Goal: Task Accomplishment & Management: Manage account settings

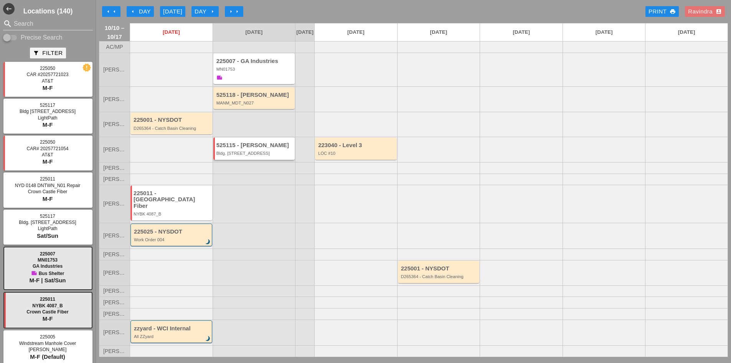
click at [249, 156] on div "525115 - Hugh O'Kane Bldg. 300 E. 46th Street" at bounding box center [254, 149] width 77 height 14
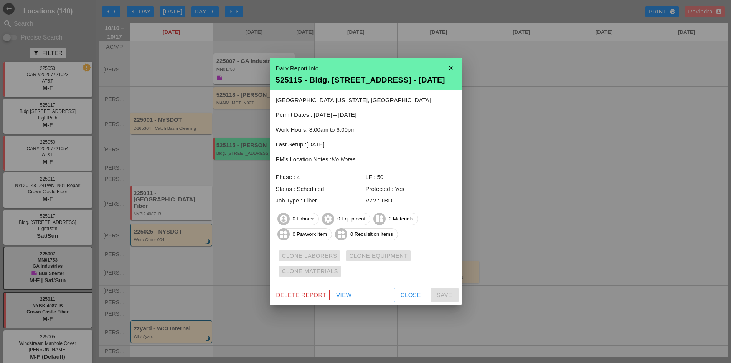
click at [308, 296] on div "Delete Report" at bounding box center [301, 295] width 50 height 9
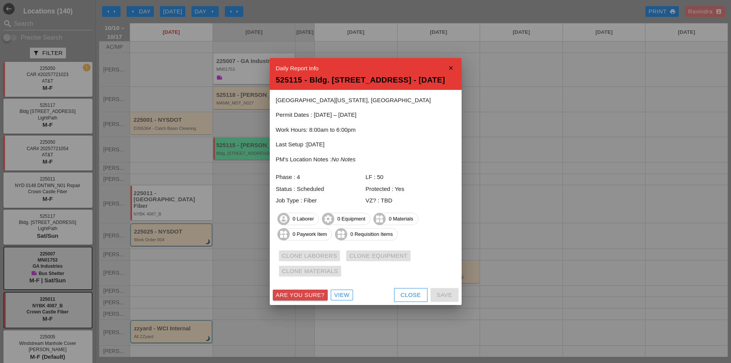
click at [308, 294] on div "Are you sure?" at bounding box center [300, 295] width 49 height 9
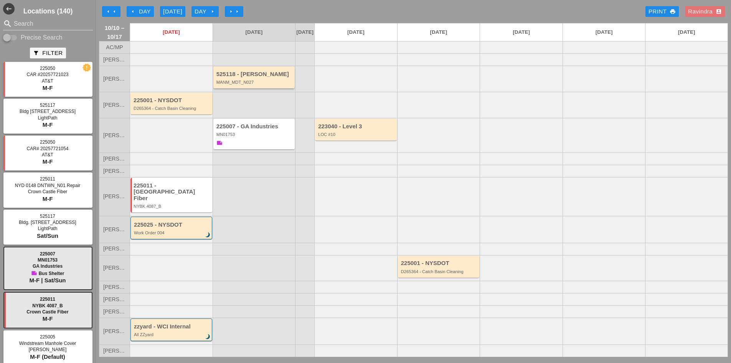
click at [261, 84] on div "MANM_MDT_N027" at bounding box center [254, 82] width 77 height 5
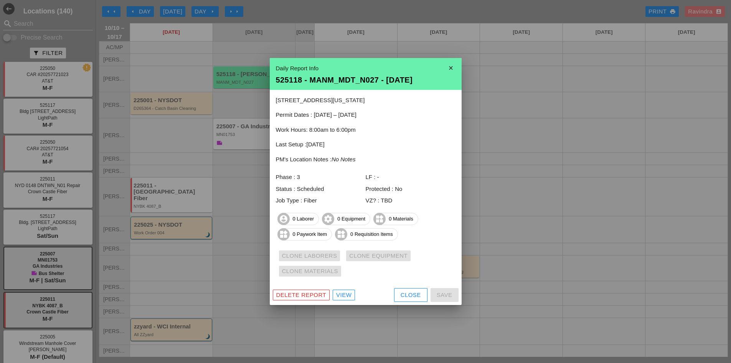
click at [252, 207] on div at bounding box center [365, 181] width 731 height 363
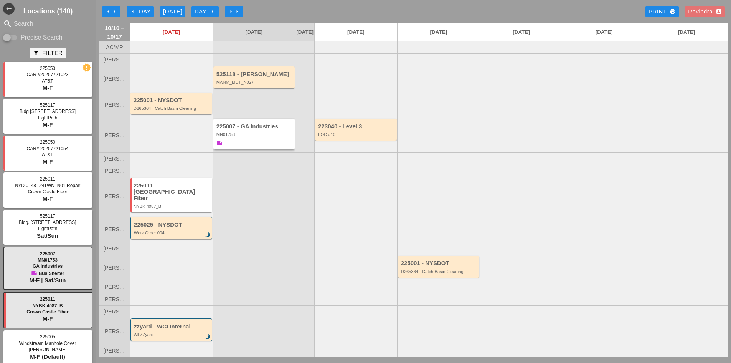
click at [250, 139] on div "225007 - GA Industries MN01753 note" at bounding box center [254, 135] width 77 height 24
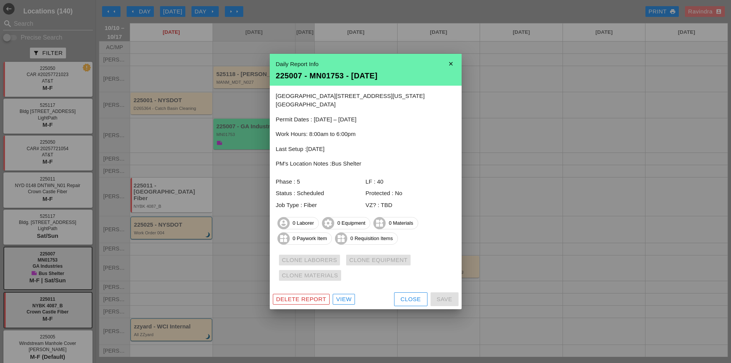
click at [238, 99] on div at bounding box center [365, 181] width 731 height 363
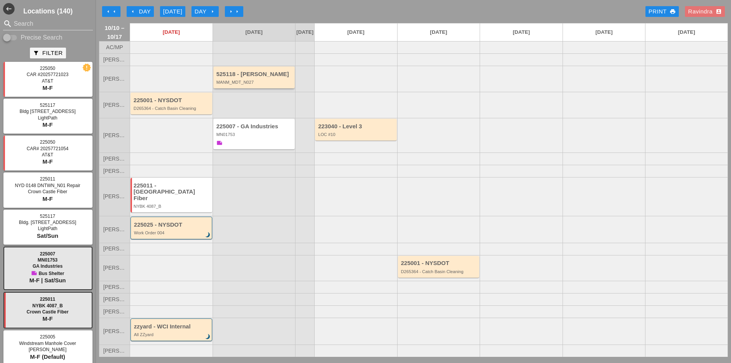
click at [246, 84] on div "525118 - [PERSON_NAME] MANM_MDT_N027" at bounding box center [254, 78] width 77 height 14
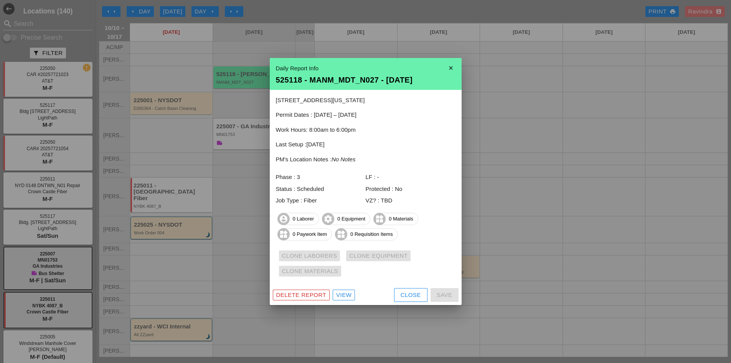
click at [401, 294] on div "Close" at bounding box center [411, 295] width 20 height 9
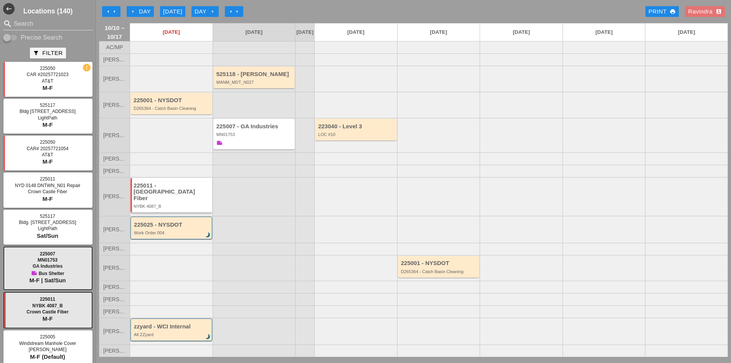
click at [184, 197] on div "225011 - [GEOGRAPHIC_DATA] Fiber" at bounding box center [172, 191] width 77 height 19
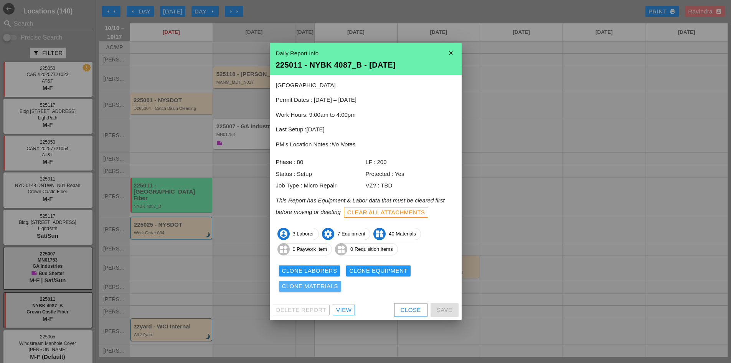
click at [324, 290] on div "Clone Materials" at bounding box center [310, 286] width 56 height 9
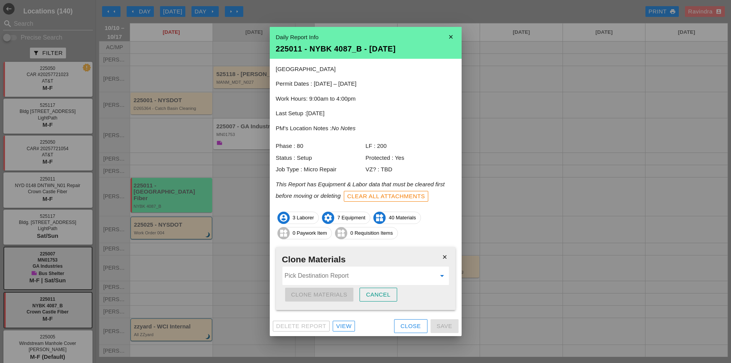
click at [328, 276] on input "Pick Destination Report" at bounding box center [360, 275] width 151 height 12
click at [359, 296] on div "525118 - MANM_MDT_ N027 - 10/11/2025" at bounding box center [366, 294] width 154 height 9
click at [337, 293] on div "Clone Materials" at bounding box center [319, 294] width 56 height 9
click at [337, 293] on div "Are you sure?" at bounding box center [315, 294] width 49 height 9
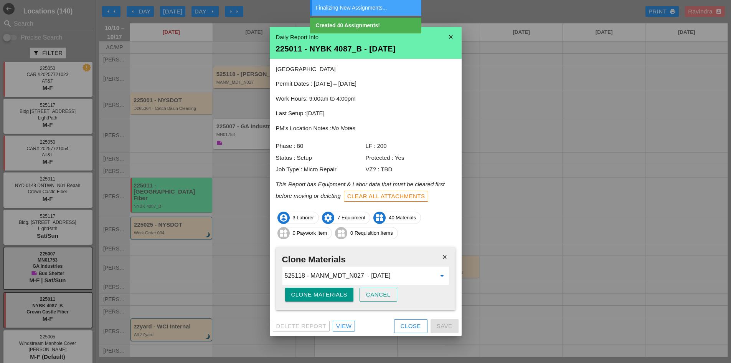
click at [430, 277] on input "525118 - MANM_MDT_N027 - [DATE]" at bounding box center [360, 275] width 151 height 12
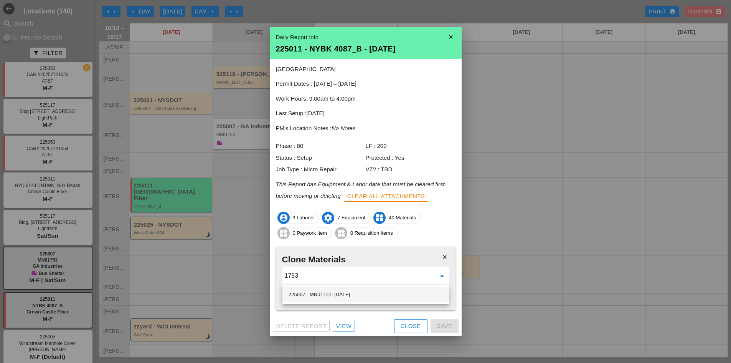
click at [390, 298] on div "225007 - MN0 1753 - 10/11/2025" at bounding box center [366, 294] width 154 height 9
type input "225007 - MN01753 - [DATE]"
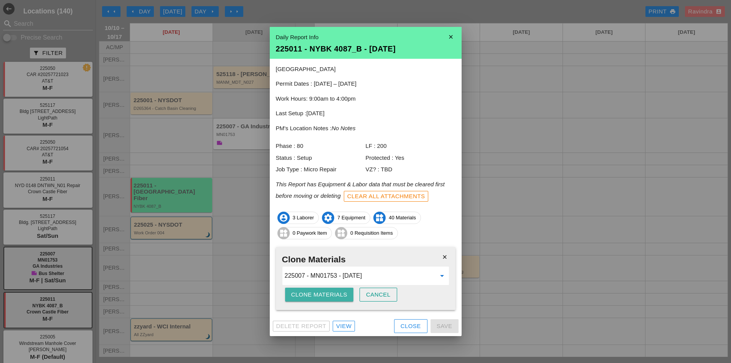
click at [326, 295] on div "Clone Materials" at bounding box center [319, 294] width 56 height 9
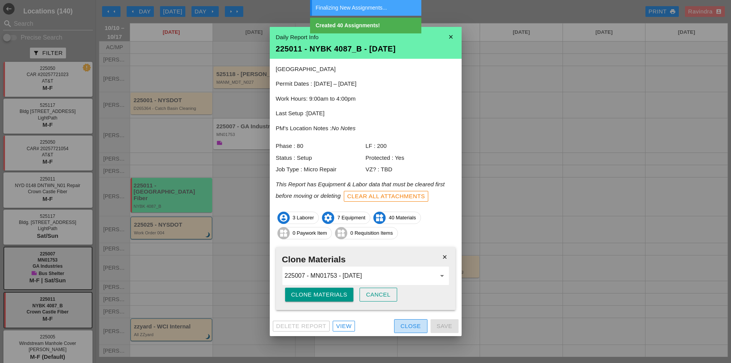
click at [400, 326] on button "Close" at bounding box center [410, 326] width 33 height 14
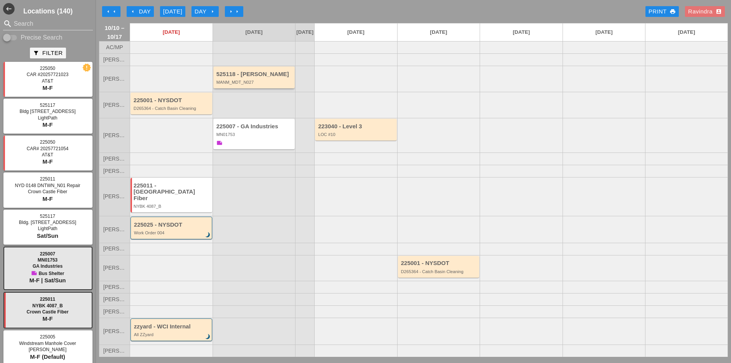
click at [238, 84] on div "525118 - [PERSON_NAME] MANM_MDT_N027" at bounding box center [254, 78] width 77 height 14
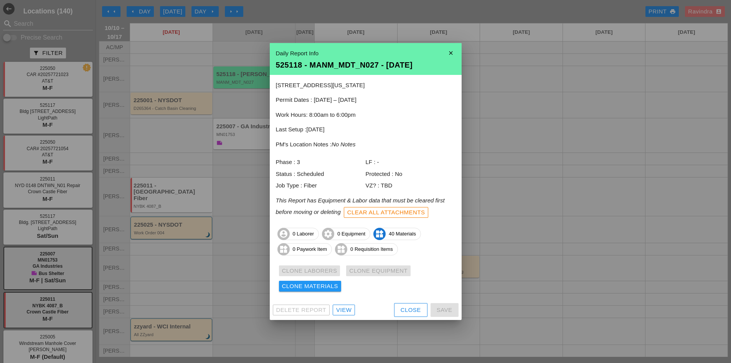
click at [348, 306] on div "View" at bounding box center [343, 310] width 15 height 9
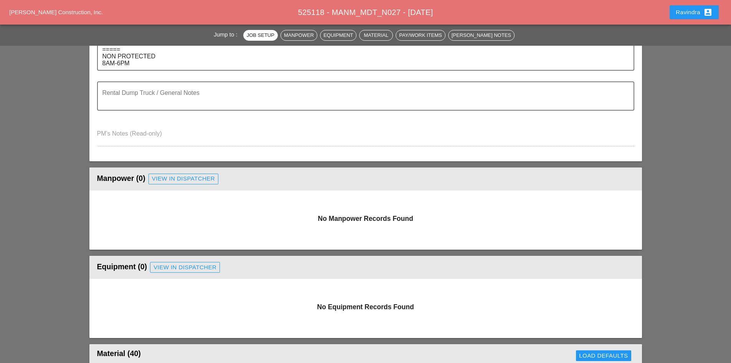
scroll to position [269, 0]
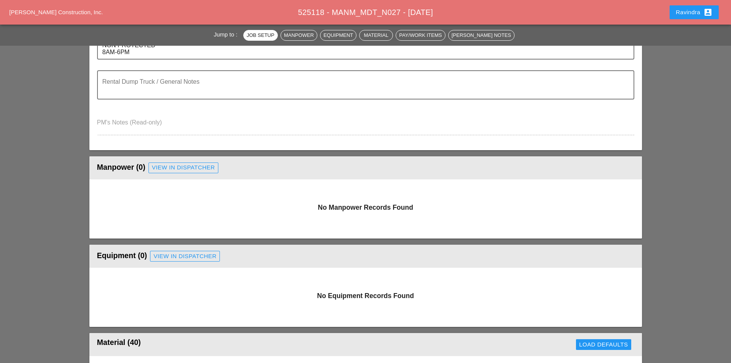
click at [179, 174] on div "Manpower (0) View in Dispatcher - All Workers Must Show up 15 Minutes Before St…" at bounding box center [365, 167] width 537 height 15
click at [177, 170] on div "View in Dispatcher" at bounding box center [183, 167] width 63 height 9
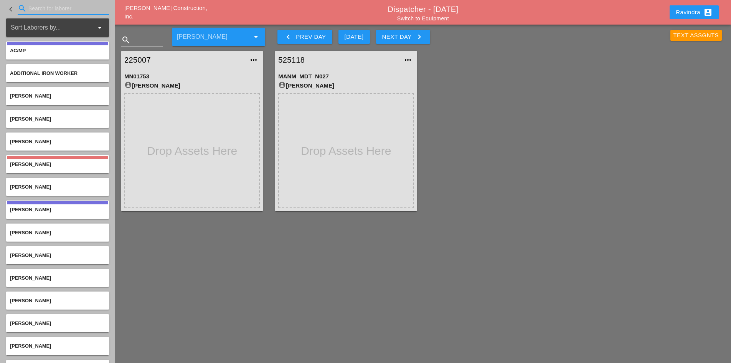
click at [58, 7] on input "Search for laborer" at bounding box center [63, 8] width 70 height 12
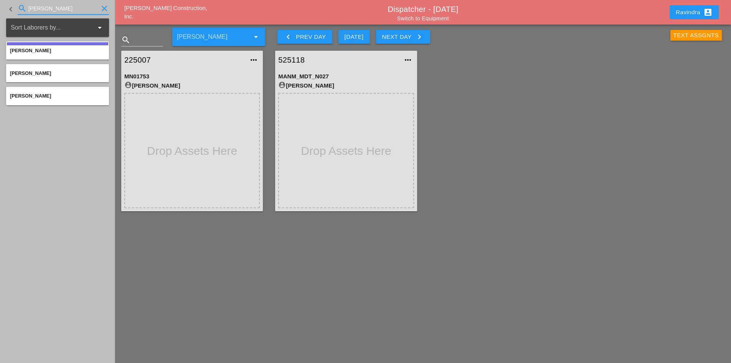
type input "jorge"
drag, startPoint x: 80, startPoint y: 8, endPoint x: -17, endPoint y: 8, distance: 97.1
click at [0, 8] on html "Select All Select Default Crew Remove All More Location Details... Select All S…" at bounding box center [365, 181] width 731 height 363
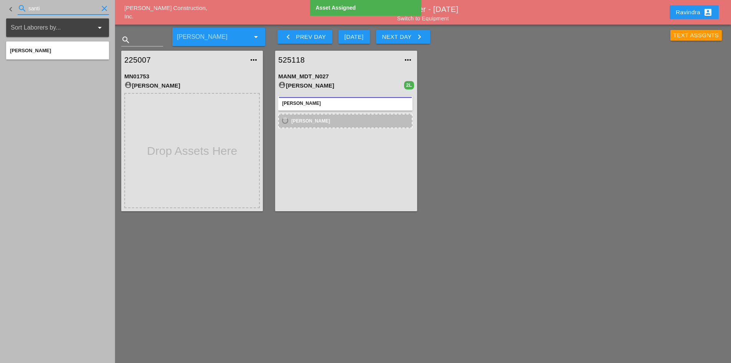
drag, startPoint x: 79, startPoint y: 10, endPoint x: -55, endPoint y: 13, distance: 134.0
click at [0, 13] on html "Select All Select Default Crew Remove All More Location Details... Select All S…" at bounding box center [365, 181] width 731 height 363
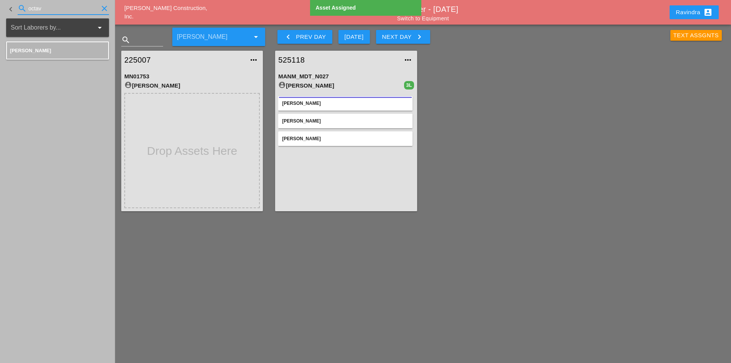
drag, startPoint x: 58, startPoint y: 10, endPoint x: -18, endPoint y: 7, distance: 75.7
click at [0, 7] on html "Select All Select Default Crew Remove All More Location Details... Select All S…" at bounding box center [365, 181] width 731 height 363
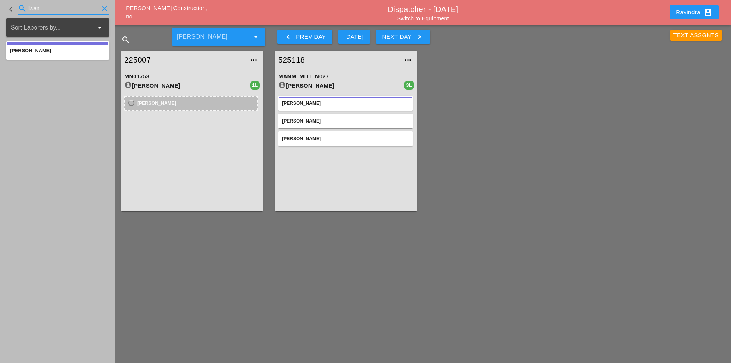
drag, startPoint x: 55, startPoint y: 11, endPoint x: -30, endPoint y: 10, distance: 85.2
click at [0, 10] on html "Select All Select Default Crew Remove All More Location Details... Select All S…" at bounding box center [365, 181] width 731 height 363
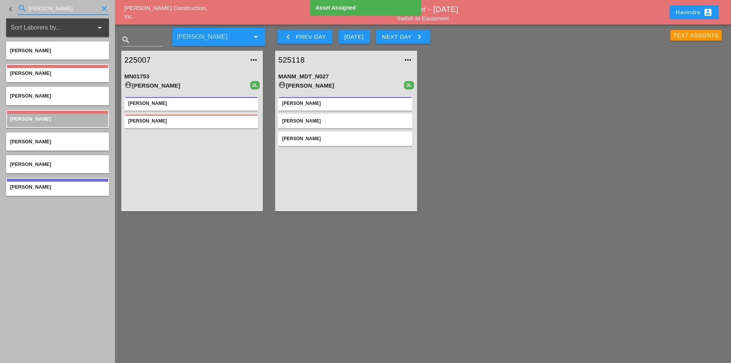
drag, startPoint x: 43, startPoint y: 13, endPoint x: -36, endPoint y: 4, distance: 80.4
click at [0, 4] on html "Select All Select Default Crew Remove All More Location Details... Select All S…" at bounding box center [365, 181] width 731 height 363
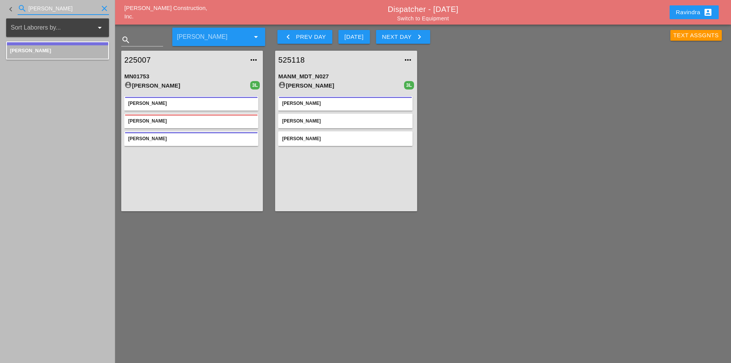
drag, startPoint x: 57, startPoint y: 9, endPoint x: -69, endPoint y: -8, distance: 126.6
click at [0, 0] on html "Select All Select Default Crew Remove All More Location Details... Select All S…" at bounding box center [365, 181] width 731 height 363
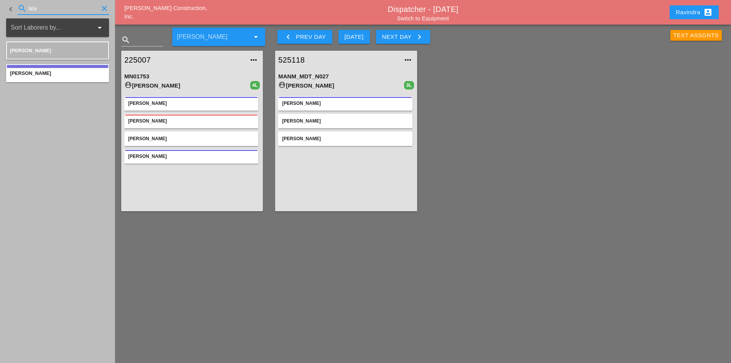
drag, startPoint x: 45, startPoint y: 11, endPoint x: -97, endPoint y: 8, distance: 141.7
click at [0, 8] on html "Select All Select Default Crew Remove All More Location Details... Select All S…" at bounding box center [365, 181] width 731 height 363
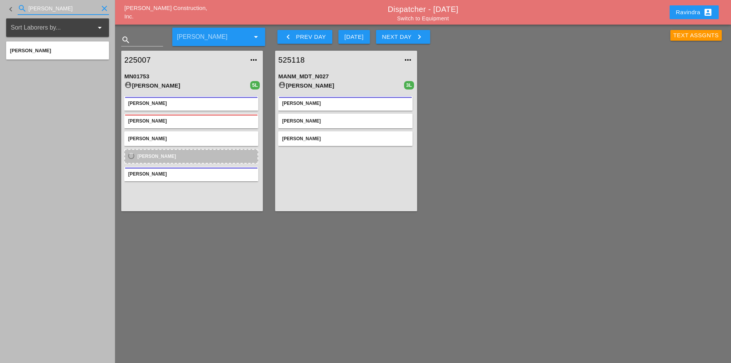
drag, startPoint x: 65, startPoint y: 6, endPoint x: -2, endPoint y: 3, distance: 66.5
click at [0, 3] on html "Select All Select Default Crew Remove All More Location Details... Select All S…" at bounding box center [365, 181] width 731 height 363
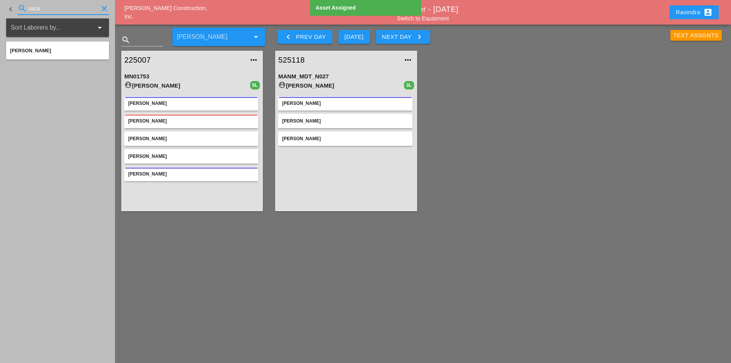
type input "osca"
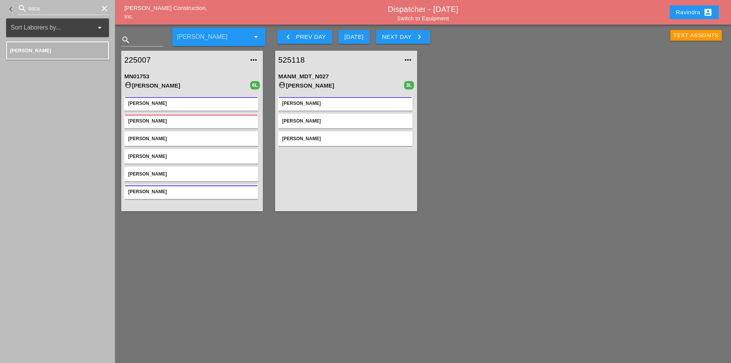
click at [164, 192] on div "[PERSON_NAME]" at bounding box center [191, 191] width 126 height 7
click at [154, 175] on div "[PERSON_NAME]" at bounding box center [191, 173] width 126 height 7
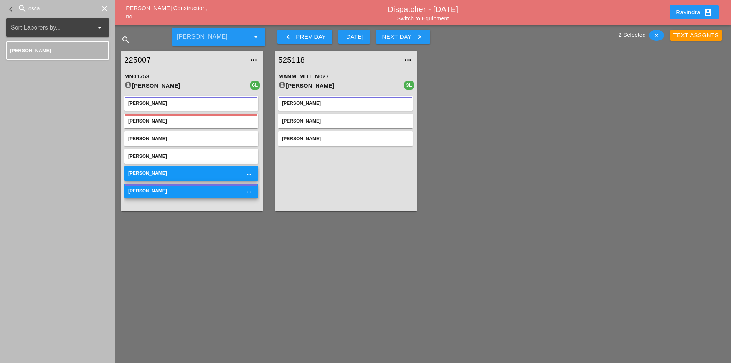
click at [155, 162] on div "[PERSON_NAME]" at bounding box center [191, 156] width 134 height 15
click at [428, 19] on link "Switch to Equipment" at bounding box center [423, 18] width 52 height 6
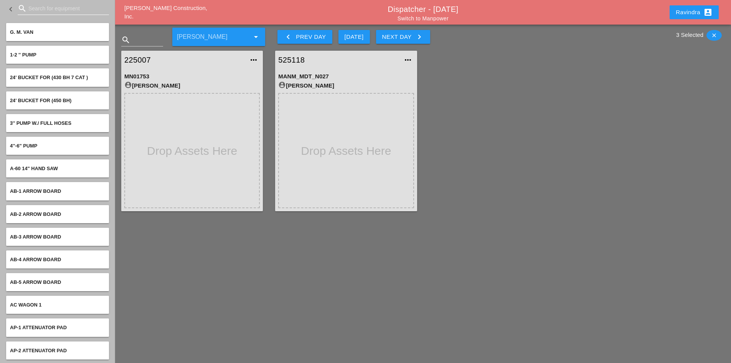
click at [38, 12] on input "Search for equipment" at bounding box center [63, 8] width 70 height 12
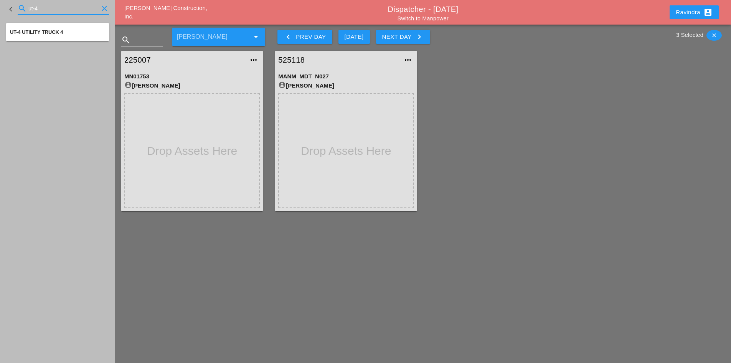
type input "ut-4"
drag, startPoint x: 52, startPoint y: 13, endPoint x: -66, endPoint y: -1, distance: 119.1
click at [0, 0] on html "Select All Select Default Crew Add Selected Assets to this Report Remove All Mo…" at bounding box center [365, 181] width 731 height 363
drag, startPoint x: 48, startPoint y: 10, endPoint x: -48, endPoint y: 0, distance: 96.5
click at [0, 0] on html "Select All Select Default Crew Add Selected Assets to this Report Remove All Mo…" at bounding box center [365, 181] width 731 height 363
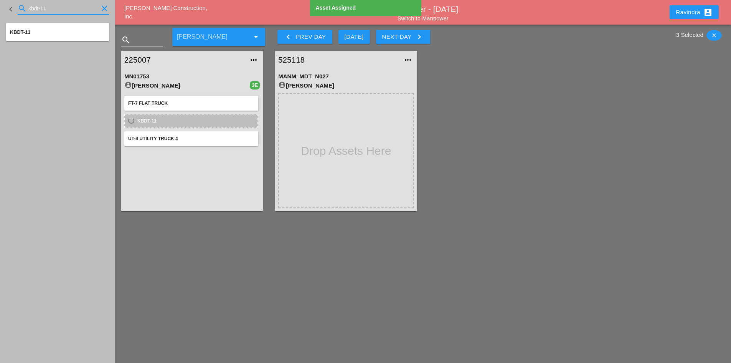
drag, startPoint x: 57, startPoint y: 8, endPoint x: -36, endPoint y: 4, distance: 93.4
click at [0, 4] on html "Select All Select Default Crew Add Selected Assets to this Report Remove All Mo…" at bounding box center [365, 181] width 731 height 363
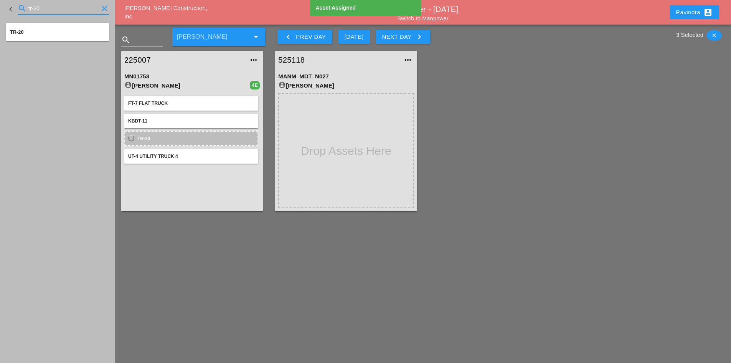
drag, startPoint x: 60, startPoint y: 10, endPoint x: -67, endPoint y: 10, distance: 126.7
click at [0, 10] on html "Select All Select Default Crew Add Selected Assets to this Report Remove All Mo…" at bounding box center [365, 181] width 731 height 363
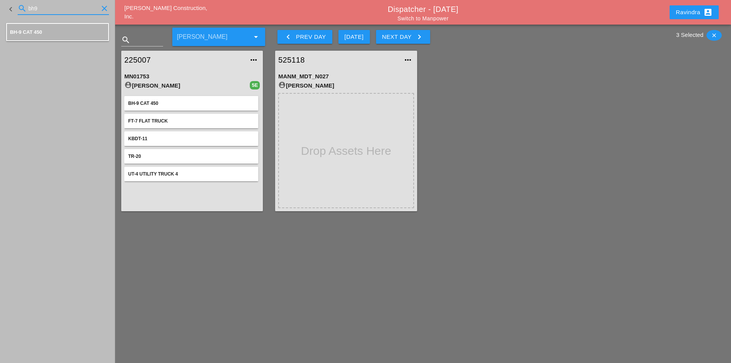
drag, startPoint x: 46, startPoint y: 11, endPoint x: 5, endPoint y: 7, distance: 42.0
click at [5, 7] on div "keyboard_arrow_left search bh9 clear" at bounding box center [57, 9] width 115 height 18
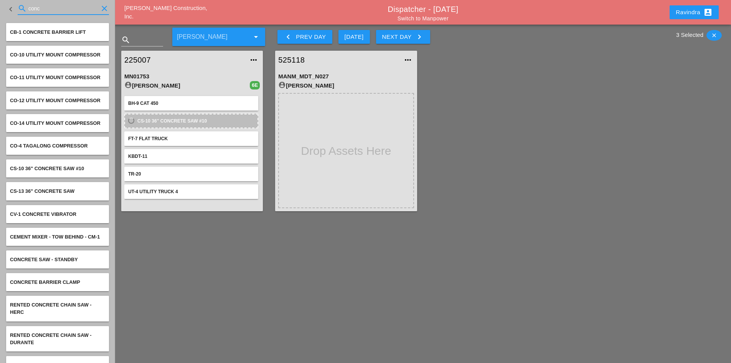
drag, startPoint x: 59, startPoint y: 10, endPoint x: -97, endPoint y: 9, distance: 157.0
click at [0, 9] on html "Select All Select Default Crew Add Selected Assets to this Report Remove All Mo…" at bounding box center [365, 181] width 731 height 363
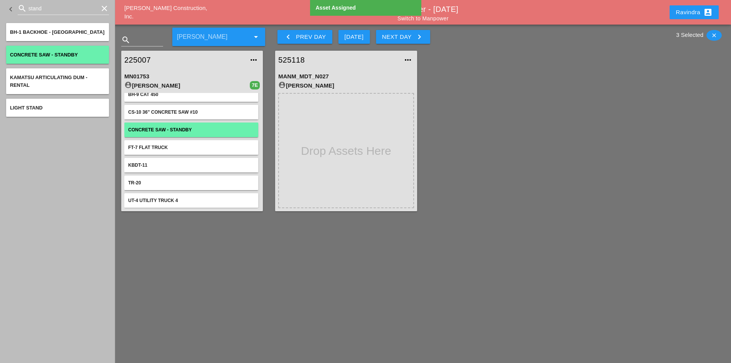
scroll to position [12, 0]
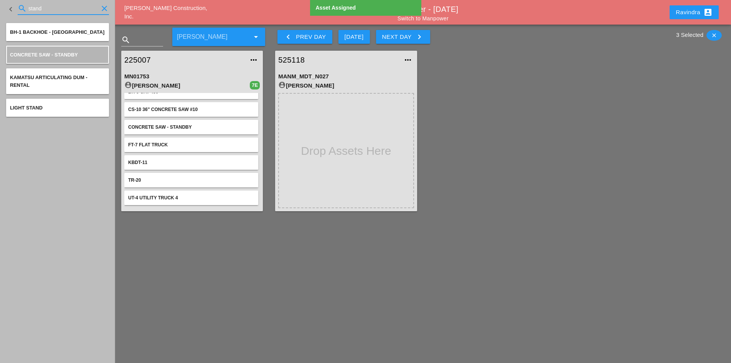
drag, startPoint x: 47, startPoint y: 10, endPoint x: -13, endPoint y: 5, distance: 60.1
click at [0, 5] on html "Select All Select Default Crew Add Selected Assets to this Report Remove All Mo…" at bounding box center [365, 181] width 731 height 363
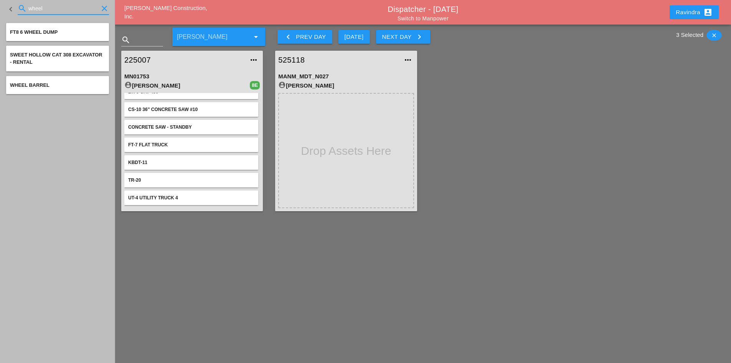
drag, startPoint x: 62, startPoint y: 12, endPoint x: -49, endPoint y: 11, distance: 110.9
click at [0, 11] on html "Select All Select Default Crew Add Selected Assets to this Report Remove All Mo…" at bounding box center [365, 181] width 731 height 363
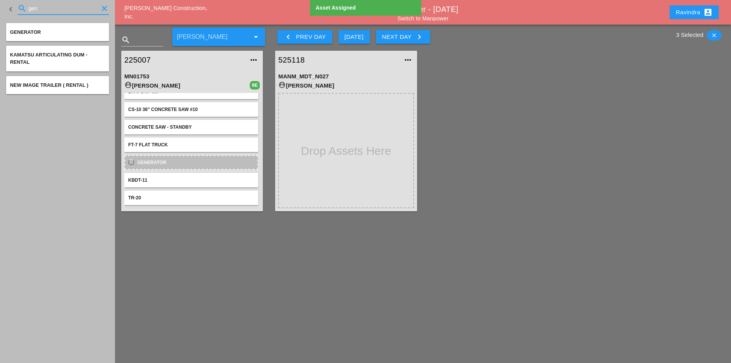
drag, startPoint x: 56, startPoint y: 10, endPoint x: -49, endPoint y: 6, distance: 104.9
click at [0, 6] on html "Select All Select Default Crew Add Selected Assets to this Report Remove All Mo…" at bounding box center [365, 181] width 731 height 363
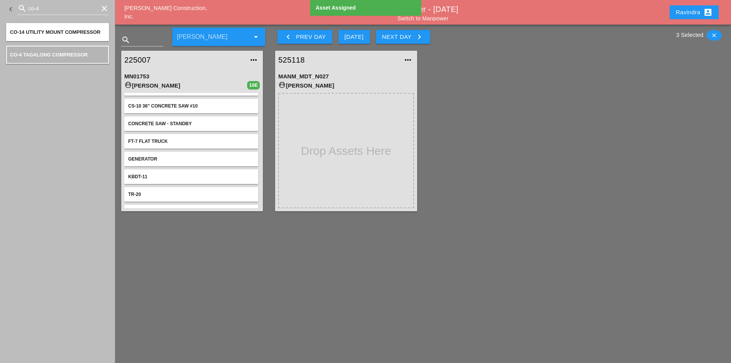
scroll to position [0, 0]
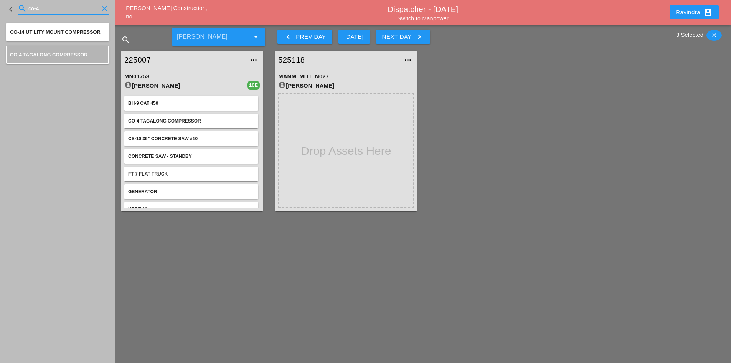
drag, startPoint x: 65, startPoint y: 13, endPoint x: 11, endPoint y: 12, distance: 54.1
click at [11, 12] on div "keyboard_arrow_left search co-4 clear" at bounding box center [57, 9] width 103 height 26
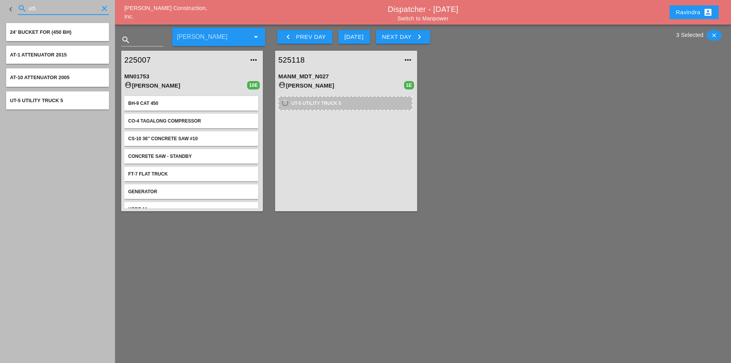
drag, startPoint x: 71, startPoint y: 10, endPoint x: -88, endPoint y: 2, distance: 159.1
click at [0, 2] on html "Select All Select Default Crew Add Selected Assets to this Report Remove All Mo…" at bounding box center [365, 181] width 731 height 363
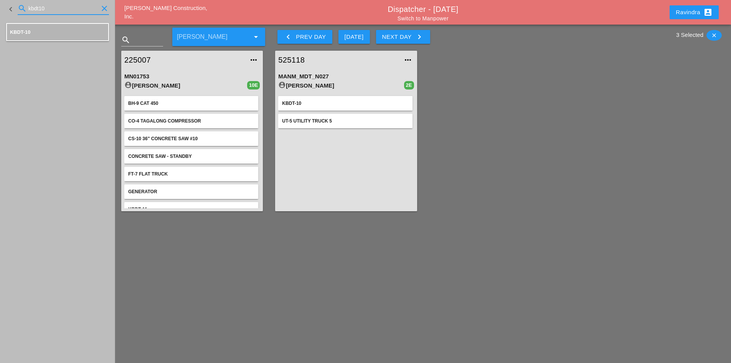
drag, startPoint x: 48, startPoint y: 10, endPoint x: -17, endPoint y: 0, distance: 65.9
click at [0, 0] on html "Select All Select Default Crew Add Selected Assets to this Report Remove All Mo…" at bounding box center [365, 181] width 731 height 363
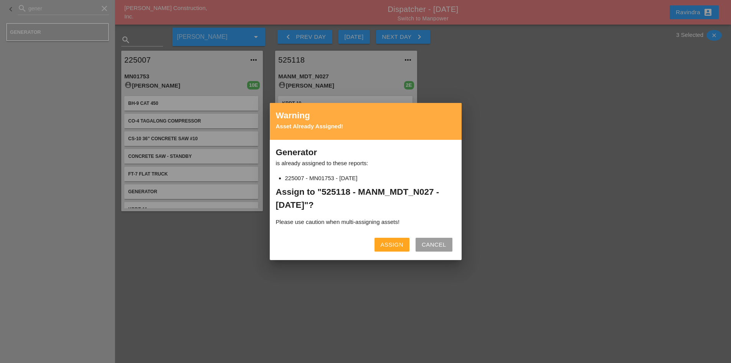
click at [389, 248] on div "Assign" at bounding box center [392, 244] width 23 height 9
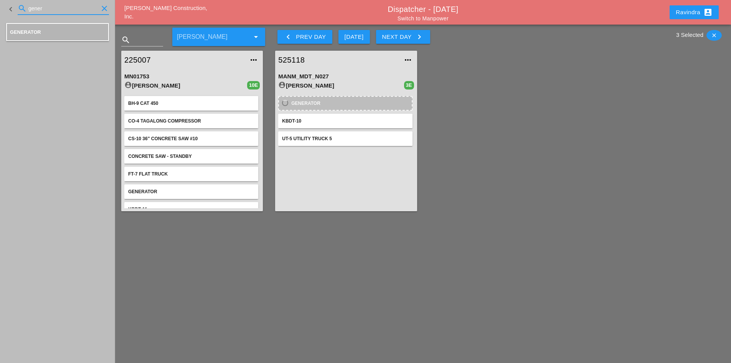
drag, startPoint x: 60, startPoint y: 12, endPoint x: -20, endPoint y: 4, distance: 80.2
click at [0, 4] on html "Select All Select Default Crew Add Selected Assets to this Report Remove All Mo…" at bounding box center [365, 181] width 731 height 363
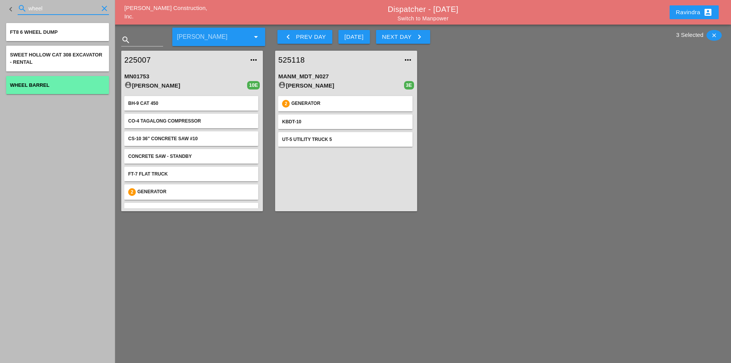
type input "wheel"
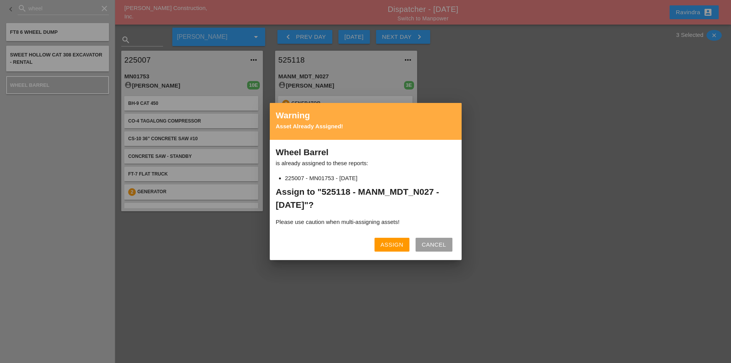
click at [395, 243] on div "Assign" at bounding box center [392, 244] width 23 height 9
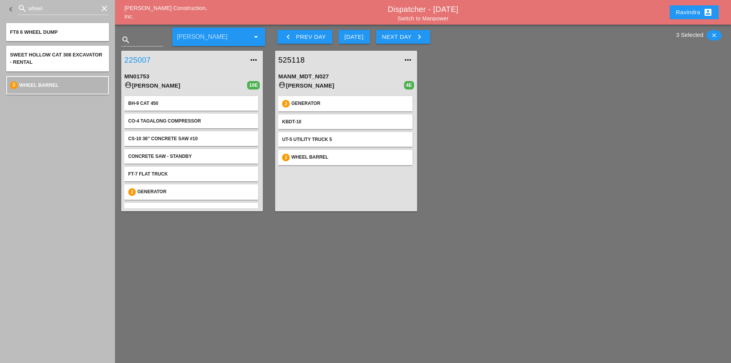
click at [136, 61] on link "225007" at bounding box center [184, 60] width 120 height 12
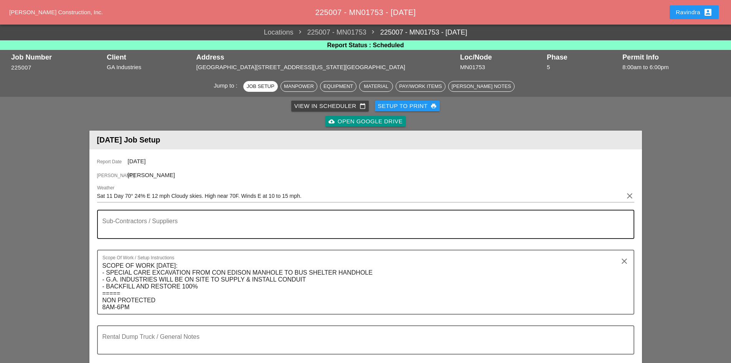
scroll to position [38, 0]
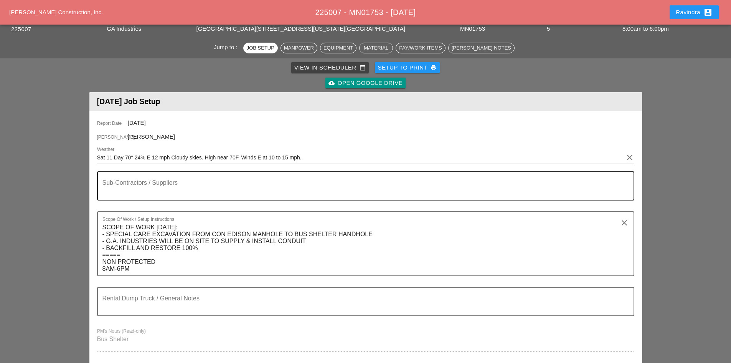
click at [159, 188] on textarea "Sub-Contractors / Suppliers" at bounding box center [362, 190] width 520 height 18
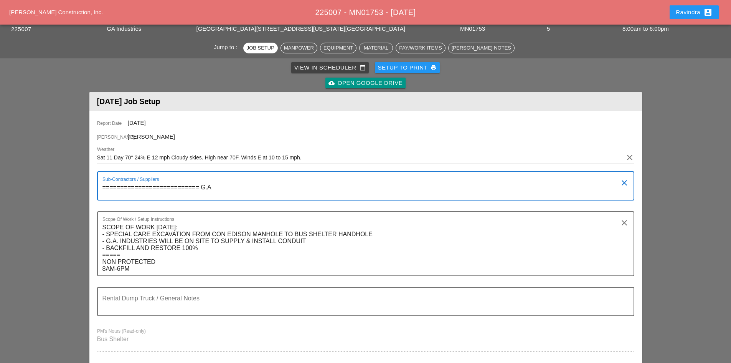
click at [228, 192] on textarea "=========================== G.A" at bounding box center [362, 190] width 520 height 18
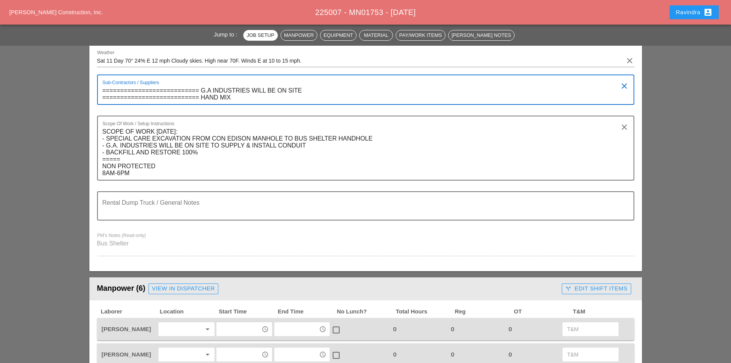
scroll to position [154, 0]
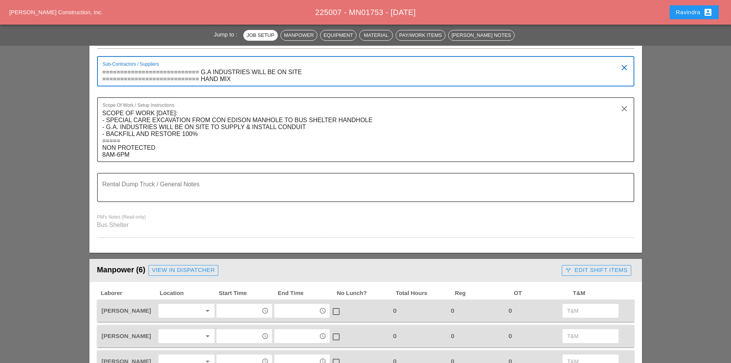
drag, startPoint x: 198, startPoint y: 81, endPoint x: 59, endPoint y: 78, distance: 139.4
type textarea "=========================== G.A INDUSTRIES WILL BE ON SITE ====================…"
click at [186, 182] on div "Rental Dump Truck / General Notes" at bounding box center [362, 187] width 520 height 28
paste textarea "==========================="
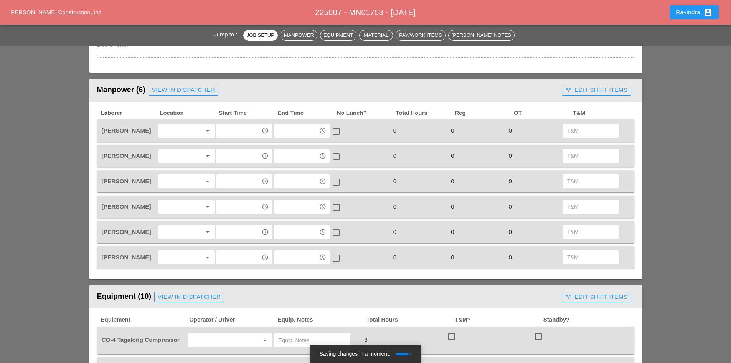
scroll to position [345, 0]
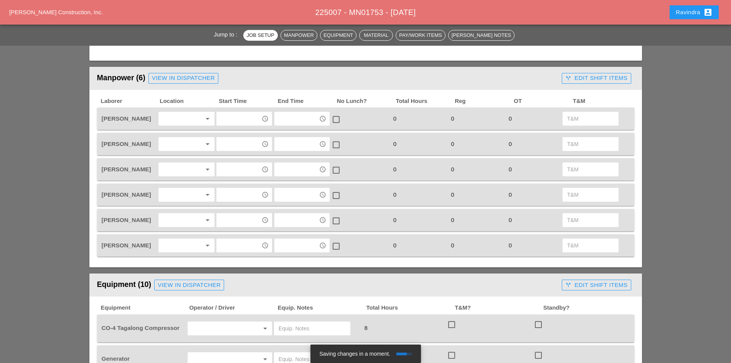
type textarea "=========================== NONE"
click at [180, 124] on div at bounding box center [181, 118] width 41 height 12
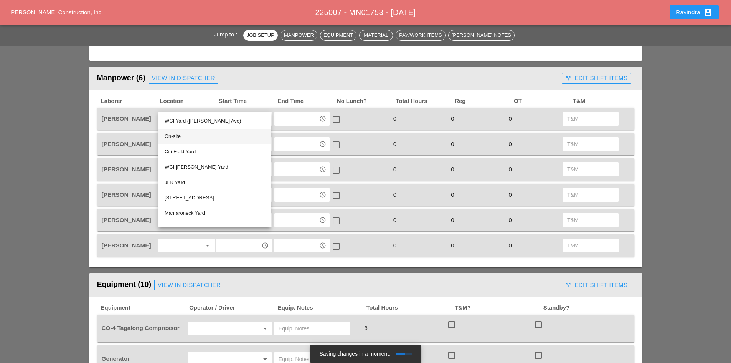
drag, startPoint x: 182, startPoint y: 138, endPoint x: 216, endPoint y: 124, distance: 37.5
click at [182, 138] on div "On-site" at bounding box center [215, 136] width 100 height 9
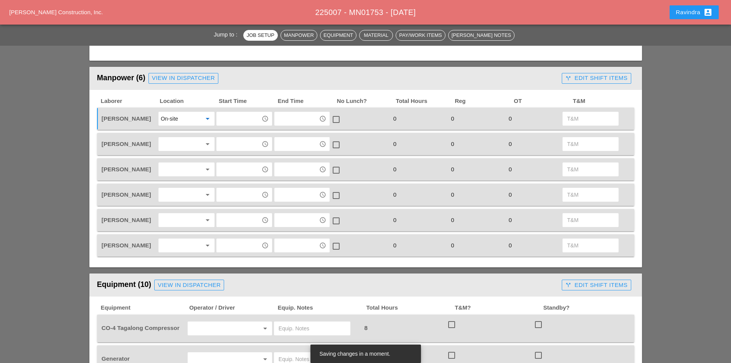
click at [230, 119] on input "text" at bounding box center [239, 118] width 40 height 12
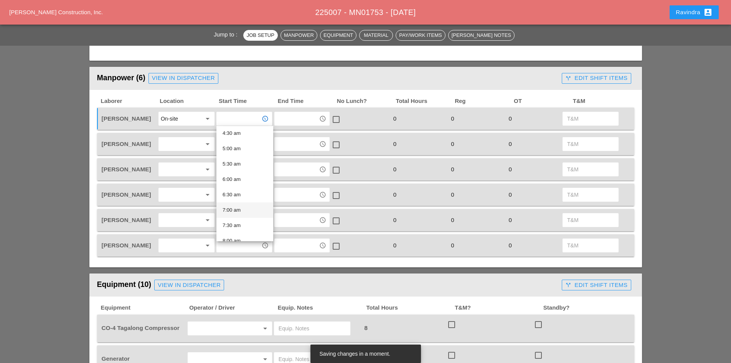
scroll to position [154, 0]
click at [243, 214] on div "7:30 am" at bounding box center [245, 211] width 45 height 9
type input "7:30 am"
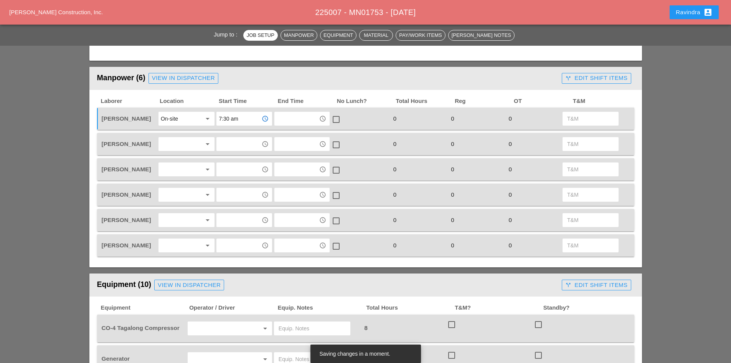
click at [193, 142] on div at bounding box center [181, 144] width 41 height 12
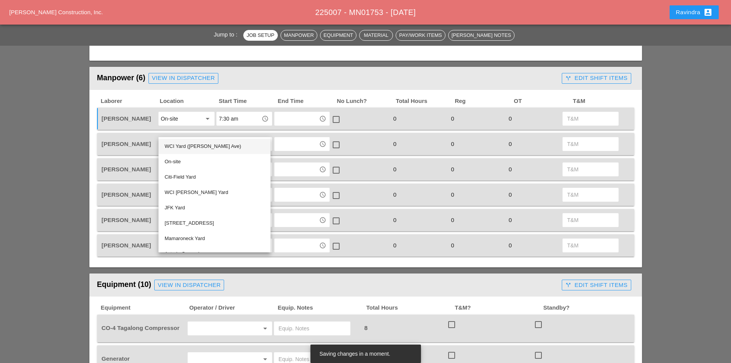
click at [192, 146] on div "WCI Yard ([PERSON_NAME] Ave)" at bounding box center [215, 146] width 100 height 9
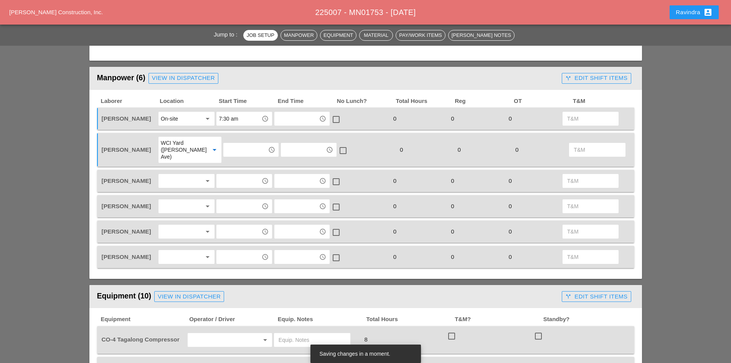
click at [186, 175] on div at bounding box center [181, 181] width 41 height 12
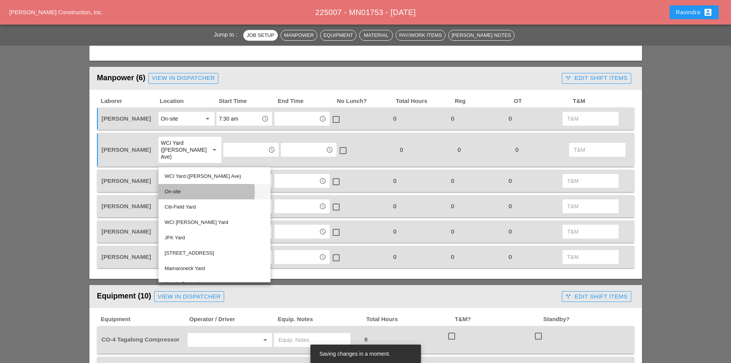
click at [184, 191] on div "On-site" at bounding box center [215, 191] width 100 height 9
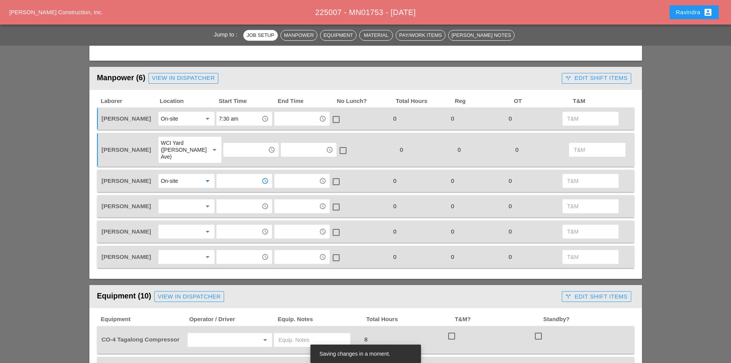
click at [230, 175] on input "text" at bounding box center [239, 181] width 40 height 12
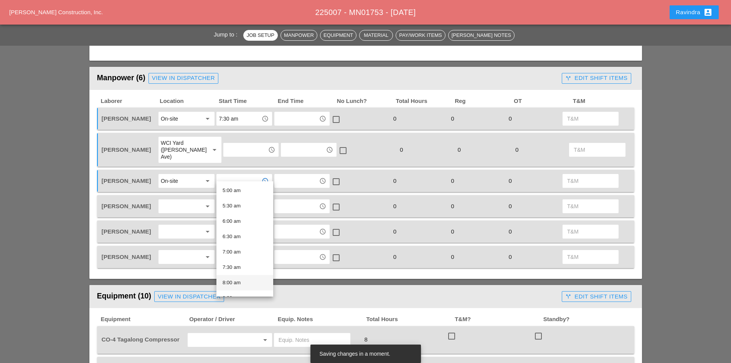
click at [239, 280] on div "8:00 am" at bounding box center [245, 282] width 45 height 9
type input "8:00 am"
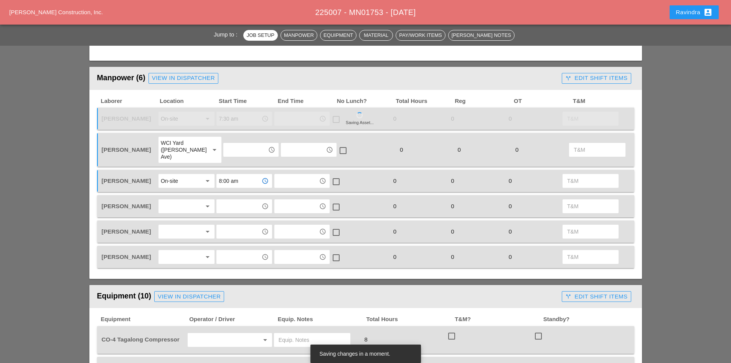
click at [186, 251] on div at bounding box center [181, 257] width 41 height 12
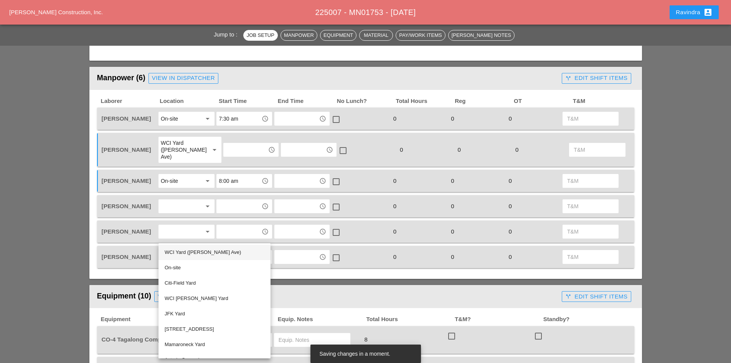
click at [183, 250] on div "WCI Yard ([PERSON_NAME] Ave)" at bounding box center [215, 252] width 100 height 9
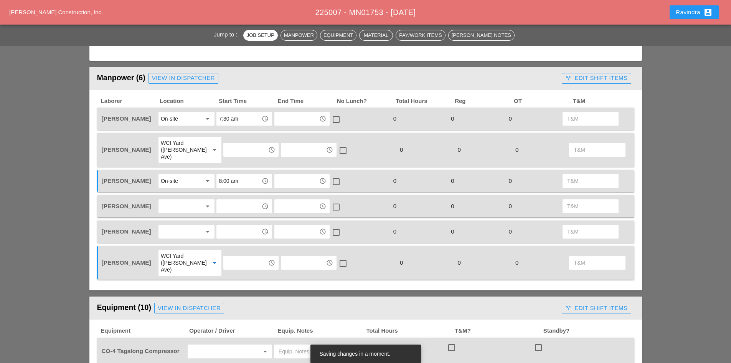
click at [183, 225] on div at bounding box center [181, 231] width 41 height 12
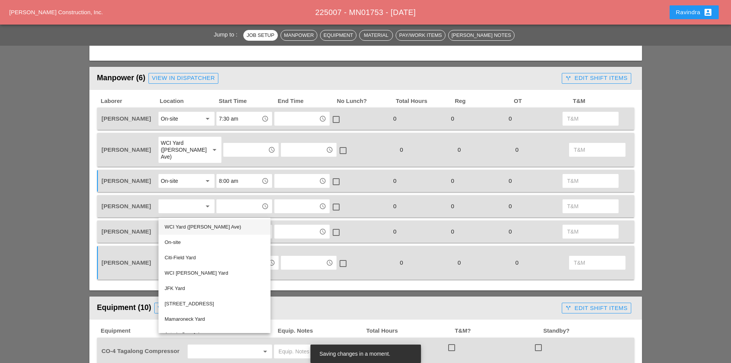
click at [184, 226] on div "WCI Yard ([PERSON_NAME] Ave)" at bounding box center [215, 226] width 100 height 9
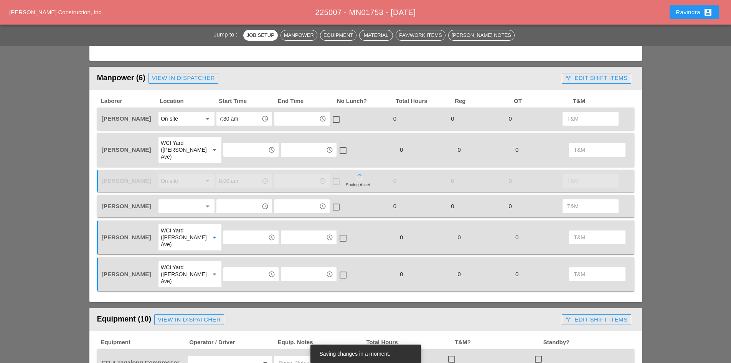
click at [185, 203] on div at bounding box center [181, 206] width 41 height 12
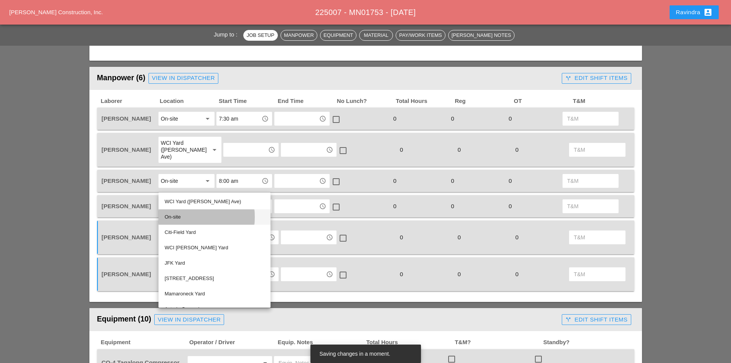
click at [184, 214] on div "On-site" at bounding box center [215, 216] width 100 height 9
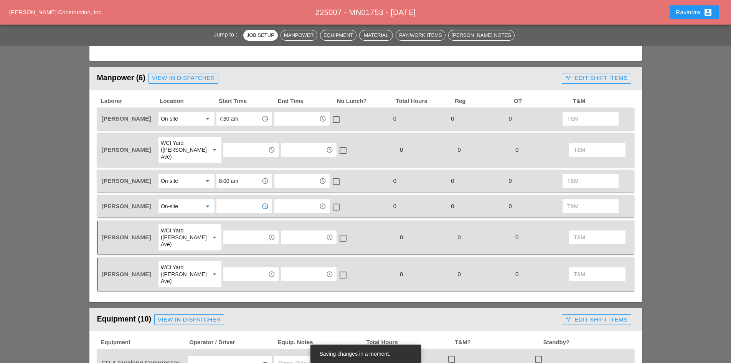
click at [235, 200] on input "text" at bounding box center [239, 206] width 40 height 12
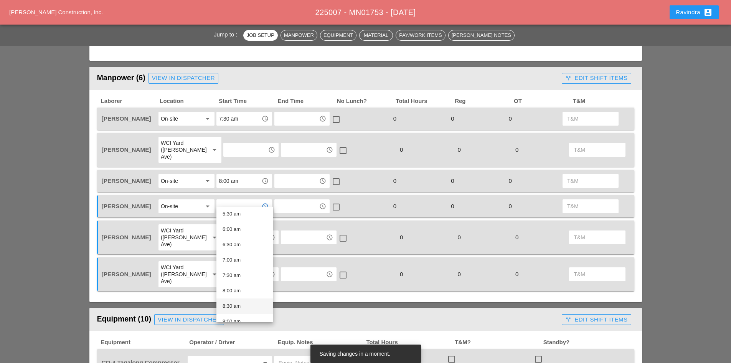
scroll to position [192, 0]
click at [243, 271] on div "8:00 am" at bounding box center [245, 269] width 45 height 9
type input "8:00 am"
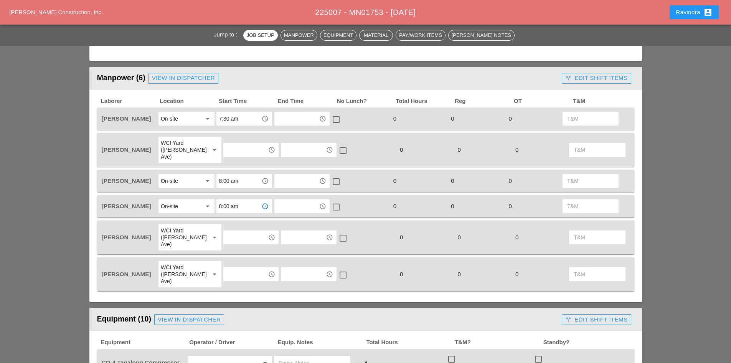
click at [232, 145] on input "text" at bounding box center [246, 150] width 40 height 12
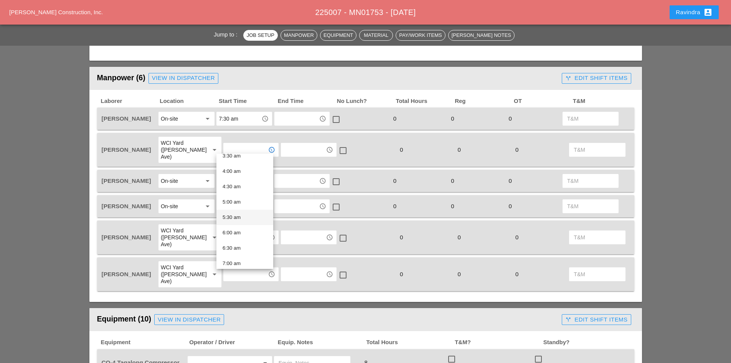
scroll to position [115, 0]
click at [241, 245] on div "6:30 am" at bounding box center [245, 247] width 45 height 9
type input "6:30 am"
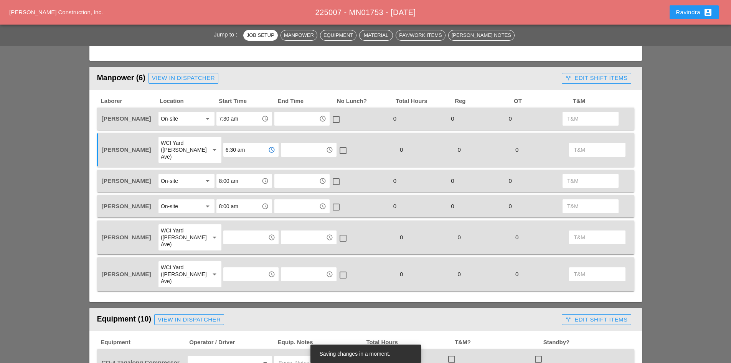
click at [235, 231] on input "text" at bounding box center [246, 237] width 40 height 12
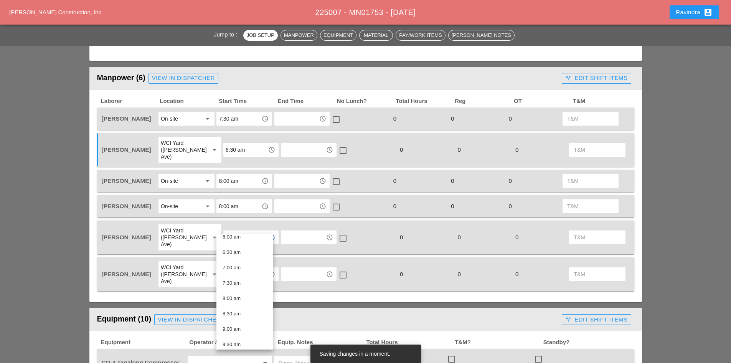
scroll to position [192, 0]
click at [238, 254] on div "6:30 am" at bounding box center [245, 250] width 45 height 9
type input "6:30 am"
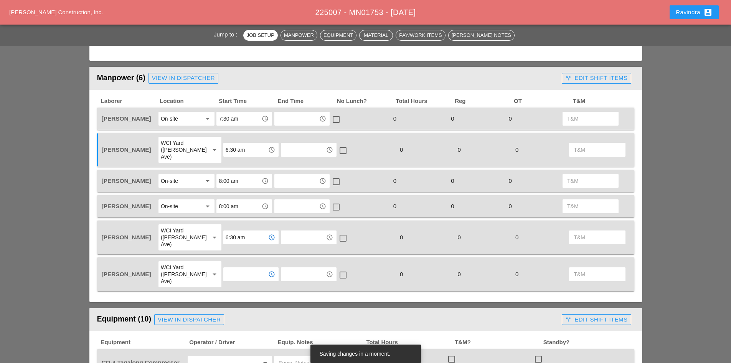
click at [234, 268] on input "text" at bounding box center [246, 274] width 40 height 12
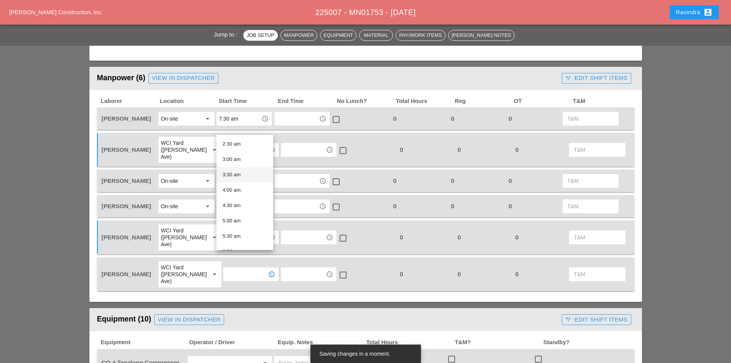
scroll to position [115, 0]
click at [241, 226] on div "6:30 am" at bounding box center [245, 228] width 45 height 9
type input "6:30 am"
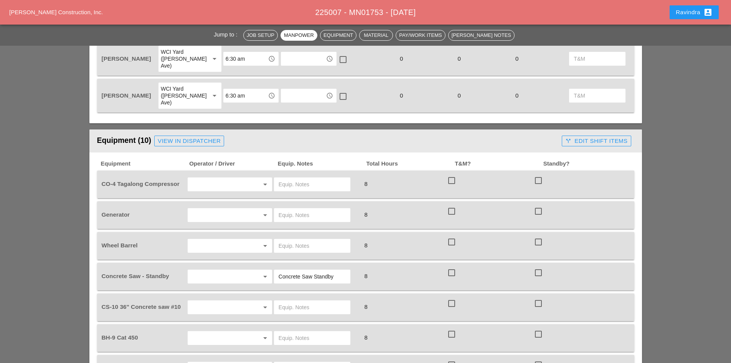
scroll to position [537, 0]
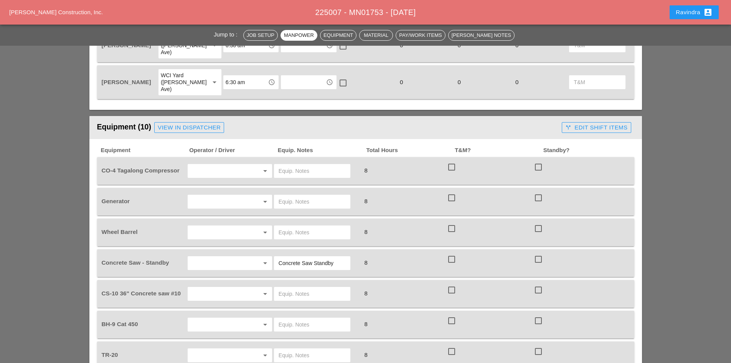
click at [209, 165] on input "text" at bounding box center [219, 171] width 58 height 12
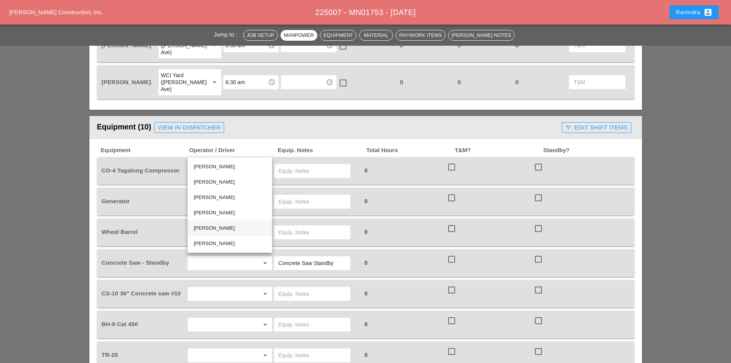
drag, startPoint x: 218, startPoint y: 227, endPoint x: 294, endPoint y: 172, distance: 93.1
click at [220, 226] on div "[PERSON_NAME]" at bounding box center [230, 227] width 72 height 9
type input "[PERSON_NAME]"
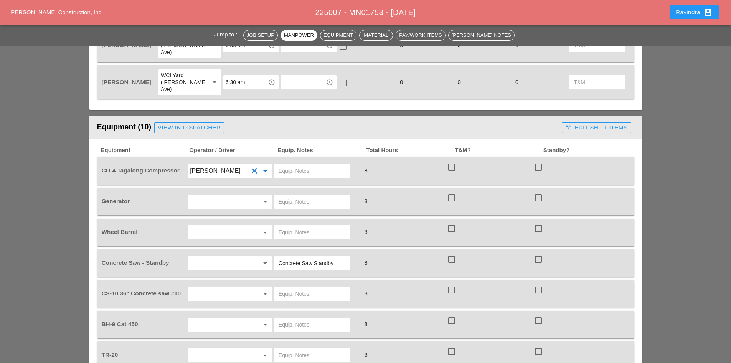
click at [299, 165] on input "text" at bounding box center [312, 171] width 67 height 12
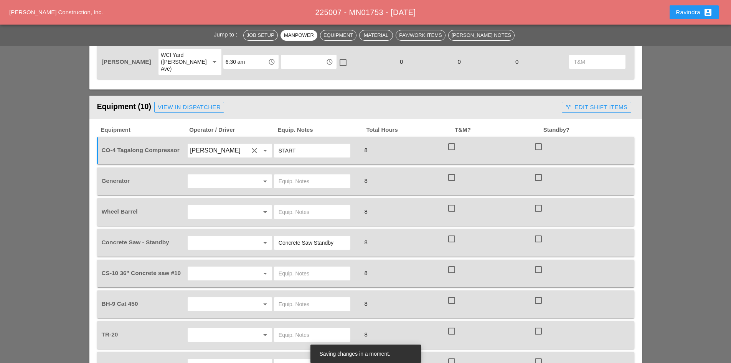
scroll to position [576, 0]
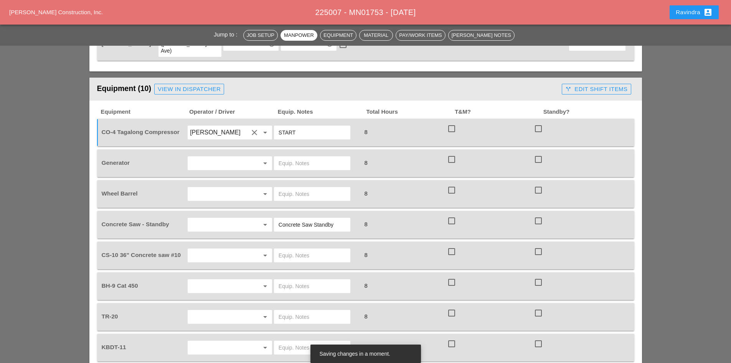
type input "START"
click at [228, 157] on input "text" at bounding box center [219, 163] width 58 height 12
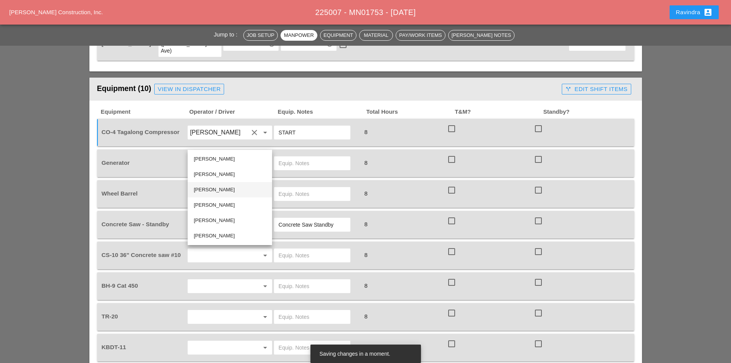
click at [220, 187] on div "[PERSON_NAME]" at bounding box center [230, 189] width 72 height 9
type input "[PERSON_NAME]"
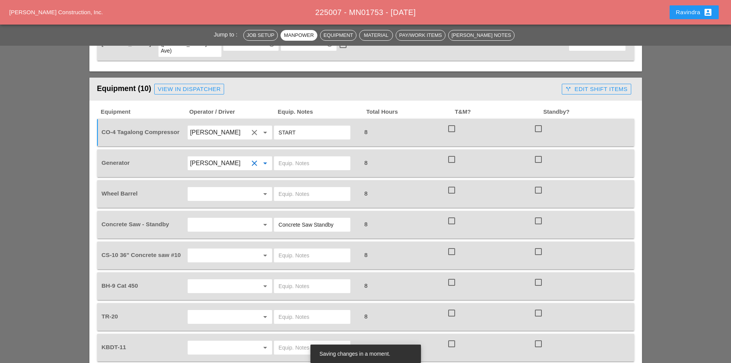
click at [308, 157] on input "text" at bounding box center [312, 163] width 67 height 12
type input "ON TRUCK"
click at [248, 183] on div "arrow_drop_down" at bounding box center [230, 193] width 87 height 21
click at [240, 188] on input "text" at bounding box center [219, 194] width 58 height 12
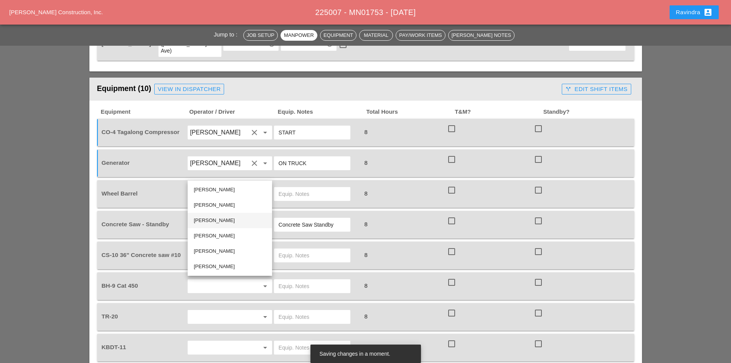
drag, startPoint x: 221, startPoint y: 217, endPoint x: 263, endPoint y: 189, distance: 50.7
click at [222, 217] on div "[PERSON_NAME]" at bounding box center [230, 220] width 72 height 9
type input "[PERSON_NAME]"
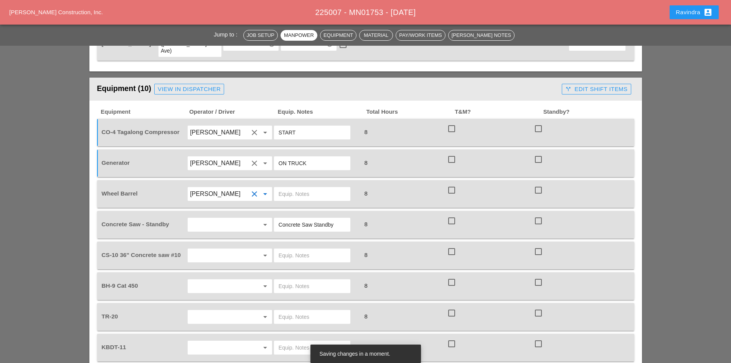
click at [297, 188] on input "text" at bounding box center [312, 194] width 67 height 12
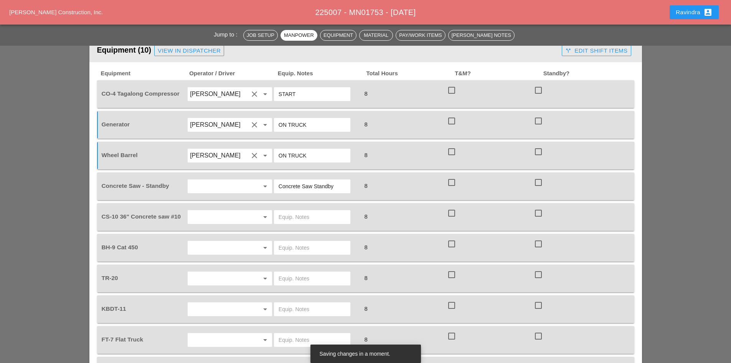
type input "ON TRUCK"
drag, startPoint x: 342, startPoint y: 169, endPoint x: 237, endPoint y: 164, distance: 104.5
click at [237, 175] on div "Concrete Saw - Standby arrow_drop_down Concrete Saw Standby 8 check_box_outline…" at bounding box center [360, 185] width 520 height 21
click at [232, 180] on input "text" at bounding box center [219, 186] width 58 height 12
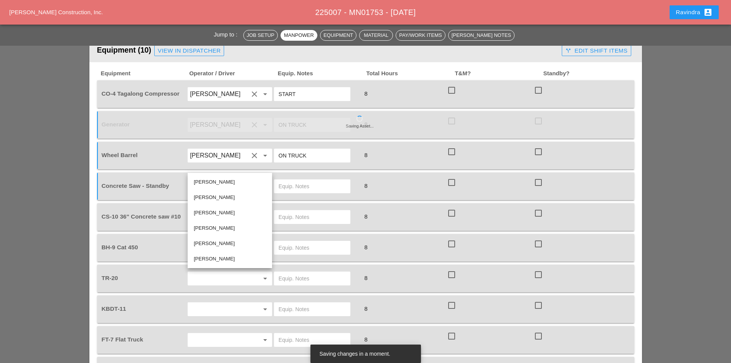
click at [217, 211] on div "[PERSON_NAME]" at bounding box center [230, 212] width 72 height 9
type input "[PERSON_NAME]"
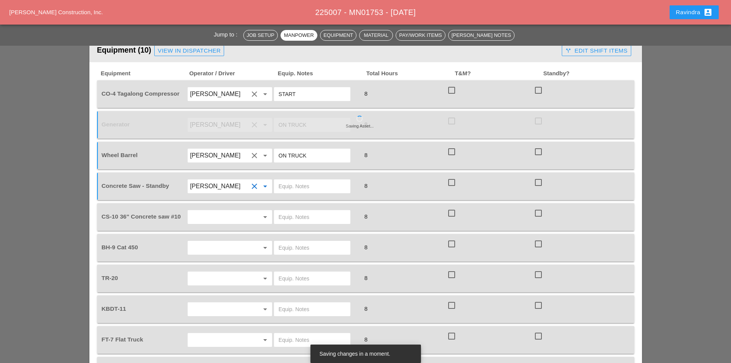
click at [292, 180] on input "text" at bounding box center [312, 186] width 67 height 12
type input "FULL SETUP"
click at [207, 211] on input "text" at bounding box center [219, 217] width 58 height 12
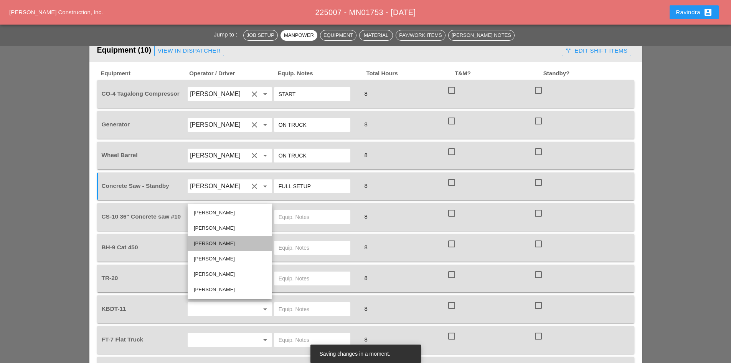
click at [217, 242] on div "[PERSON_NAME]" at bounding box center [230, 243] width 72 height 9
type input "[PERSON_NAME]"
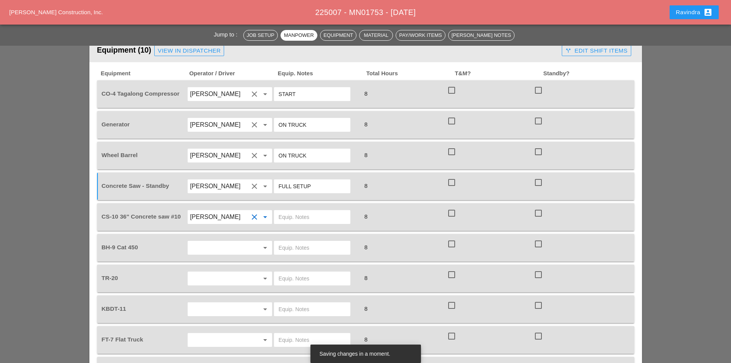
click at [306, 210] on div at bounding box center [312, 217] width 76 height 14
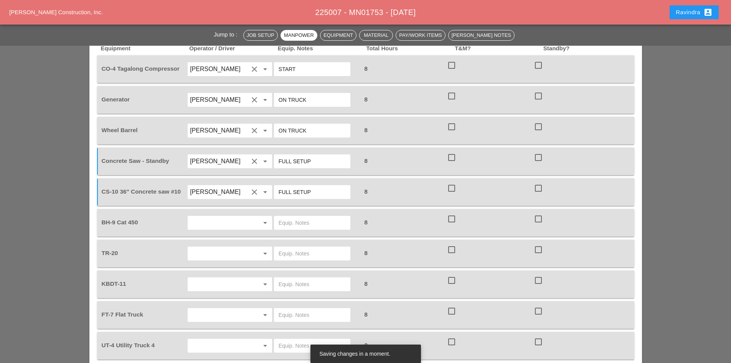
scroll to position [653, 0]
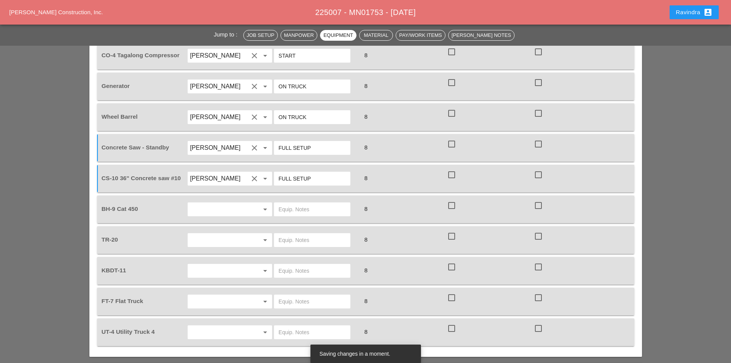
type input "FULL SETUP"
click at [236, 203] on input "text" at bounding box center [219, 209] width 58 height 12
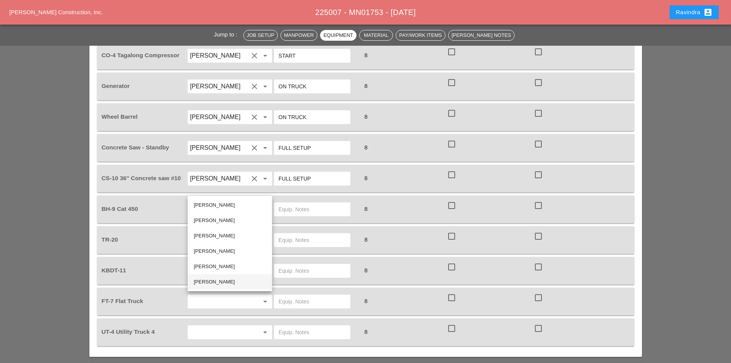
click at [222, 284] on div "[PERSON_NAME]" at bounding box center [230, 281] width 72 height 9
type input "[PERSON_NAME]"
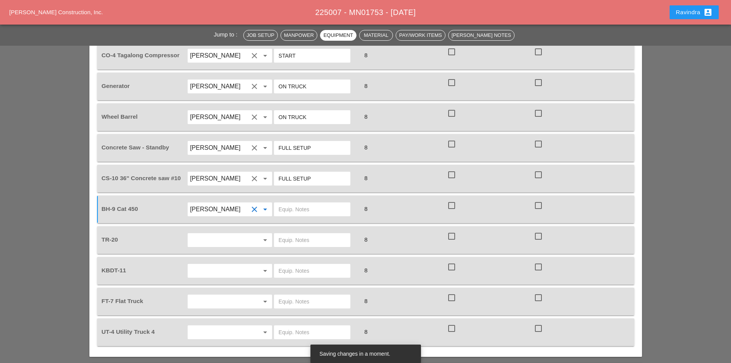
click at [218, 234] on input "text" at bounding box center [219, 240] width 58 height 12
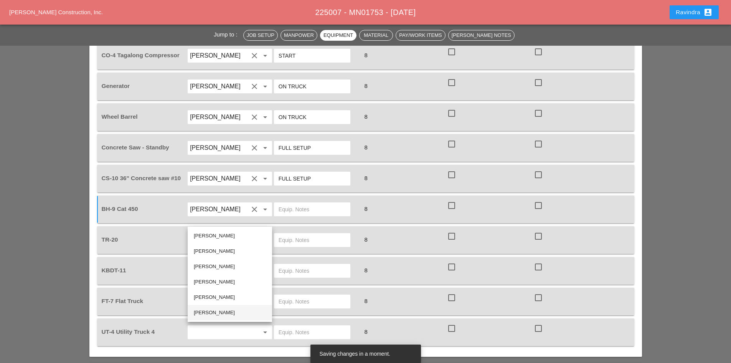
click at [215, 311] on div "[PERSON_NAME]" at bounding box center [230, 312] width 72 height 9
type input "[PERSON_NAME]"
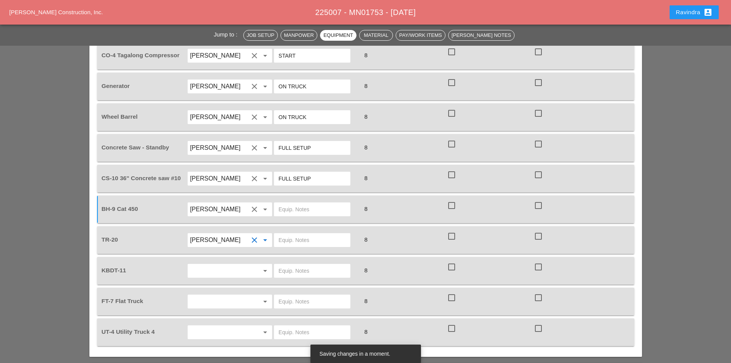
click at [212, 264] on input "text" at bounding box center [219, 270] width 58 height 12
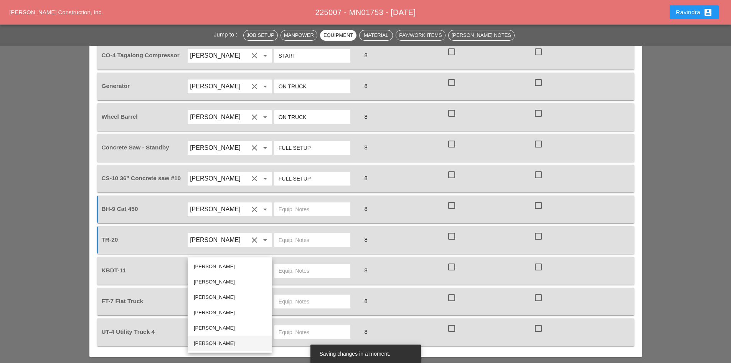
click at [207, 343] on div "[PERSON_NAME]" at bounding box center [230, 343] width 72 height 9
type input "[PERSON_NAME]"
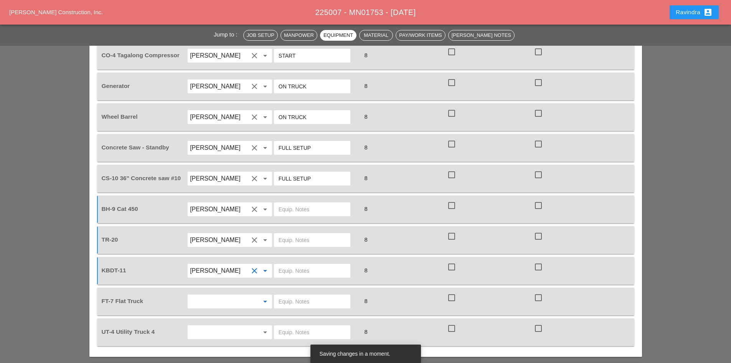
click at [199, 295] on input "text" at bounding box center [219, 301] width 58 height 12
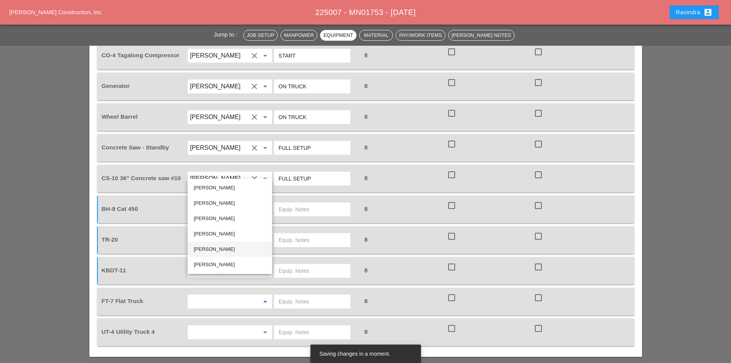
click at [223, 252] on div "[PERSON_NAME]" at bounding box center [230, 249] width 72 height 9
type input "[PERSON_NAME]"
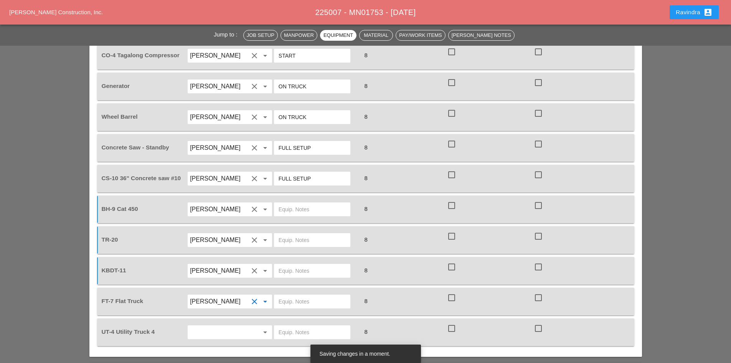
click at [296, 295] on input "text" at bounding box center [312, 301] width 67 height 12
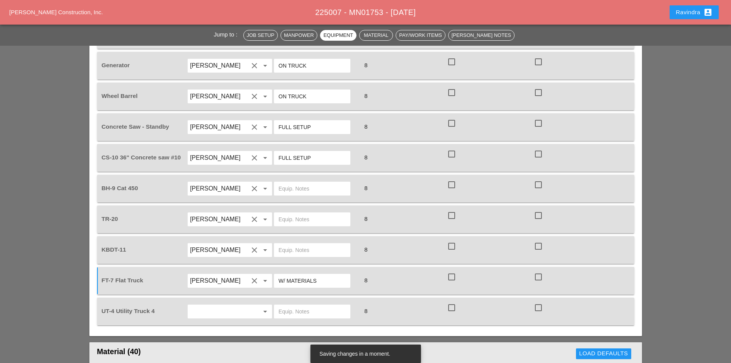
scroll to position [691, 0]
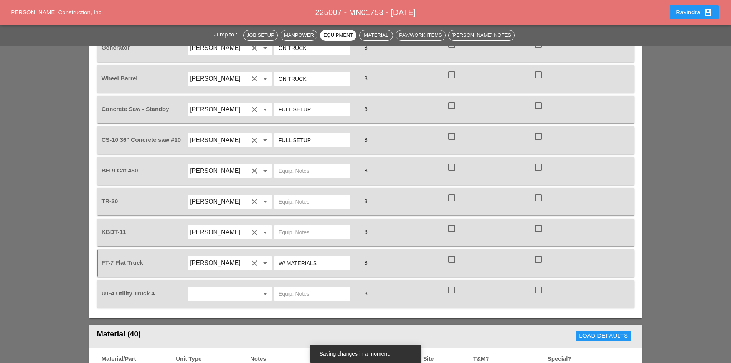
type input "W/ MATERIALS"
click at [237, 287] on input "text" at bounding box center [219, 293] width 58 height 12
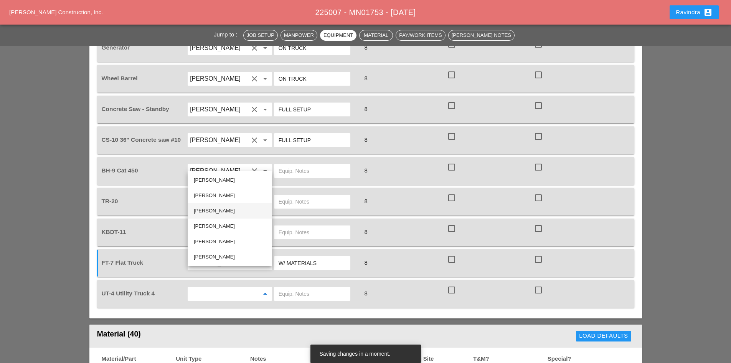
drag, startPoint x: 222, startPoint y: 212, endPoint x: 238, endPoint y: 223, distance: 19.9
click at [222, 212] on div "[PERSON_NAME]" at bounding box center [230, 210] width 72 height 9
type input "[PERSON_NAME]"
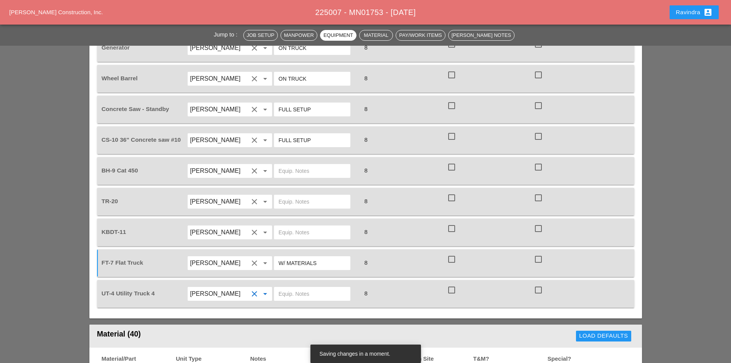
click at [306, 287] on input "text" at bounding box center [312, 293] width 67 height 12
type input "W/ CONCRETE SAW"
click at [287, 226] on input "text" at bounding box center [312, 232] width 67 height 12
click at [309, 226] on input "W/ TR & KBDT" at bounding box center [312, 232] width 67 height 12
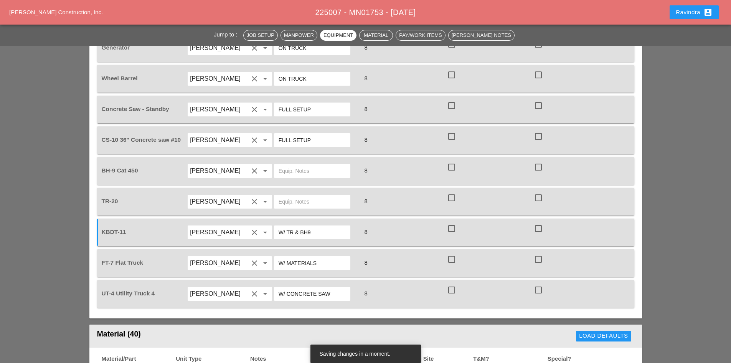
type input "W/ TR & BH9"
click at [303, 195] on input "text" at bounding box center [312, 201] width 67 height 12
type input "W/ KBDT11"
click at [308, 165] on input "text" at bounding box center [312, 171] width 67 height 12
click at [289, 165] on input "W/ KBDT11" at bounding box center [312, 171] width 67 height 12
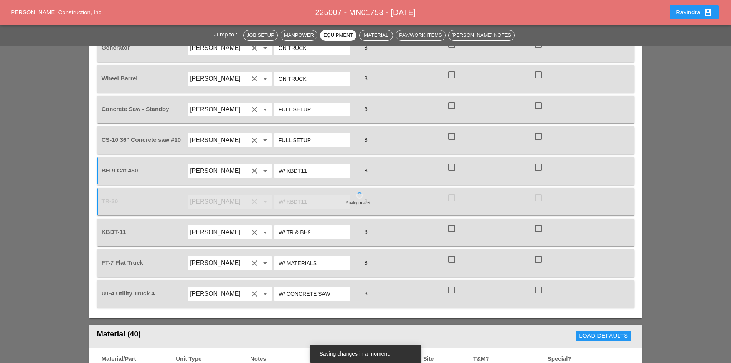
click at [286, 165] on input "W/ KBDT11" at bounding box center [312, 171] width 67 height 12
type input "W/ TR/KBDT11"
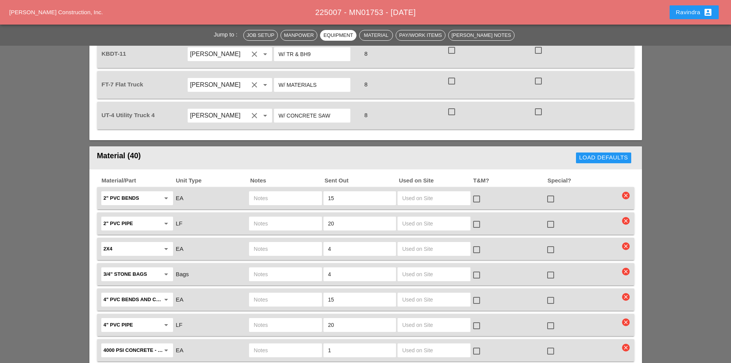
scroll to position [921, 0]
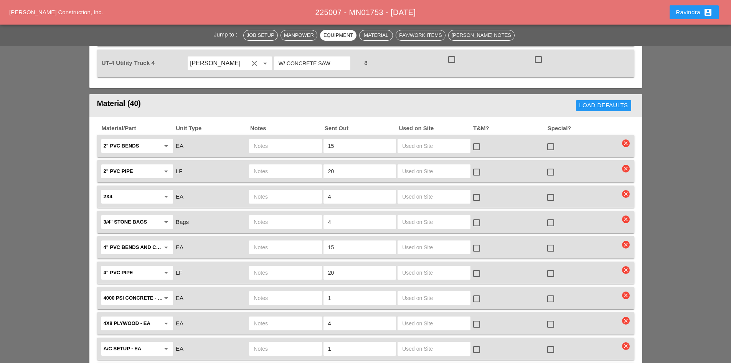
drag, startPoint x: 344, startPoint y: 127, endPoint x: 304, endPoint y: 120, distance: 41.3
click at [304, 138] on div "2" PVC bends arrow_drop_down EA 15 check_box_outline_blank check_box_outline_bl…" at bounding box center [360, 146] width 520 height 16
drag, startPoint x: 349, startPoint y: 153, endPoint x: 292, endPoint y: 149, distance: 56.9
click at [292, 163] on div "2" PVC pipe arrow_drop_down LF 20 check_box_outline_blank check_box_outline_bla…" at bounding box center [360, 171] width 520 height 16
drag, startPoint x: 339, startPoint y: 176, endPoint x: 310, endPoint y: 174, distance: 29.6
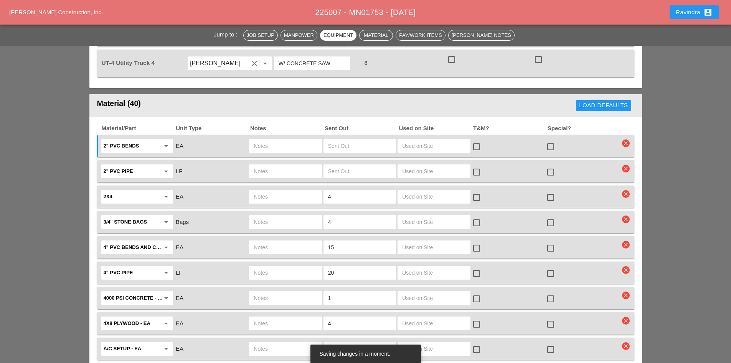
click at [308, 188] on div "2x4 arrow_drop_down EA 4 check_box_outline_blank check_box_outline_blank" at bounding box center [360, 196] width 520 height 16
drag, startPoint x: 342, startPoint y: 204, endPoint x: 307, endPoint y: 203, distance: 35.3
click at [307, 214] on div "3/4" stone bags arrow_drop_down Bags 4 check_box_outline_blank check_box_outlin…" at bounding box center [360, 222] width 520 height 16
drag, startPoint x: 315, startPoint y: 228, endPoint x: 301, endPoint y: 227, distance: 13.8
click at [301, 239] on div "4" PVC bends and couplings arrow_drop_down EA 15 check_box_outline_blank check_…" at bounding box center [360, 247] width 520 height 16
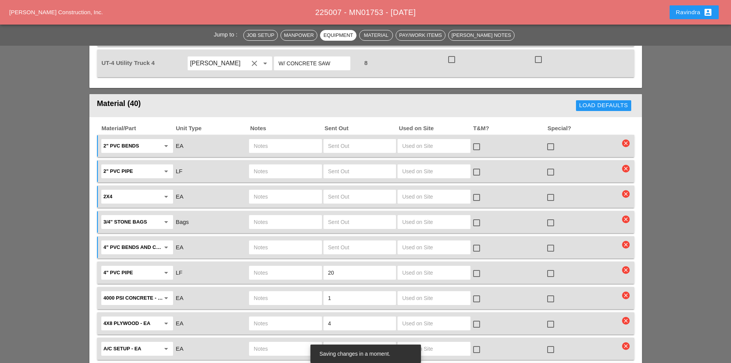
drag, startPoint x: 336, startPoint y: 250, endPoint x: 310, endPoint y: 250, distance: 26.1
click at [310, 264] on div "4" PVC pipe arrow_drop_down LF 20 check_box_outline_blank check_box_outline_bla…" at bounding box center [360, 272] width 520 height 16
drag, startPoint x: 330, startPoint y: 274, endPoint x: 310, endPoint y: 273, distance: 20.0
click at [310, 290] on div "4000 PSI concrete - FULL SKID arrow_drop_down EA 1 check_box_outline_blank chec…" at bounding box center [360, 298] width 520 height 16
type input "3"
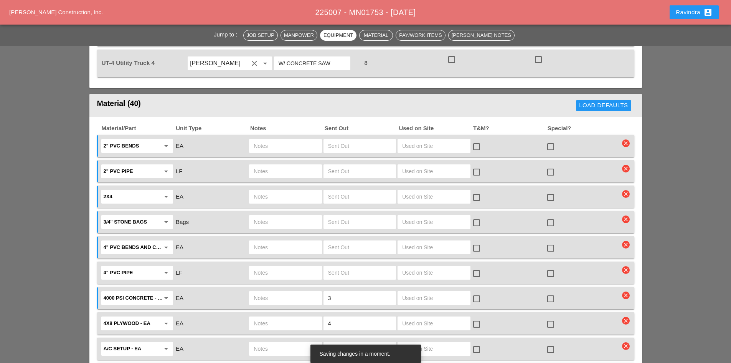
click at [282, 292] on input "text" at bounding box center [285, 298] width 63 height 12
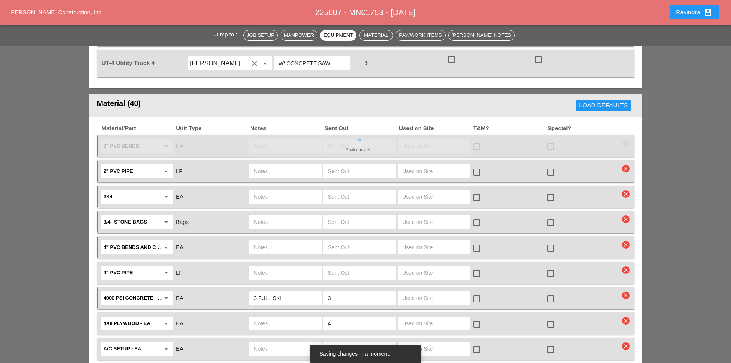
type input "3 FULL SKID"
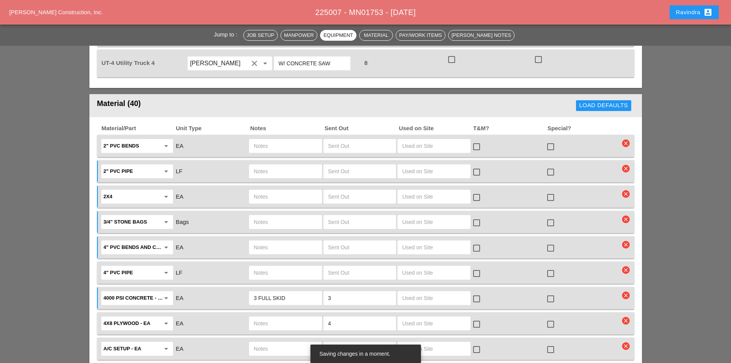
type input "0"
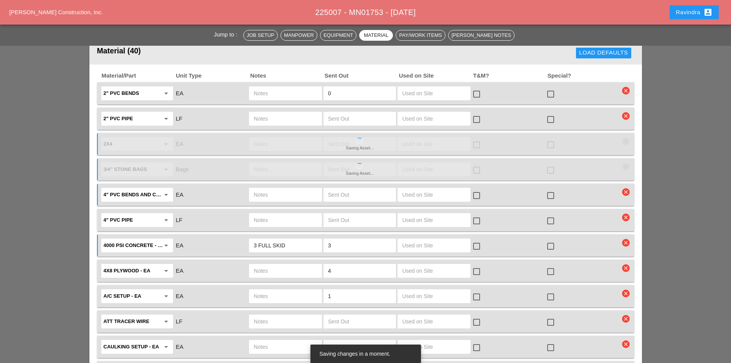
type input "0"
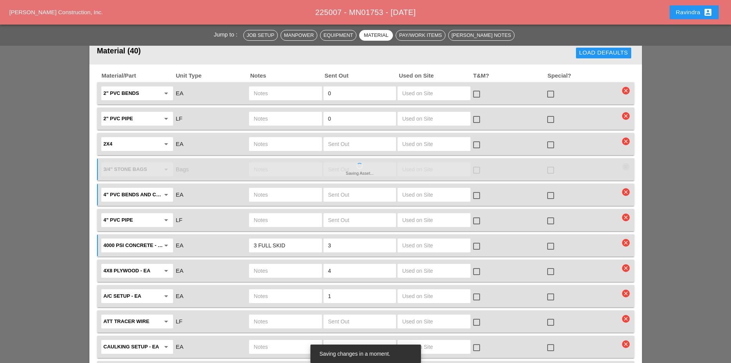
type input "0"
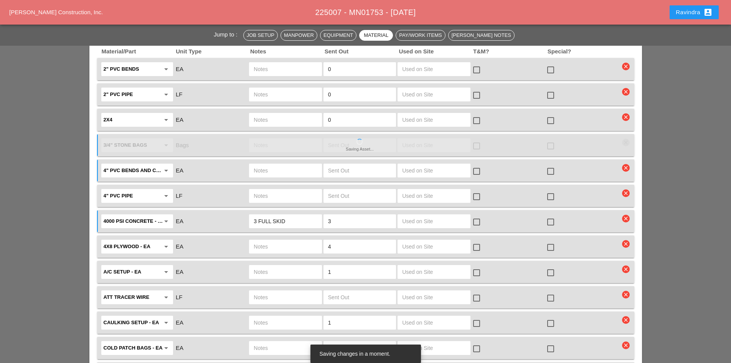
type input "3 FULL SKID"
click at [553, 241] on div at bounding box center [550, 247] width 13 height 13
checkbox input "true"
type input "0"
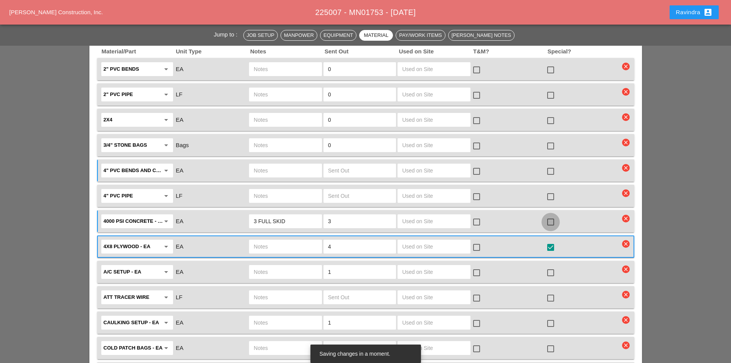
click at [551, 215] on div at bounding box center [550, 221] width 13 height 13
checkbox input "true"
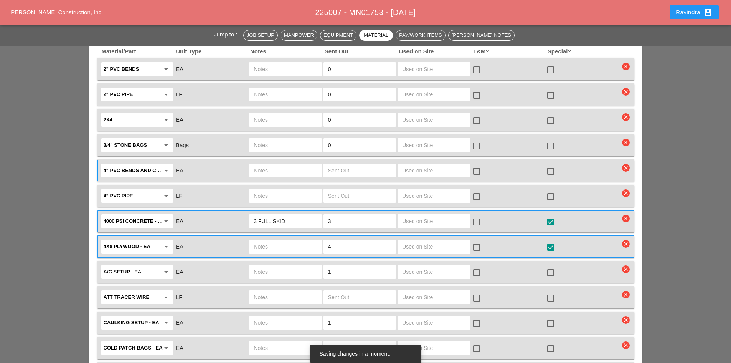
scroll to position [1036, 0]
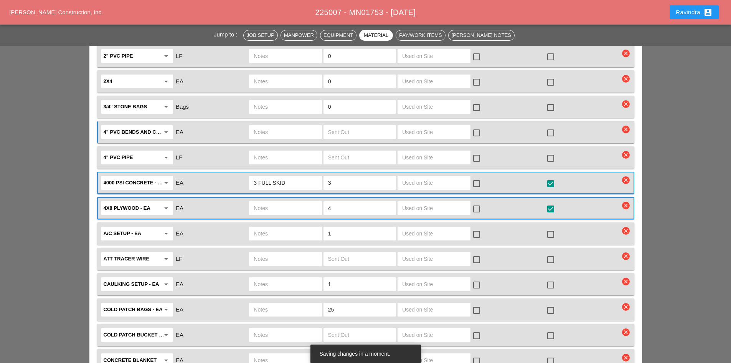
click at [549, 304] on div at bounding box center [550, 310] width 13 height 13
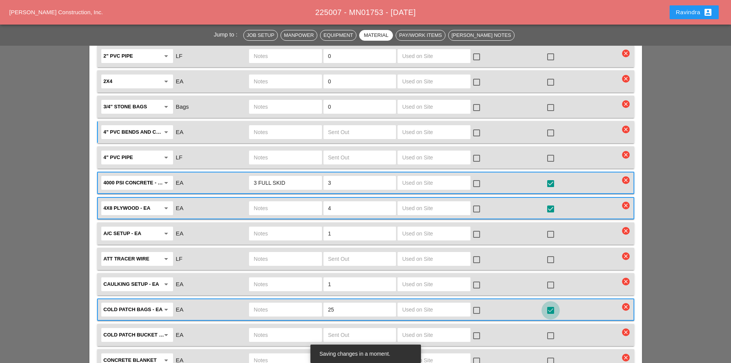
click at [549, 304] on div at bounding box center [550, 310] width 13 height 13
checkbox input "false"
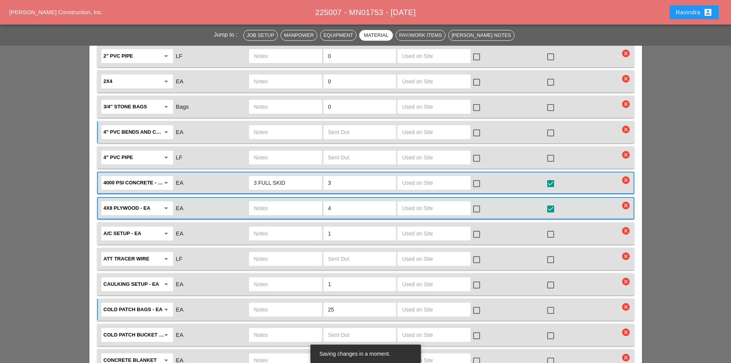
scroll to position [1075, 0]
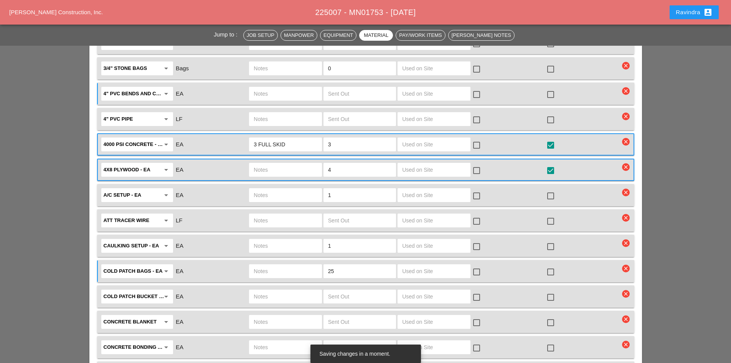
click at [299, 290] on input "text" at bounding box center [285, 296] width 63 height 12
type input "1 DEBRIS BAG COLD PATCH"
click at [548, 291] on div at bounding box center [550, 297] width 13 height 13
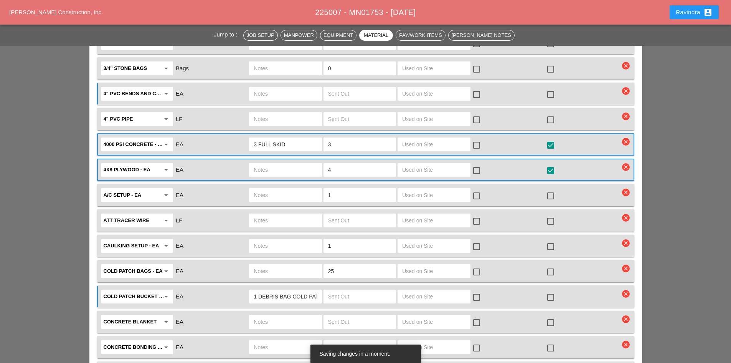
checkbox input "true"
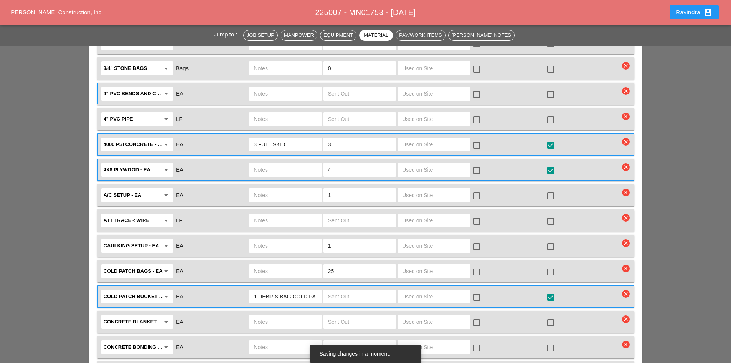
click at [378, 290] on input "text" at bounding box center [359, 296] width 63 height 12
type input "1"
drag, startPoint x: 342, startPoint y: 176, endPoint x: 308, endPoint y: 175, distance: 34.6
click at [308, 187] on div "A/C setup - EA arrow_drop_down EA 1 check_box_outline_blank check_box_outline_b…" at bounding box center [360, 195] width 520 height 16
drag, startPoint x: 338, startPoint y: 225, endPoint x: 286, endPoint y: 223, distance: 51.9
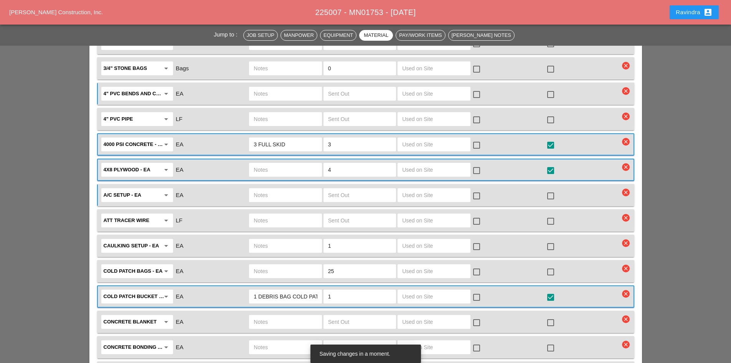
click at [286, 238] on div "Caulking setup - EA arrow_drop_down EA 1 check_box_outline_blank check_box_outl…" at bounding box center [360, 246] width 520 height 16
drag, startPoint x: 352, startPoint y: 252, endPoint x: 289, endPoint y: 242, distance: 63.7
click at [289, 260] on div "Cold Patch Bags - EA arrow_drop_down EA 25 check_box_outline_blank check_box_ou…" at bounding box center [365, 271] width 537 height 22
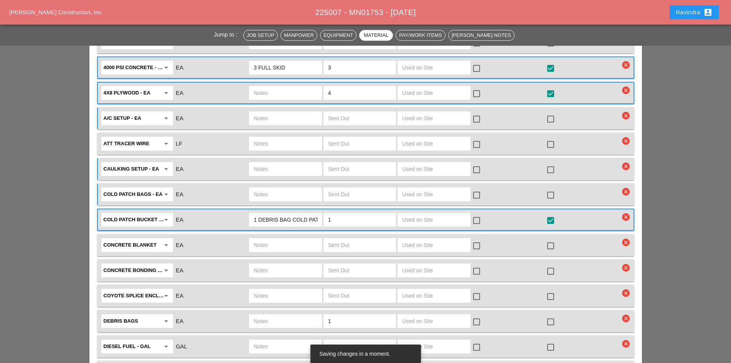
scroll to position [1190, 0]
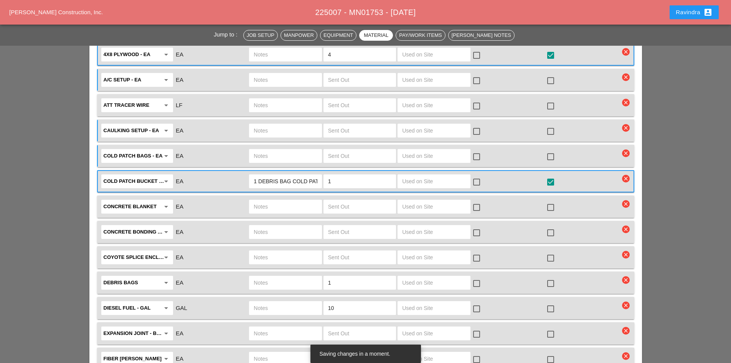
drag, startPoint x: 339, startPoint y: 259, endPoint x: 305, endPoint y: 256, distance: 33.9
click at [305, 274] on div "Debris Bags arrow_drop_down EA 1 check_box_outline_blank check_box_outline_blank" at bounding box center [360, 282] width 520 height 16
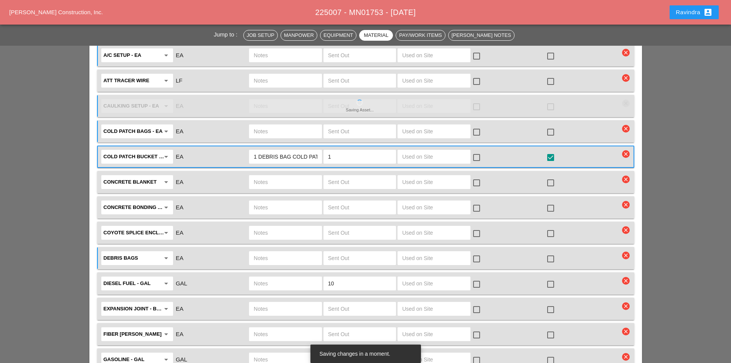
scroll to position [1228, 0]
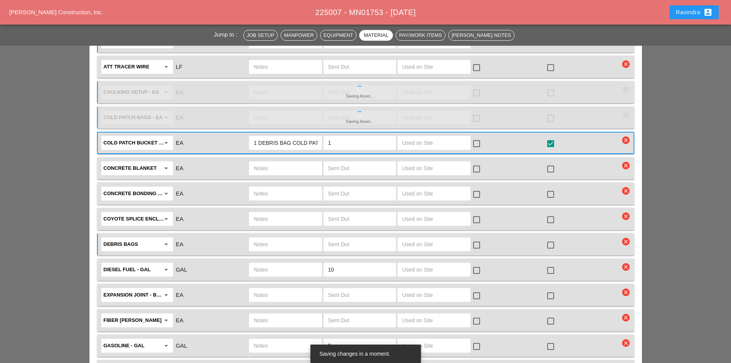
type input "0"
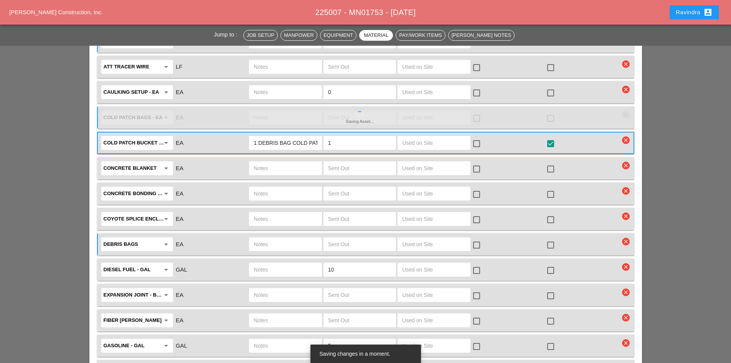
click at [546, 264] on div at bounding box center [550, 270] width 13 height 13
checkbox input "true"
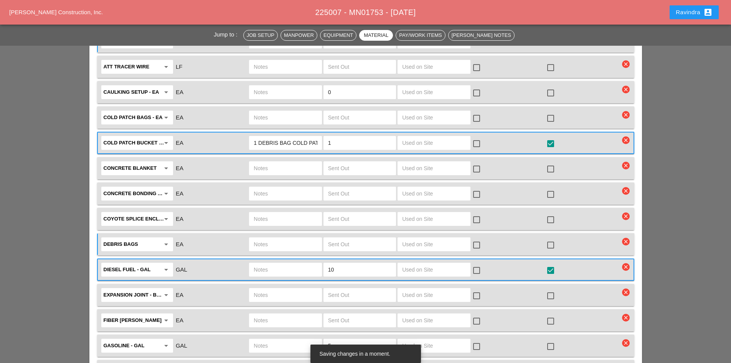
type input "0"
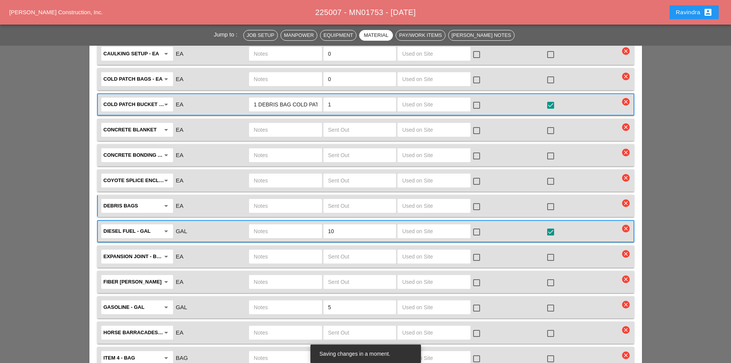
click at [547, 301] on div at bounding box center [550, 307] width 13 height 13
checkbox input "true"
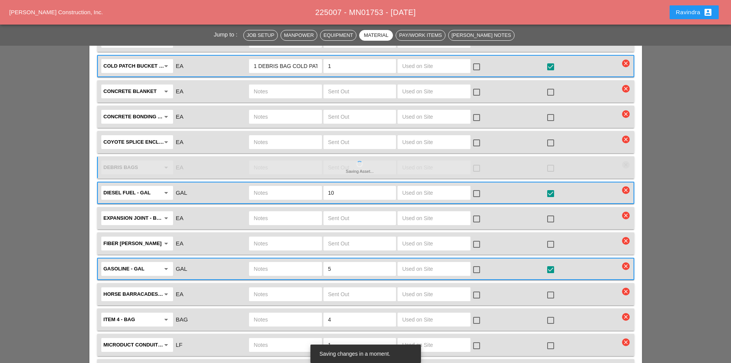
scroll to position [1343, 0]
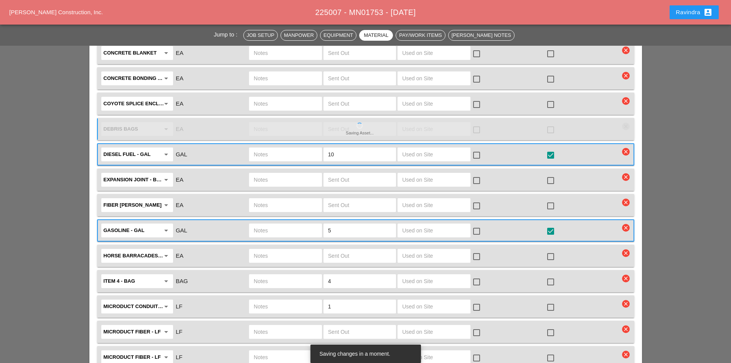
type input "0"
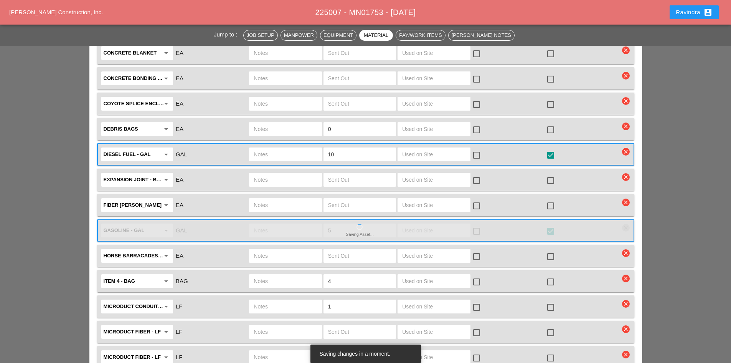
drag, startPoint x: 344, startPoint y: 262, endPoint x: 304, endPoint y: 257, distance: 40.9
click at [304, 273] on div "Item 4 - Bag arrow_drop_down BAG 4 check_box_outline_blank check_box_outline_bl…" at bounding box center [360, 281] width 520 height 16
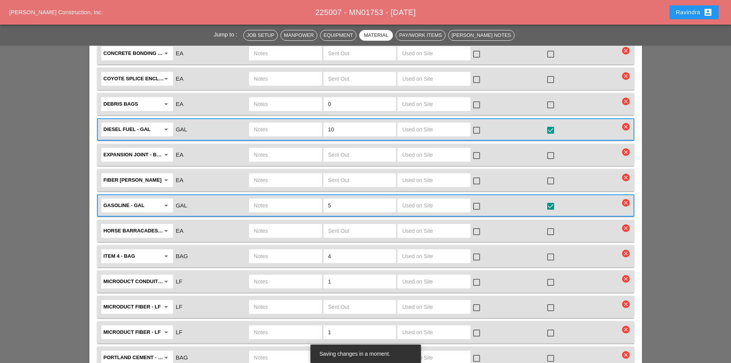
scroll to position [1382, 0]
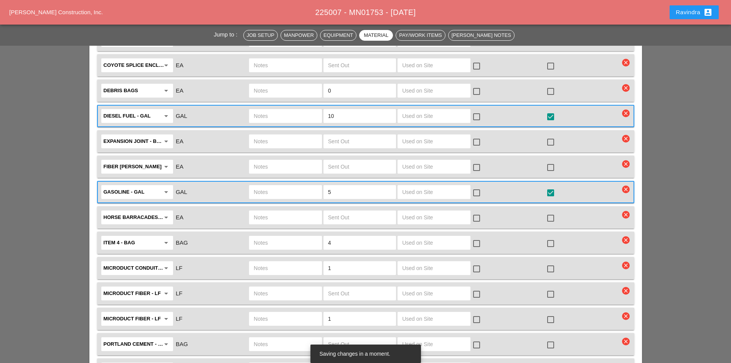
drag, startPoint x: 332, startPoint y: 248, endPoint x: 311, endPoint y: 267, distance: 28.0
click at [289, 260] on div "Microduct conduit - LF arrow_drop_down LF 1 check_box_outline_blank check_box_o…" at bounding box center [360, 268] width 520 height 16
drag, startPoint x: 339, startPoint y: 294, endPoint x: 296, endPoint y: 291, distance: 42.3
click at [296, 311] on div "Microduct fiber - LF arrow_drop_down LF 1 check_box_outline_blank check_box_out…" at bounding box center [360, 319] width 520 height 16
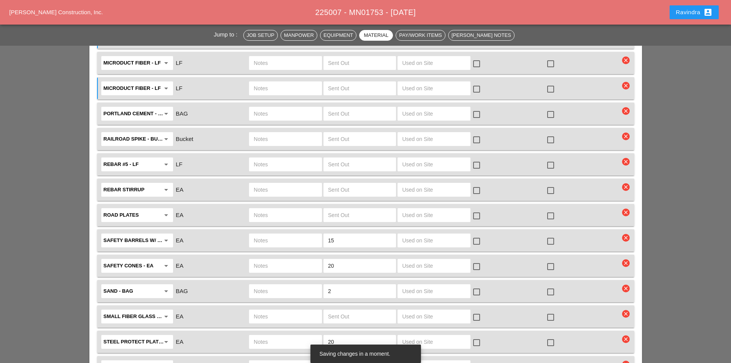
scroll to position [1651, 0]
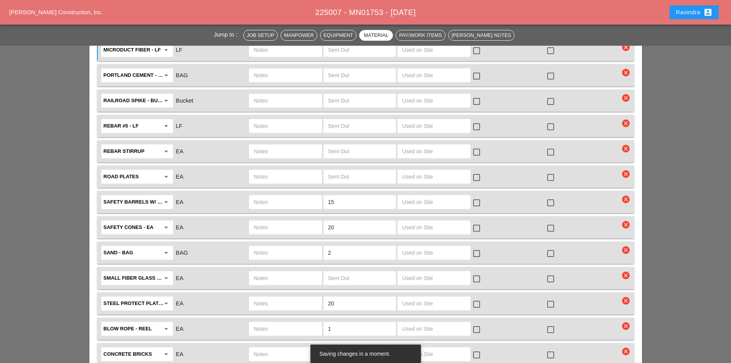
drag, startPoint x: 343, startPoint y: 236, endPoint x: 306, endPoint y: 233, distance: 36.6
click at [306, 245] on div "Sand - BAG arrow_drop_down BAG 2 check_box_outline_blank check_box_outline_blank" at bounding box center [360, 253] width 520 height 16
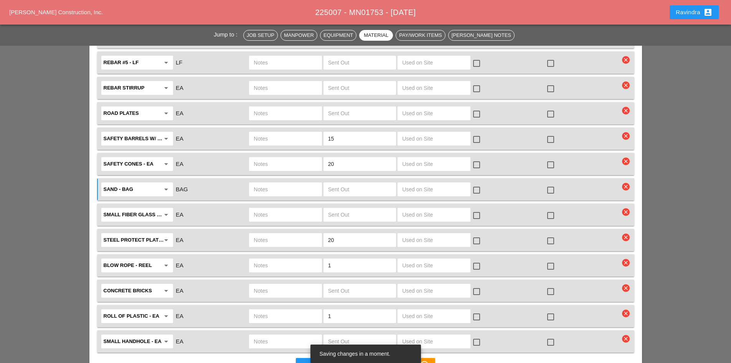
type input "0"
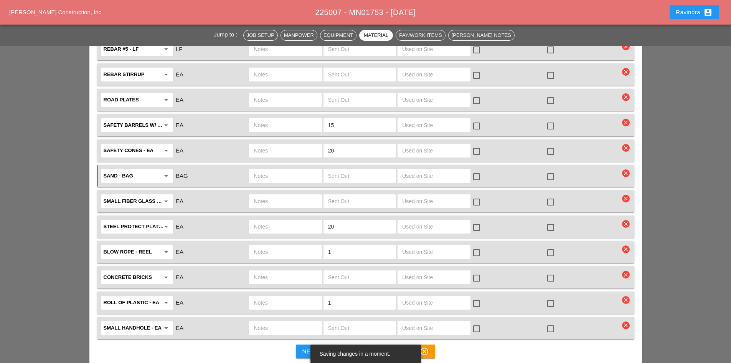
type input "0"
drag, startPoint x: 365, startPoint y: 210, endPoint x: 292, endPoint y: 208, distance: 73.3
click at [292, 218] on div "Steel Protect Plates arrow_drop_down EA 20 check_box_outline_blank check_box_ou…" at bounding box center [360, 226] width 520 height 16
drag, startPoint x: 320, startPoint y: 278, endPoint x: 304, endPoint y: 276, distance: 16.3
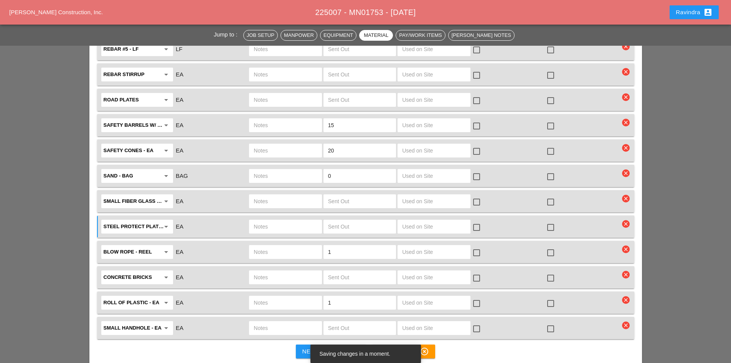
click at [304, 294] on div "roll of plastic - EA arrow_drop_down EA 1 check_box_outline_blank check_box_out…" at bounding box center [360, 302] width 520 height 16
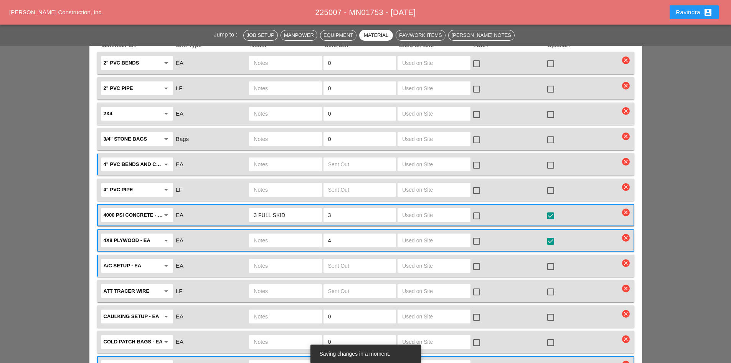
scroll to position [998, 0]
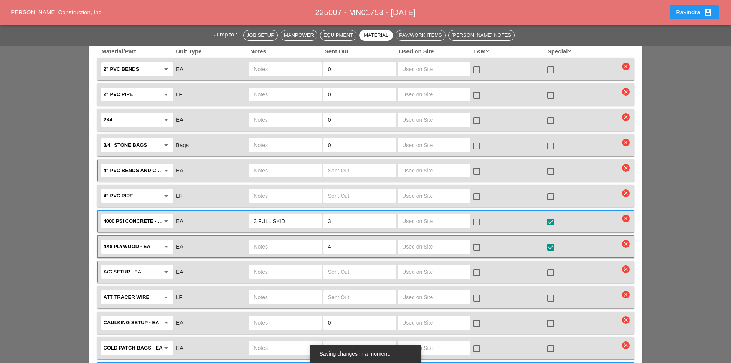
type input "0"
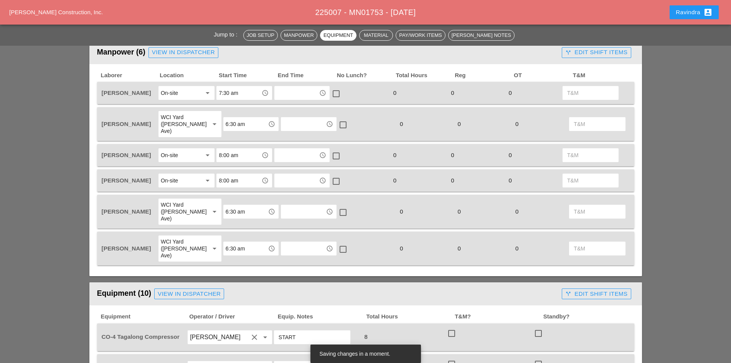
scroll to position [345, 0]
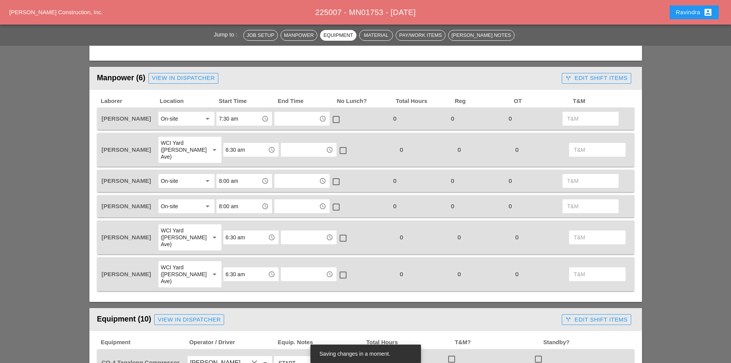
type input "0"
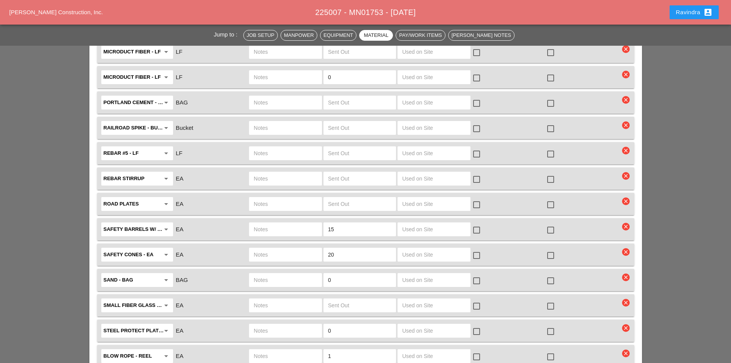
scroll to position [1842, 0]
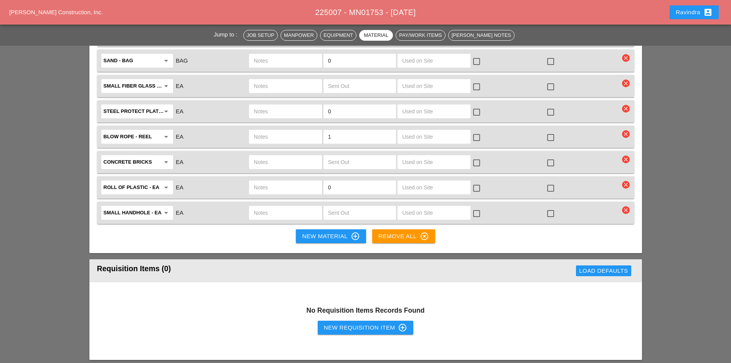
click at [674, 14] on button "Ravindra account_box" at bounding box center [694, 12] width 49 height 14
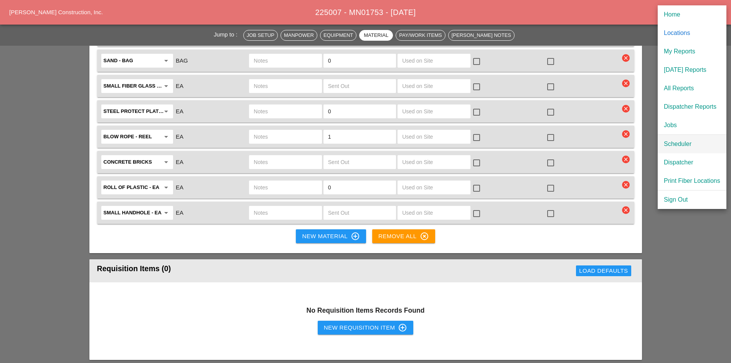
click at [686, 143] on div "Scheduler" at bounding box center [692, 143] width 56 height 9
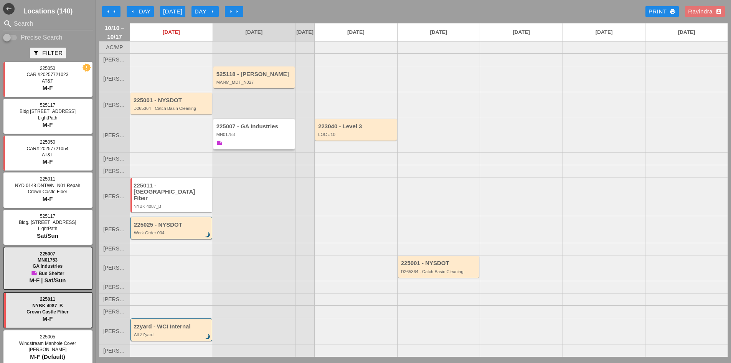
click at [252, 147] on div "225007 - GA Industries MN01753 note" at bounding box center [254, 135] width 77 height 24
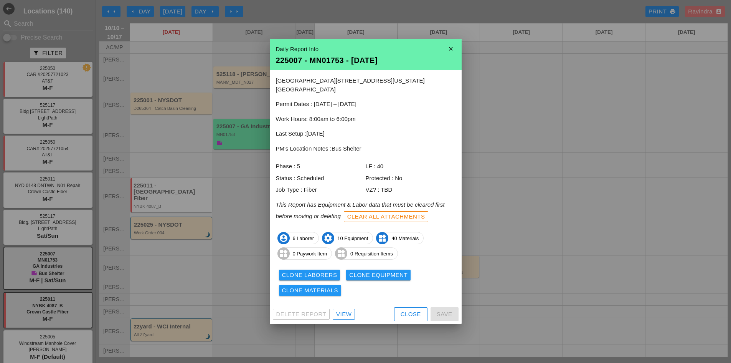
click at [349, 315] on div "Delete Report View Close Save" at bounding box center [366, 314] width 192 height 20
click at [348, 312] on div "View" at bounding box center [343, 314] width 15 height 9
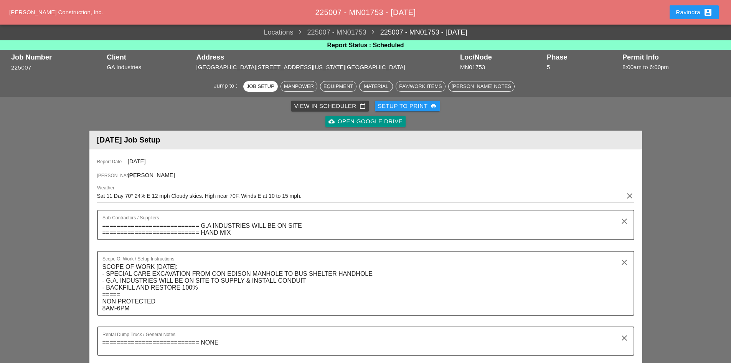
click at [686, 5] on div "Ravindra account_box" at bounding box center [694, 12] width 55 height 18
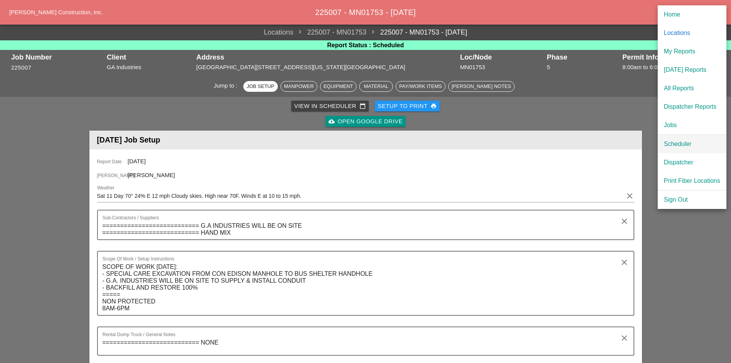
click at [679, 146] on div "Scheduler" at bounding box center [692, 143] width 56 height 9
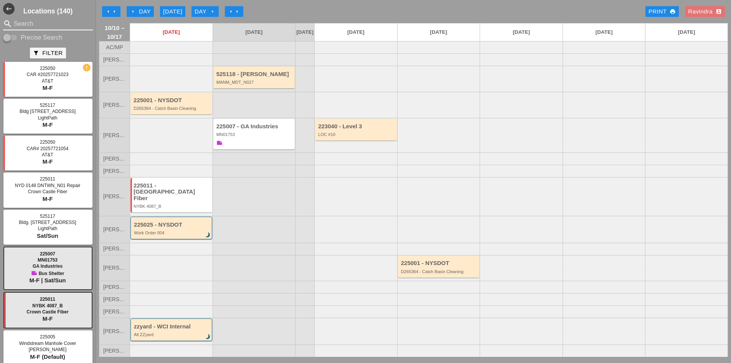
click at [45, 26] on input "Search" at bounding box center [48, 24] width 68 height 12
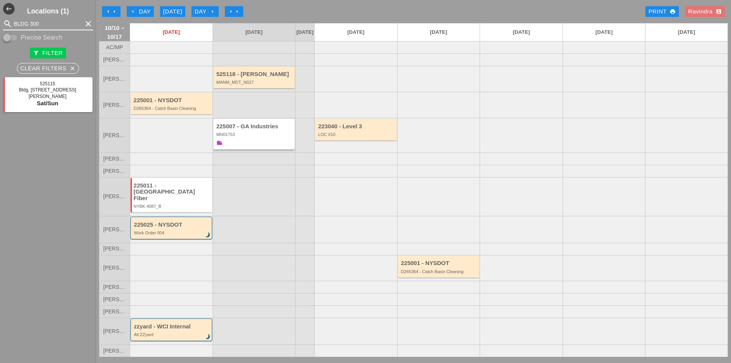
type input "BLDG 300"
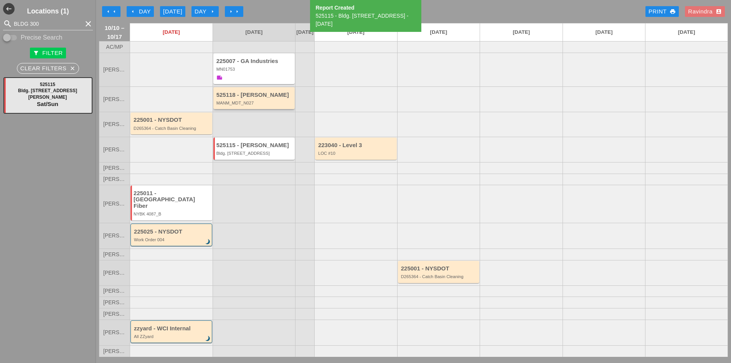
click at [240, 105] on div "525118 - [PERSON_NAME] MANM_MDT_N027" at bounding box center [254, 99] width 77 height 14
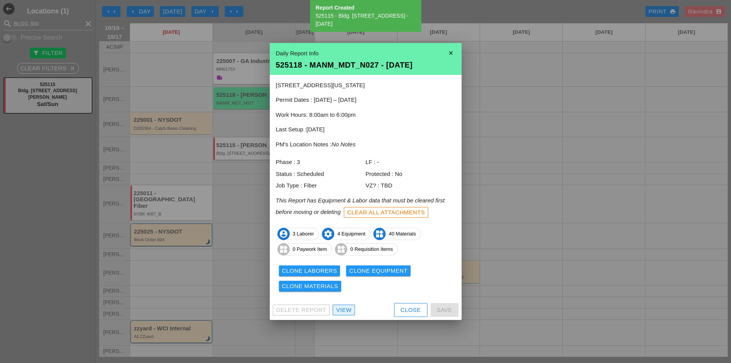
drag, startPoint x: 343, startPoint y: 312, endPoint x: 273, endPoint y: 304, distance: 70.4
click at [343, 312] on div "View" at bounding box center [343, 310] width 15 height 9
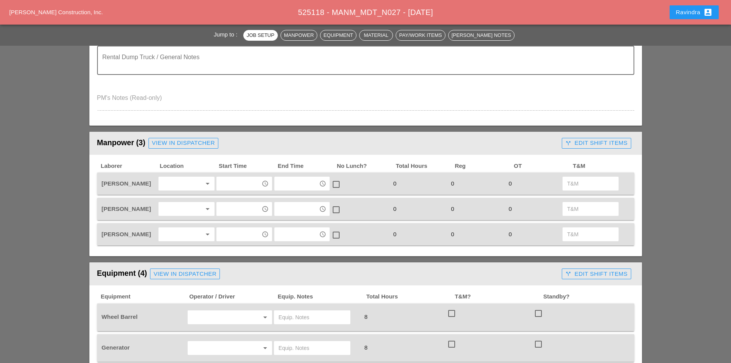
scroll to position [307, 0]
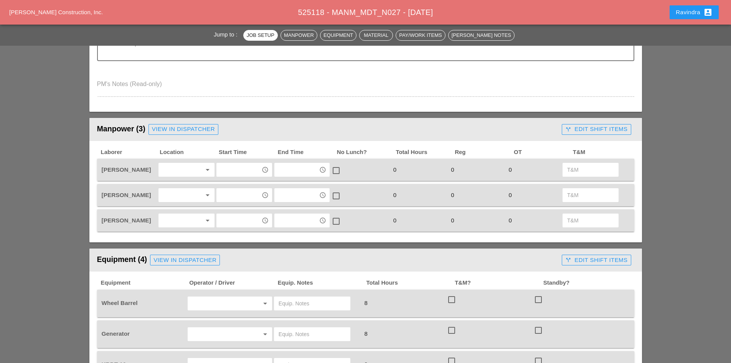
click at [182, 169] on div at bounding box center [181, 170] width 41 height 12
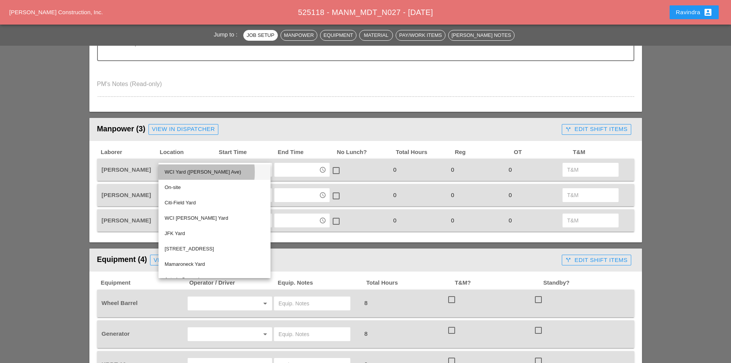
click at [182, 172] on div "WCI Yard ([PERSON_NAME] Ave)" at bounding box center [215, 171] width 100 height 9
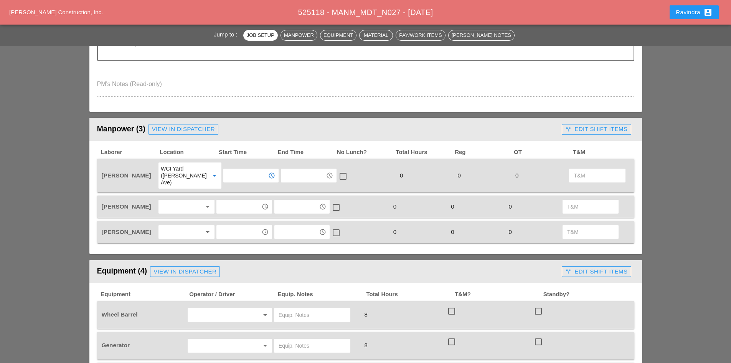
click at [228, 172] on input "text" at bounding box center [246, 175] width 40 height 12
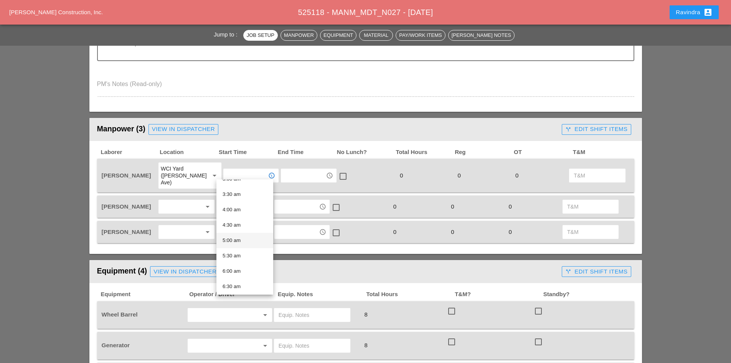
scroll to position [115, 0]
click at [241, 257] on div "6:00 am" at bounding box center [245, 257] width 45 height 9
type input "6:00 am"
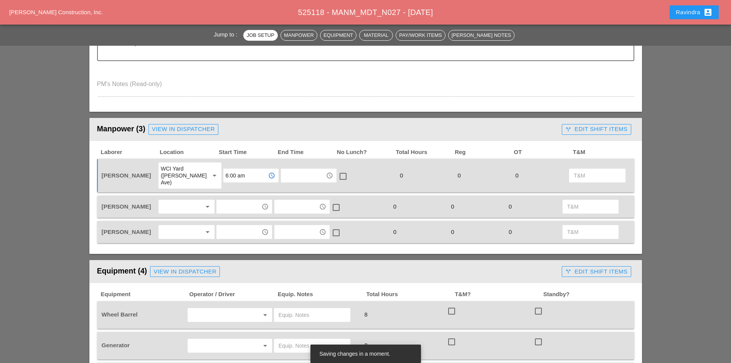
click at [186, 226] on div at bounding box center [181, 232] width 41 height 12
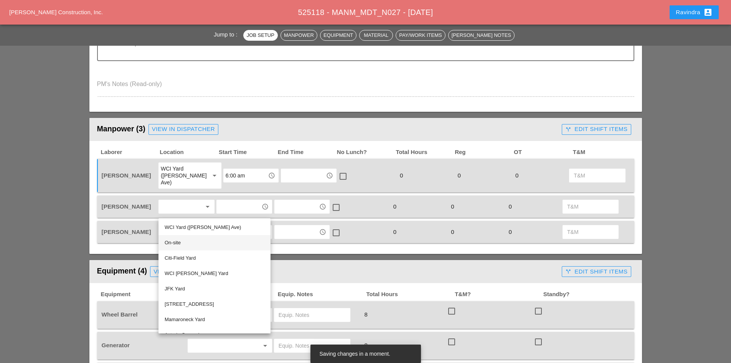
click at [180, 242] on div "On-site" at bounding box center [215, 242] width 100 height 9
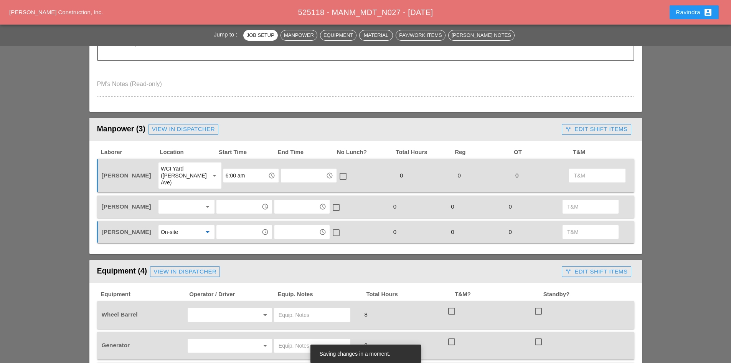
click at [230, 226] on input "text" at bounding box center [239, 232] width 40 height 12
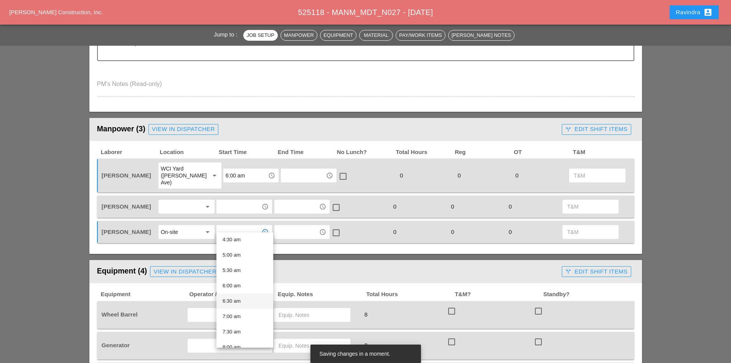
scroll to position [154, 0]
click at [240, 331] on div "8:00 am" at bounding box center [245, 333] width 45 height 9
type input "8:00 am"
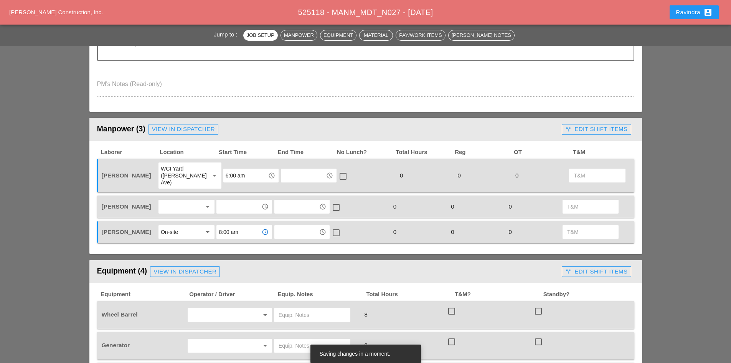
click at [177, 201] on div at bounding box center [181, 206] width 41 height 12
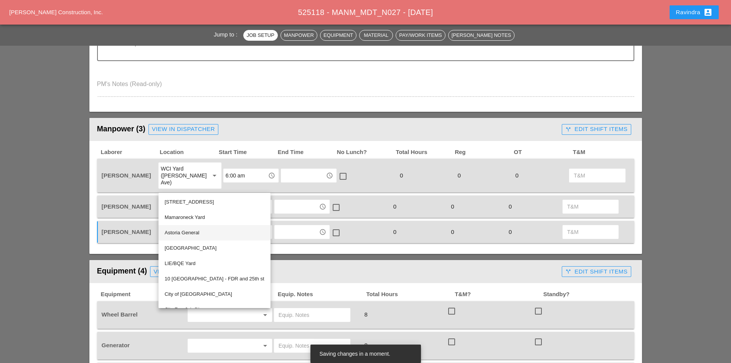
scroll to position [0, 0]
click at [197, 204] on div "WCI Yard ([PERSON_NAME] Ave)" at bounding box center [215, 201] width 100 height 9
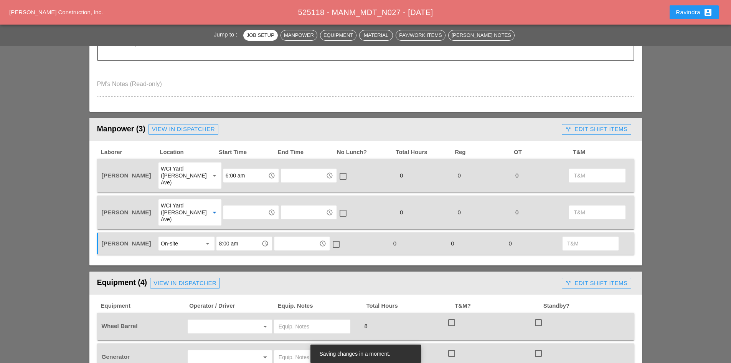
click at [232, 169] on input "6:00 am" at bounding box center [246, 175] width 40 height 12
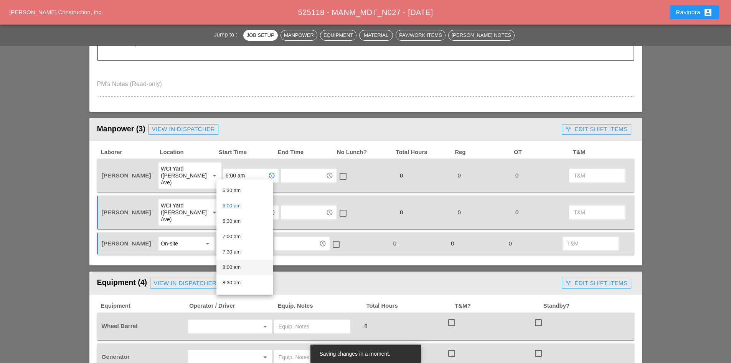
scroll to position [154, 0]
click at [243, 235] on div "6:30 am" at bounding box center [245, 234] width 45 height 9
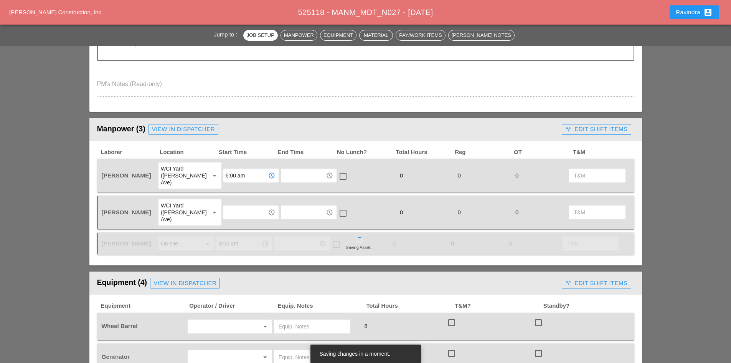
type input "6:30 am"
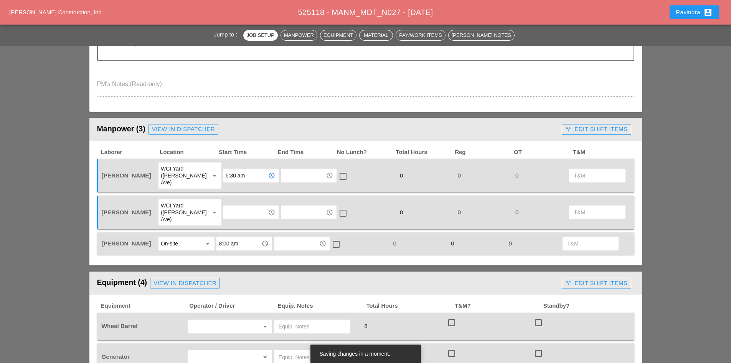
click at [236, 173] on input "6:30 am" at bounding box center [246, 175] width 40 height 12
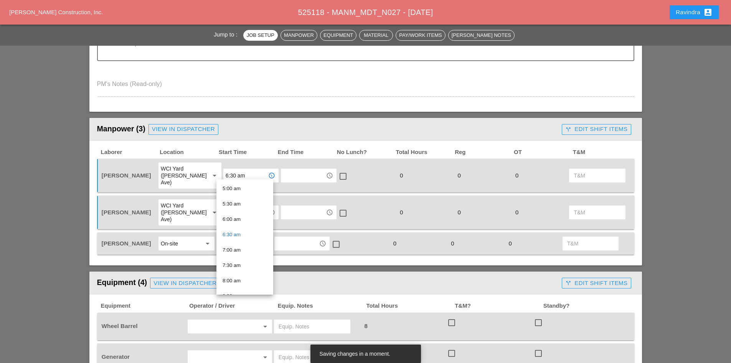
click at [239, 158] on div "Laborer Location Start Time End Time No Lunch? Total Hours Reg OT T&M Jorge Bar…" at bounding box center [365, 202] width 537 height 106
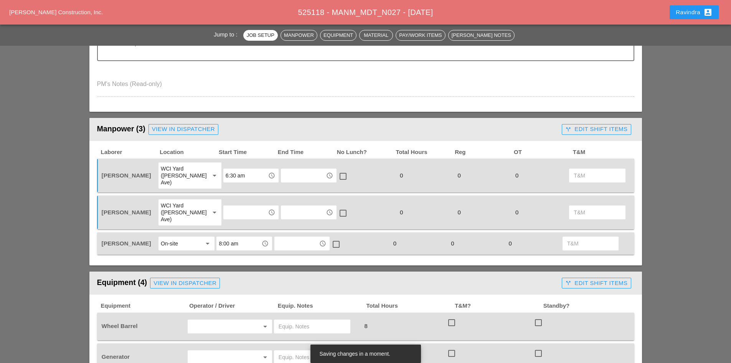
click at [226, 206] on input "text" at bounding box center [246, 212] width 40 height 12
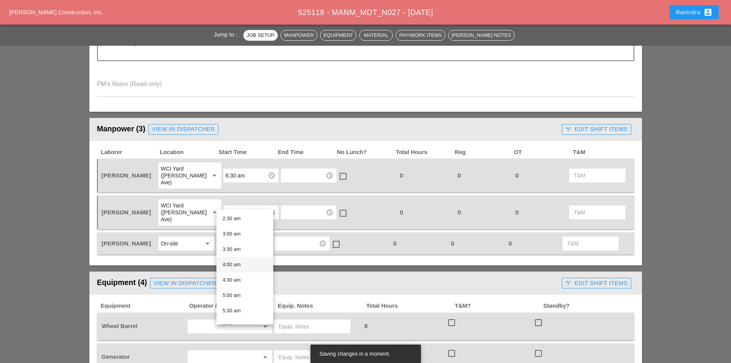
scroll to position [115, 0]
click at [241, 286] on div "6:00 am" at bounding box center [245, 287] width 45 height 9
type input "6:00 am"
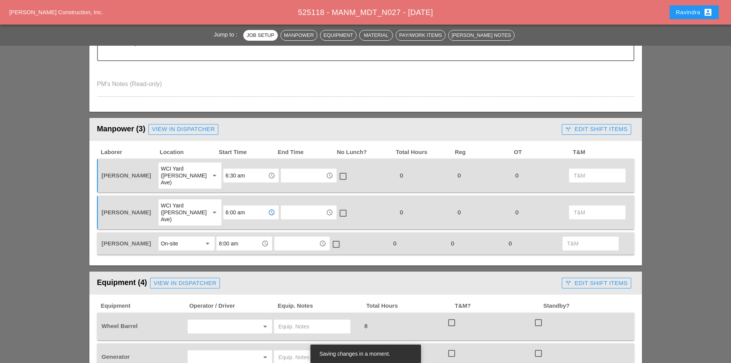
click at [231, 173] on input "6:30 am" at bounding box center [246, 175] width 40 height 12
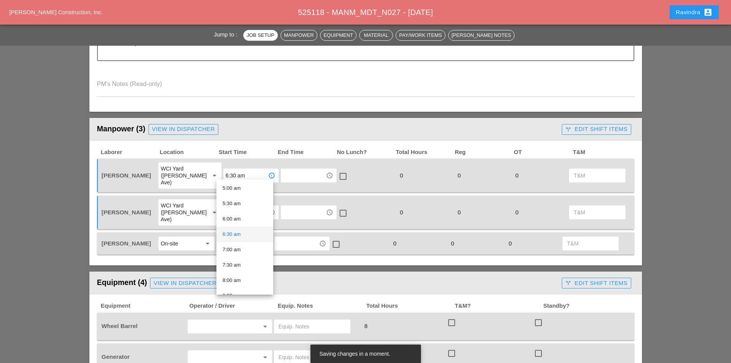
scroll to position [154, 0]
click at [238, 219] on div "6:00 am" at bounding box center [245, 219] width 45 height 9
type input "6:00 am"
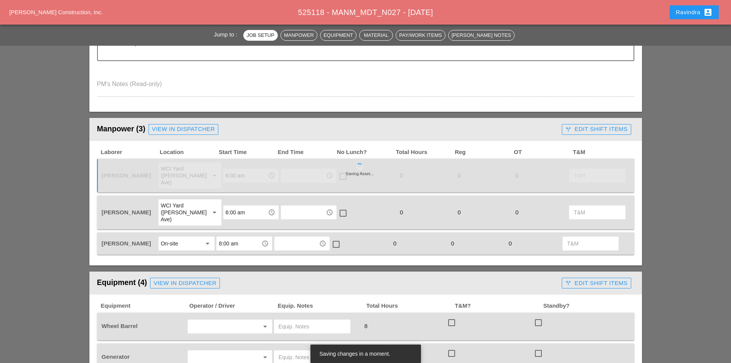
scroll to position [461, 0]
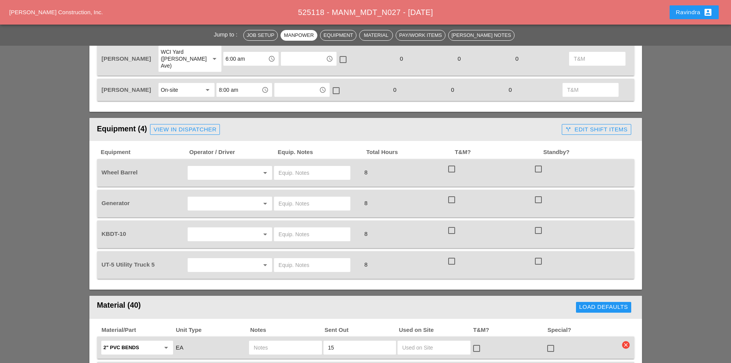
click at [196, 125] on div "View in Dispatcher" at bounding box center [185, 129] width 63 height 9
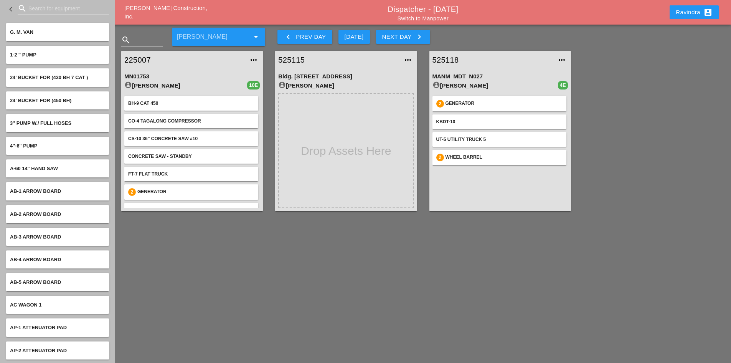
click at [37, 12] on input "Search for equipment" at bounding box center [63, 8] width 70 height 12
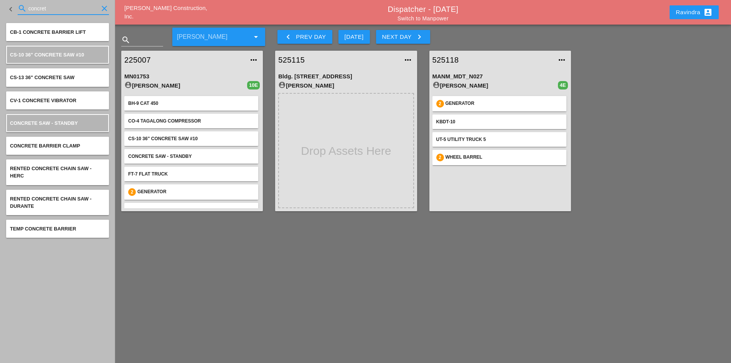
type input "concret"
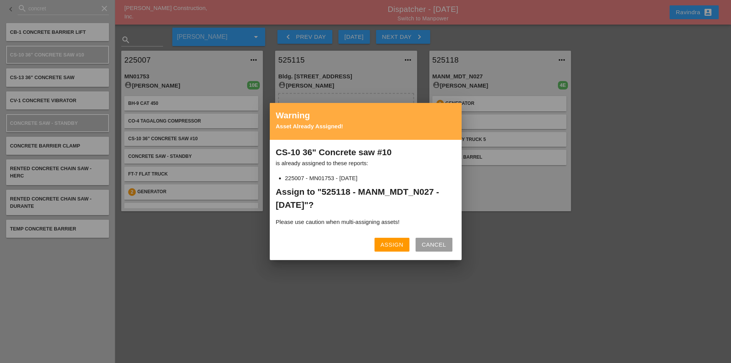
click at [397, 239] on button "Assign" at bounding box center [392, 245] width 35 height 14
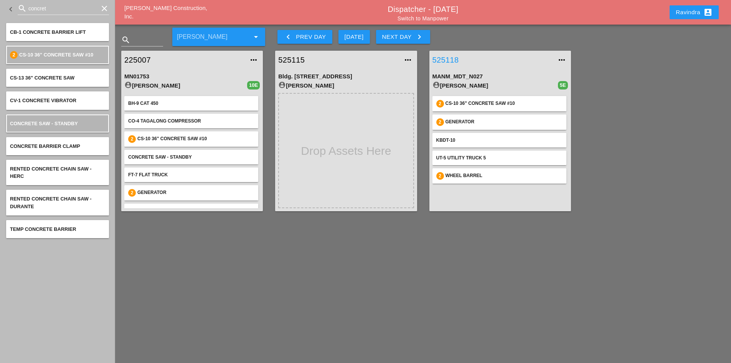
click at [454, 61] on link "525118" at bounding box center [493, 60] width 120 height 12
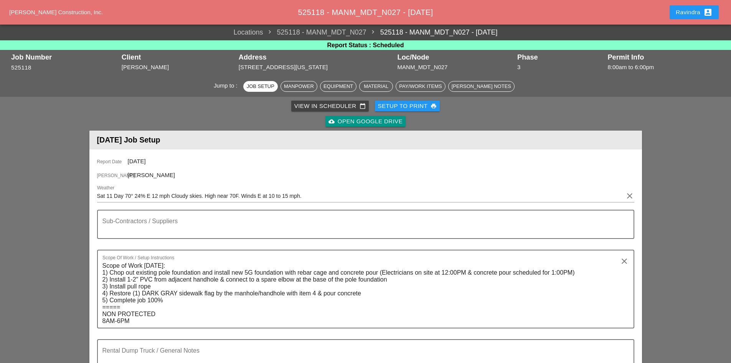
click at [151, 182] on div "Report Date 10/11/2025 Foreman Jorge Barajas Weather Sat 11 Day 70° 24% E 12 mp…" at bounding box center [365, 283] width 553 height 269
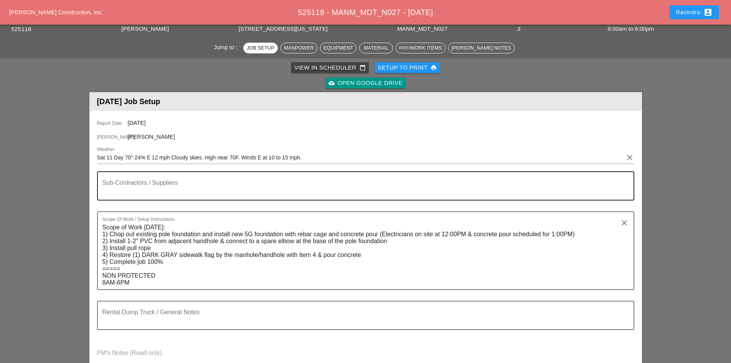
click at [164, 180] on div "Sub-Contractors / Suppliers" at bounding box center [362, 186] width 520 height 28
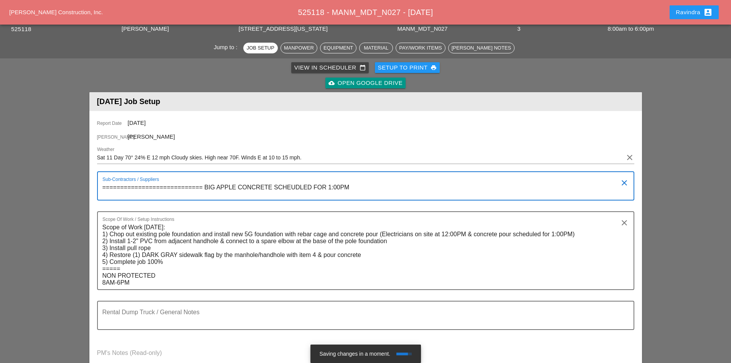
click at [282, 180] on div "Sub-Contractors / Suppliers ============================ BIG APPLE CONCRETE SCH…" at bounding box center [362, 186] width 520 height 28
click at [288, 186] on textarea "============================ BIG APPLE CONCRETE SCHEUDLED FOR 1:00PM" at bounding box center [362, 190] width 520 height 18
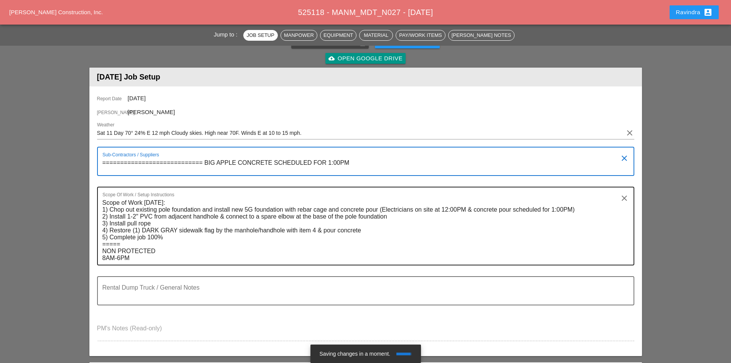
scroll to position [77, 0]
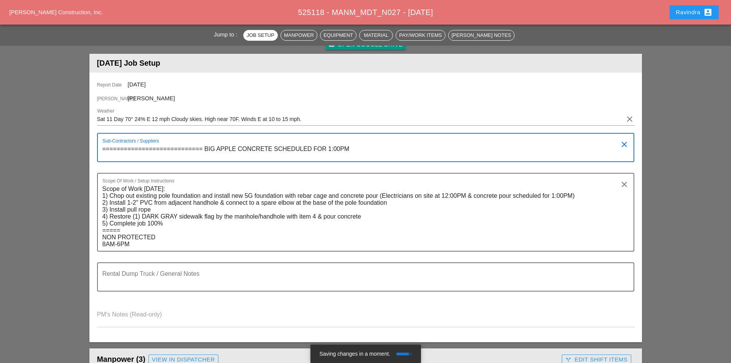
drag, startPoint x: 202, startPoint y: 150, endPoint x: 71, endPoint y: 150, distance: 130.9
type textarea "============================ BIG APPLE CONCRETE SCHEDULED FOR 1:00PM"
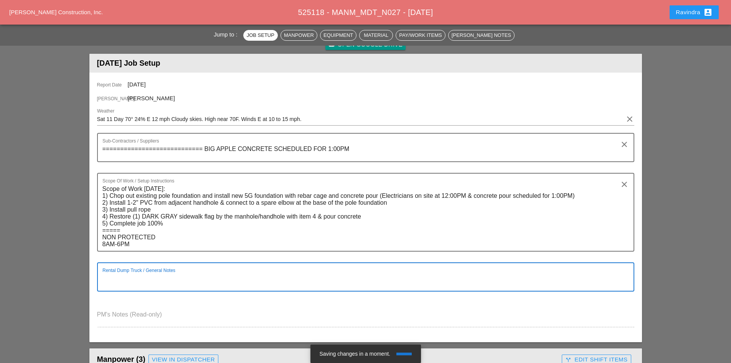
click at [159, 278] on textarea "Rental Dump Truck / General Notes" at bounding box center [362, 281] width 520 height 18
paste textarea "============================"
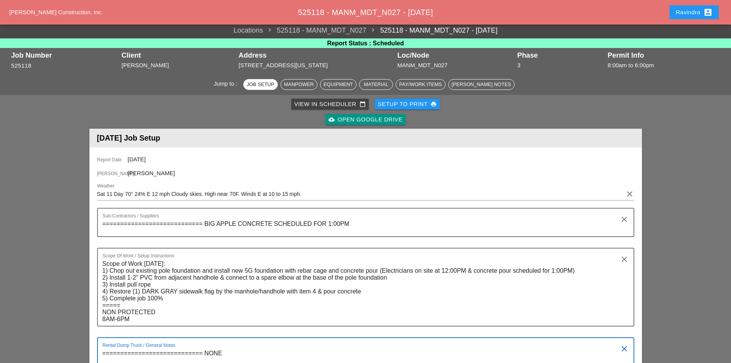
scroll to position [0, 0]
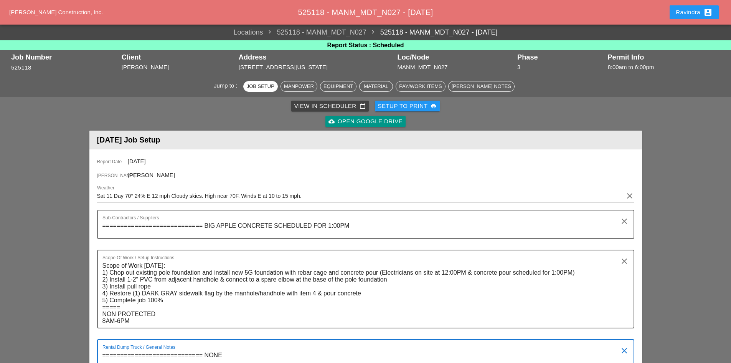
type textarea "============================ NONE"
click at [677, 11] on div "Ravindra account_box" at bounding box center [694, 12] width 37 height 9
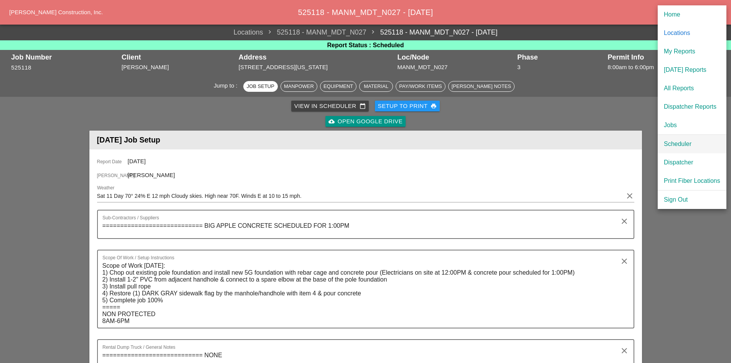
click at [676, 143] on div "Scheduler" at bounding box center [692, 143] width 56 height 9
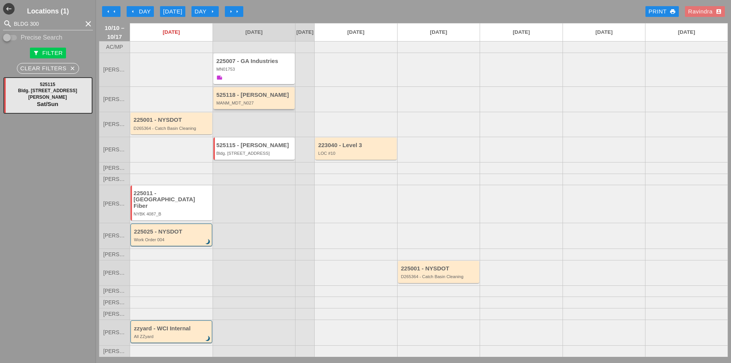
click at [269, 105] on div "525118 - Hellman MANM_MDT_N027" at bounding box center [254, 99] width 77 height 14
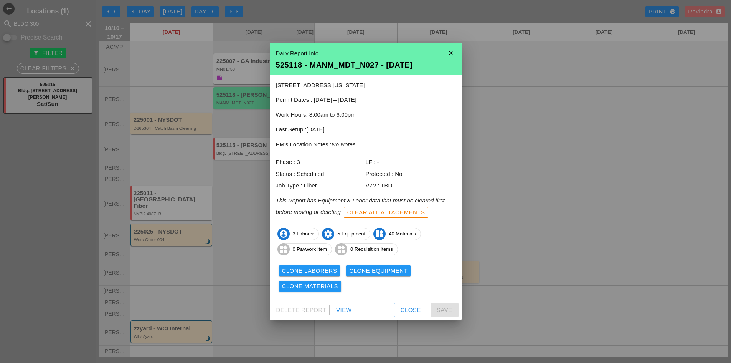
click at [403, 308] on div "Close" at bounding box center [411, 310] width 20 height 9
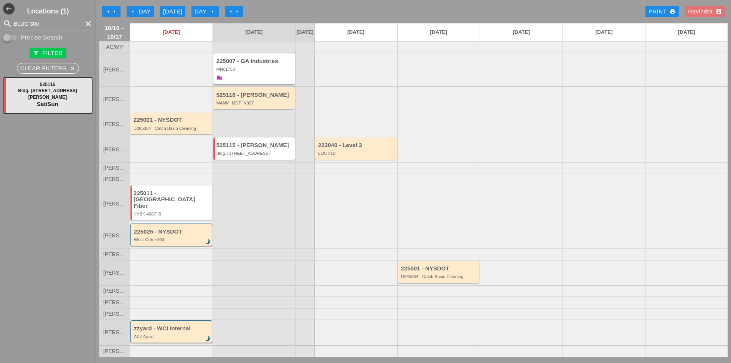
click at [242, 82] on div "225007 - GA Industries MN01753 note" at bounding box center [254, 70] width 77 height 24
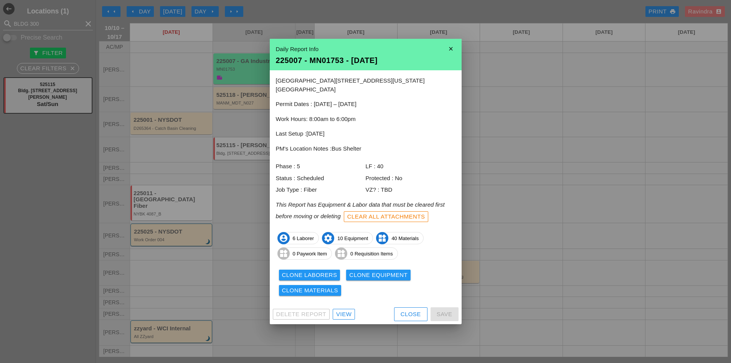
click at [347, 310] on div "View" at bounding box center [343, 314] width 15 height 9
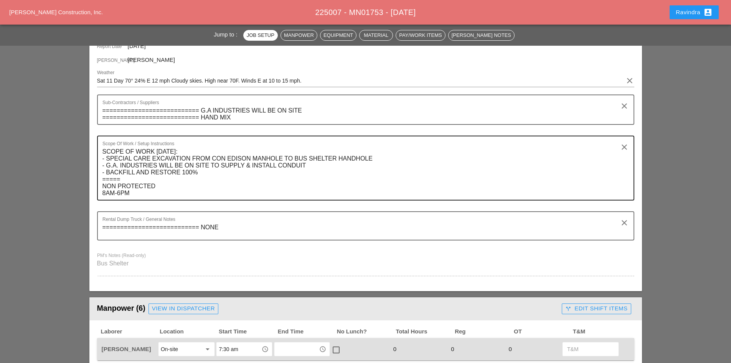
scroll to position [345, 0]
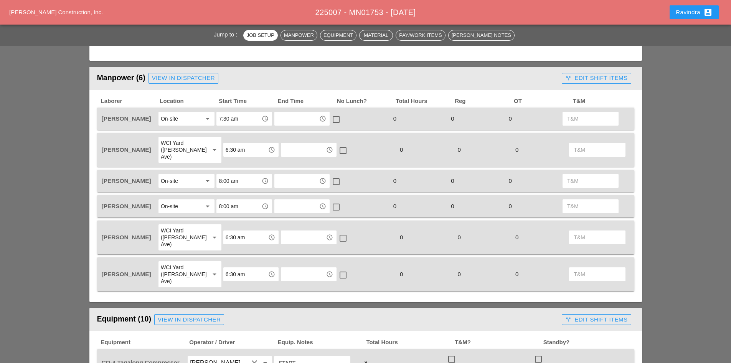
click at [177, 79] on div "View in Dispatcher" at bounding box center [183, 78] width 63 height 9
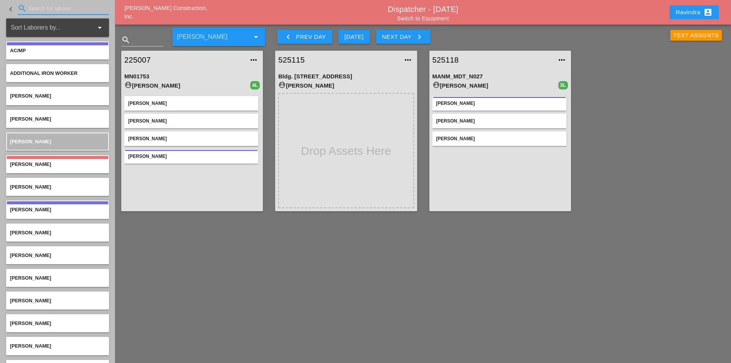
click at [55, 10] on input "Search for laborer" at bounding box center [63, 8] width 70 height 12
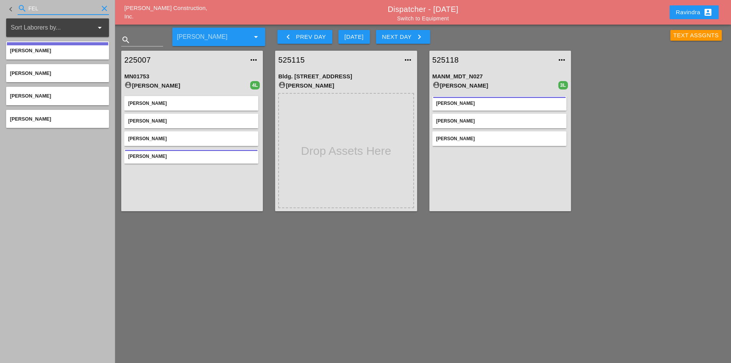
type input "FEL"
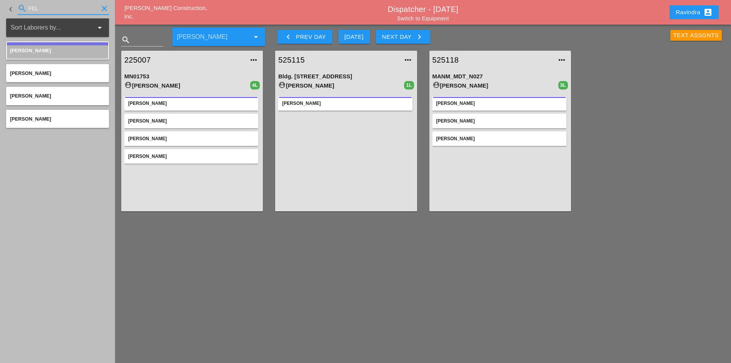
drag, startPoint x: 54, startPoint y: 9, endPoint x: -42, endPoint y: 13, distance: 96.4
click at [0, 13] on html "Select All Select Default Crew Remove All More Location Details... Select All S…" at bounding box center [365, 181] width 731 height 363
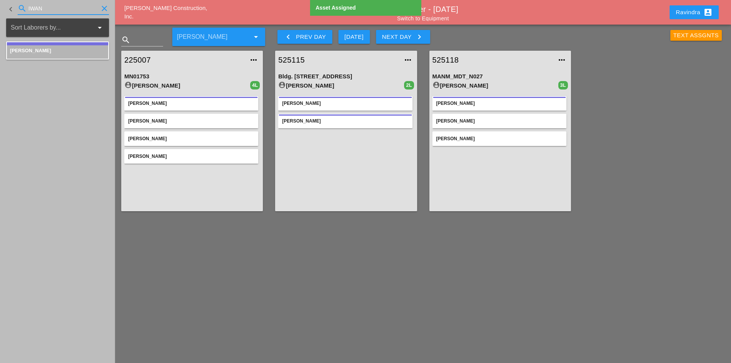
drag, startPoint x: 50, startPoint y: 11, endPoint x: -19, endPoint y: 10, distance: 68.7
click at [0, 10] on html "Select All Select Default Crew Remove All More Location Details... Select All S…" at bounding box center [365, 181] width 731 height 363
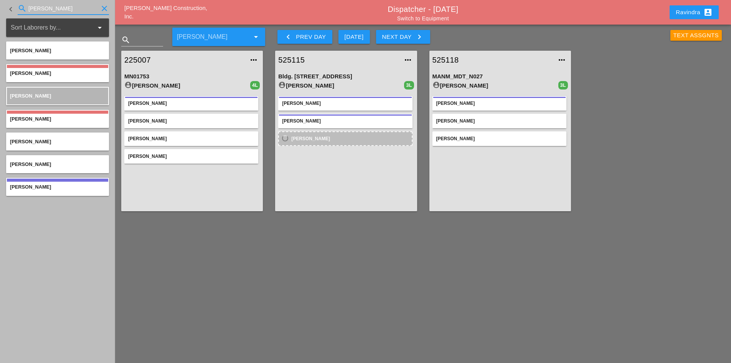
drag, startPoint x: 38, startPoint y: 11, endPoint x: -9, endPoint y: 8, distance: 46.5
click at [0, 8] on html "Select All Select Default Crew Remove All More Location Details... Select All S…" at bounding box center [365, 181] width 731 height 363
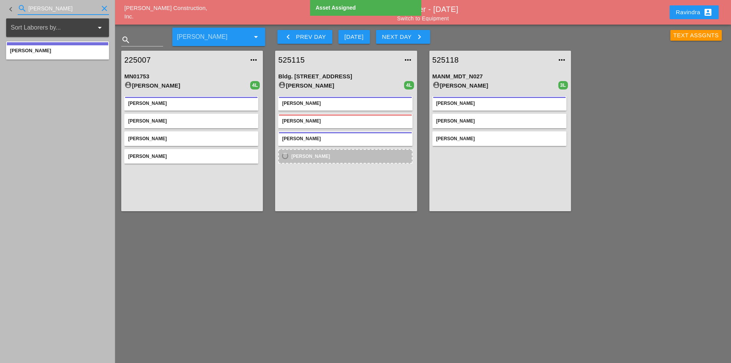
drag, startPoint x: 57, startPoint y: 12, endPoint x: -21, endPoint y: 9, distance: 78.0
click at [0, 9] on html "Select All Select Default Crew Remove All More Location Details... Select All S…" at bounding box center [365, 181] width 731 height 363
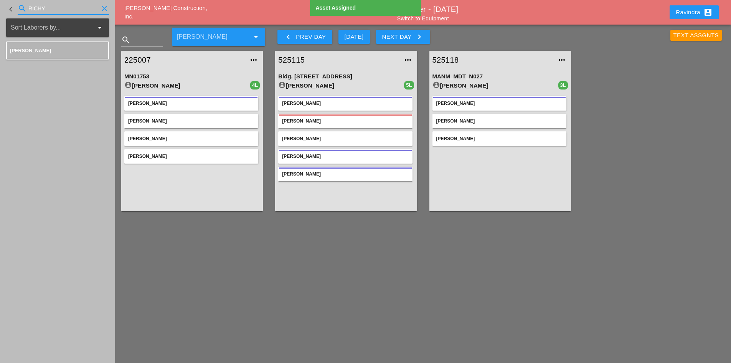
drag, startPoint x: 65, startPoint y: 9, endPoint x: -5, endPoint y: 7, distance: 70.3
click at [0, 7] on html "Select All Select Default Crew Remove All More Location Details... Select All S…" at bounding box center [365, 181] width 731 height 363
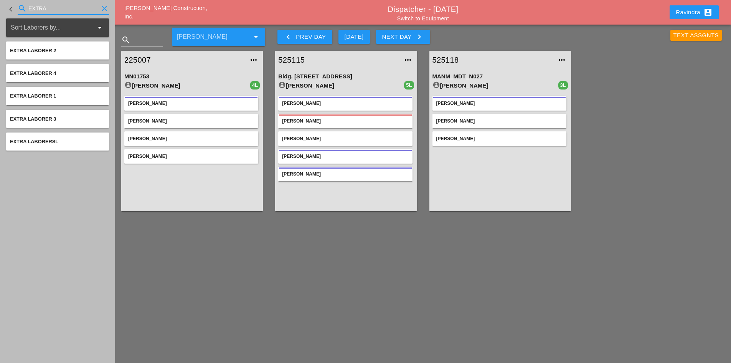
type input "EXTRA"
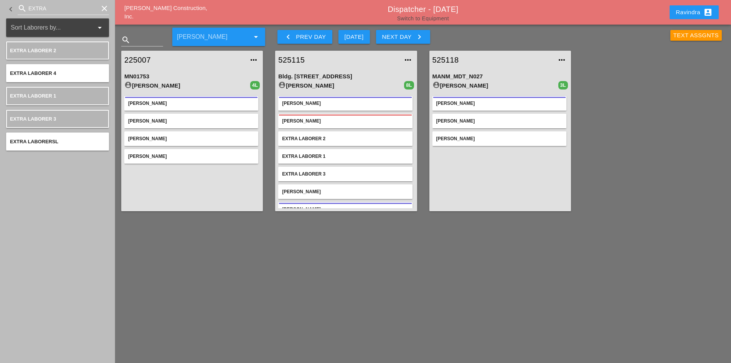
click at [406, 17] on link "Switch to Equipment" at bounding box center [423, 18] width 52 height 6
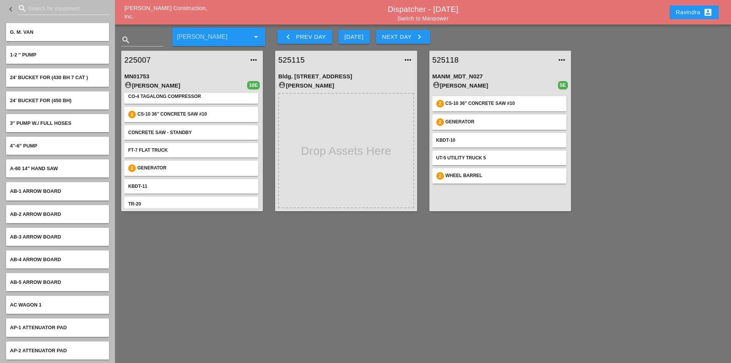
scroll to position [38, 0]
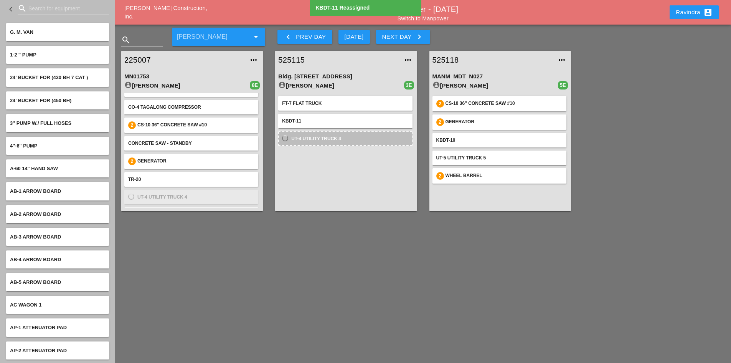
scroll to position [31, 0]
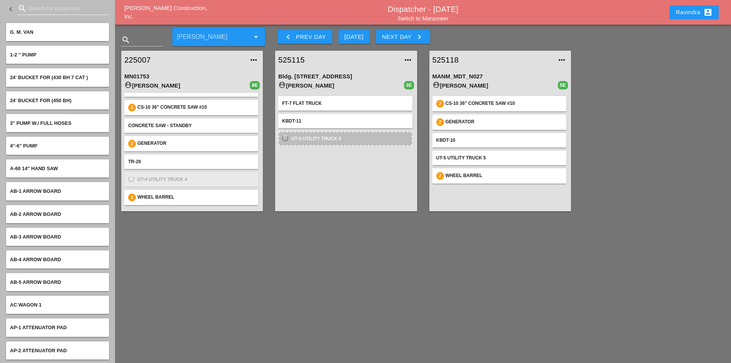
click at [47, 10] on input "Search for equipment" at bounding box center [63, 8] width 70 height 12
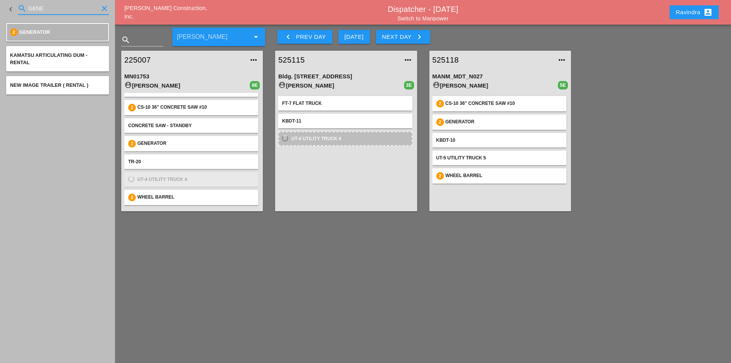
scroll to position [14, 0]
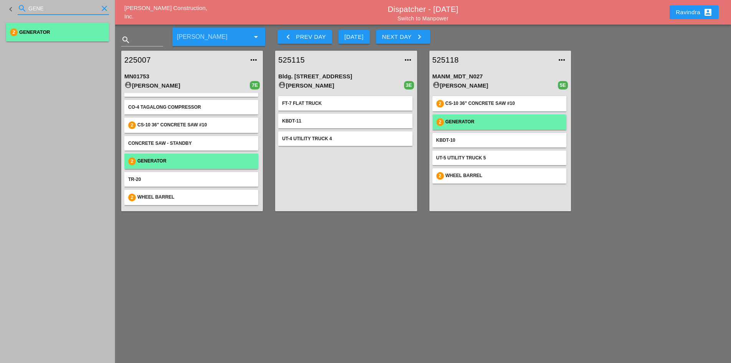
type input "GENE"
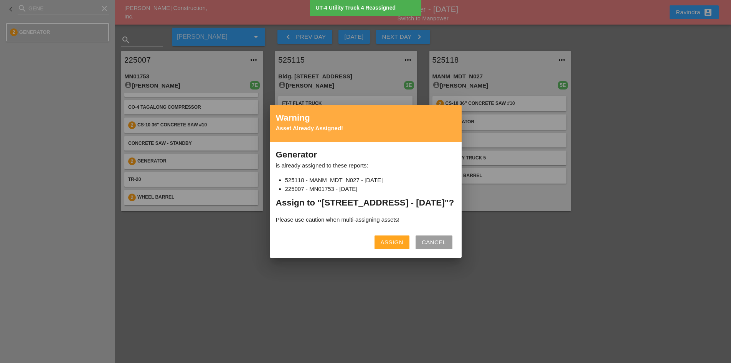
click at [391, 246] on div "Assign" at bounding box center [392, 242] width 23 height 9
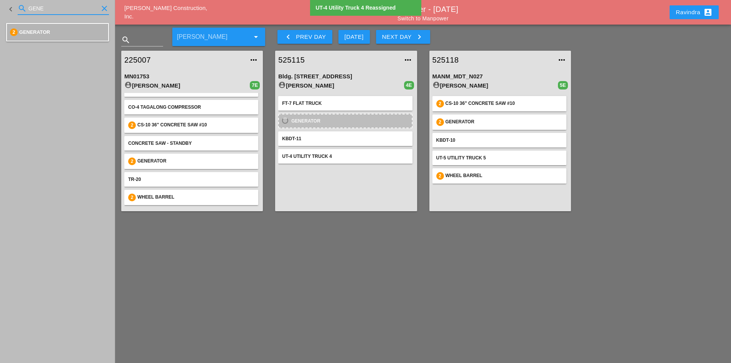
drag, startPoint x: 14, startPoint y: 1, endPoint x: -30, endPoint y: -2, distance: 43.5
click at [0, 0] on html "Select All Select Default Crew Remove All More Location Details... Select All S…" at bounding box center [365, 181] width 731 height 363
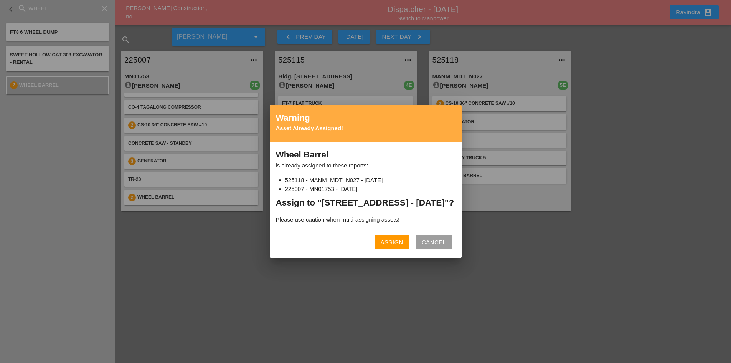
click at [381, 247] on div "Assign" at bounding box center [392, 242] width 23 height 9
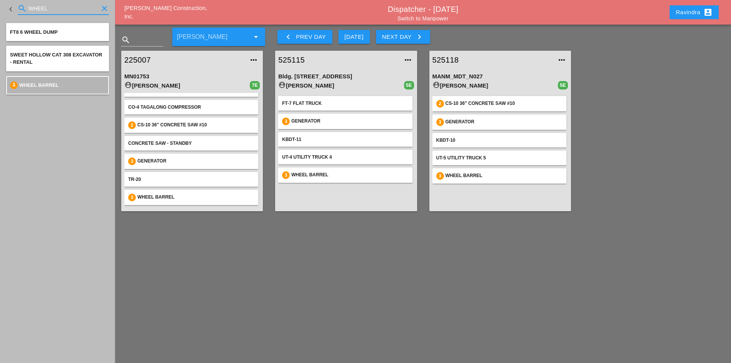
drag, startPoint x: 61, startPoint y: 12, endPoint x: -58, endPoint y: 3, distance: 118.9
click at [0, 3] on html "Select All Select Default Crew Remove All More Location Details... Select All S…" at bounding box center [365, 181] width 731 height 363
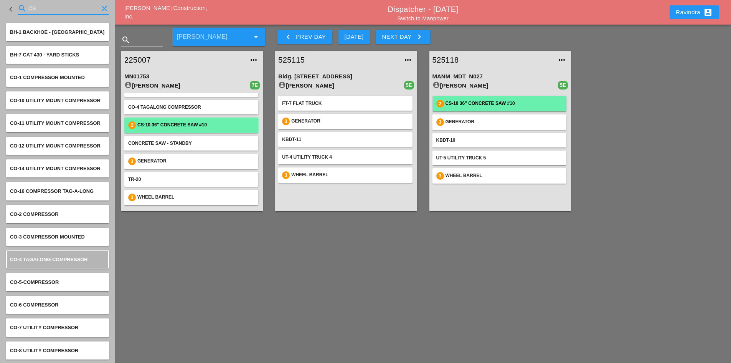
scroll to position [0, 0]
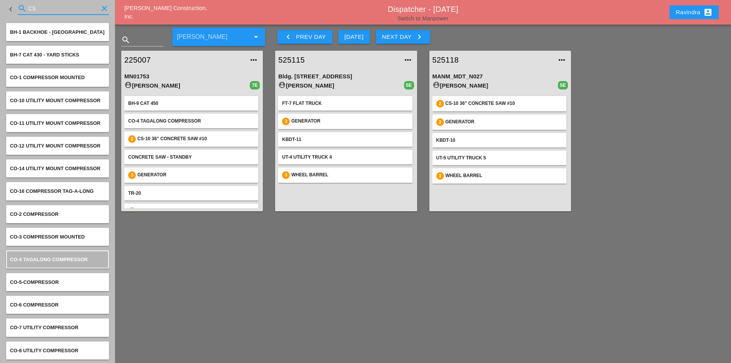
type input "CS"
click at [410, 16] on link "Switch to Manpower" at bounding box center [423, 18] width 51 height 6
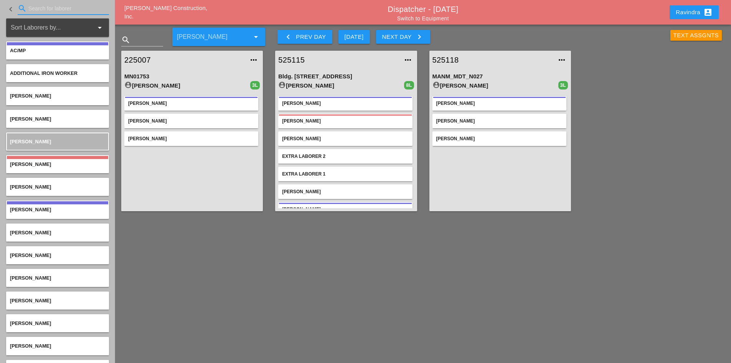
click at [54, 12] on input "Search for laborer" at bounding box center [63, 8] width 70 height 12
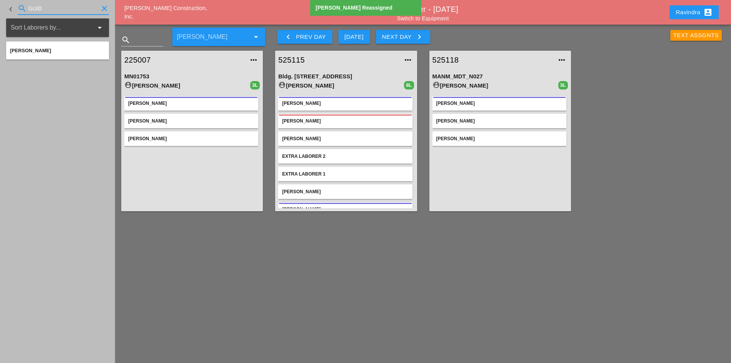
type input "GUID"
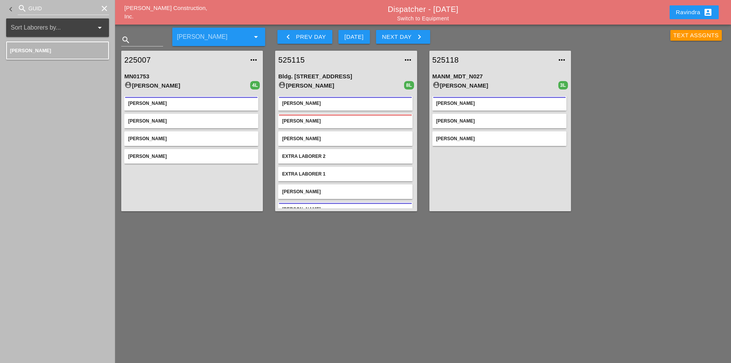
click at [322, 106] on div "[PERSON_NAME]" at bounding box center [345, 103] width 134 height 15
click at [320, 119] on div "[PERSON_NAME]" at bounding box center [345, 120] width 126 height 7
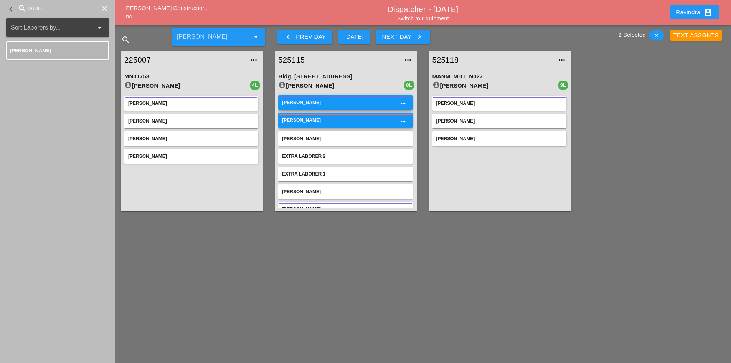
click at [316, 119] on div "[PERSON_NAME]" at bounding box center [345, 120] width 126 height 7
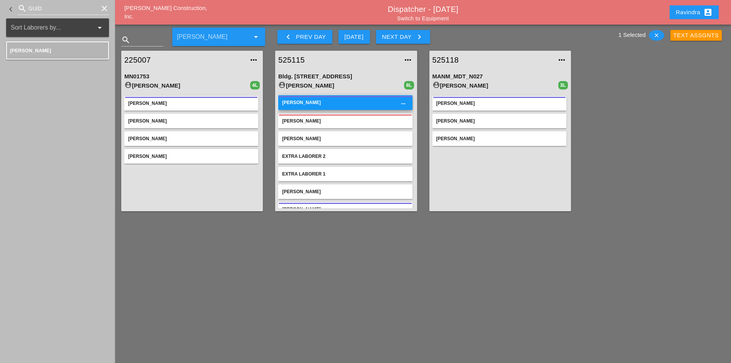
click at [312, 102] on div "[PERSON_NAME]" at bounding box center [345, 102] width 126 height 7
click at [102, 11] on icon "clear" at bounding box center [104, 8] width 9 height 9
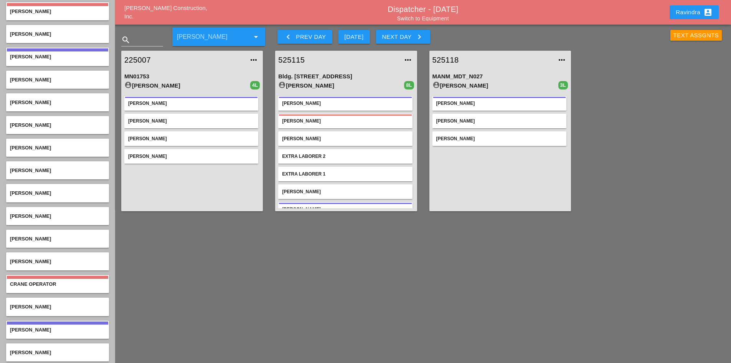
scroll to position [154, 0]
drag, startPoint x: 115, startPoint y: 59, endPoint x: 114, endPoint y: 64, distance: 5.0
click at [115, 64] on div "keyboard_arrow_left search GUID Sort Laborers by... arrow_drop_down AC/MP Addit…" at bounding box center [423, 121] width 616 height 193
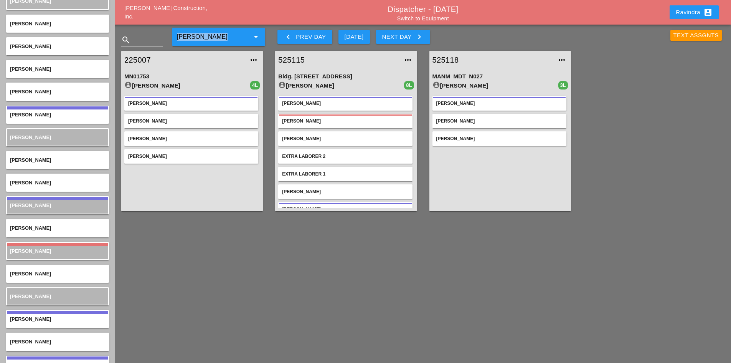
scroll to position [1902, 0]
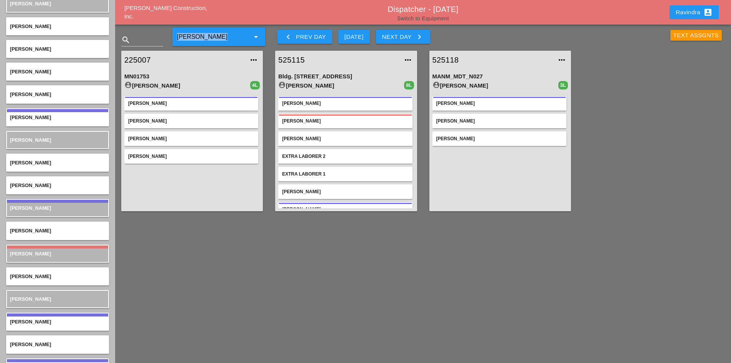
click at [432, 19] on link "Switch to Equipment" at bounding box center [423, 18] width 52 height 6
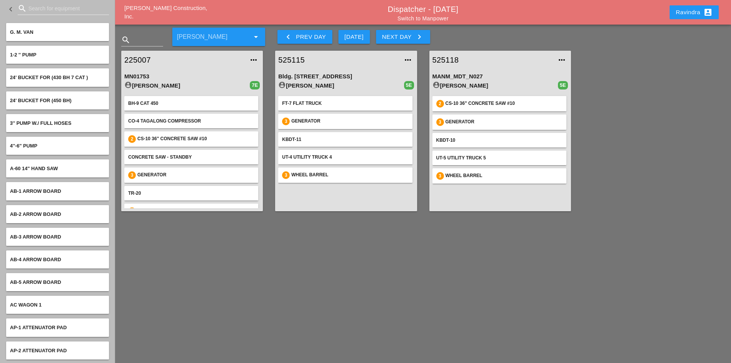
scroll to position [14, 0]
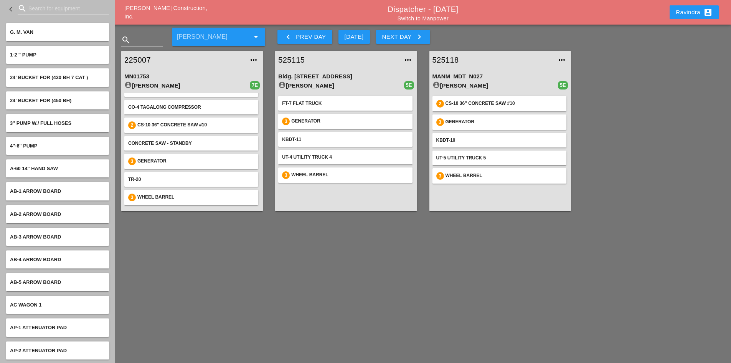
click at [54, 12] on input "Search for equipment" at bounding box center [63, 8] width 70 height 12
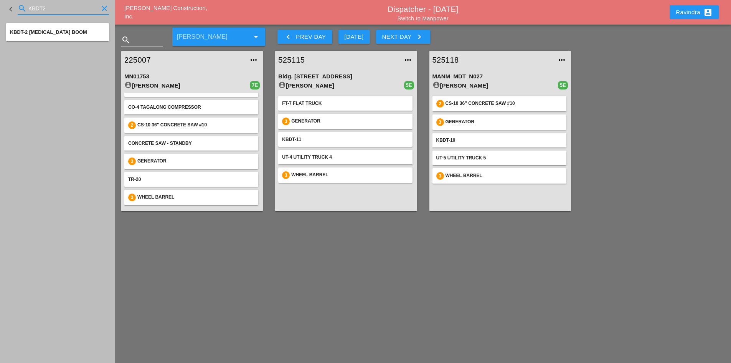
type input "KBDT2"
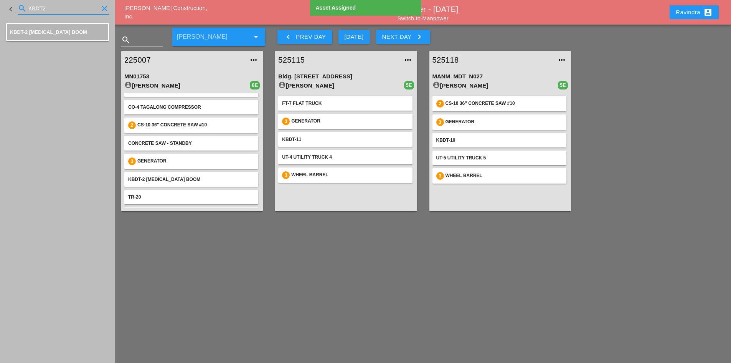
drag, startPoint x: 60, startPoint y: 11, endPoint x: -17, endPoint y: 3, distance: 77.2
click at [0, 3] on html "Select All Select Default Crew Remove All More Location Details... Select All S…" at bounding box center [365, 181] width 731 height 363
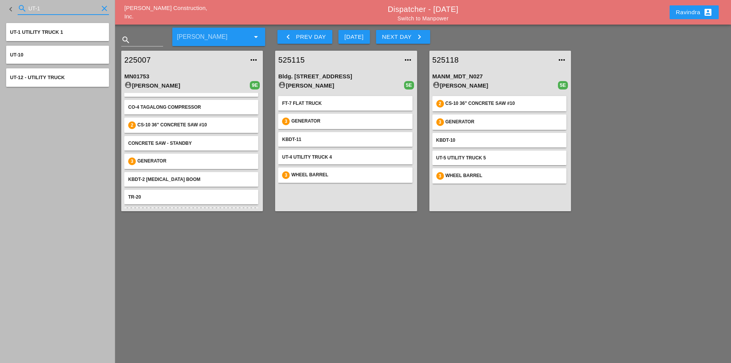
drag, startPoint x: 58, startPoint y: 8, endPoint x: -129, endPoint y: -15, distance: 188.4
click at [0, 0] on html "Select All Select Default Crew Remove All More Location Details... Select All S…" at bounding box center [365, 181] width 731 height 363
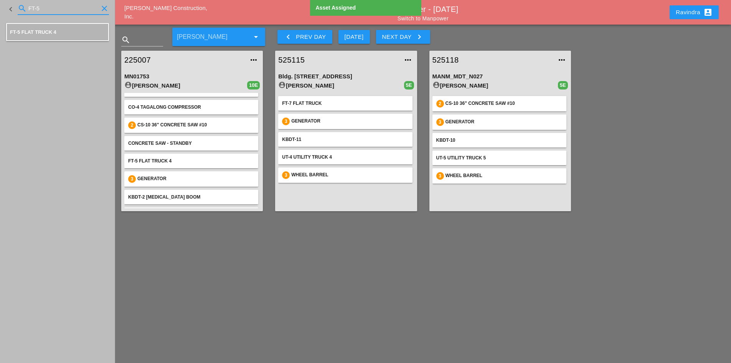
drag, startPoint x: 53, startPoint y: 9, endPoint x: -77, endPoint y: 8, distance: 129.7
click at [0, 8] on html "Select All Select Default Crew Remove All More Location Details... Select All S…" at bounding box center [365, 181] width 731 height 363
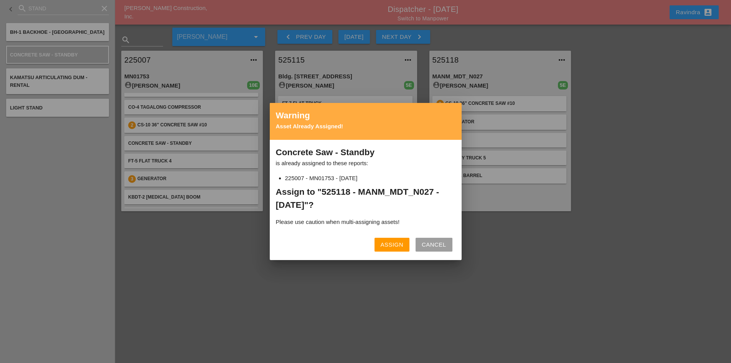
click at [431, 245] on div "Cancel" at bounding box center [434, 244] width 25 height 9
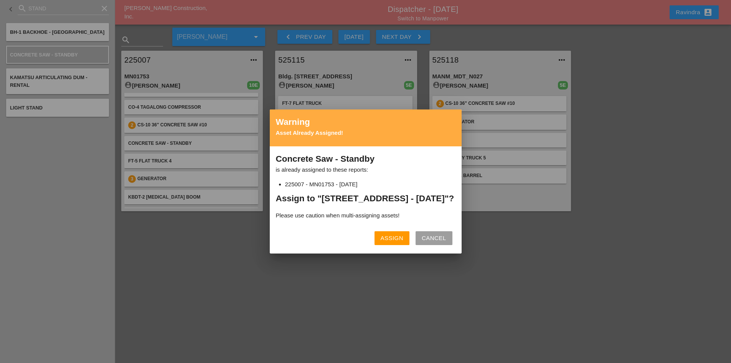
click at [388, 243] on div "Assign" at bounding box center [392, 238] width 23 height 9
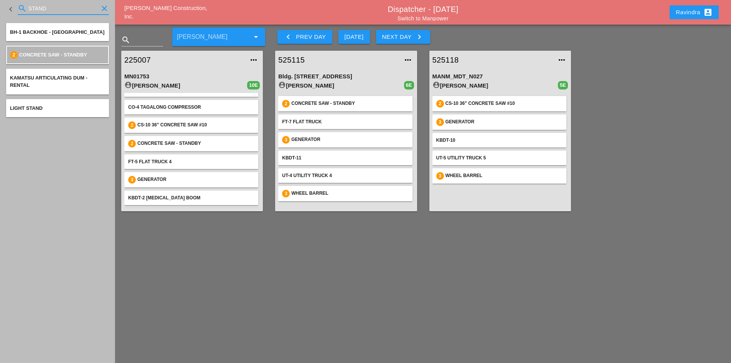
drag, startPoint x: 61, startPoint y: 11, endPoint x: -80, endPoint y: 12, distance: 140.9
click at [0, 12] on html "Select All Select Default Crew Remove All More Location Details... Select All S…" at bounding box center [365, 181] width 731 height 363
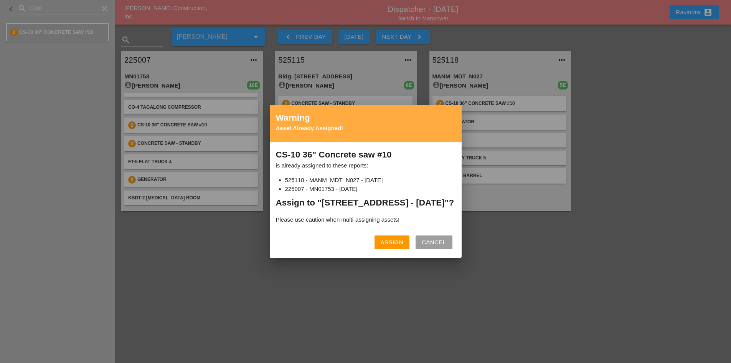
click at [385, 245] on div "Assign" at bounding box center [392, 242] width 23 height 9
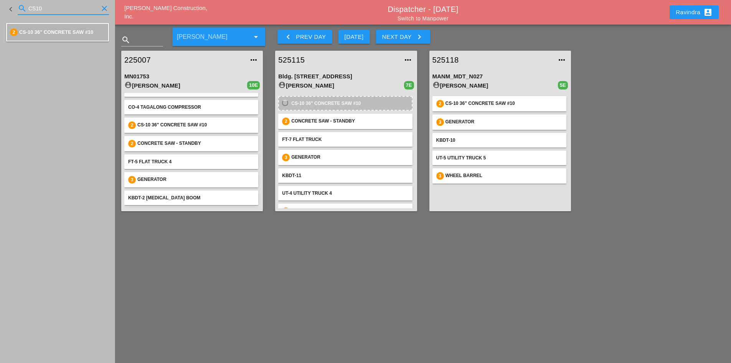
drag, startPoint x: 66, startPoint y: 8, endPoint x: -4, endPoint y: 7, distance: 69.9
click at [0, 7] on html "Select All Select Default Crew Remove All More Location Details... Select All S…" at bounding box center [365, 181] width 731 height 363
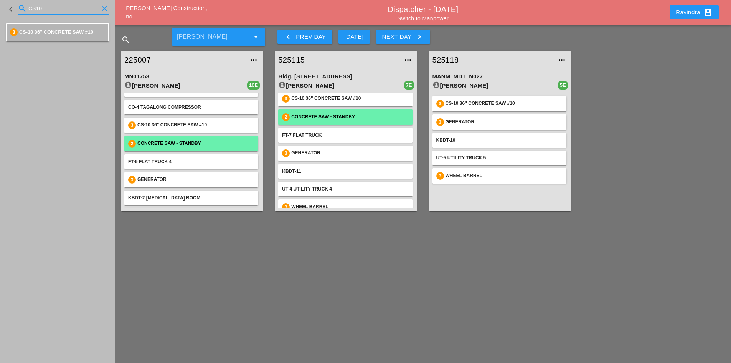
scroll to position [0, 0]
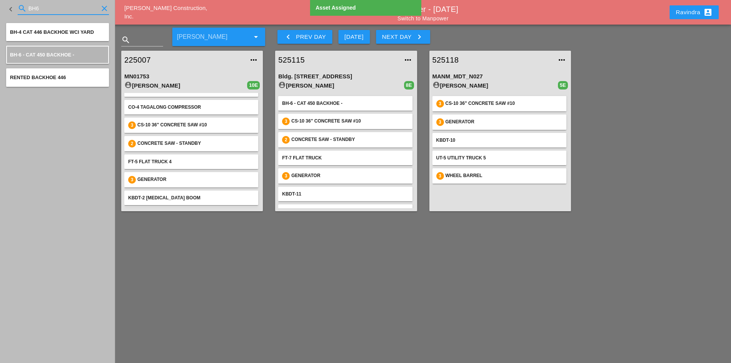
drag, startPoint x: 61, startPoint y: 13, endPoint x: -23, endPoint y: 7, distance: 84.7
click at [0, 7] on html "Select All Select Default Crew Remove All More Location Details... Select All S…" at bounding box center [365, 181] width 731 height 363
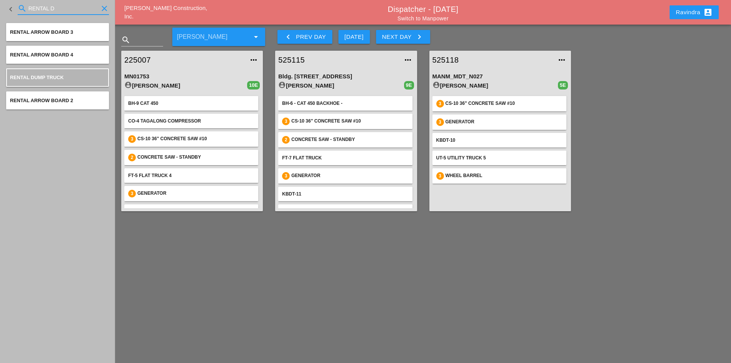
drag, startPoint x: 70, startPoint y: 13, endPoint x: -12, endPoint y: 10, distance: 82.6
click at [0, 10] on html "Select All Select Default Crew Remove All More Location Details... Select All S…" at bounding box center [365, 181] width 731 height 363
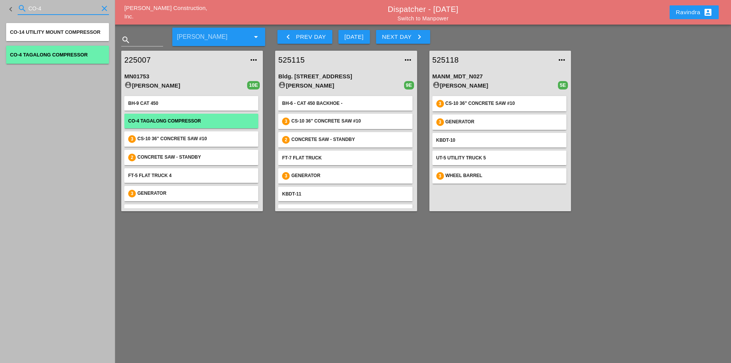
type input "CO-4"
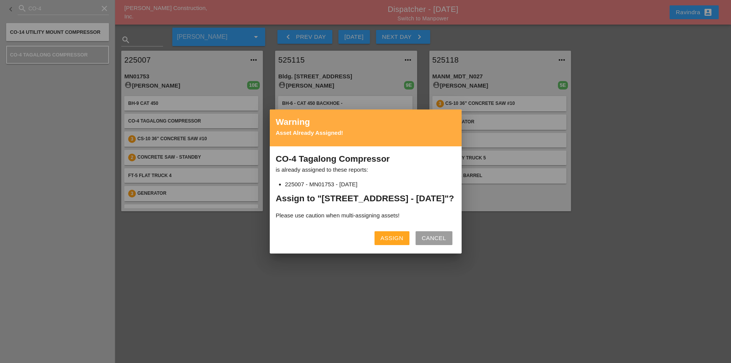
click at [390, 242] on div "Assign" at bounding box center [392, 238] width 23 height 9
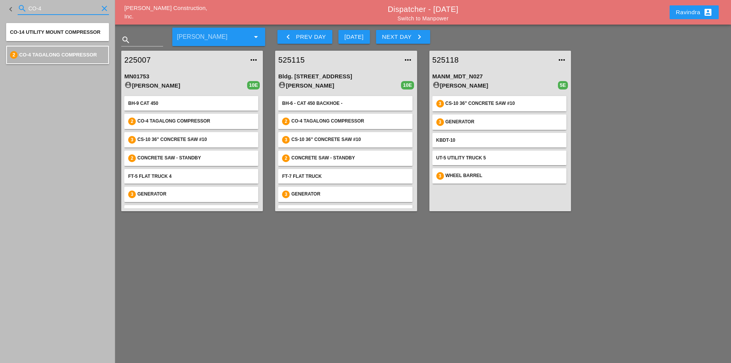
drag, startPoint x: 58, startPoint y: 11, endPoint x: 3, endPoint y: 9, distance: 54.1
click at [3, 9] on div "keyboard_arrow_left search CO-4 clear" at bounding box center [57, 9] width 115 height 18
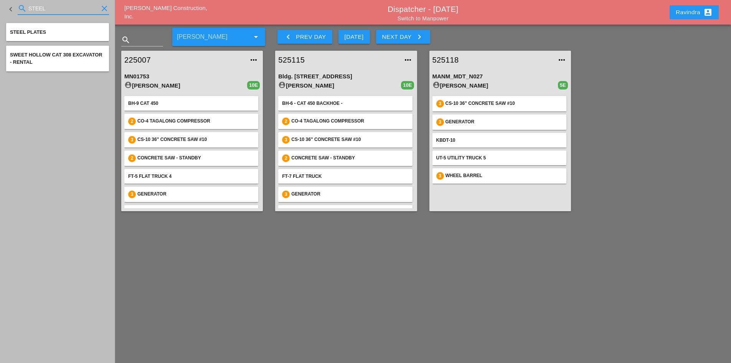
type input "STEEL"
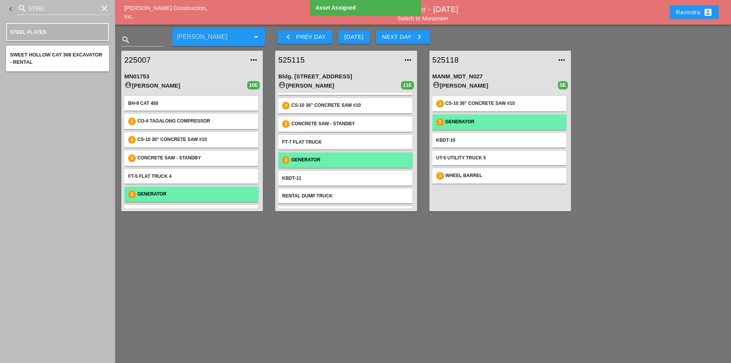
scroll to position [86, 0]
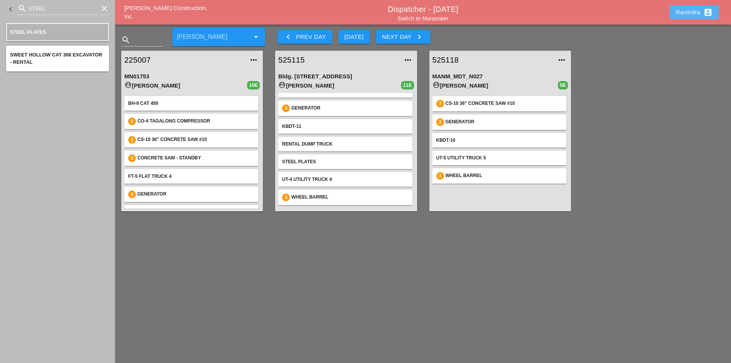
click at [689, 12] on div "Ravindra account_box" at bounding box center [694, 12] width 37 height 9
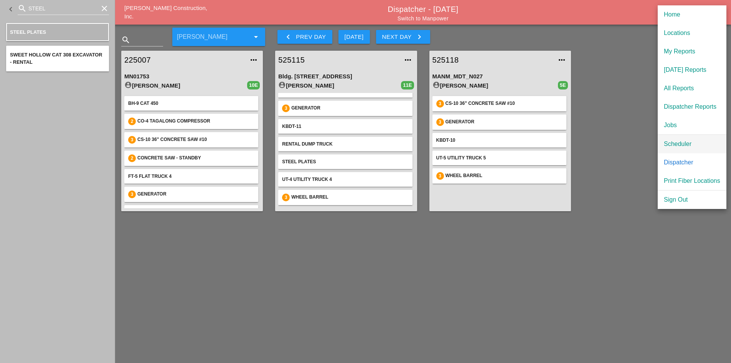
click at [678, 140] on div "Scheduler" at bounding box center [692, 143] width 56 height 9
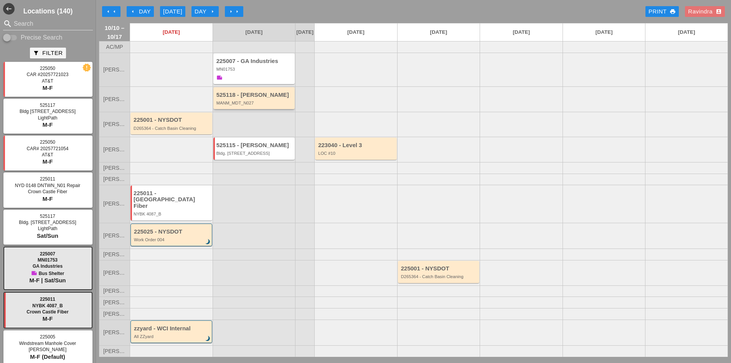
click at [243, 109] on div "525118 - [PERSON_NAME] MANM_MDT_N027" at bounding box center [254, 98] width 82 height 22
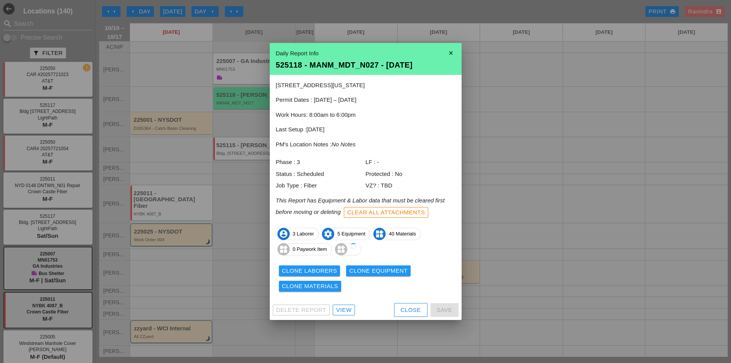
click at [399, 308] on button "Close" at bounding box center [410, 310] width 33 height 14
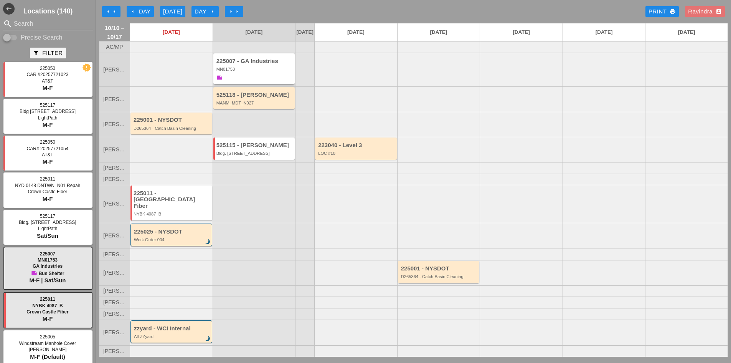
click at [254, 64] on div "225007 - GA Industries" at bounding box center [254, 61] width 77 height 7
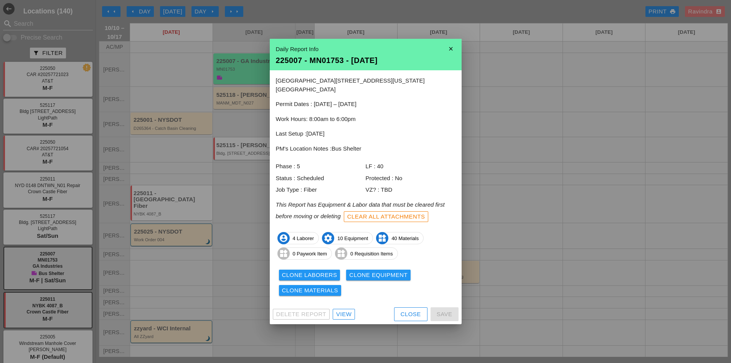
click at [349, 314] on div "View" at bounding box center [343, 314] width 15 height 9
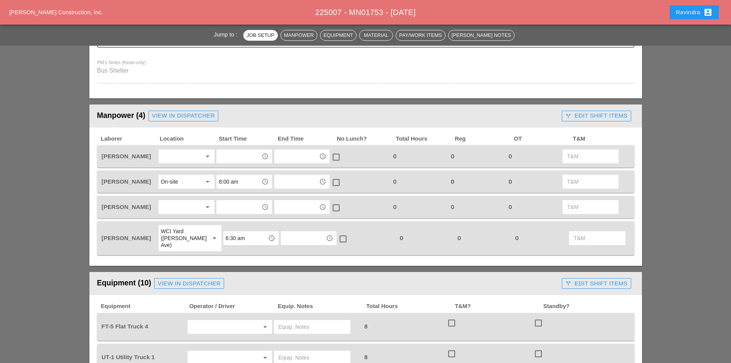
scroll to position [307, 0]
click at [189, 158] on div at bounding box center [181, 157] width 41 height 12
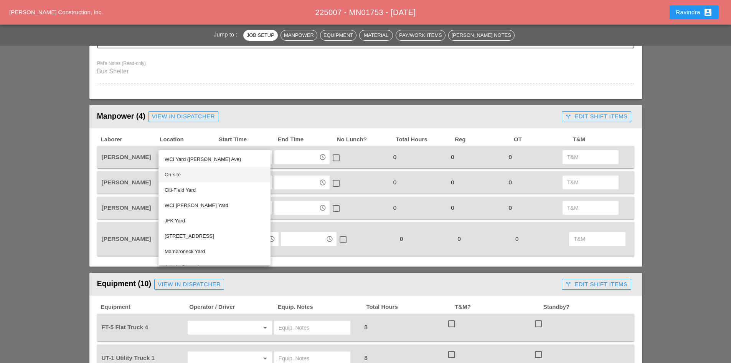
click at [184, 176] on div "On-site" at bounding box center [215, 174] width 100 height 9
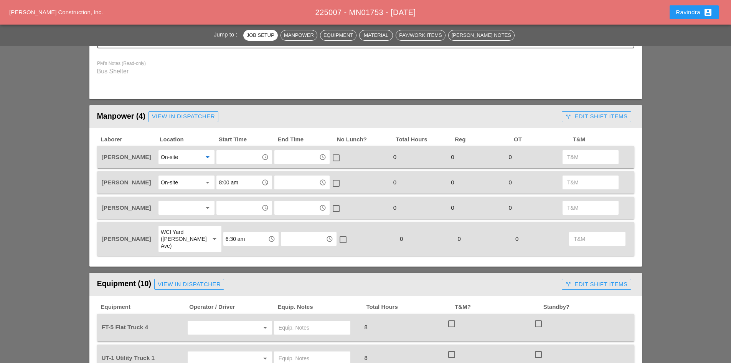
click at [234, 157] on input "text" at bounding box center [239, 157] width 40 height 12
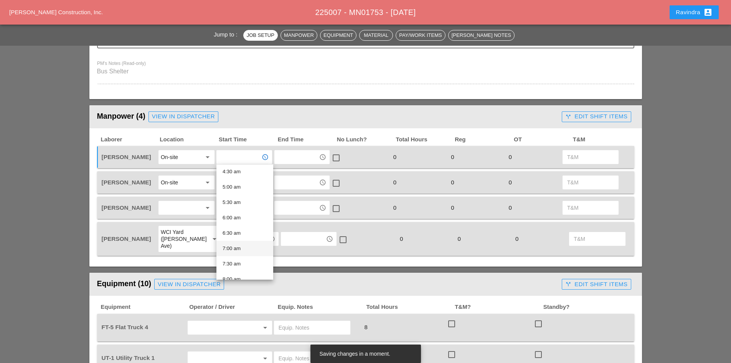
scroll to position [154, 0]
click at [246, 251] on div "7:30 am" at bounding box center [245, 250] width 45 height 9
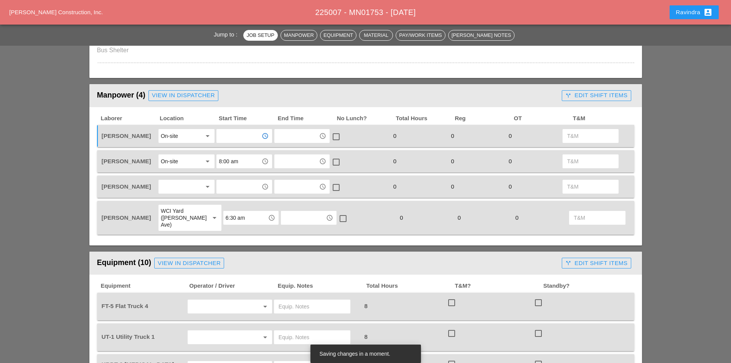
scroll to position [345, 0]
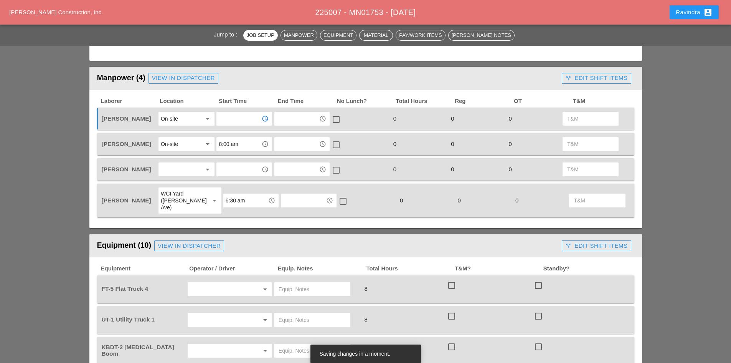
click at [176, 170] on div at bounding box center [181, 169] width 41 height 12
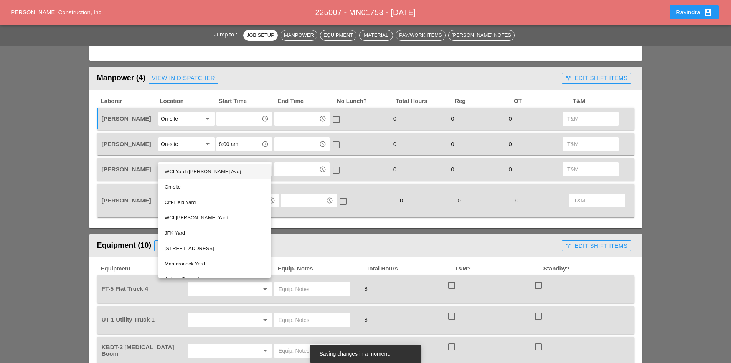
click at [177, 172] on div "WCI Yard ([PERSON_NAME] Ave)" at bounding box center [215, 171] width 100 height 9
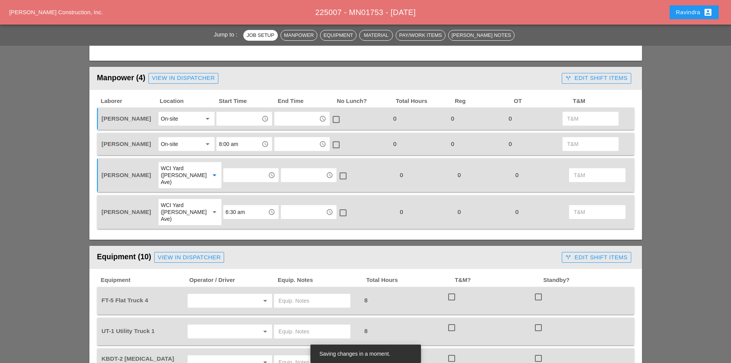
click at [231, 175] on input "text" at bounding box center [246, 175] width 40 height 12
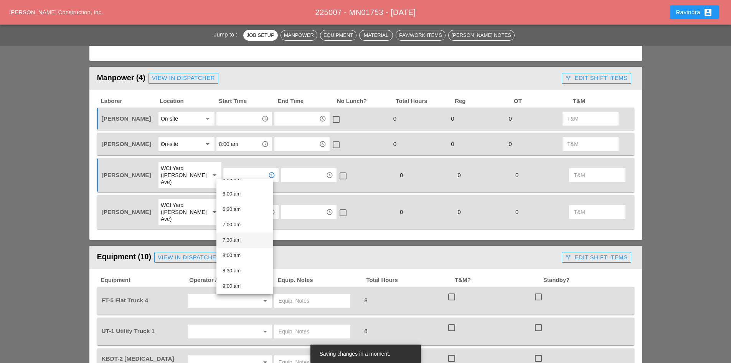
scroll to position [192, 0]
click at [238, 196] on div "6:30 am" at bounding box center [245, 195] width 45 height 9
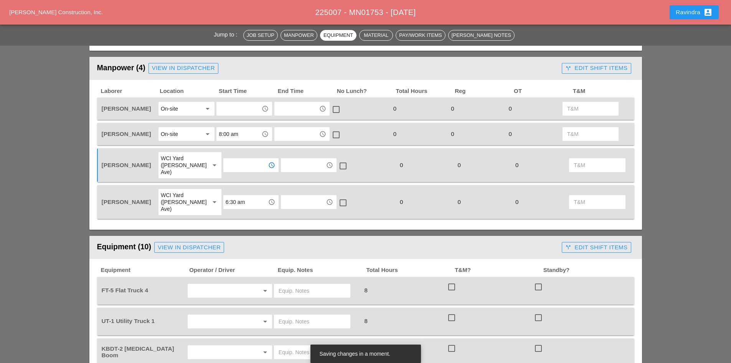
scroll to position [345, 0]
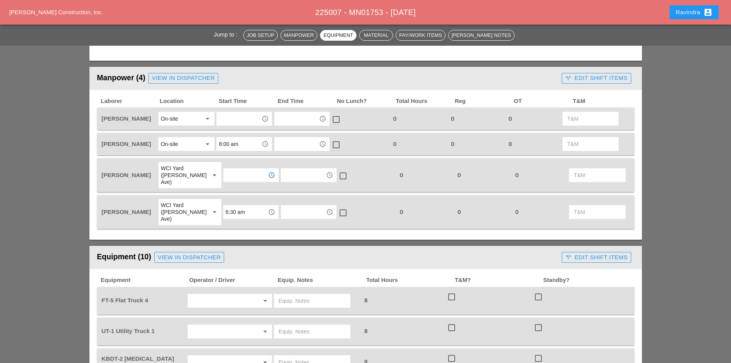
click at [193, 148] on div "On-site" at bounding box center [181, 144] width 41 height 12
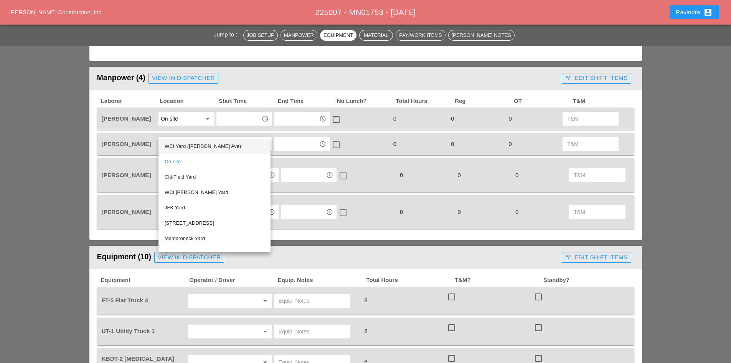
click at [191, 147] on div "WCI Yard ([PERSON_NAME] Ave)" at bounding box center [215, 146] width 100 height 9
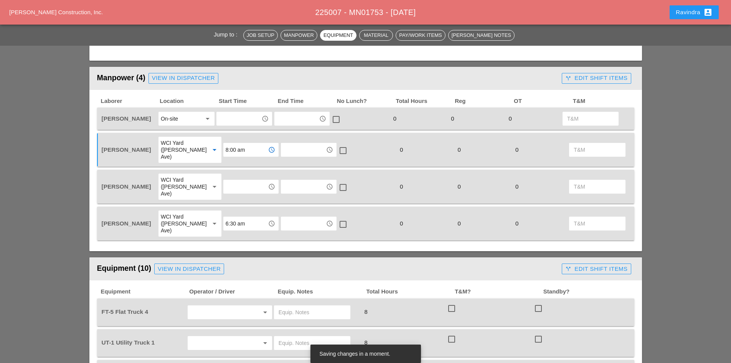
click at [236, 150] on input "8:00 am" at bounding box center [246, 150] width 40 height 12
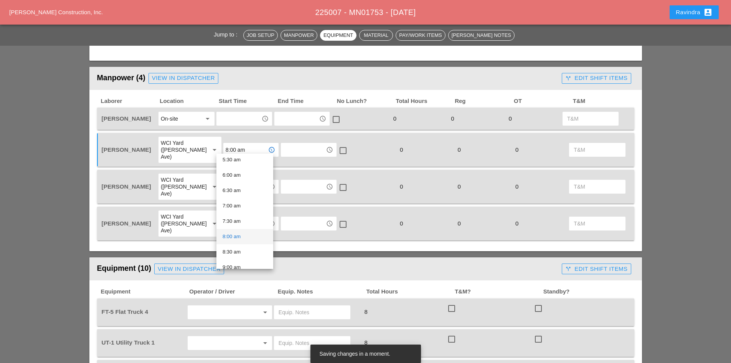
scroll to position [154, 0]
click at [243, 210] on div "6:30 am" at bounding box center [245, 208] width 45 height 9
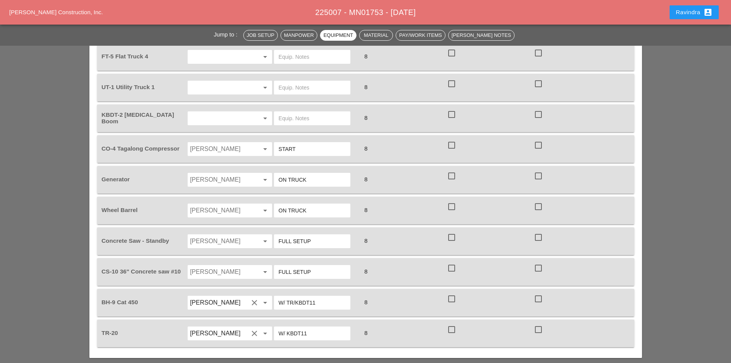
scroll to position [614, 0]
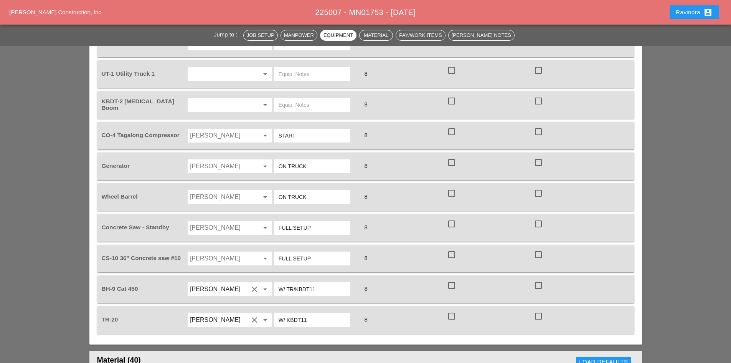
click at [218, 252] on input "Rudolph Bell" at bounding box center [219, 258] width 58 height 12
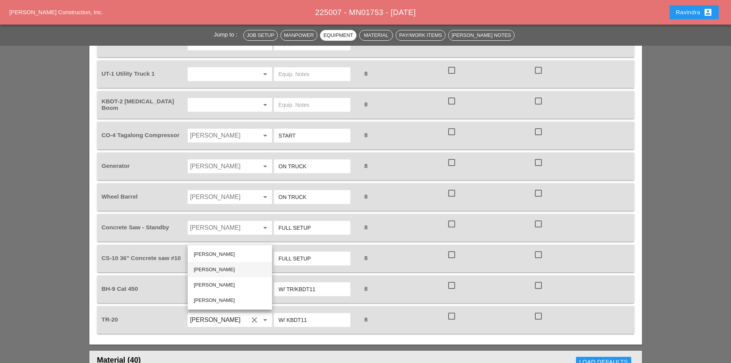
click at [218, 271] on div "[PERSON_NAME]" at bounding box center [230, 269] width 72 height 9
click at [217, 221] on input "Rudolph Bell" at bounding box center [219, 227] width 58 height 12
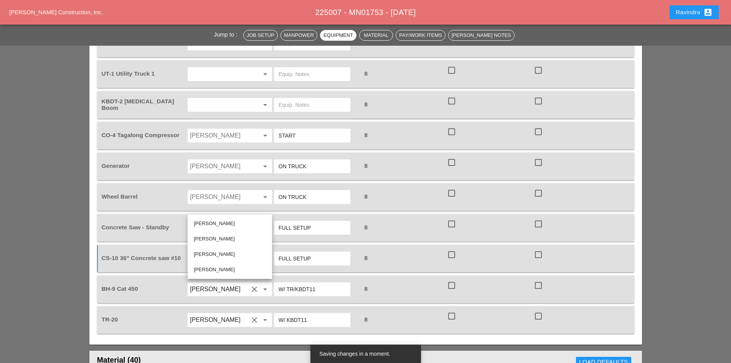
drag, startPoint x: 229, startPoint y: 234, endPoint x: 228, endPoint y: 227, distance: 7.4
click at [228, 235] on div "[PERSON_NAME]" at bounding box center [230, 238] width 72 height 9
click at [219, 186] on div "Rudolph Bell arrow_drop_down" at bounding box center [230, 196] width 87 height 21
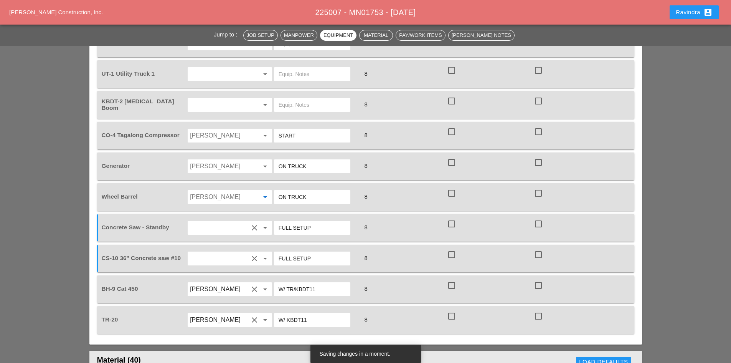
click at [220, 191] on input "Rudolph Bell" at bounding box center [219, 197] width 58 height 12
click at [220, 205] on div "[PERSON_NAME]" at bounding box center [230, 207] width 72 height 9
click at [212, 160] on input "Rudolph Bell" at bounding box center [219, 166] width 58 height 12
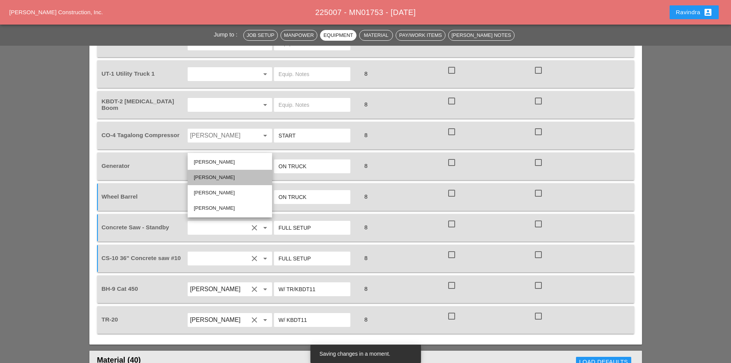
click at [218, 176] on div "[PERSON_NAME]" at bounding box center [230, 177] width 72 height 9
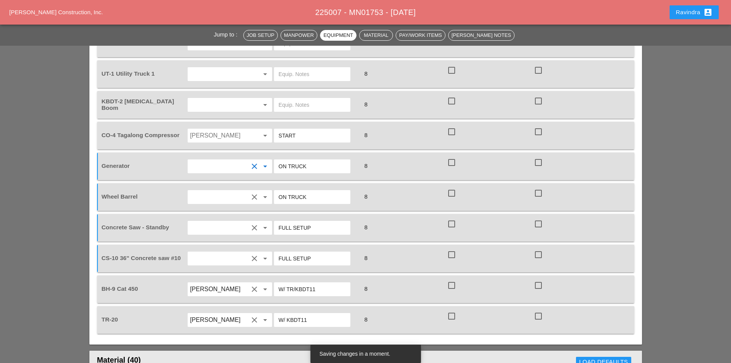
click at [220, 129] on input "Andon Lala" at bounding box center [219, 135] width 58 height 12
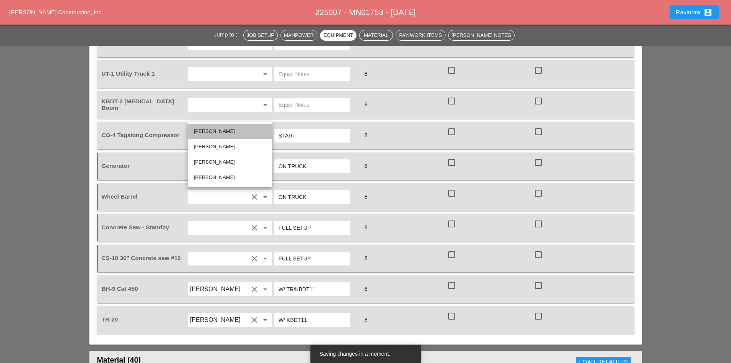
click at [223, 131] on div "[PERSON_NAME]" at bounding box center [230, 131] width 72 height 9
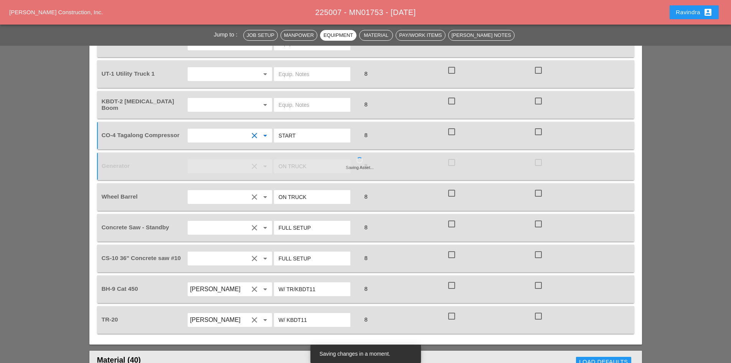
drag, startPoint x: 311, startPoint y: 269, endPoint x: 327, endPoint y: 269, distance: 15.7
click at [327, 283] on input "W/ TR/KBDT11" at bounding box center [312, 289] width 67 height 12
type input "W/ TR/KBDT2"
drag, startPoint x: 301, startPoint y: 301, endPoint x: 330, endPoint y: 300, distance: 29.2
click at [330, 314] on input "W/ KBDT11" at bounding box center [312, 320] width 67 height 12
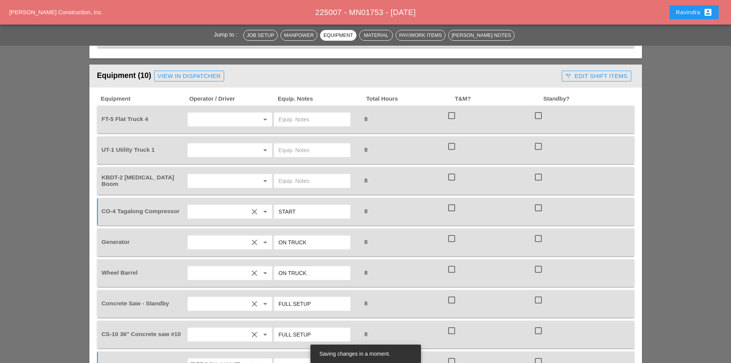
scroll to position [537, 0]
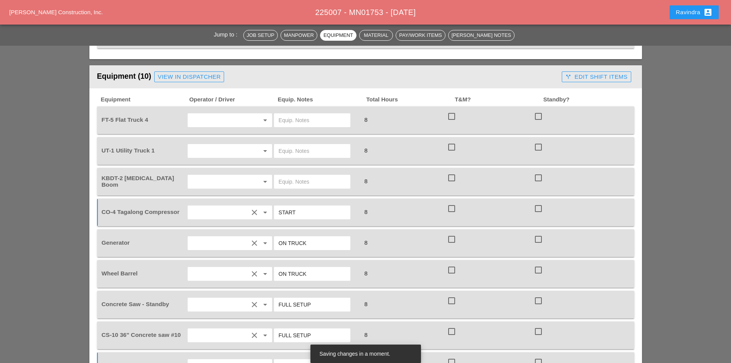
type input "W/ KBDT2"
click at [231, 145] on input "text" at bounding box center [219, 151] width 58 height 12
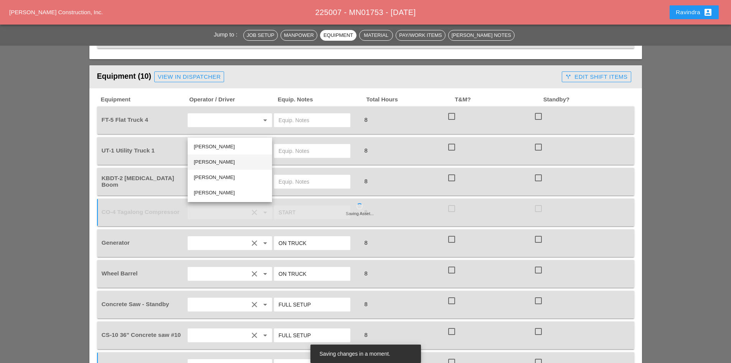
click at [216, 163] on div "[PERSON_NAME]" at bounding box center [230, 161] width 72 height 9
click at [299, 145] on input "text" at bounding box center [312, 151] width 67 height 12
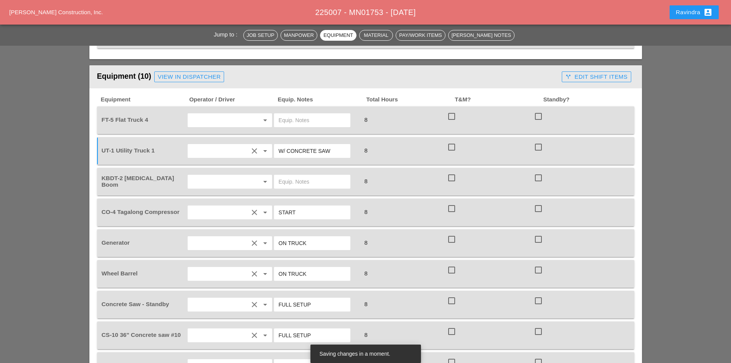
type input "W/ CONCRETE SAW"
click at [245, 114] on input "text" at bounding box center [219, 120] width 58 height 12
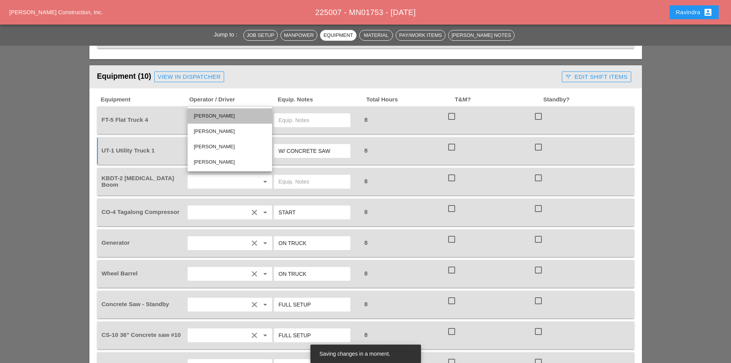
click at [227, 115] on div "[PERSON_NAME]" at bounding box center [230, 115] width 72 height 9
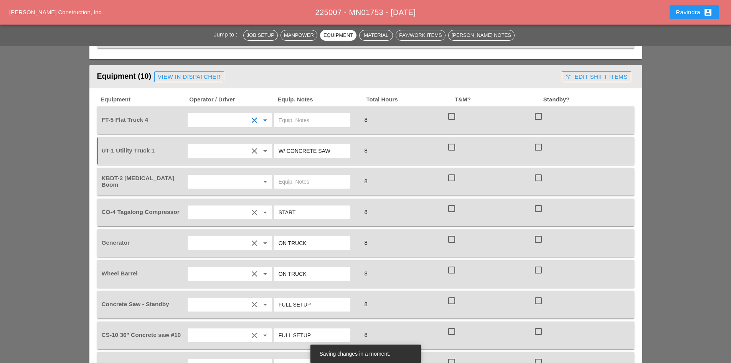
click at [331, 114] on input "text" at bounding box center [312, 120] width 67 height 12
type input "W/ MATERIALS"
click at [218, 175] on input "text" at bounding box center [219, 181] width 58 height 12
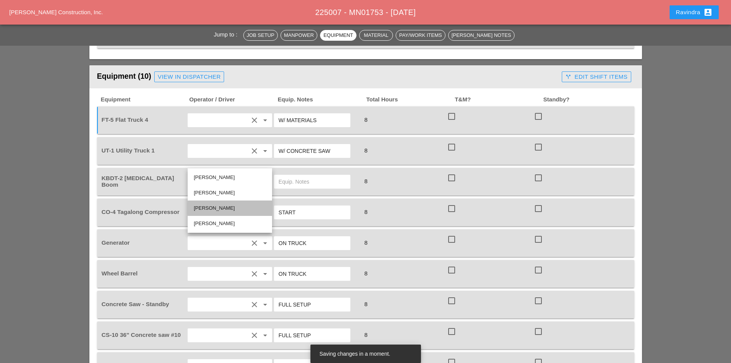
click at [221, 210] on div "[PERSON_NAME]" at bounding box center [230, 207] width 72 height 9
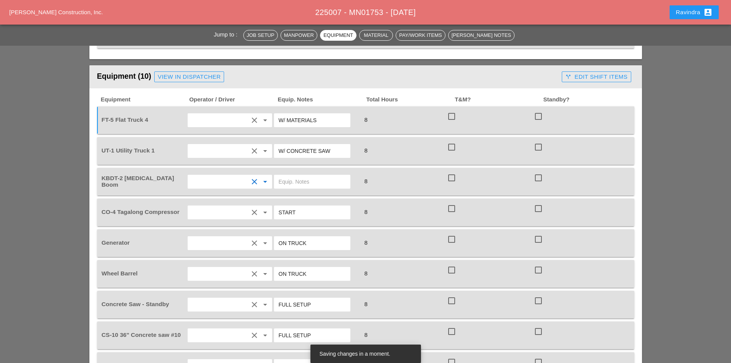
click at [289, 175] on input "text" at bounding box center [312, 181] width 67 height 12
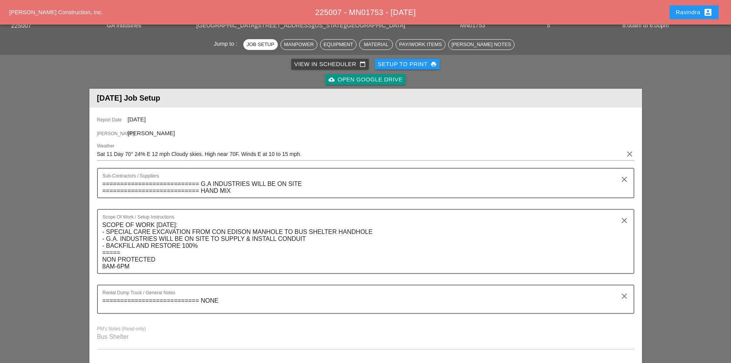
scroll to position [0, 0]
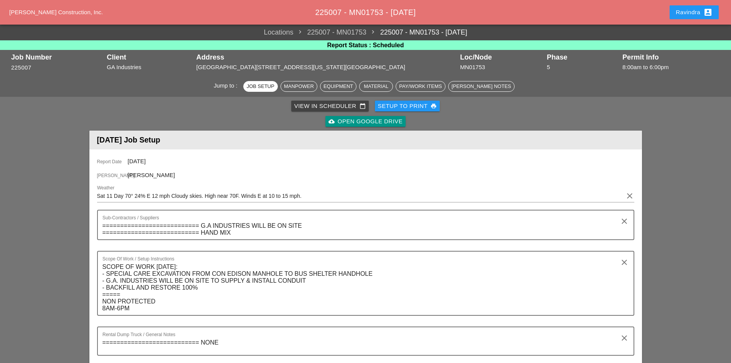
type input "W/ TR/BH9"
click at [676, 17] on button "Ravindra account_box" at bounding box center [694, 12] width 49 height 14
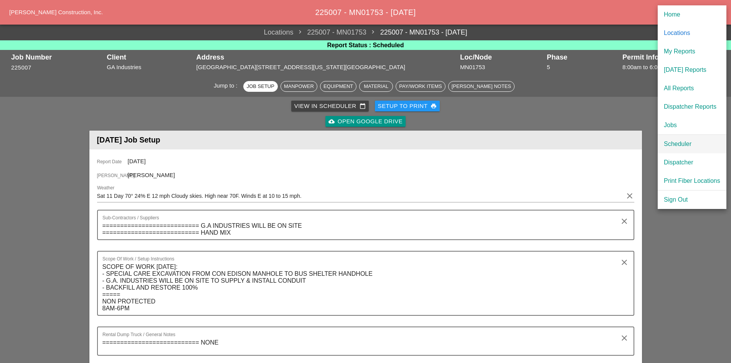
click at [671, 142] on div "Scheduler" at bounding box center [692, 143] width 56 height 9
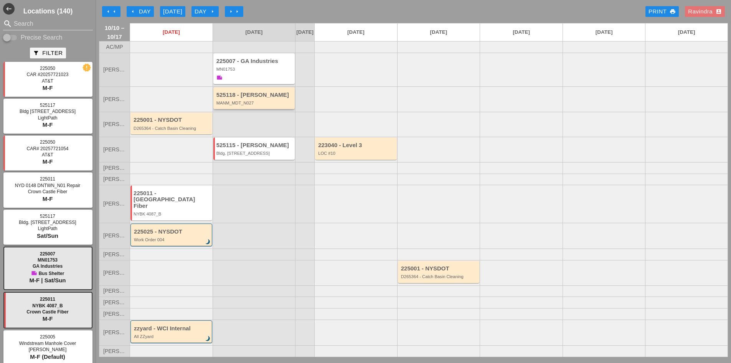
click at [256, 105] on div "MANM_MDT_N027" at bounding box center [254, 103] width 77 height 5
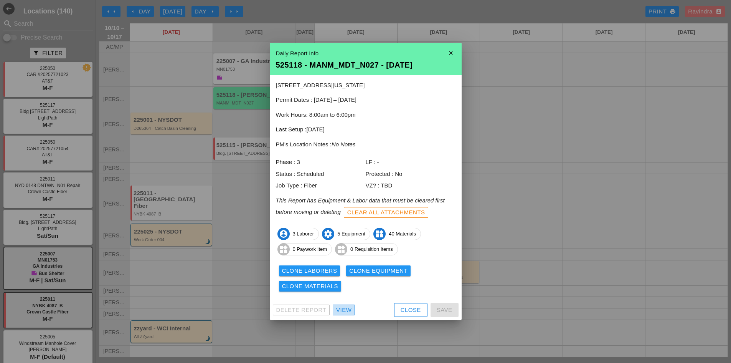
click at [345, 305] on link "View" at bounding box center [344, 309] width 22 height 11
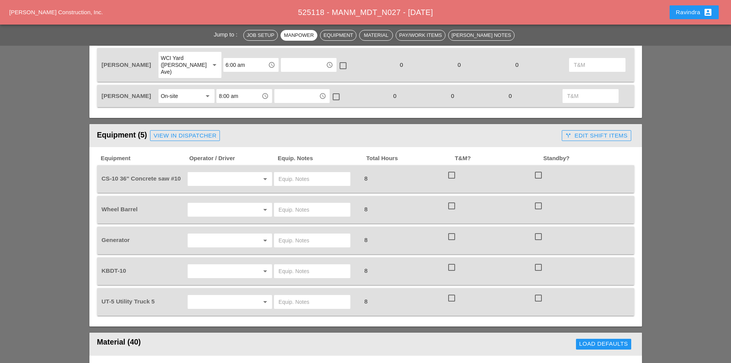
scroll to position [461, 0]
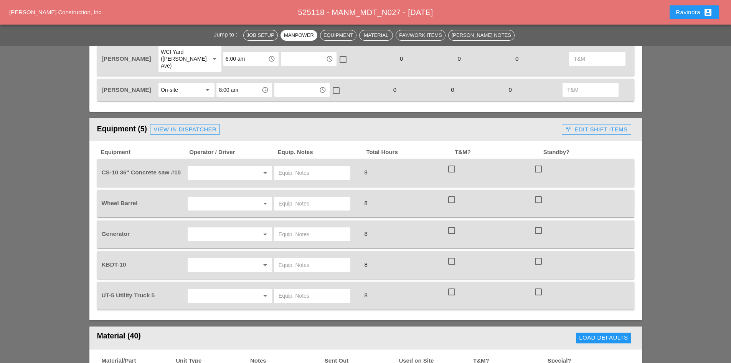
click at [235, 167] on input "text" at bounding box center [219, 173] width 58 height 12
click at [236, 175] on div "[PERSON_NAME]" at bounding box center [230, 175] width 72 height 9
click at [294, 167] on input "text" at bounding box center [312, 173] width 67 height 12
type input "FULL SETUP"
click at [243, 193] on div "arrow_drop_down" at bounding box center [230, 203] width 87 height 21
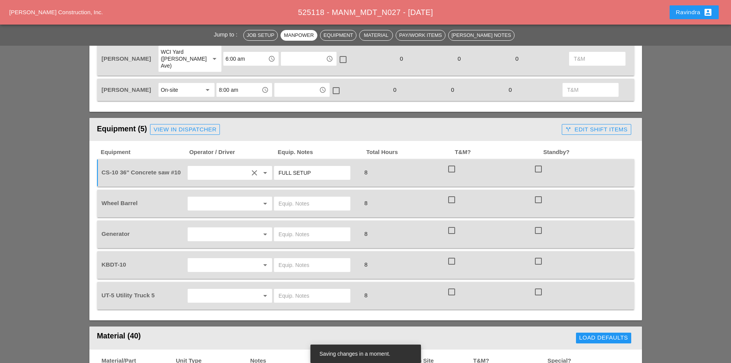
click at [232, 197] on input "text" at bounding box center [219, 203] width 58 height 12
click at [223, 202] on div "[PERSON_NAME]" at bounding box center [230, 206] width 72 height 9
click at [296, 197] on input "text" at bounding box center [312, 203] width 67 height 12
drag, startPoint x: 312, startPoint y: 190, endPoint x: 238, endPoint y: 190, distance: 73.3
click at [238, 193] on div "Wheel Barrel clear arrow_drop_down OM TRUCK 8 check_box_outline_blank check_box…" at bounding box center [360, 203] width 520 height 21
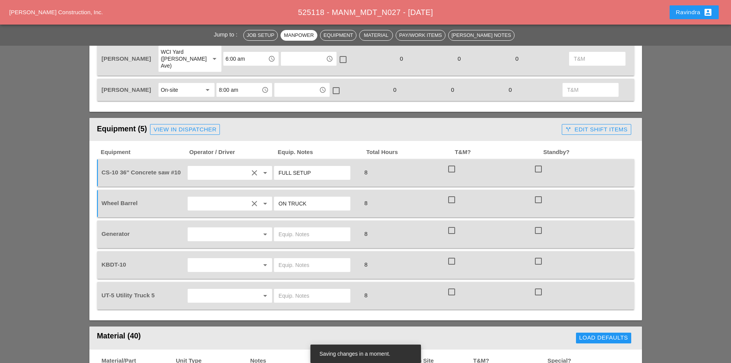
type input "ON TRUCK"
click at [210, 223] on div "arrow_drop_down" at bounding box center [230, 233] width 87 height 21
click at [210, 228] on input "text" at bounding box center [219, 234] width 58 height 12
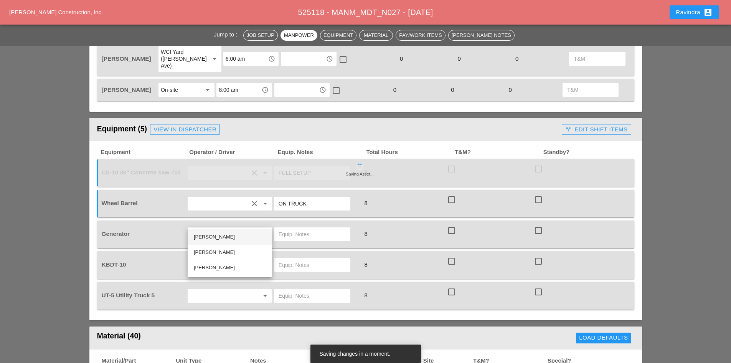
click at [215, 233] on div "[PERSON_NAME]" at bounding box center [230, 236] width 72 height 9
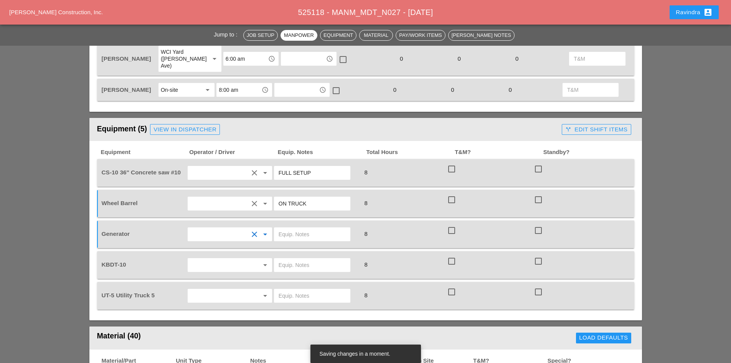
click at [315, 227] on div at bounding box center [316, 233] width 87 height 21
click at [311, 228] on input "text" at bounding box center [312, 234] width 67 height 12
type input "ON TRUCK"
click at [226, 259] on input "text" at bounding box center [219, 265] width 58 height 12
click at [229, 282] on div "[PERSON_NAME]" at bounding box center [230, 282] width 72 height 9
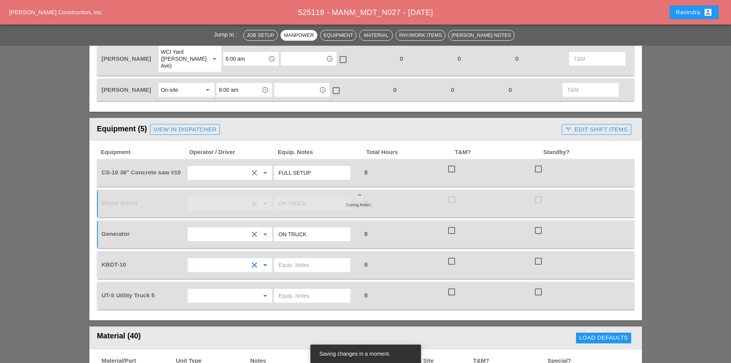
click at [293, 259] on input "text" at bounding box center [312, 265] width 67 height 12
type input "W/ MATERIALS"
click at [233, 289] on input "text" at bounding box center [219, 295] width 58 height 12
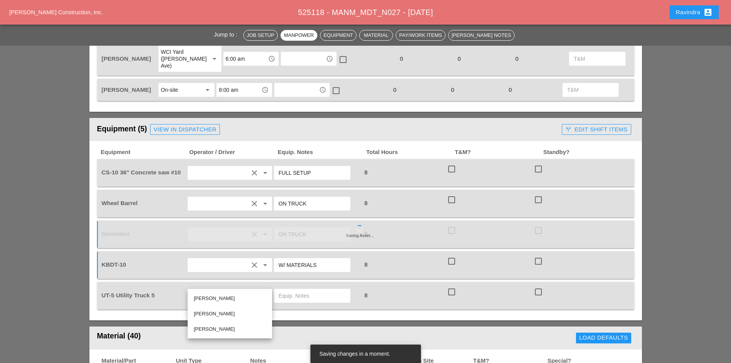
click at [220, 298] on div "[PERSON_NAME]" at bounding box center [230, 298] width 72 height 9
click at [300, 289] on input "text" at bounding box center [312, 295] width 67 height 12
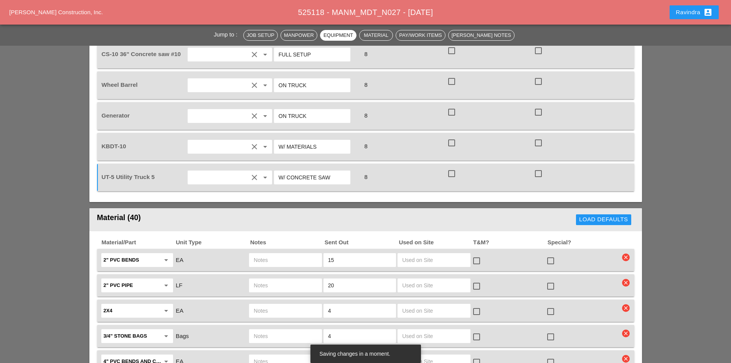
scroll to position [653, 0]
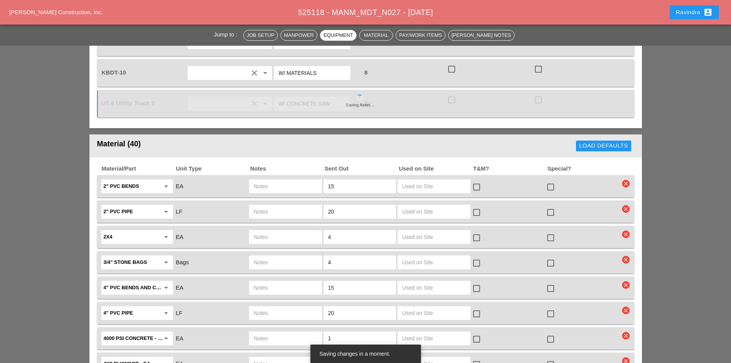
type input "W/ CONCRETE SAW"
click at [550, 180] on div at bounding box center [550, 186] width 13 height 13
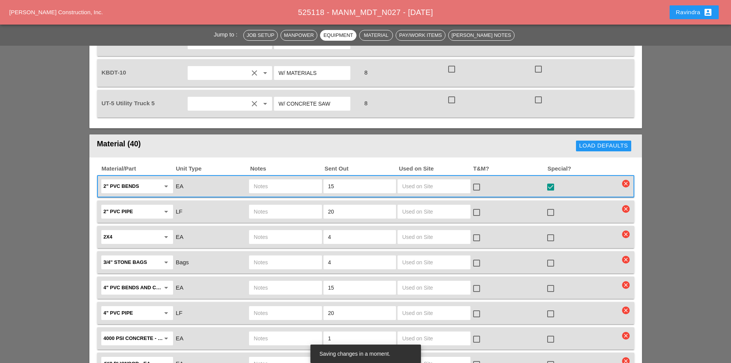
drag, startPoint x: 360, startPoint y: 201, endPoint x: 303, endPoint y: 194, distance: 57.2
click at [303, 203] on div "2" PVC pipe arrow_drop_down LF 20 check_box_outline_blank check_box_outline_bla…" at bounding box center [360, 211] width 520 height 16
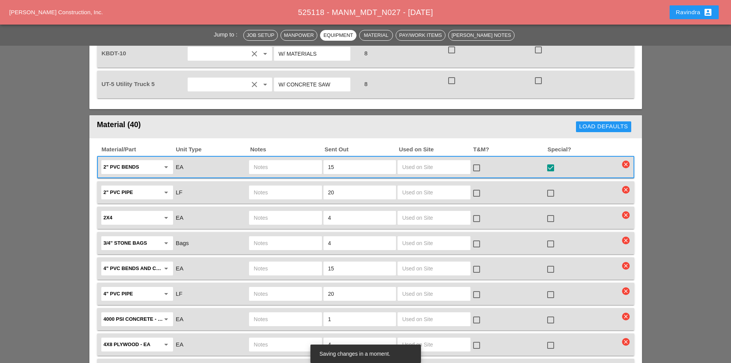
scroll to position [691, 0]
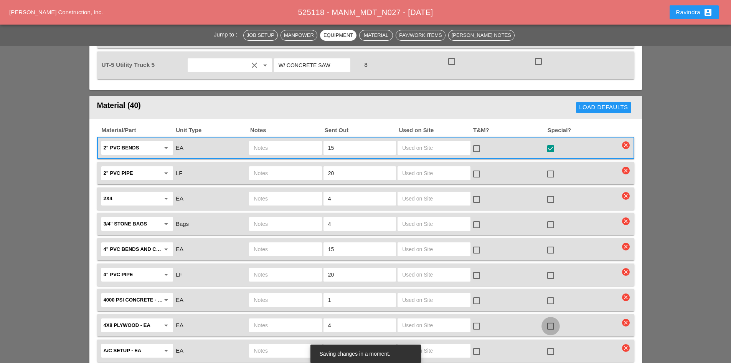
click at [555, 319] on div at bounding box center [550, 325] width 13 height 13
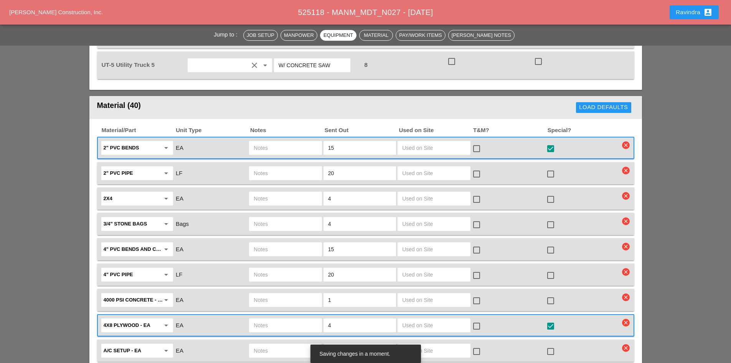
drag, startPoint x: 357, startPoint y: 312, endPoint x: 319, endPoint y: 309, distance: 38.5
click at [319, 317] on div "4x8 Plywood - EA arrow_drop_down EA 4 check_box_outline_blank check_box" at bounding box center [360, 325] width 520 height 16
type input "6"
click at [549, 294] on div at bounding box center [550, 300] width 13 height 13
click at [295, 294] on input "text" at bounding box center [285, 300] width 63 height 12
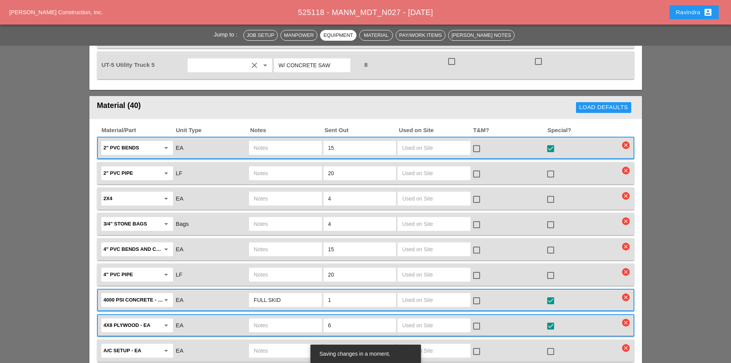
type input "FULL SKID"
click at [546, 193] on div at bounding box center [550, 199] width 13 height 13
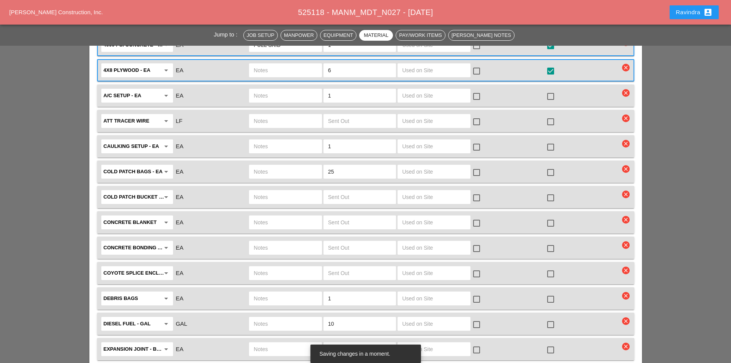
scroll to position [960, 0]
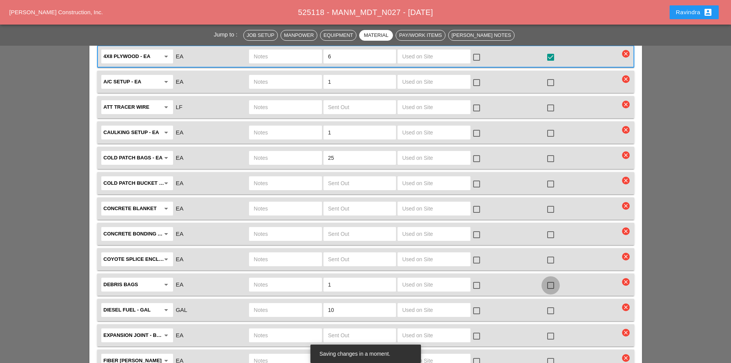
click at [552, 279] on div at bounding box center [550, 285] width 13 height 13
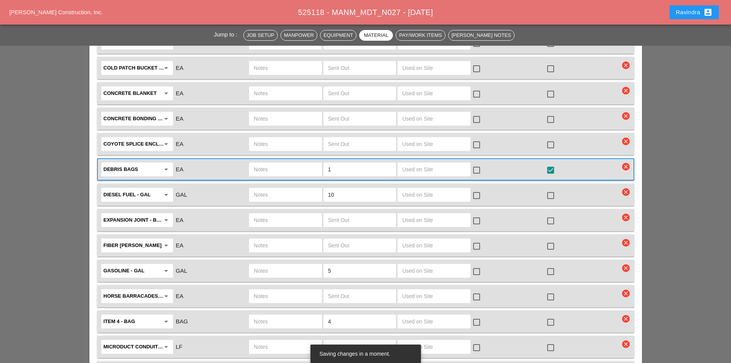
scroll to position [1113, 0]
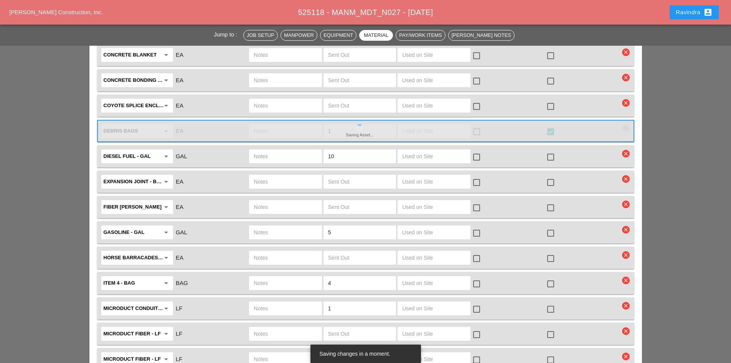
click at [556, 277] on div at bounding box center [550, 283] width 13 height 13
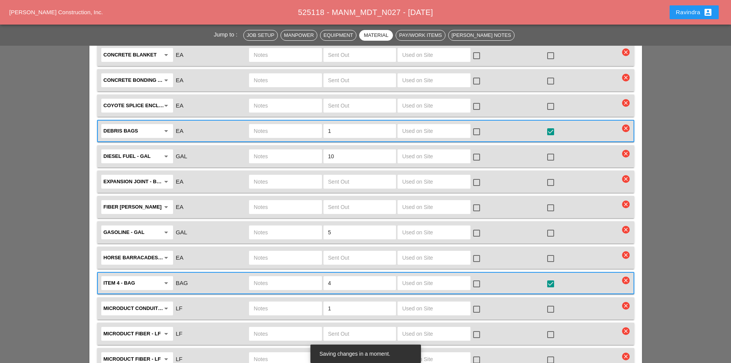
drag, startPoint x: 328, startPoint y: 269, endPoint x: 302, endPoint y: 269, distance: 26.1
click at [302, 275] on div "Item 4 - Bag arrow_drop_down BAG 4 check_box_outline_blank check_box" at bounding box center [360, 283] width 520 height 16
type input "1"
click at [293, 277] on input "text" at bounding box center [285, 283] width 63 height 12
type input "1"
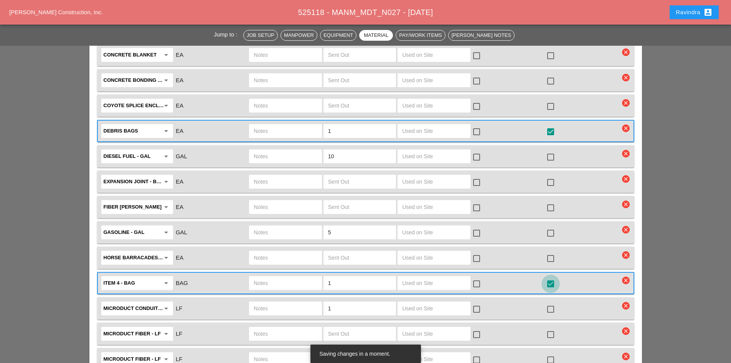
click at [547, 277] on div at bounding box center [550, 283] width 13 height 13
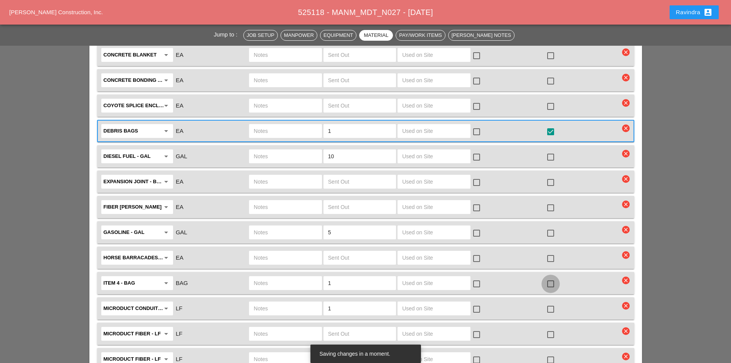
click at [550, 277] on div at bounding box center [550, 283] width 13 height 13
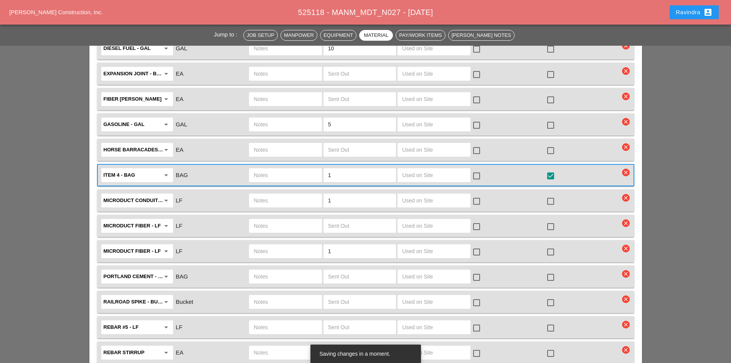
scroll to position [1228, 0]
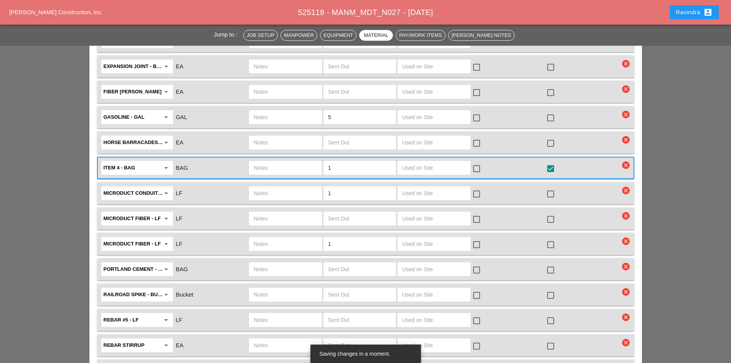
drag, startPoint x: 340, startPoint y: 176, endPoint x: 278, endPoint y: 177, distance: 61.8
click at [278, 185] on div "Microduct conduit - LF arrow_drop_down LF 1 check_box_outline_blank check_box_o…" at bounding box center [360, 193] width 520 height 16
drag, startPoint x: 347, startPoint y: 233, endPoint x: 273, endPoint y: 225, distance: 74.1
click at [273, 236] on div "Microduct fiber - LF arrow_drop_down LF 1 check_box_outline_blank check_box_out…" at bounding box center [360, 244] width 520 height 16
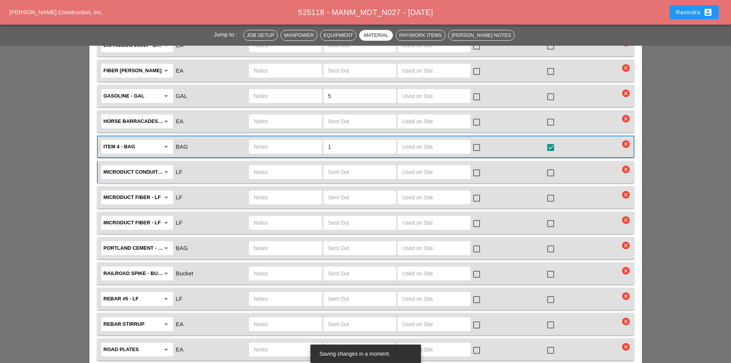
scroll to position [1267, 0]
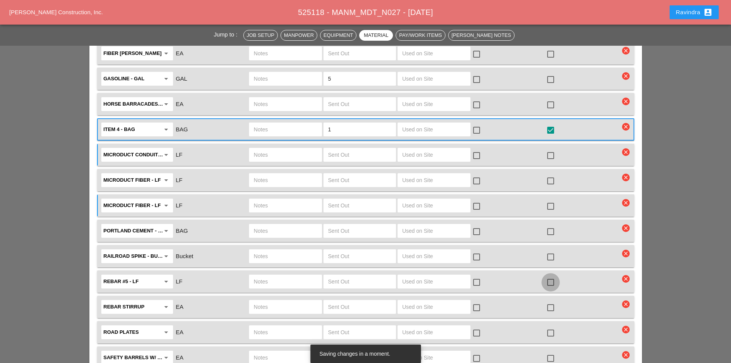
click at [551, 276] on div at bounding box center [550, 282] width 13 height 13
click at [282, 275] on input "text" at bounding box center [285, 281] width 63 height 12
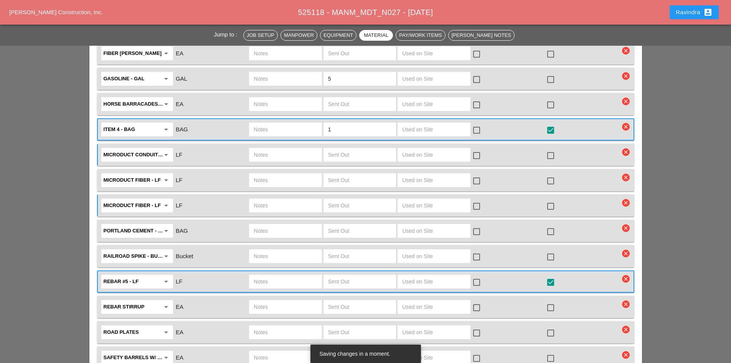
type input "5"
type input "5 PIECES CUT @ 54" LONG"
click at [338, 275] on input "text" at bounding box center [359, 281] width 63 height 12
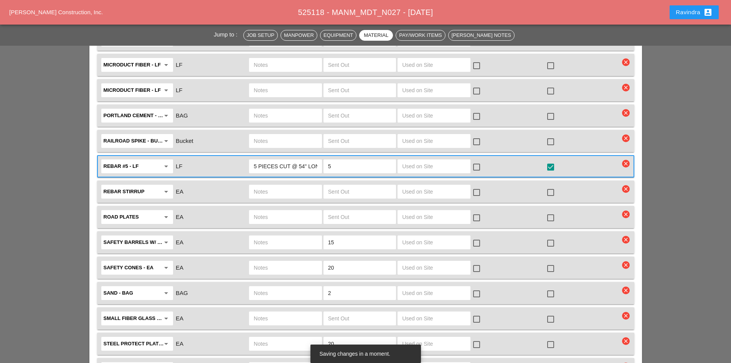
scroll to position [1420, 0]
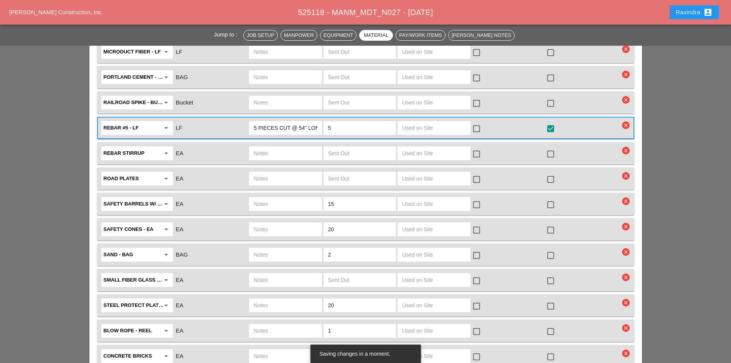
type input "5"
drag, startPoint x: 343, startPoint y: 240, endPoint x: 293, endPoint y: 236, distance: 50.0
click at [293, 246] on div "Sand - BAG arrow_drop_down BAG 2 check_box_outline_blank check_box_outline_blank" at bounding box center [360, 254] width 520 height 16
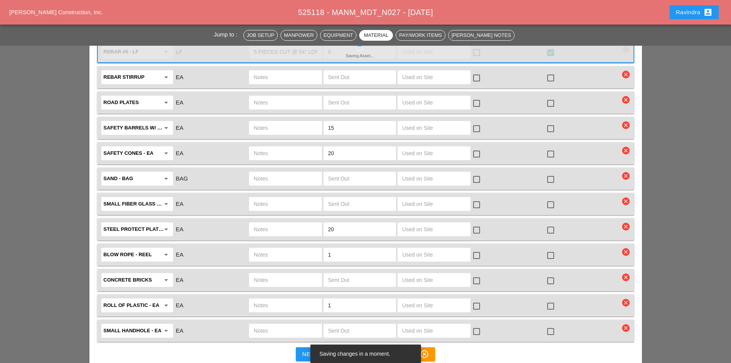
scroll to position [1497, 0]
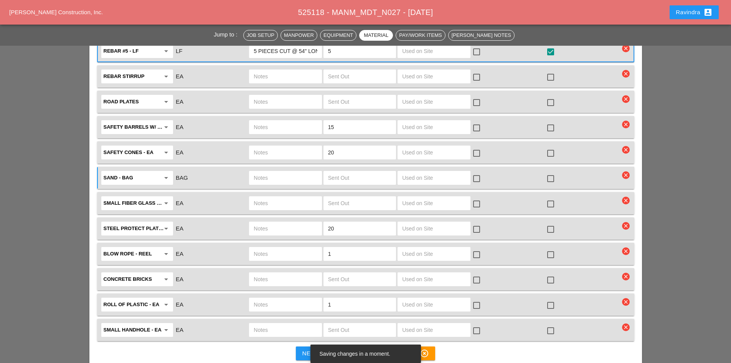
drag, startPoint x: 341, startPoint y: 215, endPoint x: 323, endPoint y: 223, distance: 19.8
click at [319, 220] on div "Steel Protect Plates arrow_drop_down EA 20 check_box_outline_blank check_box_ou…" at bounding box center [360, 228] width 520 height 16
click at [550, 299] on div at bounding box center [550, 305] width 13 height 13
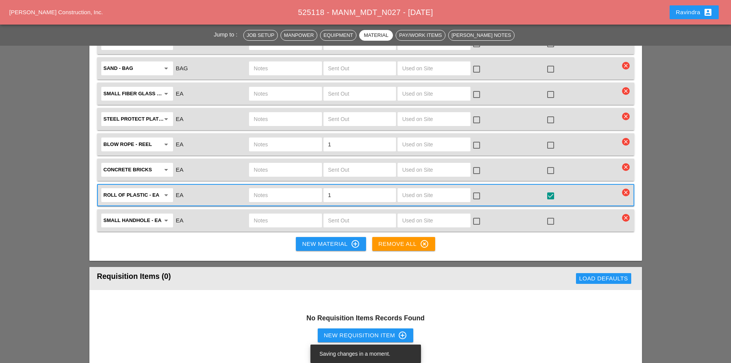
scroll to position [1612, 0]
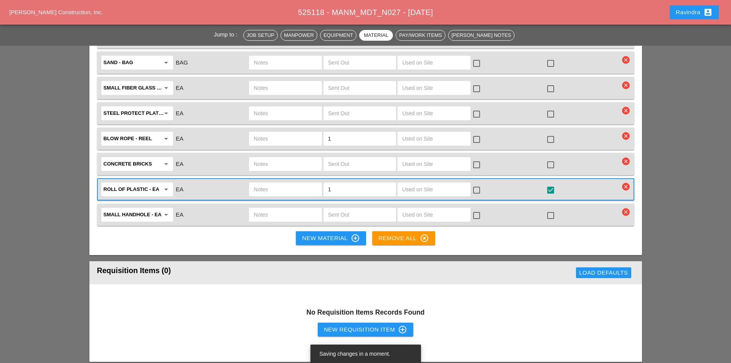
click at [318, 233] on div "New Material control_point" at bounding box center [331, 237] width 58 height 9
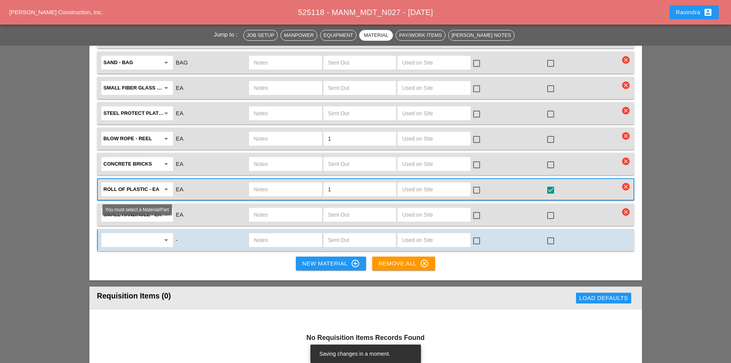
click at [140, 234] on input "text" at bounding box center [132, 240] width 56 height 12
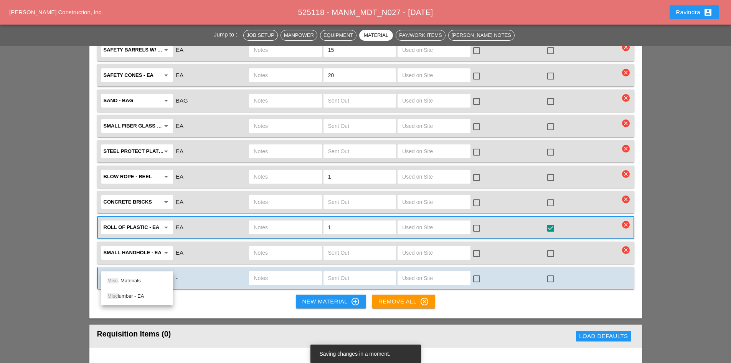
scroll to position [1574, 0]
click at [131, 279] on div "Misc . Materials" at bounding box center [136, 280] width 59 height 9
type input "Misc. Materials"
click at [283, 272] on input "text" at bounding box center [285, 278] width 63 height 12
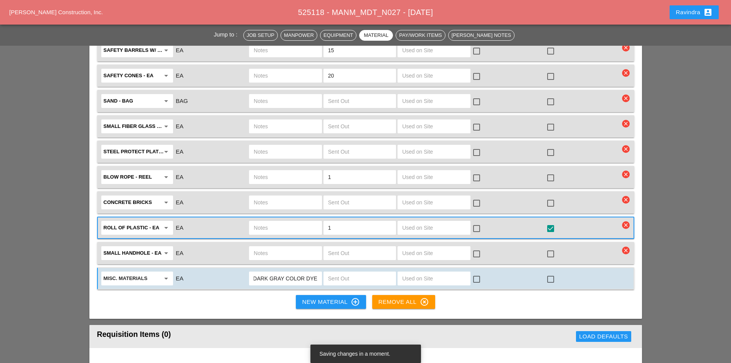
type input "DARK GRAY COLOR DYE"
click at [330, 272] on input "text" at bounding box center [359, 278] width 63 height 12
type input "1"
click at [548, 273] on div at bounding box center [550, 279] width 13 height 13
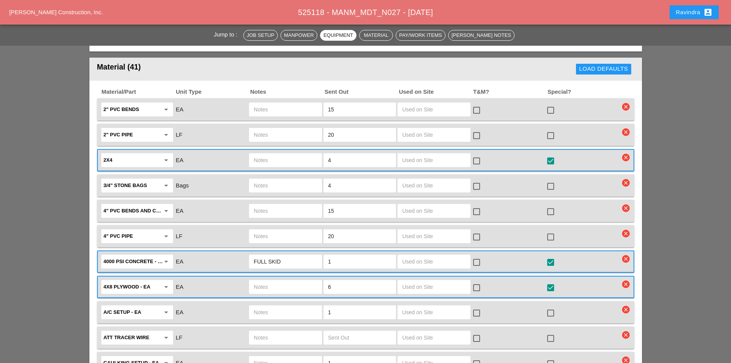
scroll to position [768, 0]
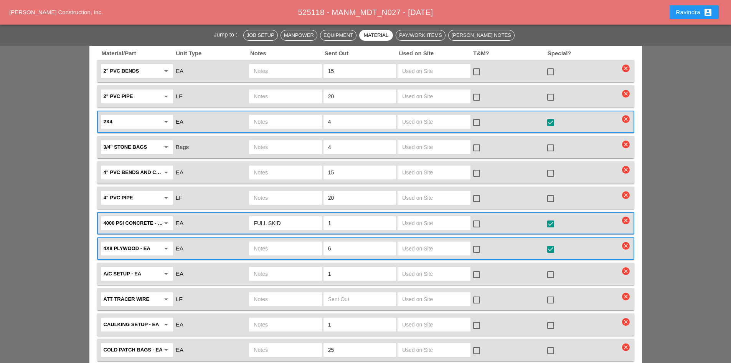
click at [552, 217] on div at bounding box center [550, 223] width 13 height 13
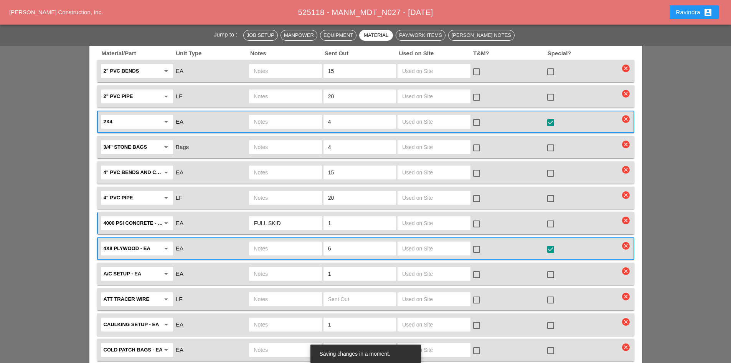
drag, startPoint x: 294, startPoint y: 213, endPoint x: 182, endPoint y: 205, distance: 113.1
click at [182, 215] on div "4000 PSI concrete - FULL SKID arrow_drop_down EA FULL SKID 1 check_box_outline_…" at bounding box center [360, 223] width 520 height 16
drag, startPoint x: 339, startPoint y: 209, endPoint x: 305, endPoint y: 209, distance: 33.8
click at [305, 215] on div "4000 PSI concrete - FULL SKID arrow_drop_down EA 1 check_box_outline_blank chec…" at bounding box center [360, 223] width 520 height 16
click at [549, 217] on div at bounding box center [550, 223] width 13 height 13
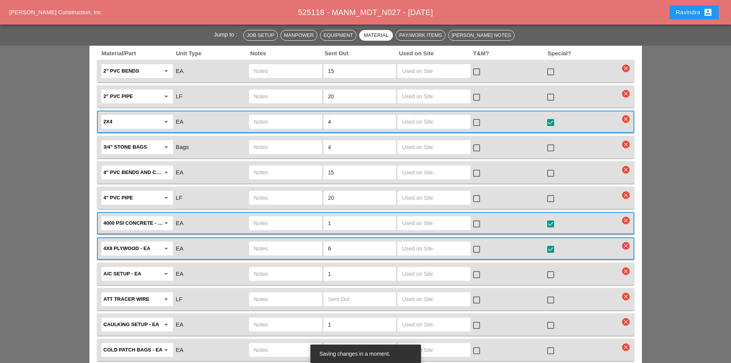
click at [253, 216] on div at bounding box center [285, 223] width 73 height 14
type input "FULL SKID"
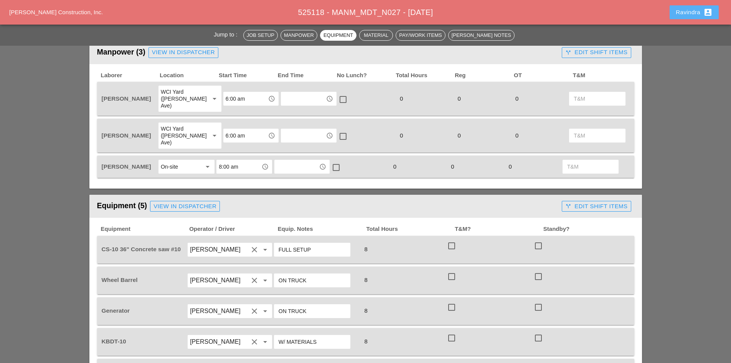
click at [680, 14] on div "Ravindra account_box" at bounding box center [694, 12] width 37 height 9
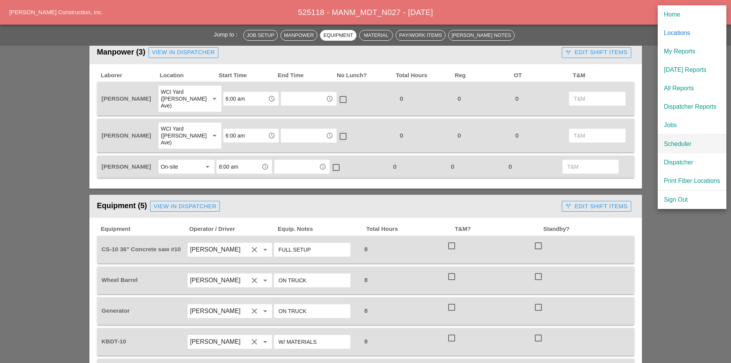
click at [684, 145] on div "Scheduler" at bounding box center [692, 143] width 56 height 9
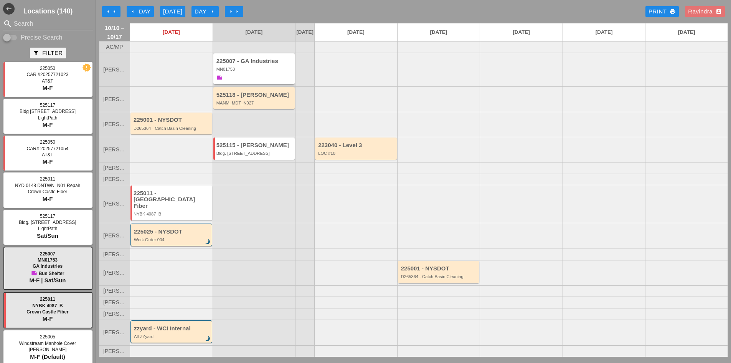
click at [264, 71] on div "MN01753" at bounding box center [254, 69] width 77 height 5
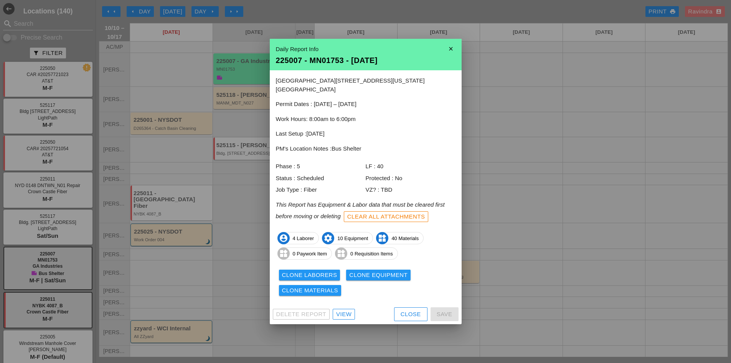
click at [242, 220] on div at bounding box center [365, 181] width 731 height 363
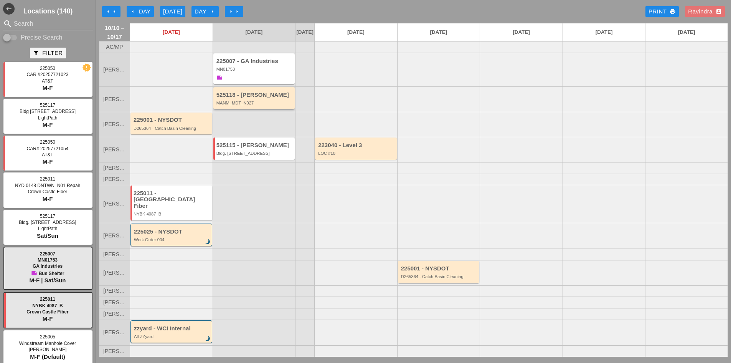
click at [254, 98] on div "525118 - [PERSON_NAME]" at bounding box center [254, 95] width 77 height 7
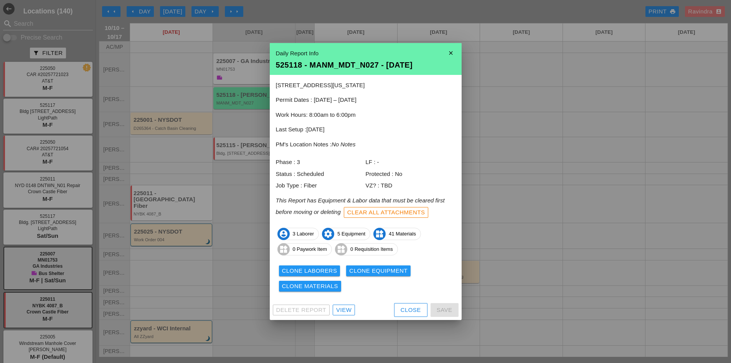
click at [240, 76] on div at bounding box center [365, 181] width 731 height 363
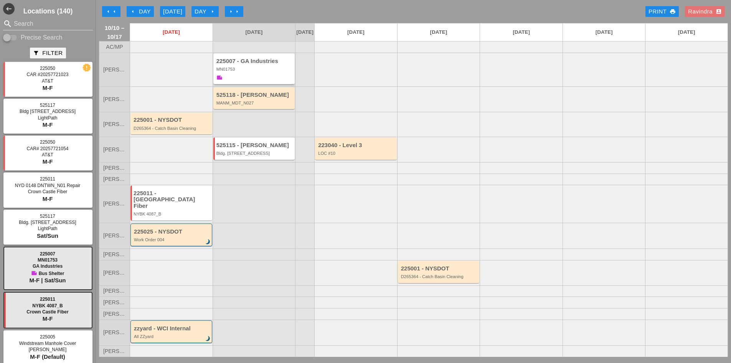
click at [243, 80] on div "225007 - GA Industries MN01753 note" at bounding box center [254, 70] width 77 height 24
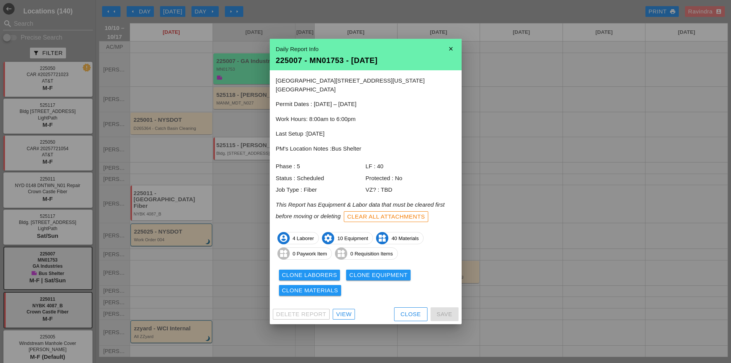
click at [233, 149] on div at bounding box center [365, 181] width 731 height 363
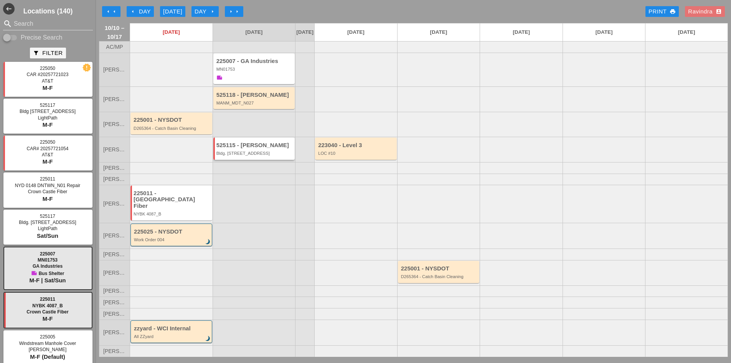
click at [238, 149] on div "525115 - [PERSON_NAME]" at bounding box center [254, 145] width 77 height 7
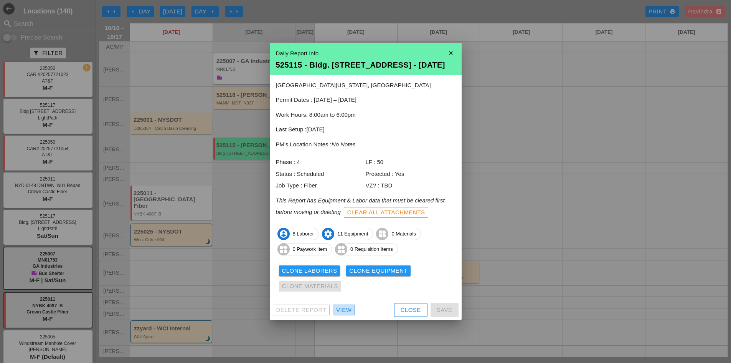
click at [347, 309] on div "View" at bounding box center [343, 310] width 15 height 9
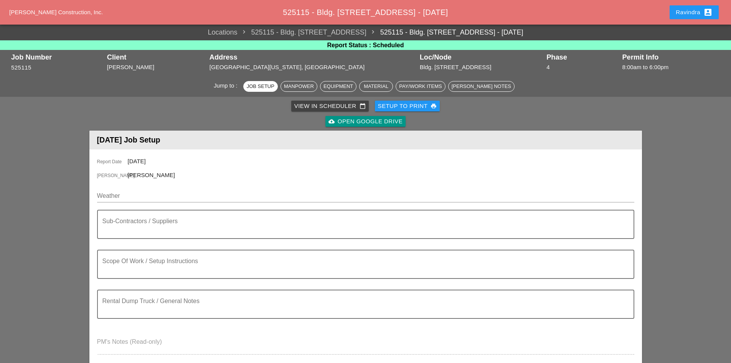
click at [677, 11] on div "Ravindra account_box" at bounding box center [694, 12] width 37 height 9
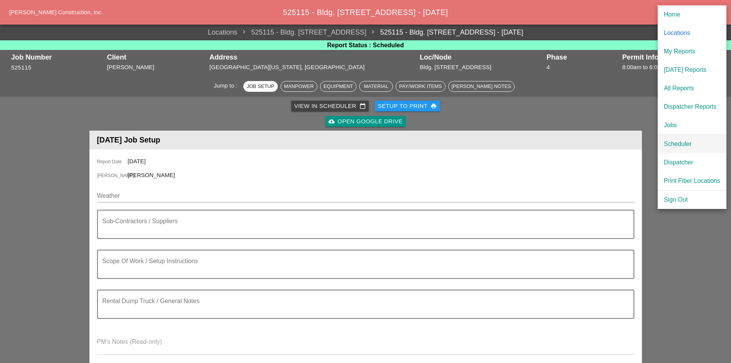
click at [680, 141] on div "Scheduler" at bounding box center [692, 143] width 56 height 9
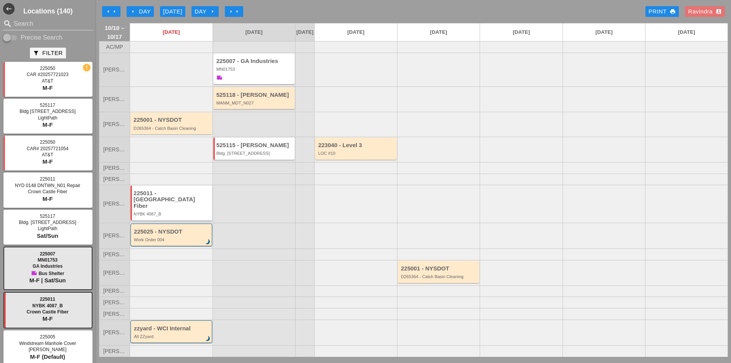
click at [161, 202] on div "225011 - [GEOGRAPHIC_DATA] Fiber" at bounding box center [172, 199] width 77 height 19
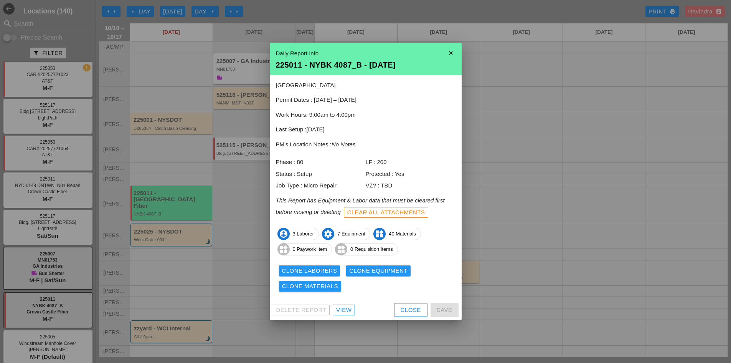
click at [325, 290] on div "Clone Materials" at bounding box center [310, 286] width 56 height 9
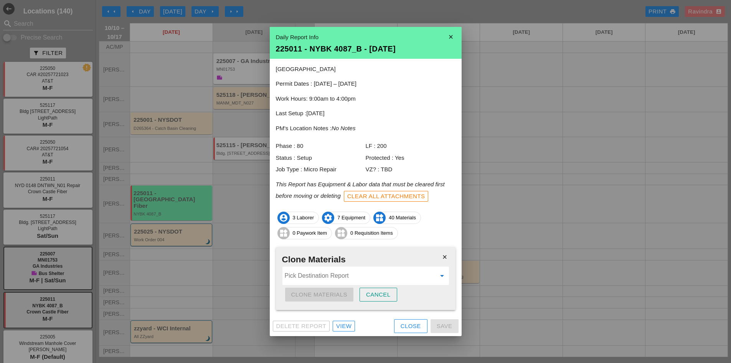
click at [318, 279] on input "Pick Destination Report" at bounding box center [360, 275] width 151 height 12
click at [321, 294] on div "525115 - Bldg. [STREET_ADDRESS] - [DATE]" at bounding box center [366, 294] width 154 height 9
type input "525115 - Bldg. [STREET_ADDRESS] - [DATE]"
click at [332, 296] on div "Clone Materials" at bounding box center [319, 294] width 56 height 9
click at [332, 296] on div "Are you sure?" at bounding box center [315, 294] width 49 height 9
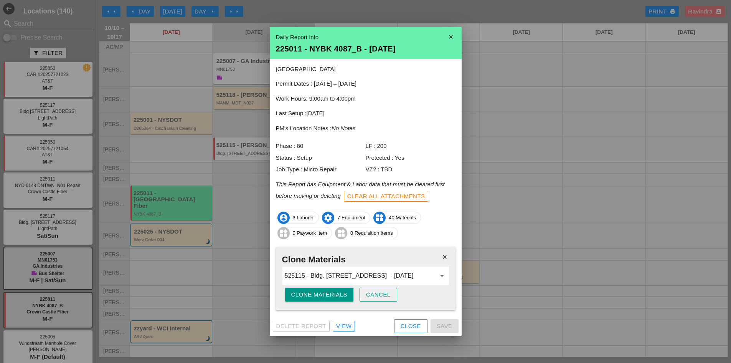
click at [408, 331] on button "Close" at bounding box center [410, 326] width 33 height 14
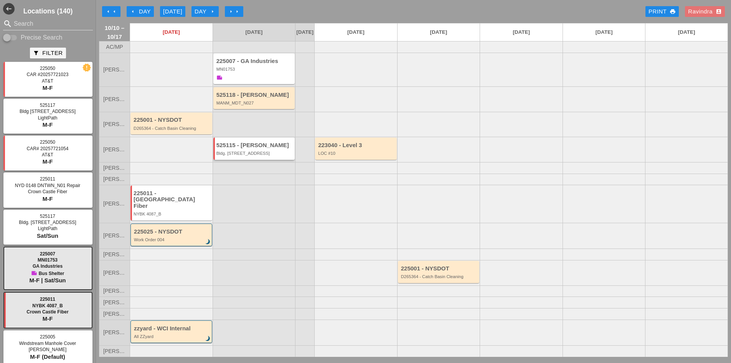
click at [255, 156] on div "525115 - [PERSON_NAME]. [STREET_ADDRESS]" at bounding box center [254, 149] width 77 height 14
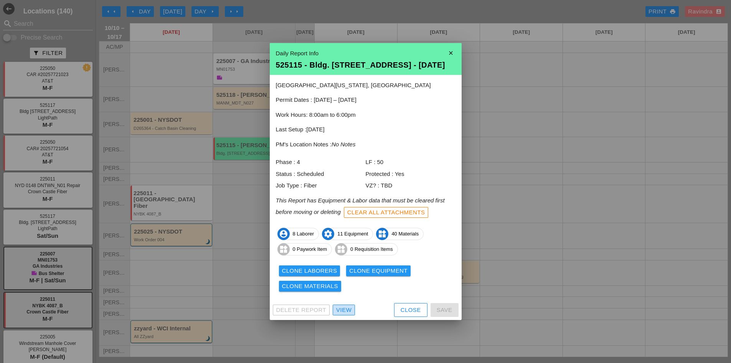
click at [344, 311] on div "View" at bounding box center [343, 310] width 15 height 9
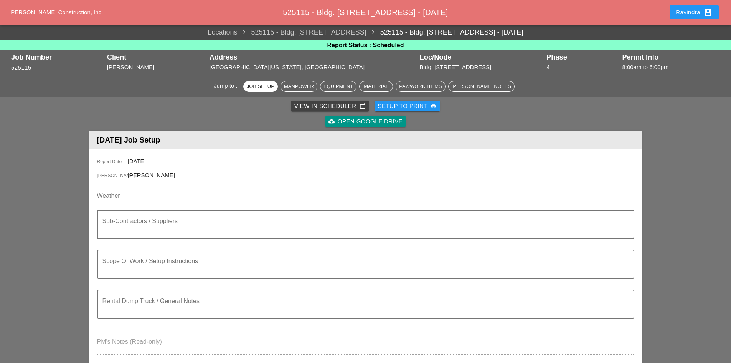
click at [183, 197] on input "Weather" at bounding box center [360, 196] width 527 height 12
paste input "Sat 11 Day 70° 24% E 12 mph Cloudy skies. High near 70F. Winds E at 10 to 15 mp…"
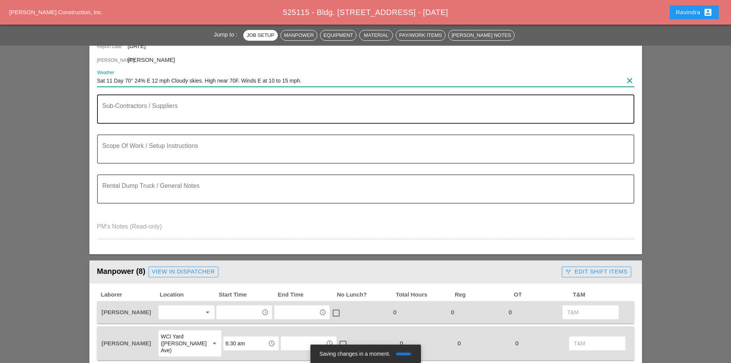
type input "Sat 11 Day 70° 24% E 12 mph Cloudy skies. High near 70F. Winds E at 10 to 15 mp…"
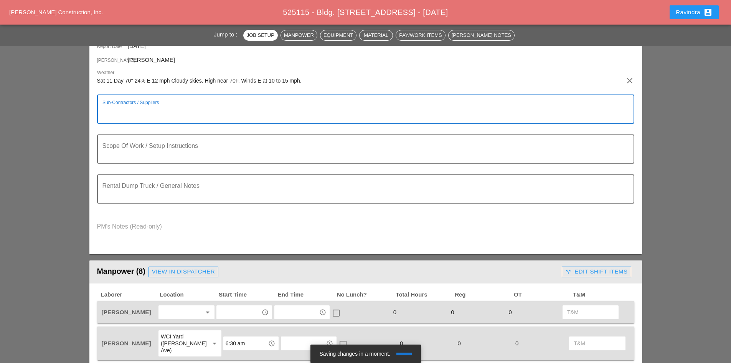
click at [165, 111] on textarea "Sub-Contractors / Suppliers" at bounding box center [362, 113] width 520 height 18
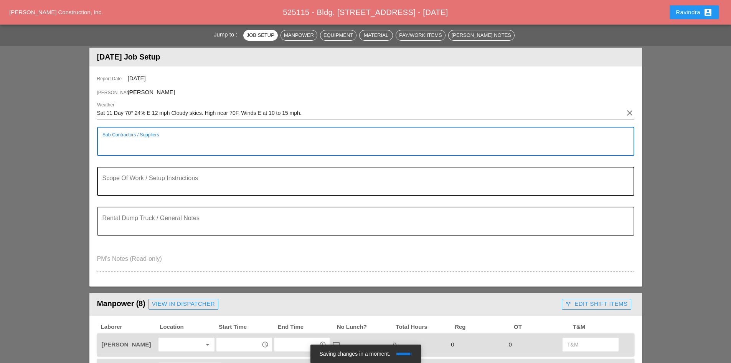
scroll to position [38, 0]
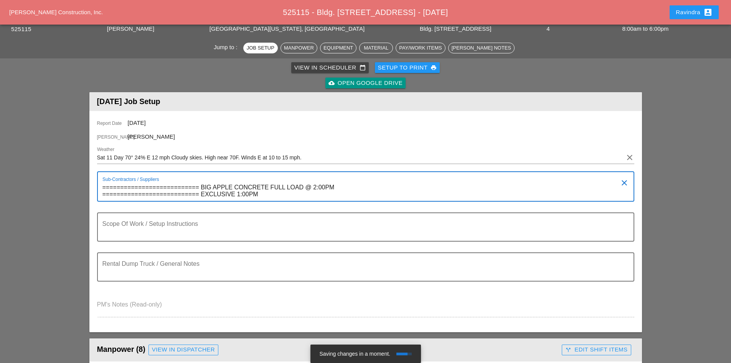
click at [237, 195] on textarea "=========================== BIG APPLE CONCRETE FULL LOAD @ 2:00PM =============…" at bounding box center [362, 191] width 520 height 20
type textarea "=========================== BIG APPLE CONCRETE FULL LOAD @ 2:00PM =============…"
click at [218, 274] on textarea "Rental Dump Truck / General Notes" at bounding box center [362, 271] width 520 height 18
drag, startPoint x: 198, startPoint y: 188, endPoint x: 86, endPoint y: 184, distance: 112.5
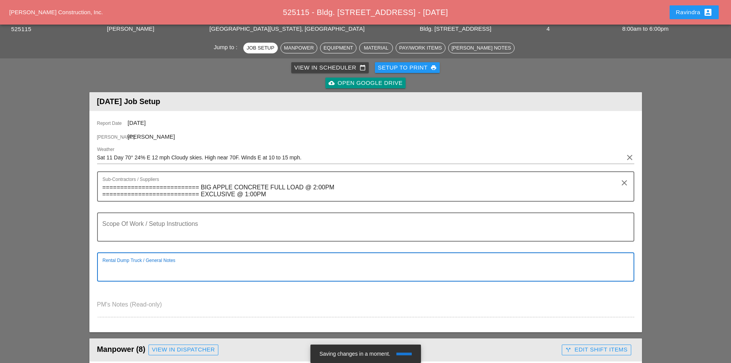
click at [201, 278] on textarea "Rental Dump Truck / General Notes" at bounding box center [362, 271] width 520 height 18
paste textarea "==========================="
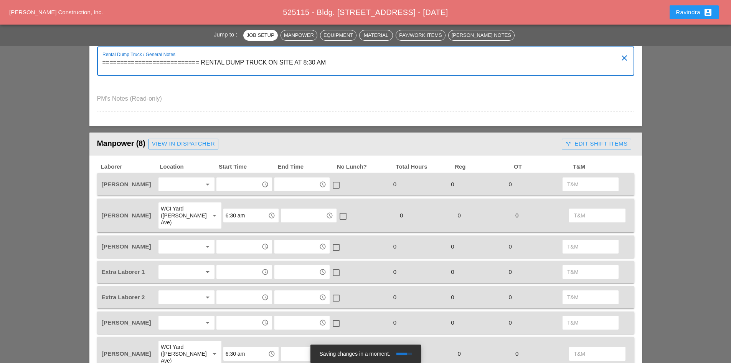
scroll to position [269, 0]
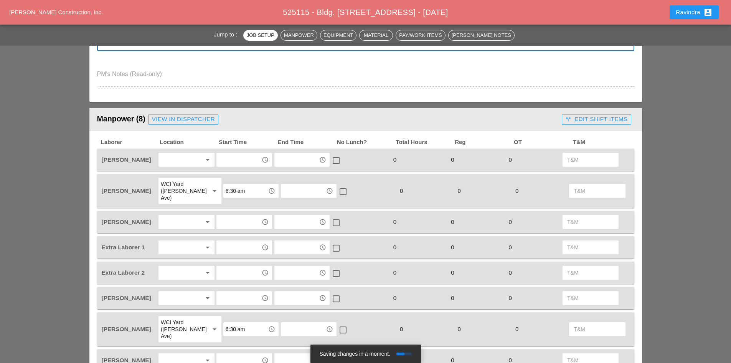
type textarea "=========================== RENTAL DUMP TRUCK ON SITE AT 8:30 AM"
click at [186, 162] on div at bounding box center [181, 160] width 41 height 12
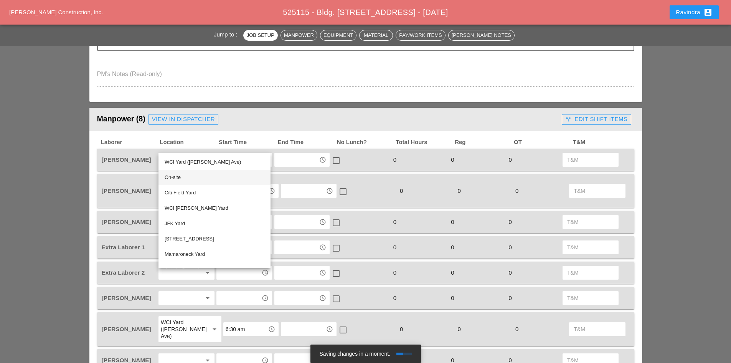
click at [180, 178] on div "On-site" at bounding box center [215, 177] width 100 height 9
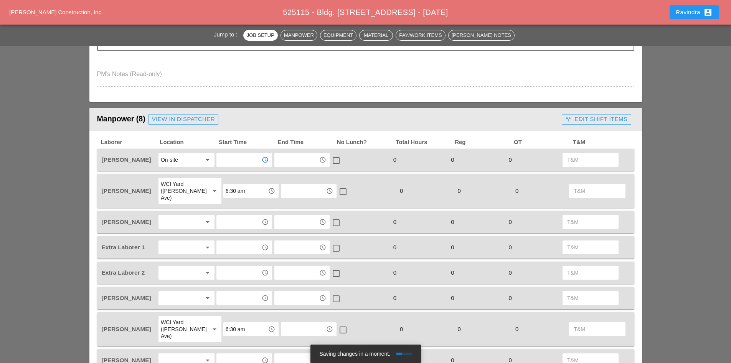
click at [231, 162] on input "text" at bounding box center [239, 160] width 40 height 12
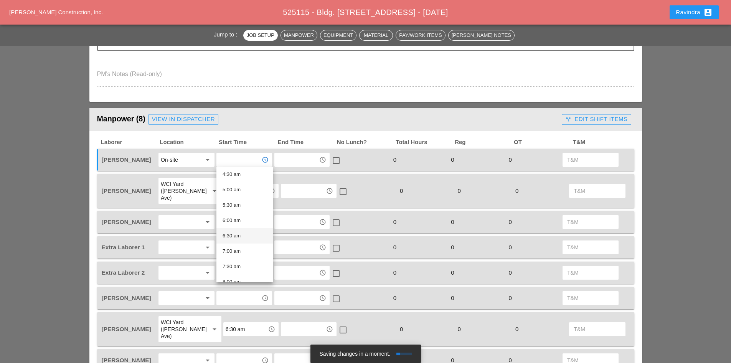
scroll to position [154, 0]
click at [243, 254] on div "7:30 am" at bounding box center [245, 252] width 45 height 9
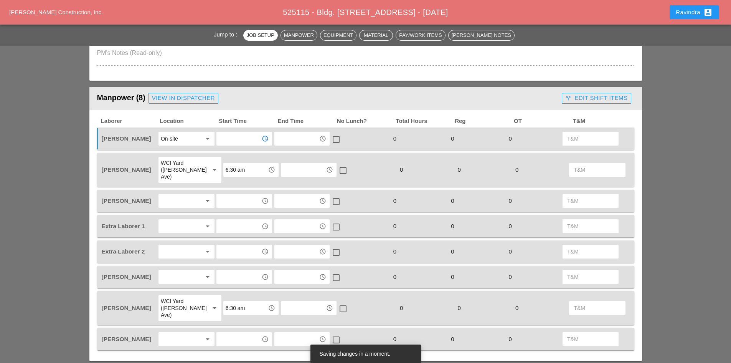
scroll to position [307, 0]
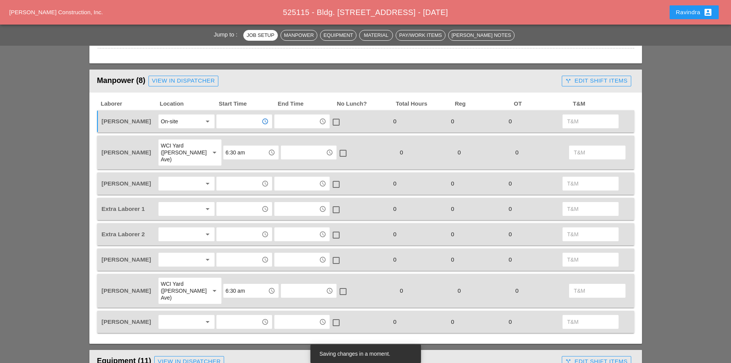
click at [197, 254] on div at bounding box center [181, 259] width 41 height 12
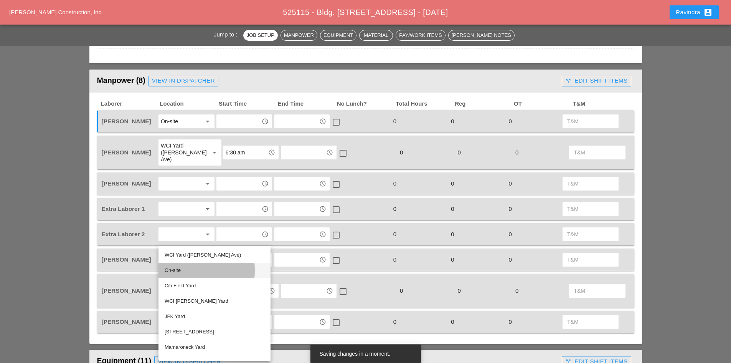
click at [184, 270] on div "On-site" at bounding box center [215, 270] width 100 height 9
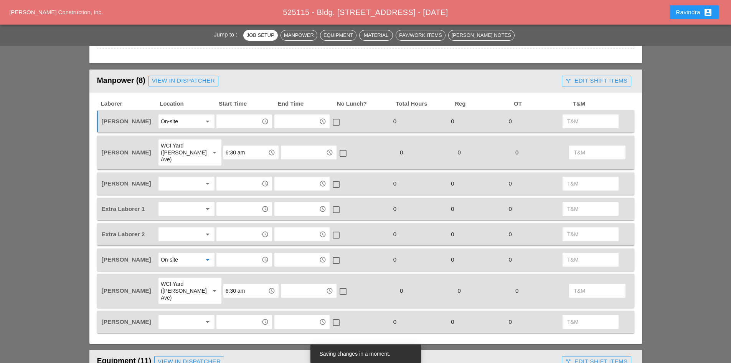
click at [230, 258] on input "text" at bounding box center [239, 259] width 40 height 12
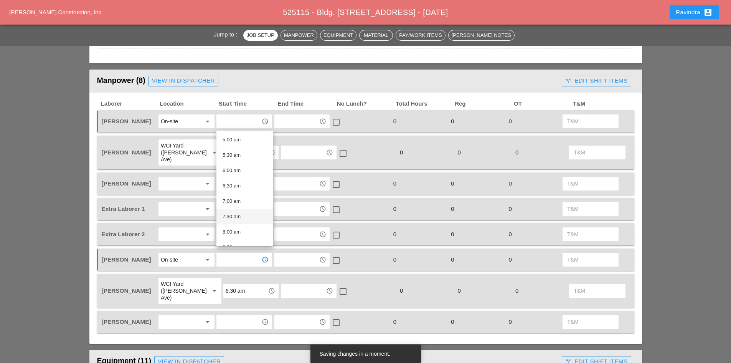
scroll to position [192, 0]
click at [240, 194] on div "8:00 am" at bounding box center [245, 193] width 45 height 9
click at [169, 181] on div at bounding box center [181, 183] width 41 height 12
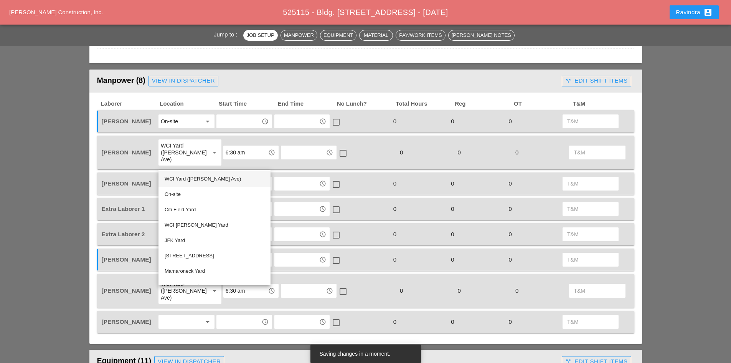
click at [176, 180] on div "WCI Yard ([PERSON_NAME] Ave)" at bounding box center [215, 178] width 100 height 9
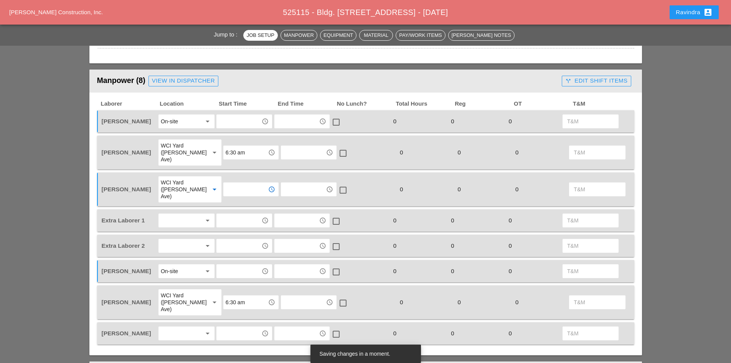
click at [229, 183] on input "text" at bounding box center [246, 189] width 40 height 12
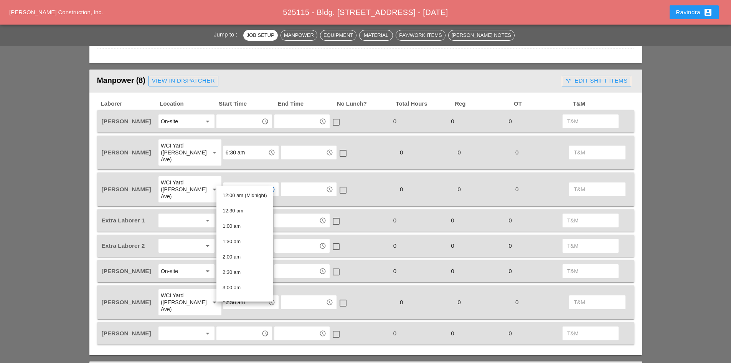
click at [363, 190] on div "[PERSON_NAME] WCI Yard ([PERSON_NAME] Ave) arrow_drop_down access_time access_t…" at bounding box center [365, 189] width 537 height 34
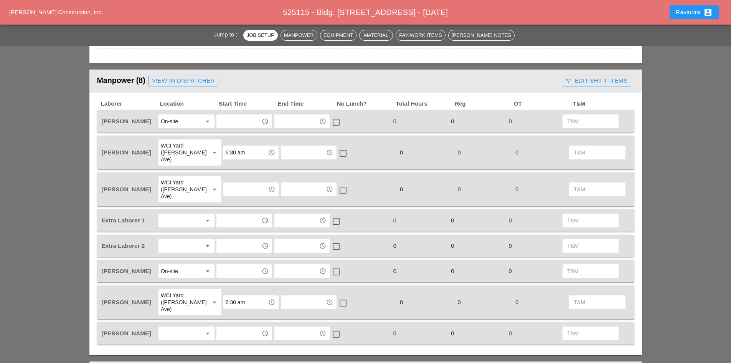
click at [243, 183] on input "text" at bounding box center [246, 189] width 40 height 12
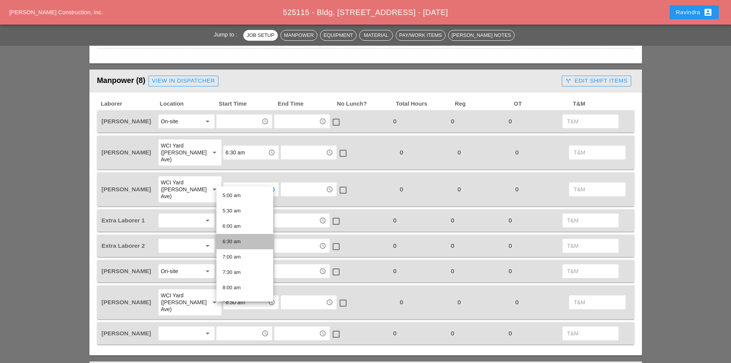
click at [244, 244] on div "6:30 am" at bounding box center [245, 241] width 45 height 9
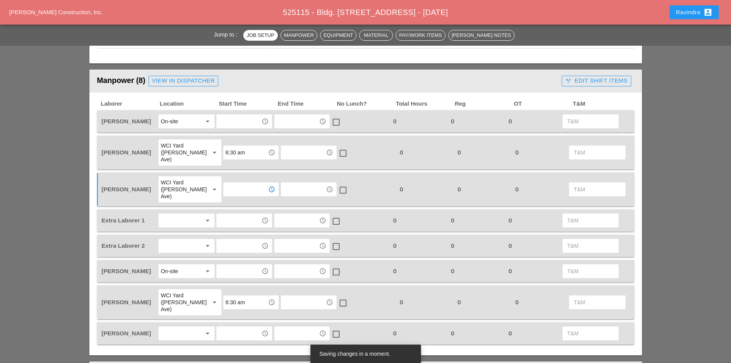
click at [187, 327] on div at bounding box center [181, 333] width 41 height 12
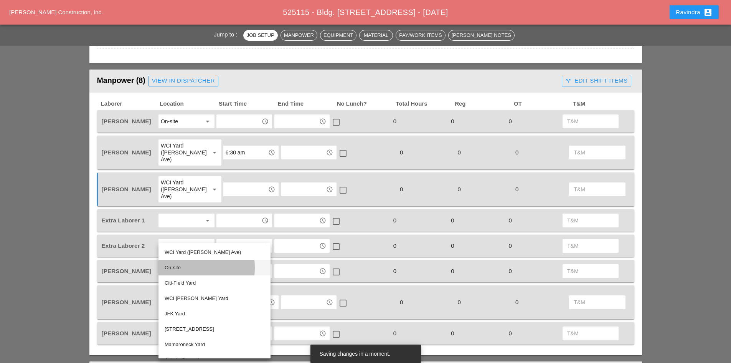
click at [175, 269] on div "On-site" at bounding box center [215, 267] width 100 height 9
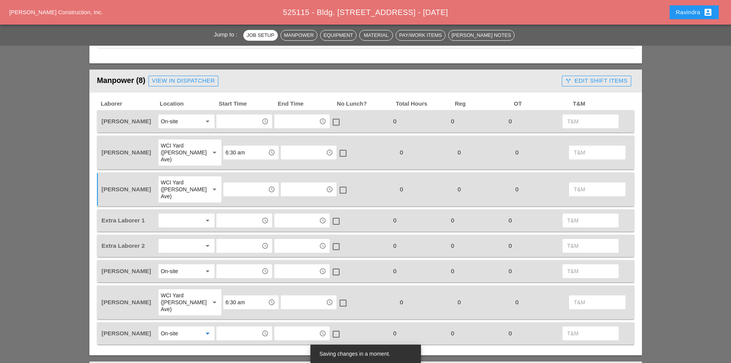
click at [232, 326] on div "access_time" at bounding box center [243, 333] width 55 height 14
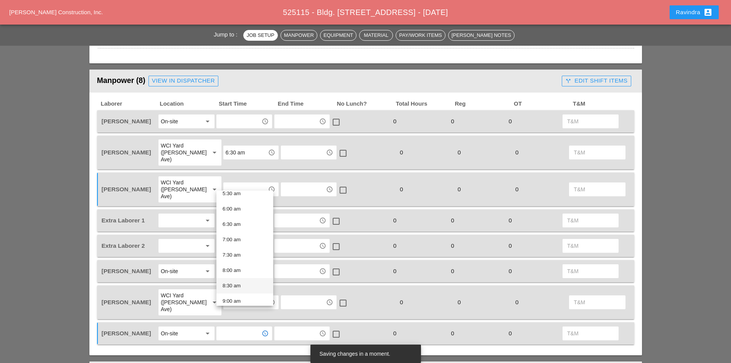
scroll to position [192, 0]
click at [234, 255] on div "8:00 am" at bounding box center [245, 253] width 45 height 9
click at [177, 214] on div at bounding box center [181, 220] width 41 height 12
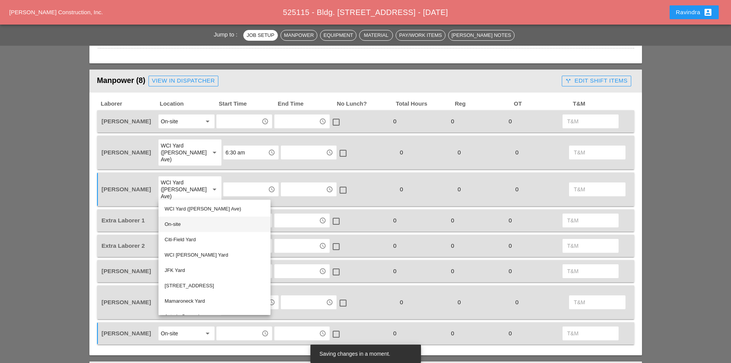
click at [177, 220] on div "On-site" at bounding box center [215, 224] width 100 height 9
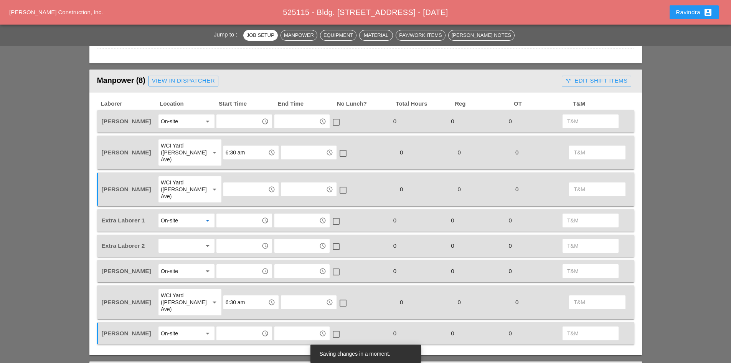
click at [182, 239] on div "arrow_drop_down" at bounding box center [187, 246] width 56 height 14
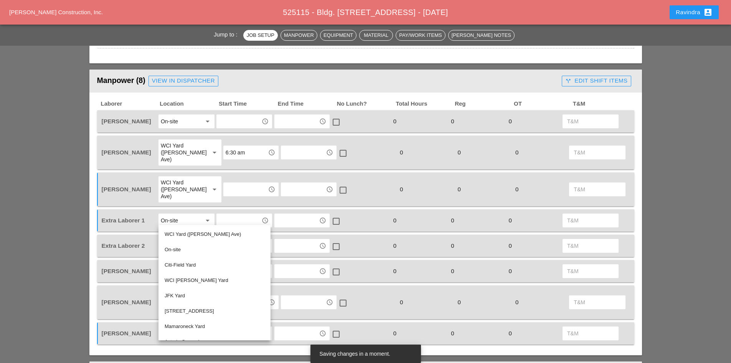
drag, startPoint x: 178, startPoint y: 249, endPoint x: 219, endPoint y: 223, distance: 48.7
click at [181, 249] on div "On-site" at bounding box center [215, 249] width 100 height 9
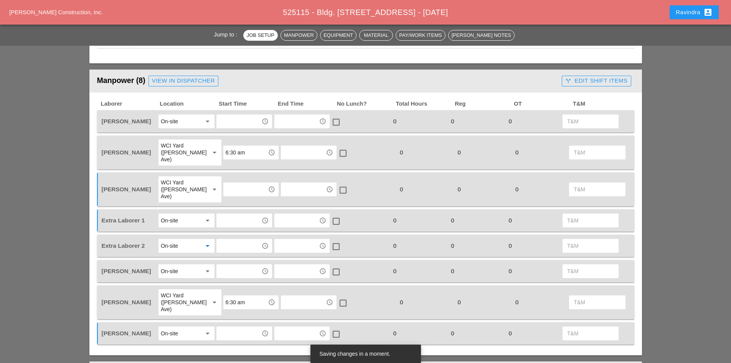
click at [235, 214] on input "text" at bounding box center [239, 220] width 40 height 12
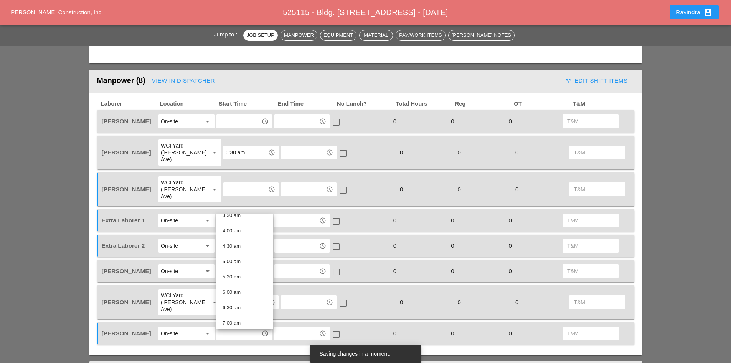
scroll to position [154, 0]
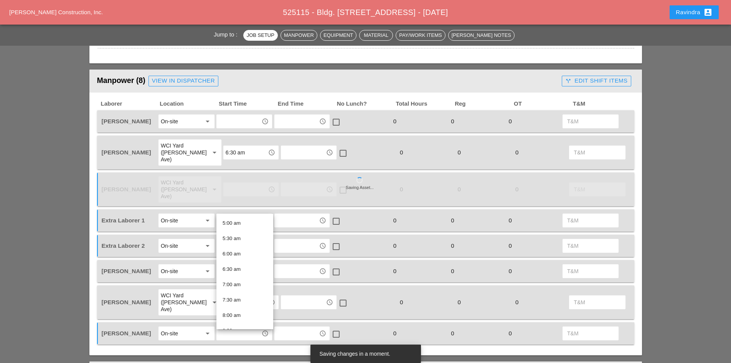
click at [242, 312] on div "8:00 am" at bounding box center [245, 315] width 45 height 9
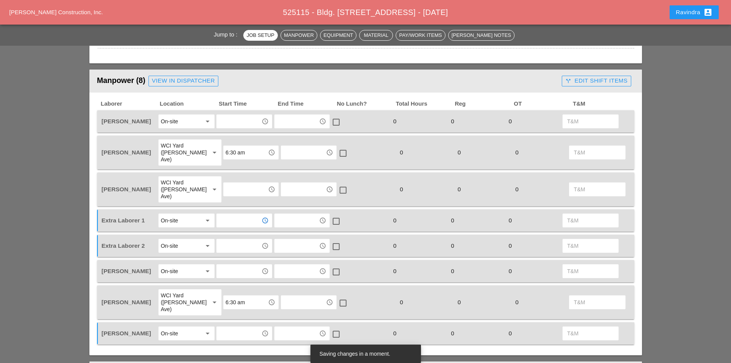
click at [234, 240] on input "text" at bounding box center [239, 246] width 40 height 12
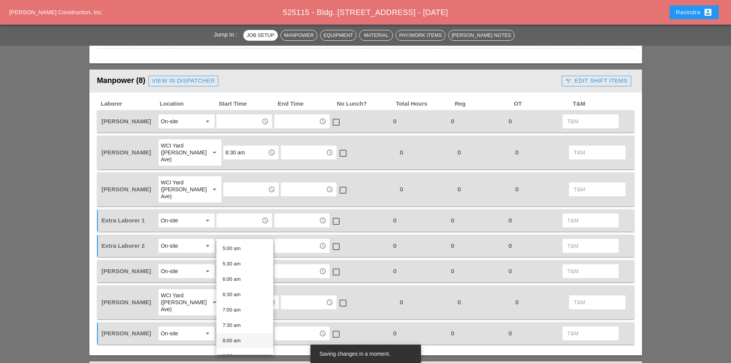
click at [239, 337] on div "8:00 am" at bounding box center [245, 340] width 45 height 9
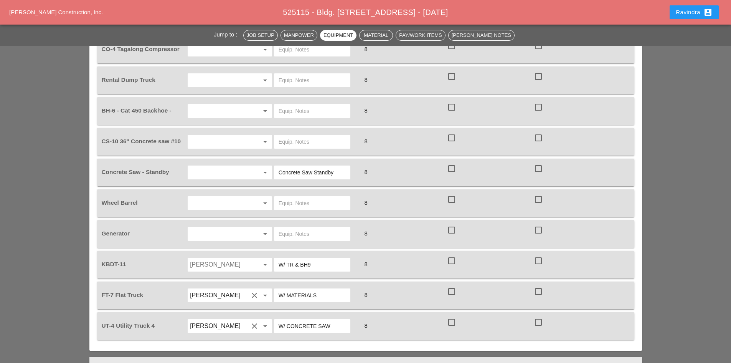
scroll to position [691, 0]
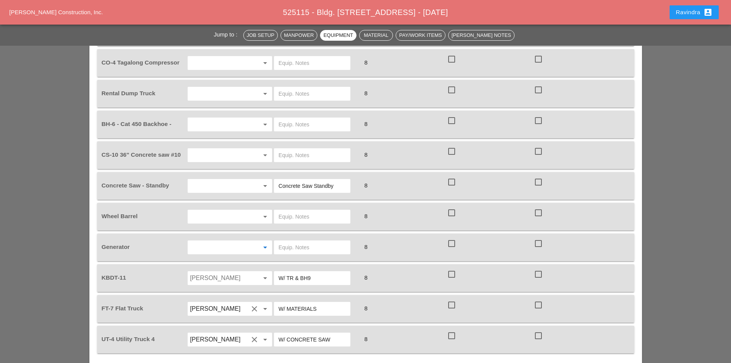
click at [195, 241] on input "text" at bounding box center [219, 247] width 58 height 12
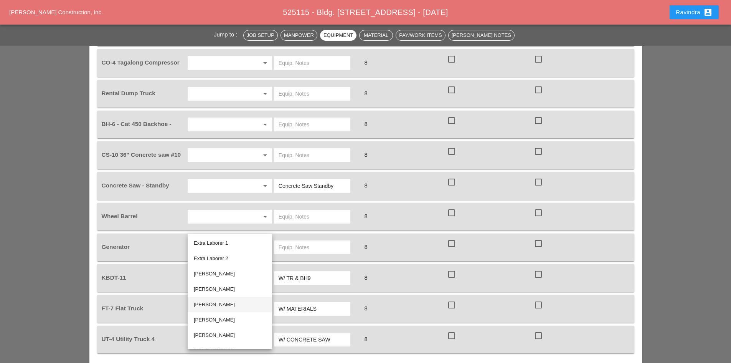
click at [223, 302] on div "[PERSON_NAME]" at bounding box center [230, 304] width 72 height 9
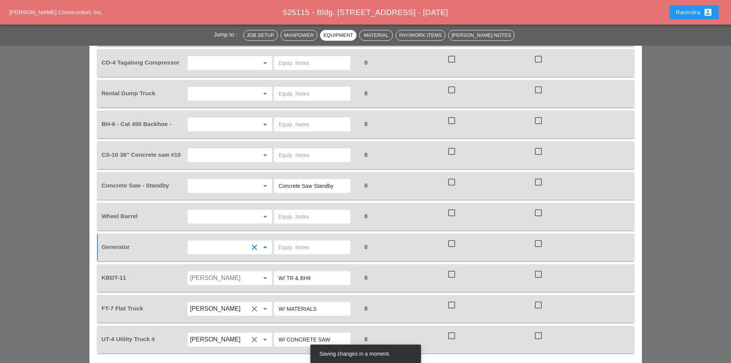
click at [310, 241] on input "text" at bounding box center [312, 247] width 67 height 12
type input "ON TRUCK"
click at [230, 210] on input "text" at bounding box center [219, 216] width 58 height 12
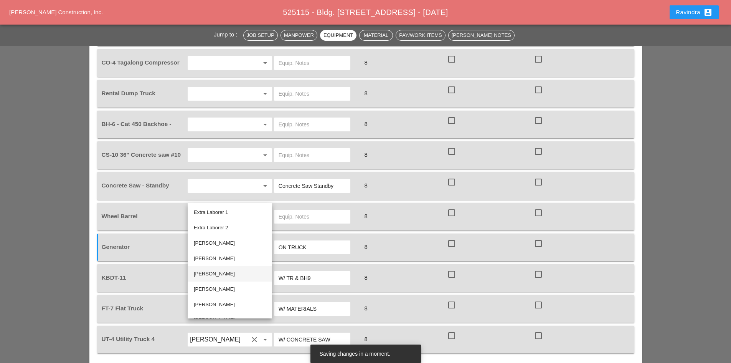
click at [221, 270] on div "[PERSON_NAME]" at bounding box center [230, 273] width 72 height 9
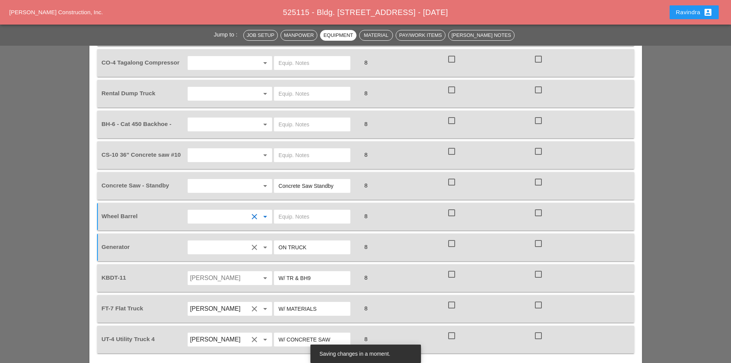
click at [291, 210] on input "text" at bounding box center [312, 216] width 67 height 12
type input "ON TRUCK"
click at [252, 181] on div at bounding box center [254, 185] width 9 height 9
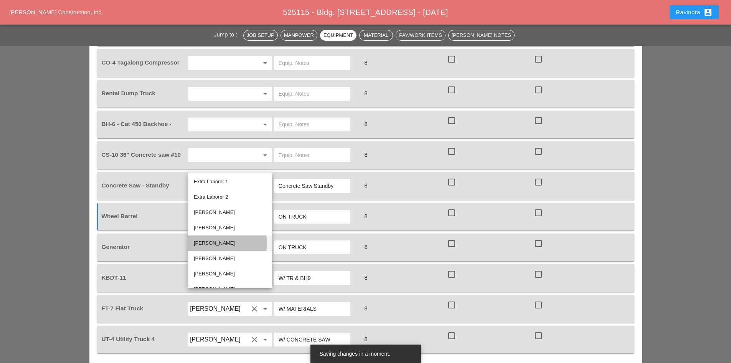
click at [223, 241] on div "[PERSON_NAME]" at bounding box center [230, 242] width 72 height 9
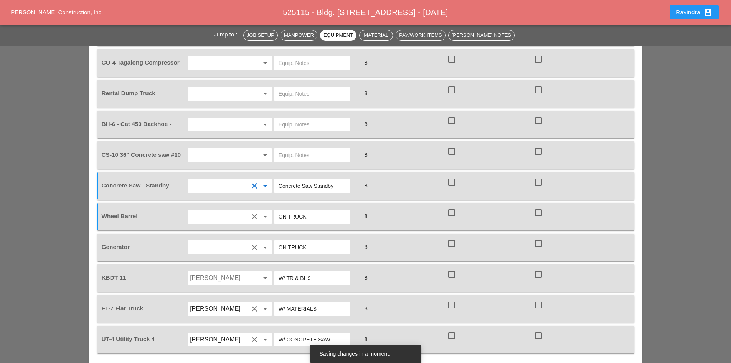
drag, startPoint x: 280, startPoint y: 165, endPoint x: 401, endPoint y: 167, distance: 121.3
click at [401, 175] on div "Concrete Saw - Standby clear arrow_drop_down Concrete Saw Standby 8 check_box_o…" at bounding box center [360, 185] width 520 height 21
type input "FULL SETUP"
click at [216, 149] on input "text" at bounding box center [219, 155] width 58 height 12
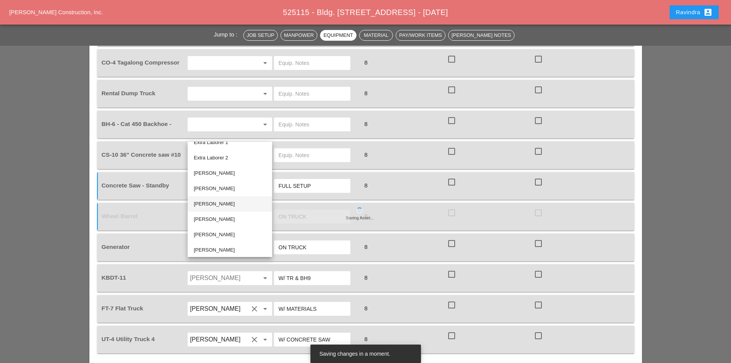
scroll to position [11, 0]
click at [219, 201] on div "[PERSON_NAME]" at bounding box center [230, 201] width 72 height 9
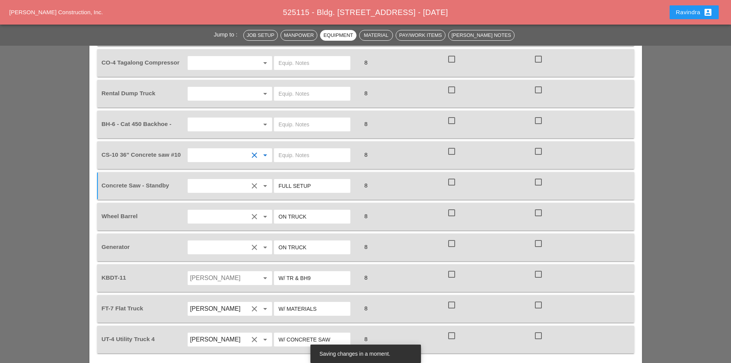
click at [287, 149] on input "text" at bounding box center [312, 155] width 67 height 12
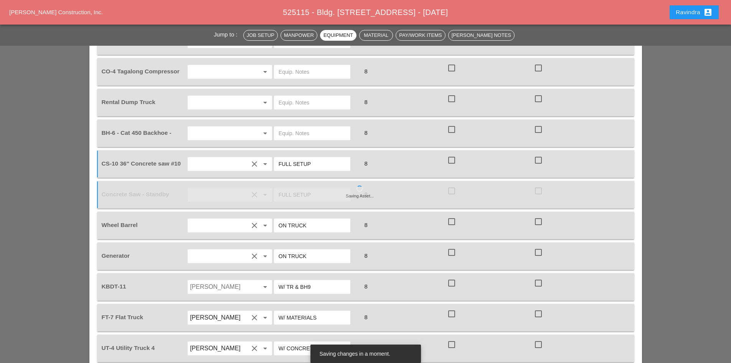
scroll to position [653, 0]
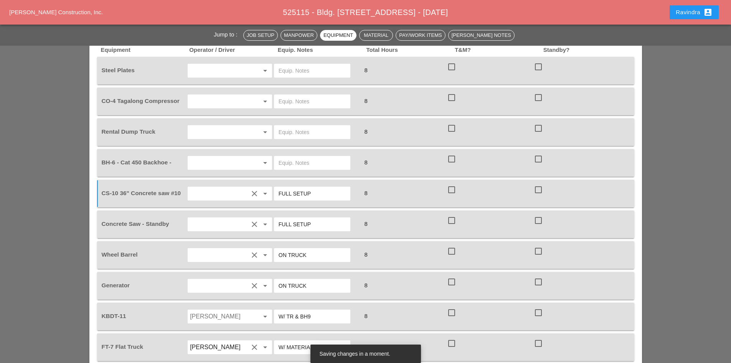
type input "FULL SETUP"
click at [219, 157] on input "text" at bounding box center [219, 163] width 58 height 12
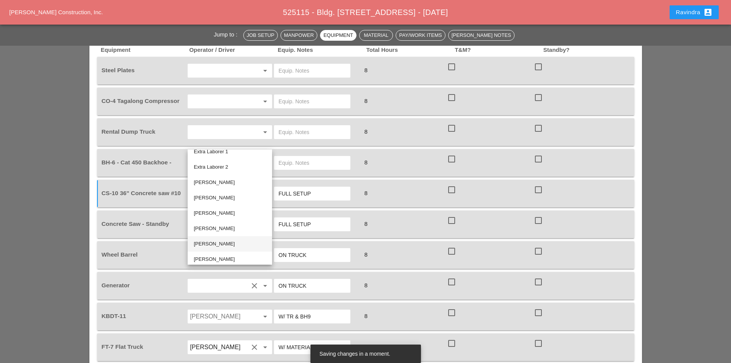
scroll to position [11, 0]
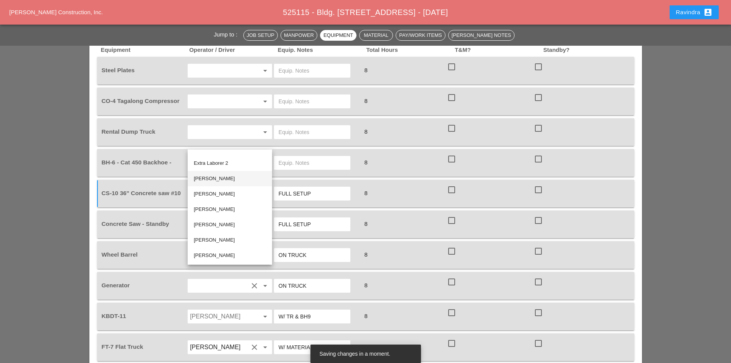
click at [219, 180] on div "[PERSON_NAME]" at bounding box center [230, 178] width 72 height 9
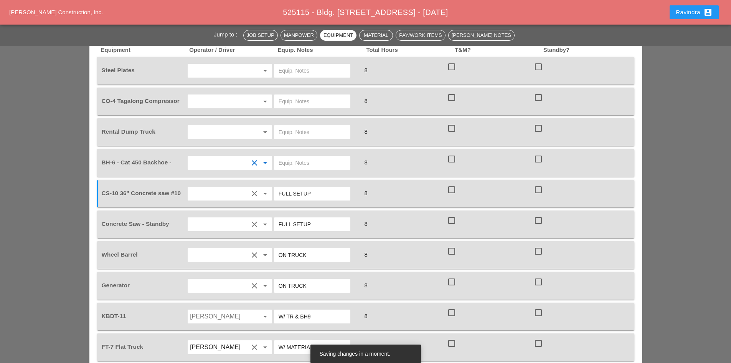
click at [317, 157] on input "text" at bounding box center [312, 163] width 67 height 12
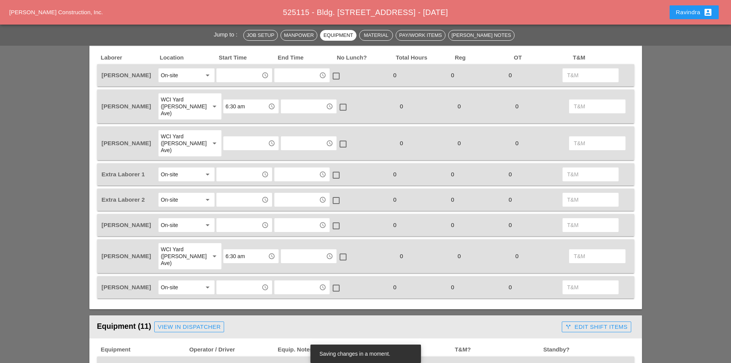
scroll to position [345, 0]
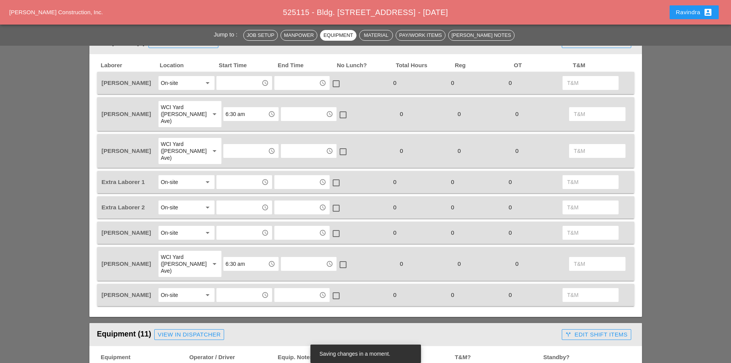
type input "OVER THE ROAD"
click at [182, 226] on div "On-site" at bounding box center [181, 232] width 41 height 12
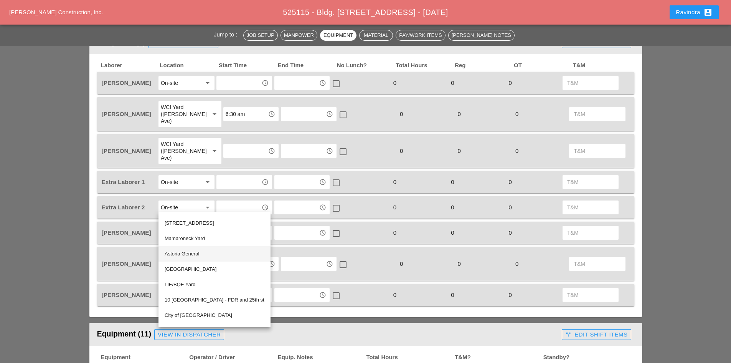
scroll to position [77, 0]
click at [207, 281] on div "LIE/BQE Yard" at bounding box center [215, 282] width 100 height 9
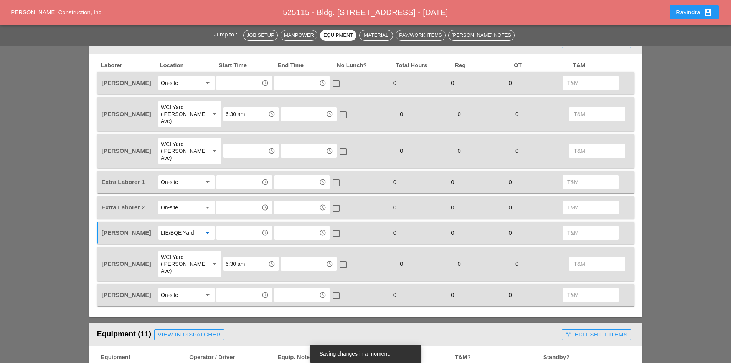
click at [230, 226] on input "text" at bounding box center [239, 232] width 40 height 12
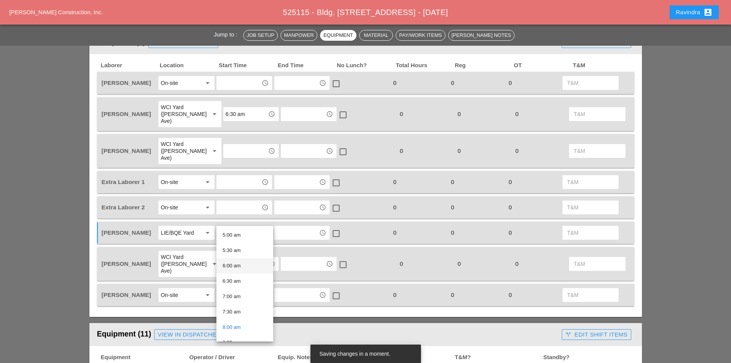
scroll to position [154, 0]
click at [240, 297] on div "7:00 am" at bounding box center [245, 296] width 45 height 9
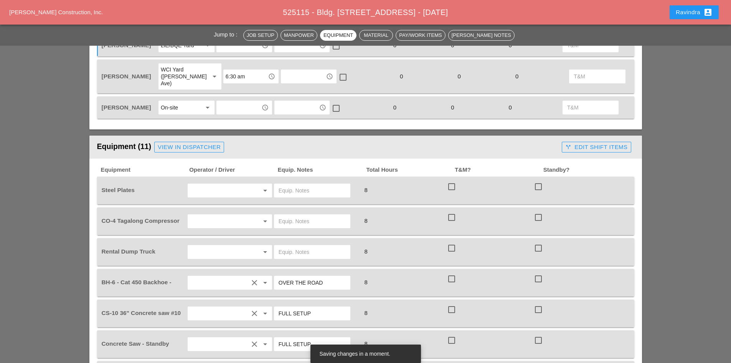
scroll to position [576, 0]
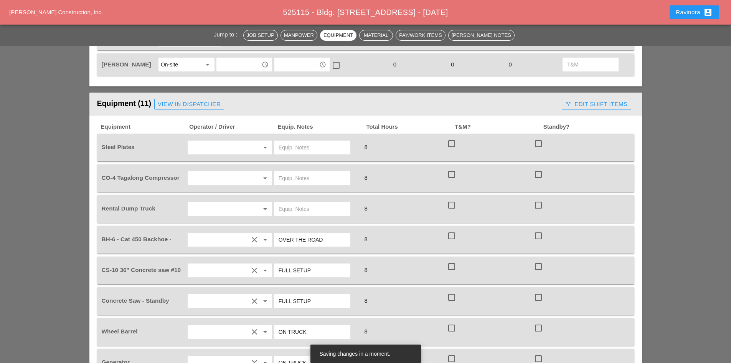
click at [289, 203] on input "text" at bounding box center [312, 209] width 67 height 12
click at [322, 203] on input "ON SITE @ 8:30AM" at bounding box center [312, 209] width 67 height 12
click at [320, 203] on input "ON SITE @ 8:30AM" at bounding box center [312, 209] width 67 height 12
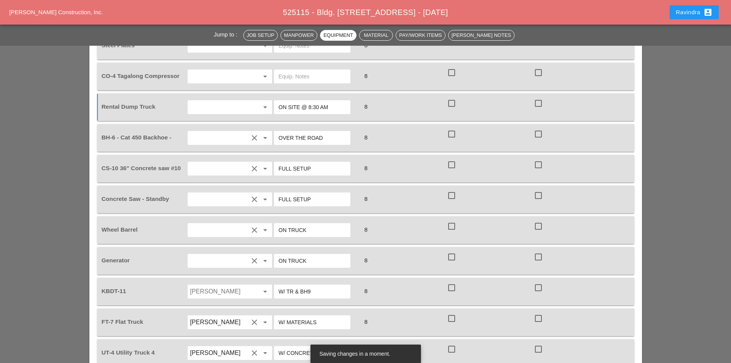
scroll to position [691, 0]
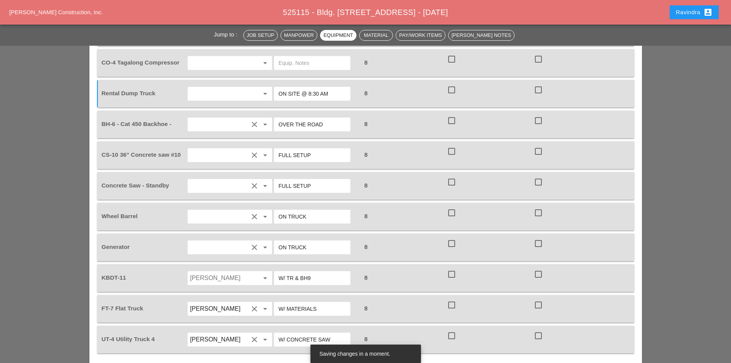
type input "ON SITE @ 8:30 AM"
click at [208, 272] on input "Oscar Padilla" at bounding box center [219, 278] width 58 height 12
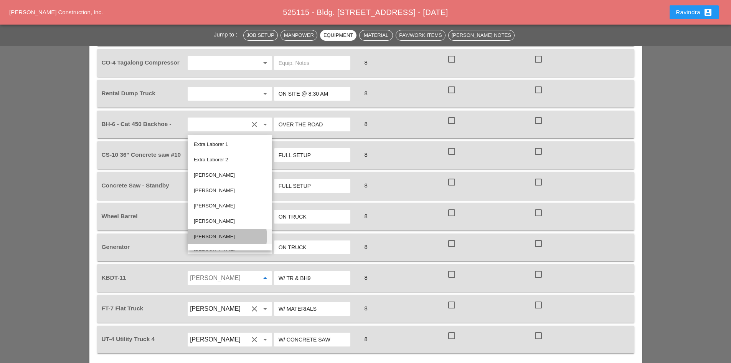
click at [221, 232] on div "[PERSON_NAME]" at bounding box center [230, 236] width 72 height 9
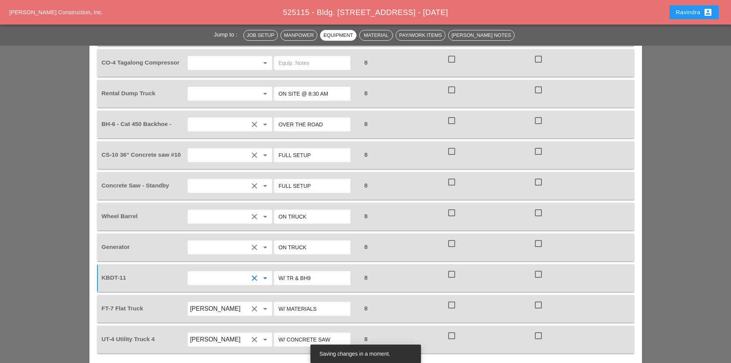
drag, startPoint x: 324, startPoint y: 259, endPoint x: 273, endPoint y: 256, distance: 51.1
click at [273, 267] on div "W/ TR & BH9" at bounding box center [316, 277] width 87 height 21
click at [290, 272] on input "W/ STEEL PLATES" at bounding box center [312, 278] width 67 height 12
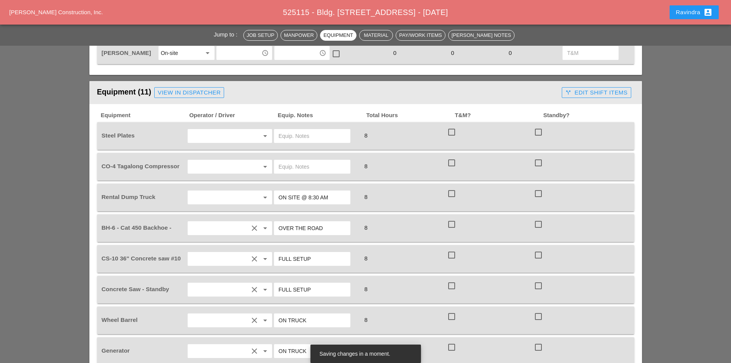
scroll to position [576, 0]
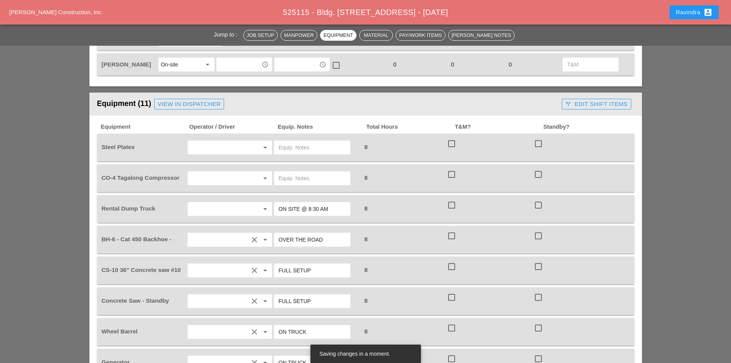
type input "W/ ROAD PLATES"
click at [316, 141] on input "text" at bounding box center [312, 147] width 67 height 12
type input "7 MED PLATES"
click at [240, 141] on input "text" at bounding box center [219, 147] width 58 height 12
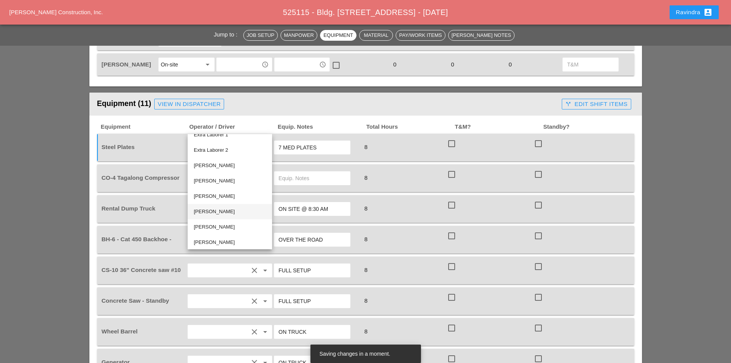
scroll to position [11, 0]
click at [224, 222] on div "[PERSON_NAME]" at bounding box center [230, 224] width 72 height 9
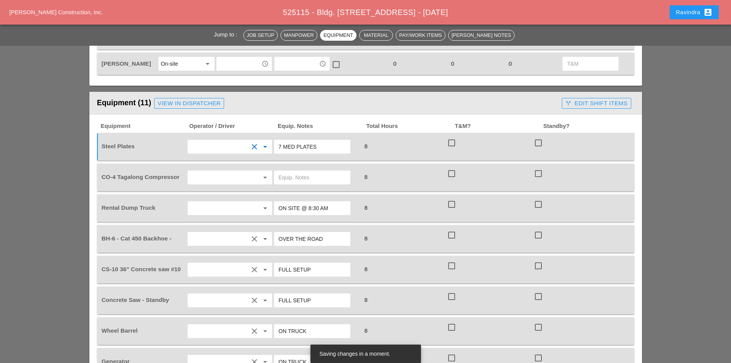
scroll to position [576, 0]
click at [220, 172] on input "text" at bounding box center [219, 178] width 58 height 12
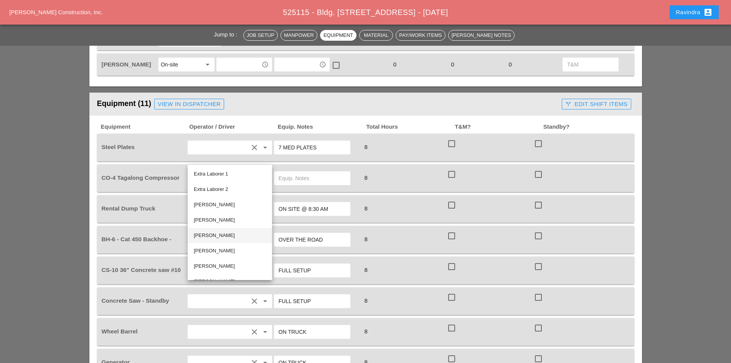
scroll to position [11, 0]
click at [227, 236] on div "[PERSON_NAME]" at bounding box center [230, 239] width 72 height 9
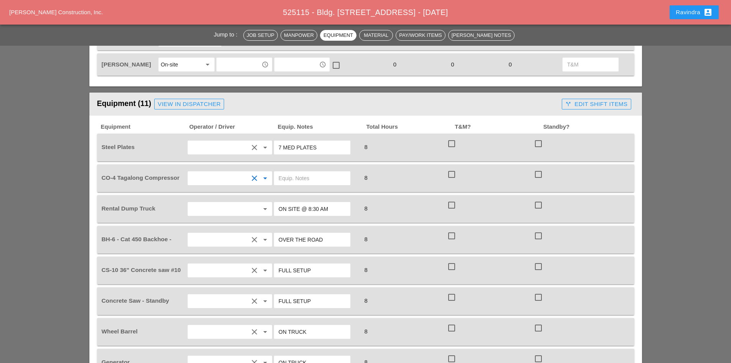
click at [302, 172] on input "text" at bounding box center [312, 178] width 67 height 12
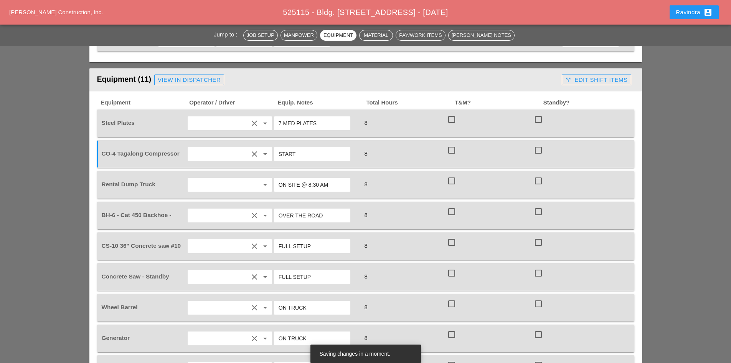
scroll to position [691, 0]
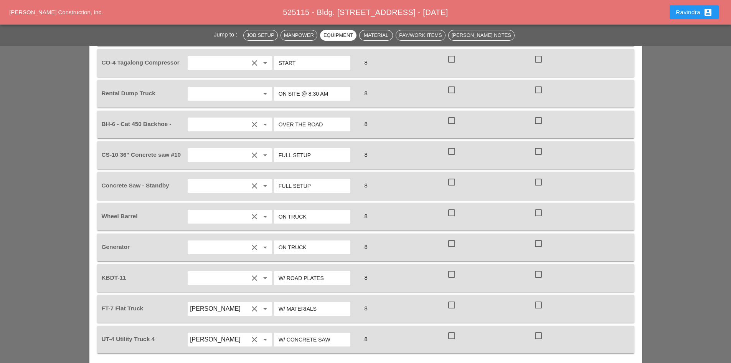
type input "START"
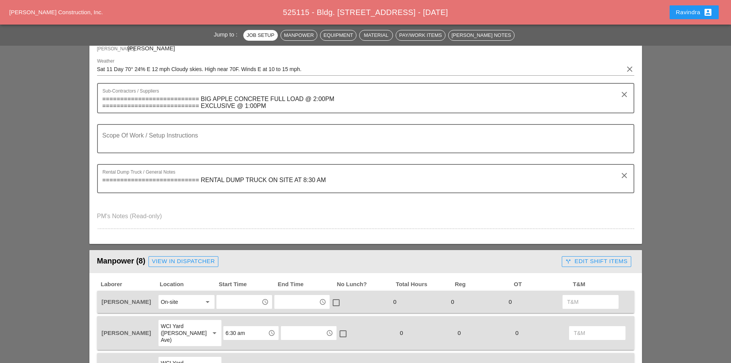
scroll to position [0, 0]
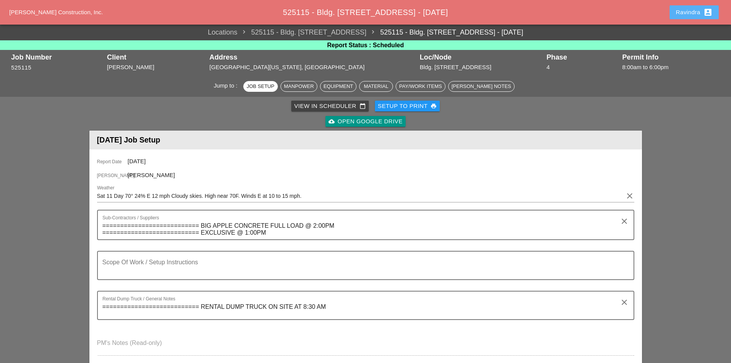
click at [686, 14] on div "Ravindra account_box" at bounding box center [694, 12] width 37 height 9
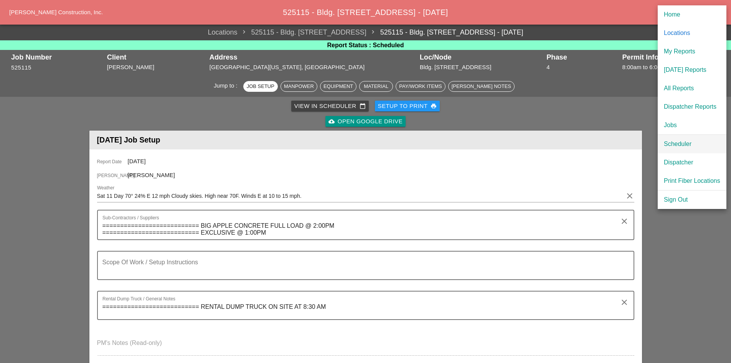
click at [667, 144] on div "Scheduler" at bounding box center [692, 143] width 56 height 9
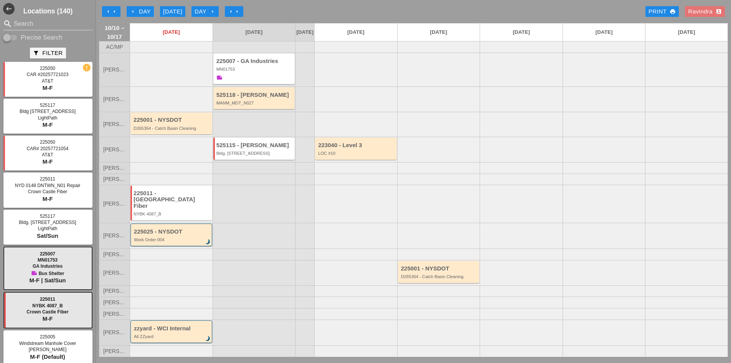
click at [285, 217] on div at bounding box center [254, 204] width 83 height 38
click at [265, 71] on div "MN01753" at bounding box center [254, 69] width 77 height 5
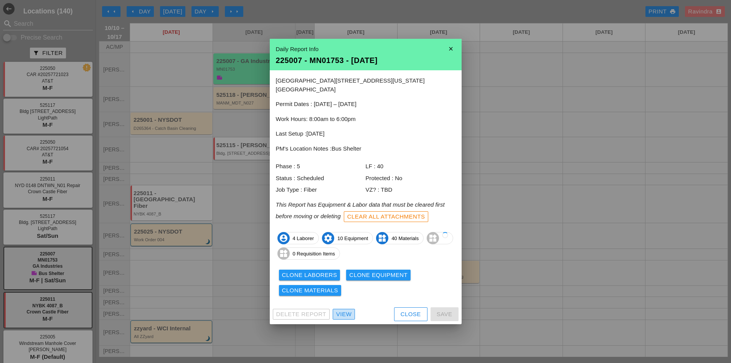
click at [352, 314] on div "View" at bounding box center [343, 314] width 15 height 9
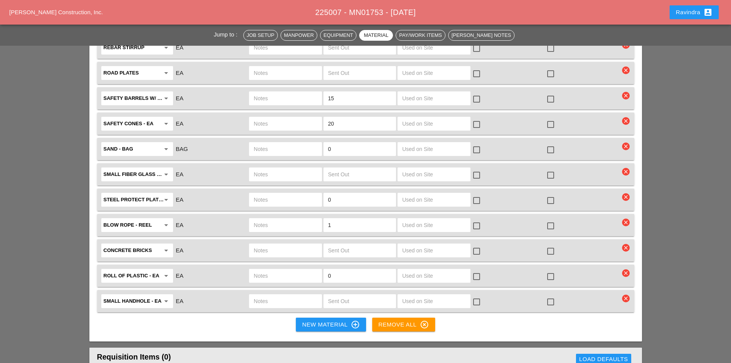
scroll to position [1804, 0]
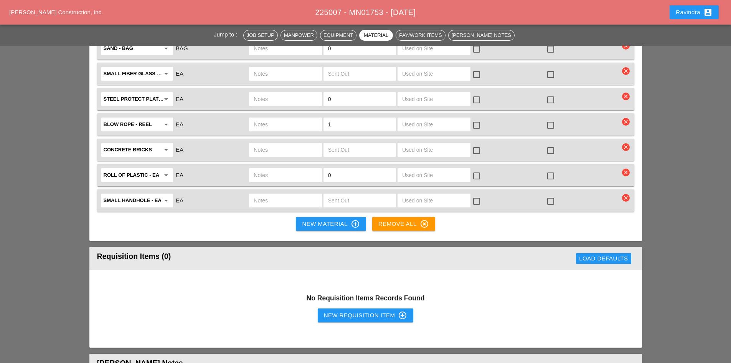
click at [692, 12] on div "Ravindra account_box" at bounding box center [694, 12] width 37 height 9
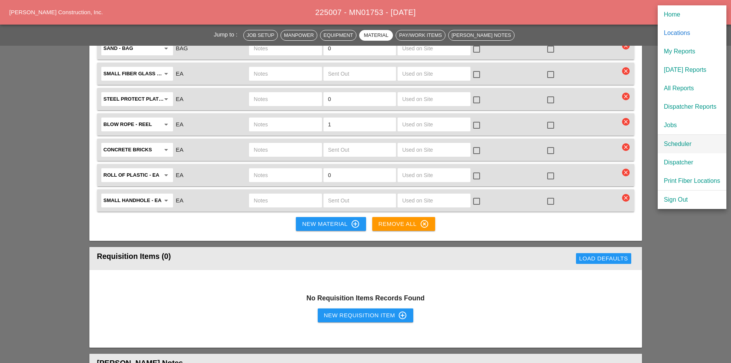
click at [679, 141] on div "Scheduler" at bounding box center [692, 143] width 56 height 9
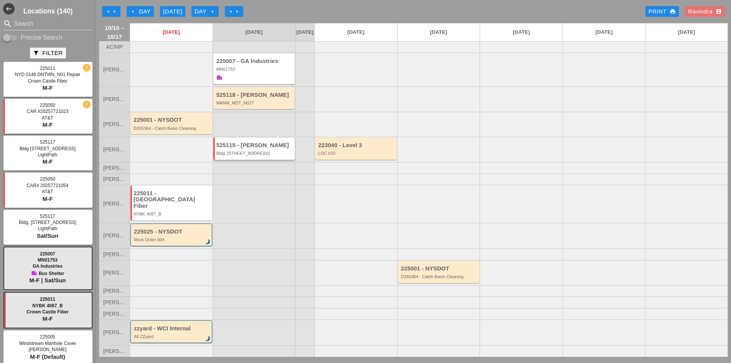
click at [249, 149] on div "525115 - [PERSON_NAME]" at bounding box center [254, 145] width 77 height 7
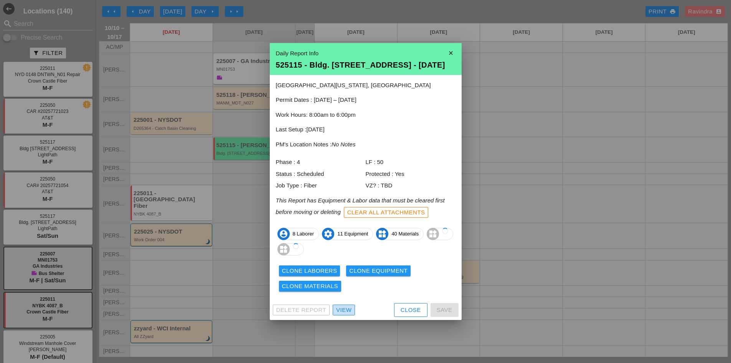
click at [347, 313] on div "View" at bounding box center [343, 310] width 15 height 9
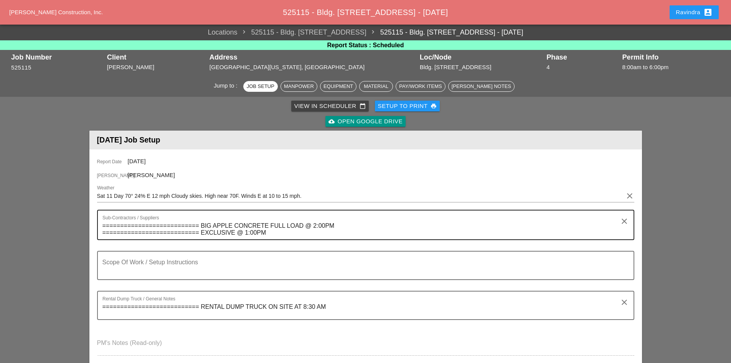
click at [205, 221] on textarea "=========================== BIG APPLE CONCRETE FULL LOAD @ 2:00PM =============…" at bounding box center [362, 230] width 520 height 20
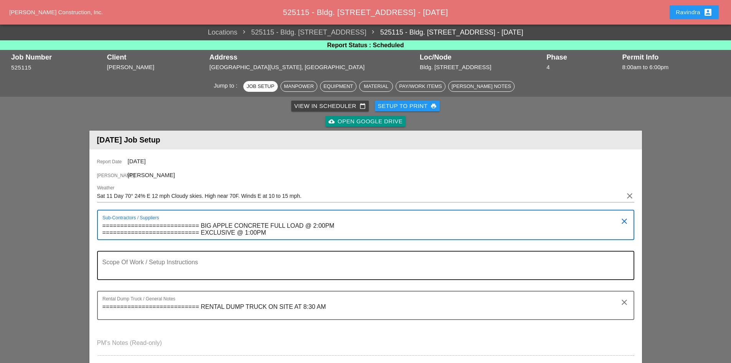
scroll to position [38, 0]
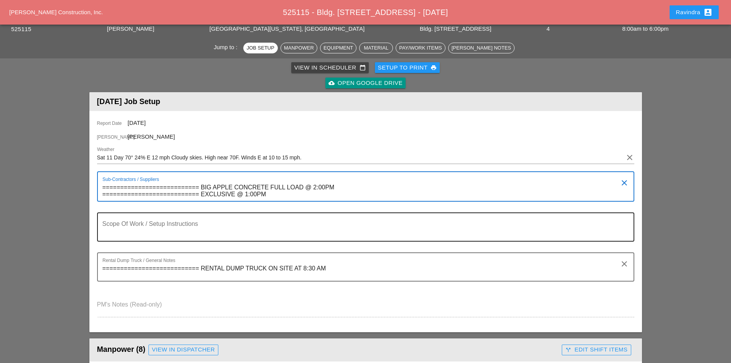
click at [177, 220] on div "Scope Of Work / Setup Instructions" at bounding box center [362, 227] width 520 height 28
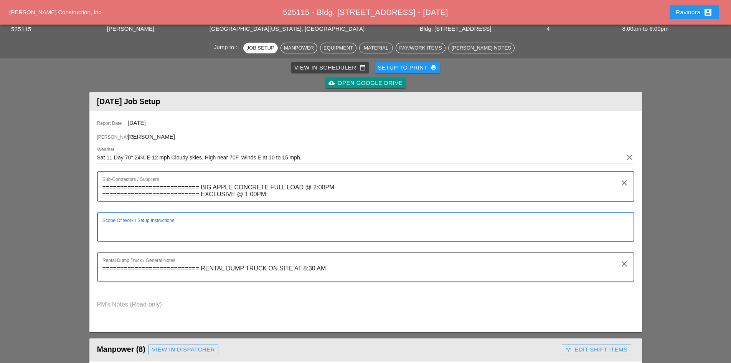
paste textarea "Scope of Work [DATE]: 1) Test Pit + Sawcut 2) Install 1-4" PVC from ECS MH #[PH…"
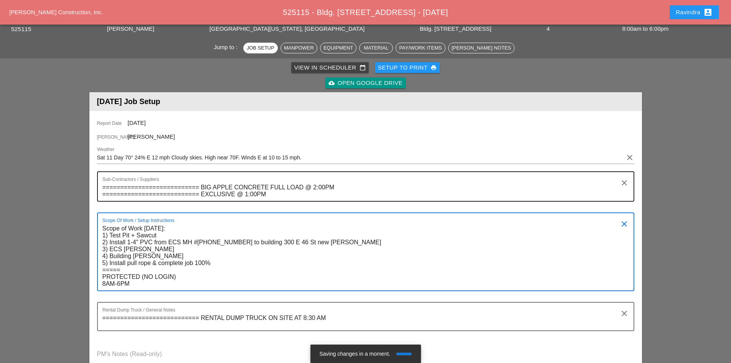
click at [282, 193] on textarea "=========================== BIG APPLE CONCRETE FULL LOAD @ 2:00PM =============…" at bounding box center [362, 191] width 520 height 20
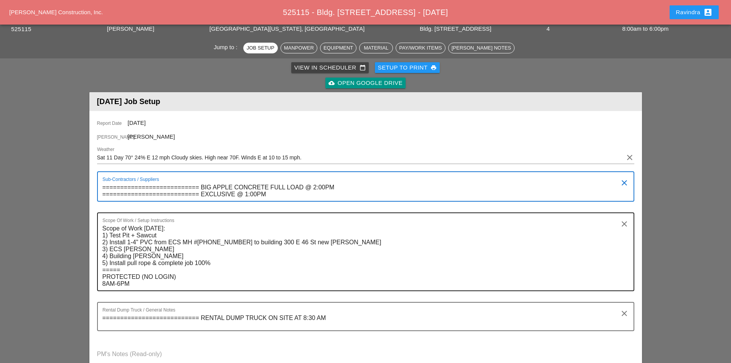
click at [144, 284] on textarea "Scope of Work [DATE]: 1) Test Pit + Sawcut 2) Install 1-4" PVC from ECS MH #[PH…" at bounding box center [362, 256] width 520 height 68
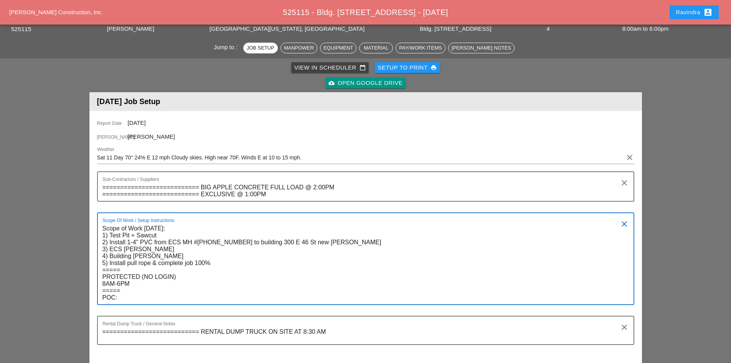
click at [127, 299] on textarea "Scope of Work [DATE]: 1) Test Pit + Sawcut 2) Install 1-4" PVC from ECS MH #[PH…" at bounding box center [362, 263] width 520 height 82
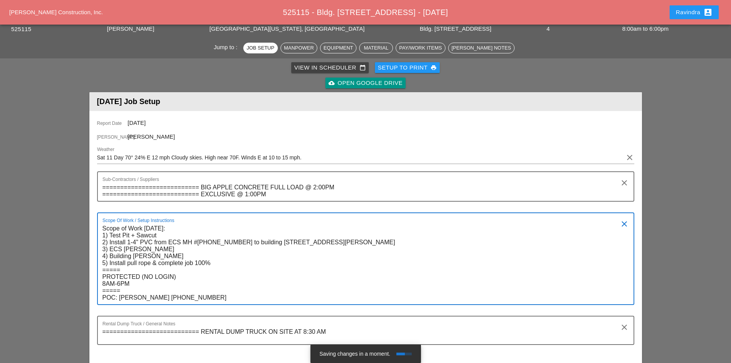
drag, startPoint x: 220, startPoint y: 297, endPoint x: 99, endPoint y: 296, distance: 120.9
click at [99, 296] on div "Scope Of Work / Setup Instructions Scope of Work [DATE]: 1) Test Pit + Sawcut 2…" at bounding box center [365, 258] width 537 height 93
type textarea "Scope of Work [DATE]: 1) Test Pit + Sawcut 2) Install 1-4" PVC from ECS MH #[PH…"
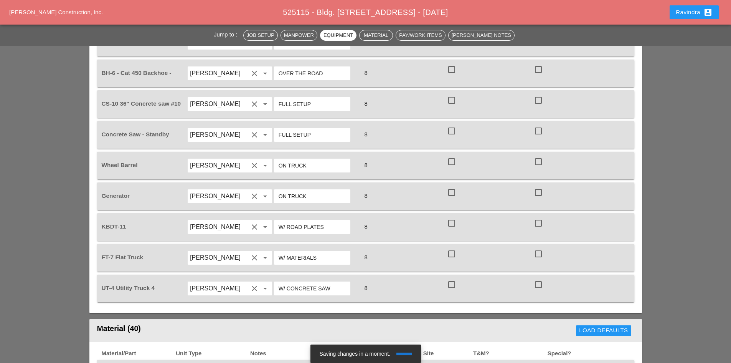
scroll to position [806, 0]
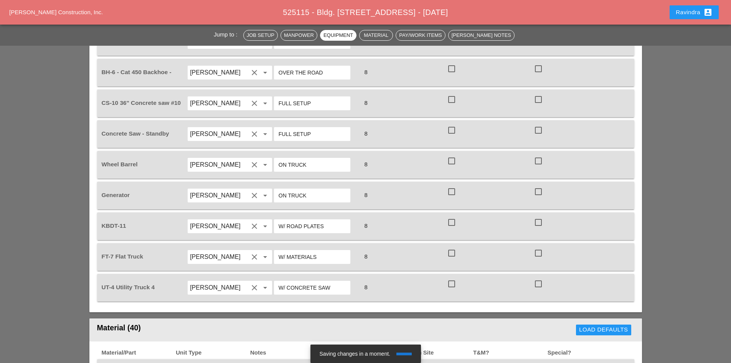
click at [297, 220] on input "W/ ROAD PLATES" at bounding box center [312, 226] width 67 height 12
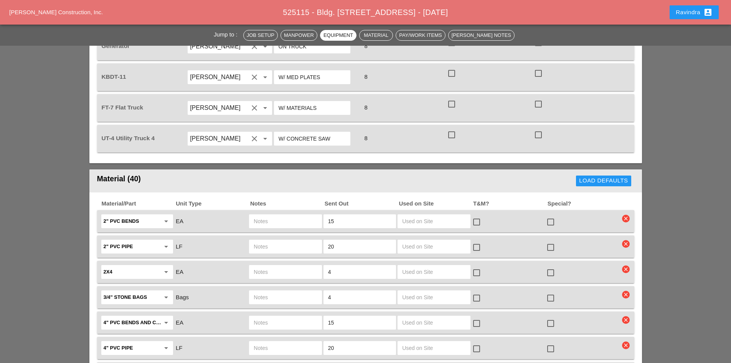
scroll to position [998, 0]
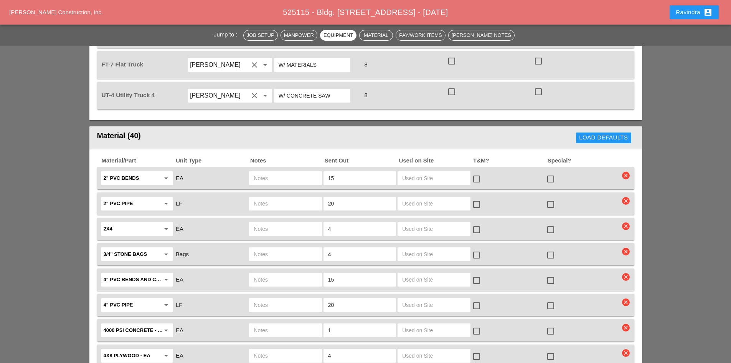
type input "W/ MED PLATES"
click at [549, 223] on div at bounding box center [550, 229] width 13 height 13
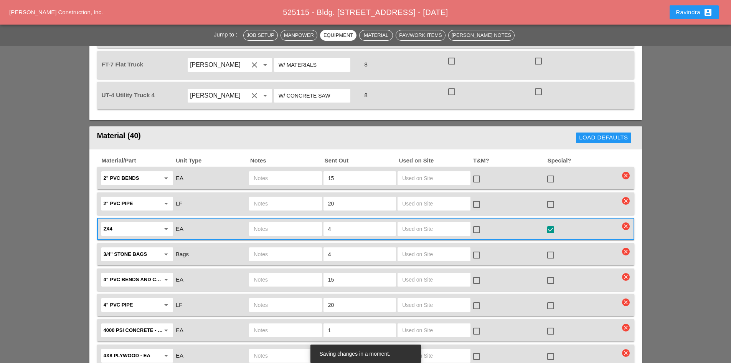
scroll to position [1036, 0]
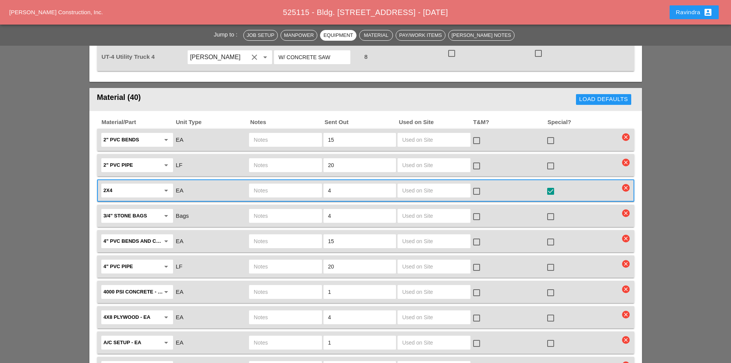
click at [553, 235] on div at bounding box center [550, 241] width 13 height 13
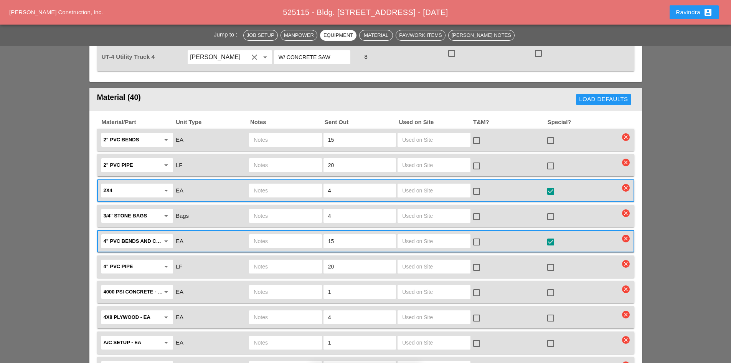
click at [285, 235] on input "text" at bounding box center [285, 241] width 63 height 12
type input "ALL KINDS"
click at [279, 260] on input "text" at bounding box center [285, 266] width 63 height 12
drag, startPoint x: 337, startPoint y: 245, endPoint x: 312, endPoint y: 245, distance: 24.9
click at [312, 258] on div "4" PVC pipe arrow_drop_down LF 20 check_box_outline_blank check_box_outline_bla…" at bounding box center [360, 266] width 520 height 16
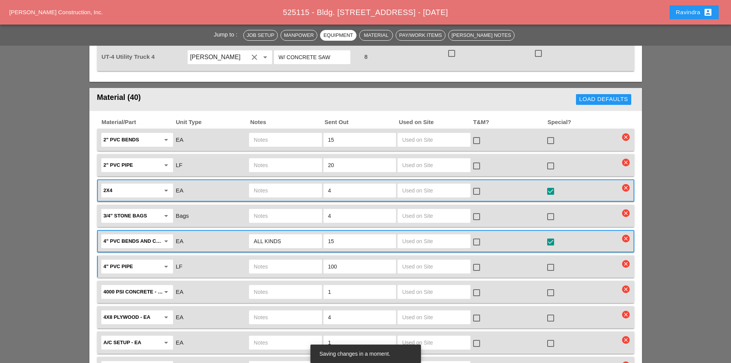
type input "100"
click at [548, 261] on div at bounding box center [550, 267] width 13 height 13
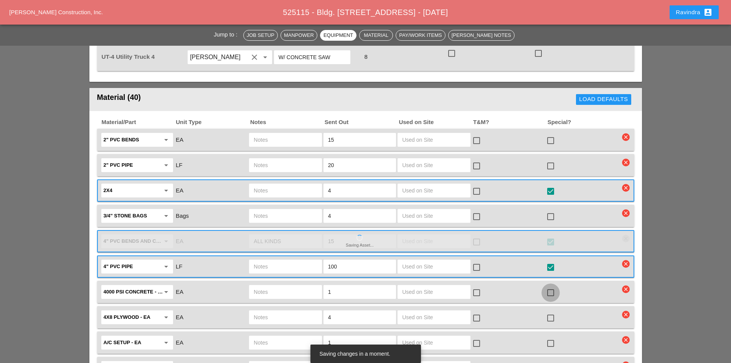
click at [548, 286] on div at bounding box center [550, 292] width 13 height 13
click at [261, 286] on input "text" at bounding box center [285, 292] width 63 height 12
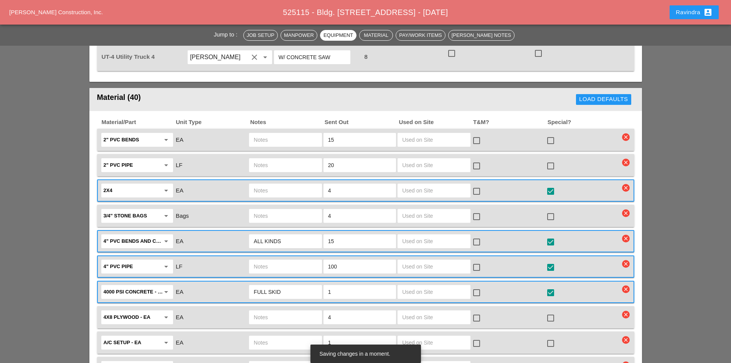
type input "FULL SKID"
click at [552, 311] on div at bounding box center [550, 317] width 13 height 13
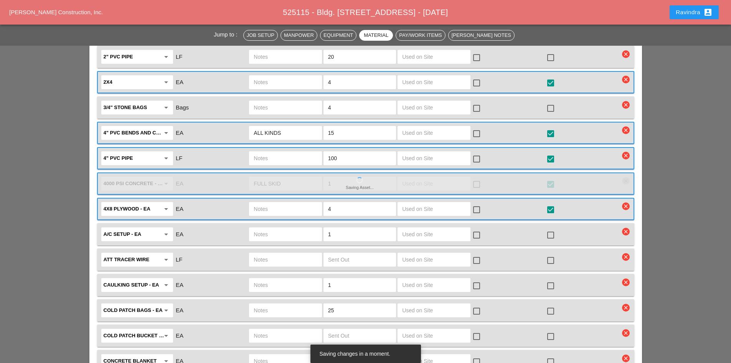
scroll to position [1152, 0]
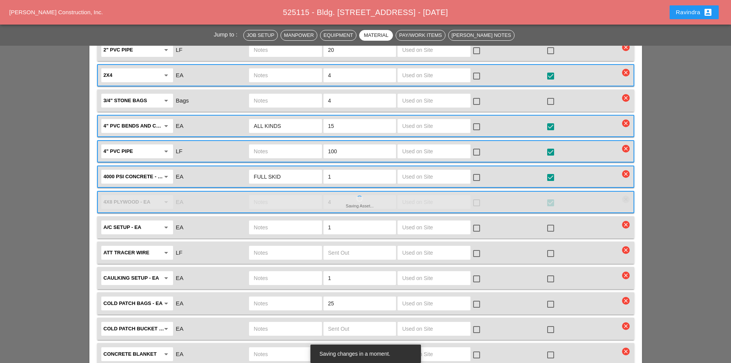
click at [553, 323] on div at bounding box center [550, 329] width 13 height 13
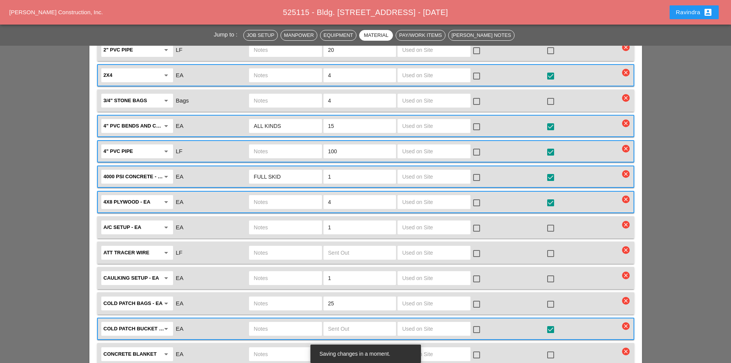
click at [293, 322] on input "text" at bounding box center [285, 328] width 63 height 12
type input "3"
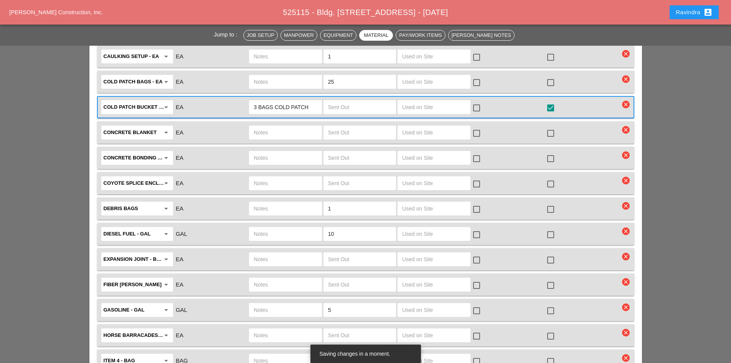
scroll to position [1382, 0]
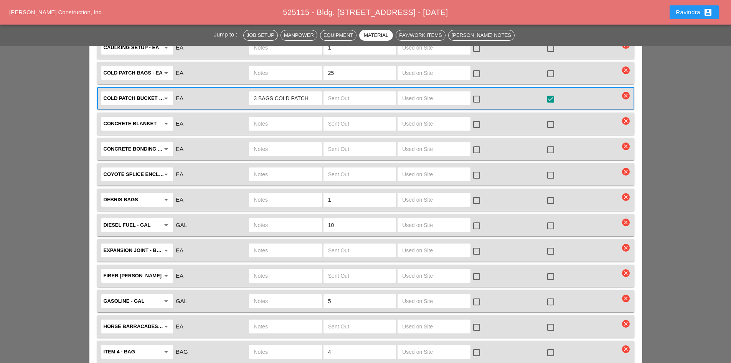
type input "3 BAGS COLD PATCH"
drag, startPoint x: 345, startPoint y: 180, endPoint x: 300, endPoint y: 176, distance: 45.9
click at [300, 192] on div "Debris Bags arrow_drop_down EA 1 check_box_outline_blank check_box_outline_blank" at bounding box center [360, 200] width 520 height 16
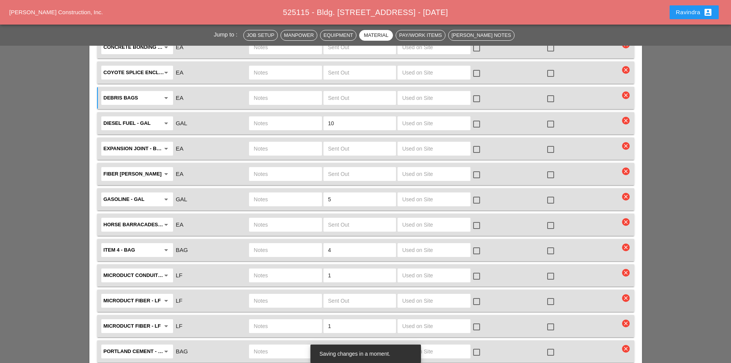
scroll to position [1497, 0]
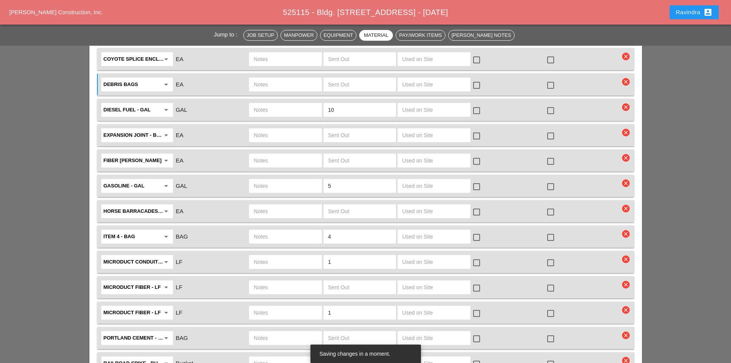
drag, startPoint x: 341, startPoint y: 243, endPoint x: 294, endPoint y: 239, distance: 46.6
click at [290, 254] on div "Microduct conduit - LF arrow_drop_down LF 1 check_box_outline_blank check_box_o…" at bounding box center [360, 262] width 520 height 16
drag, startPoint x: 338, startPoint y: 290, endPoint x: 303, endPoint y: 282, distance: 35.8
click at [304, 301] on div "Microduct fiber - LF arrow_drop_down LF 1 check_box_outline_blank check_box_out…" at bounding box center [365, 312] width 537 height 22
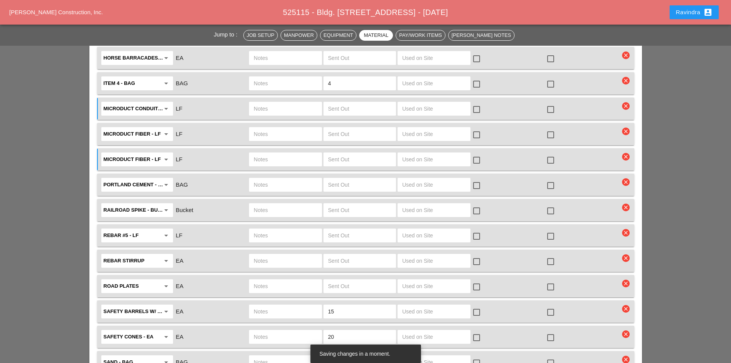
scroll to position [1651, 0]
click at [335, 279] on input "text" at bounding box center [359, 285] width 63 height 12
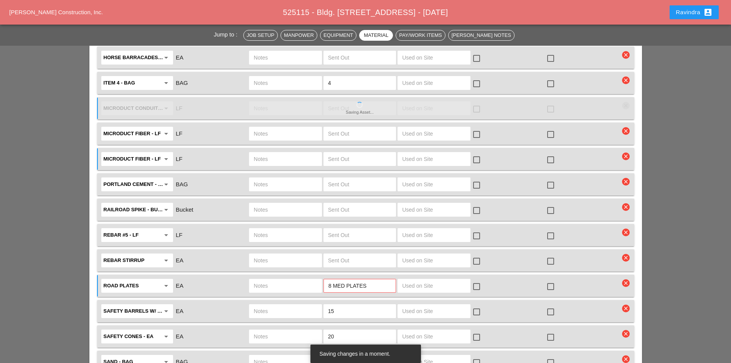
drag, startPoint x: 375, startPoint y: 268, endPoint x: 219, endPoint y: 262, distance: 155.9
click at [213, 278] on div "Road Plates arrow_drop_down EA 8 MED PLATES check_box_outline_blank check_box_o…" at bounding box center [360, 286] width 520 height 16
type input "7"
click at [268, 279] on input "text" at bounding box center [285, 285] width 63 height 12
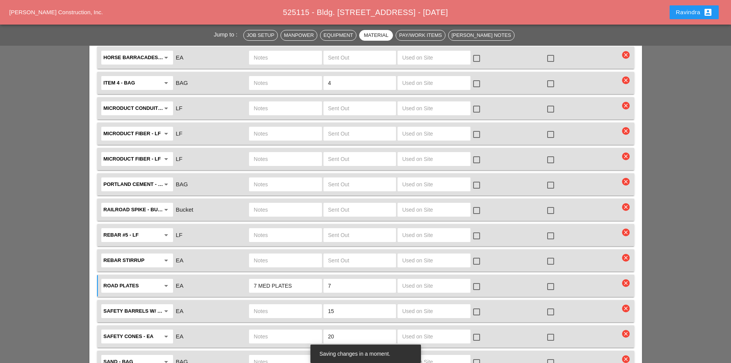
type input "7 MED PLATES"
click at [557, 282] on div "check_box_outline_blank" at bounding box center [552, 286] width 12 height 9
click at [547, 280] on div at bounding box center [550, 286] width 13 height 13
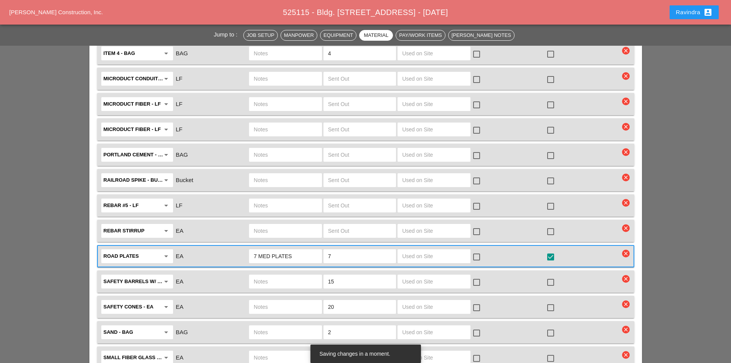
scroll to position [1727, 0]
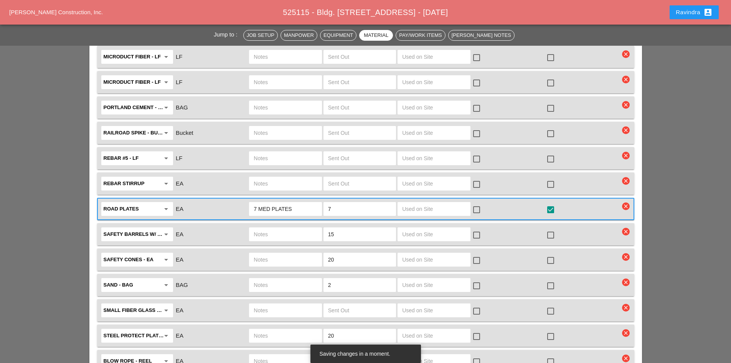
drag, startPoint x: 346, startPoint y: 265, endPoint x: 284, endPoint y: 256, distance: 62.9
click at [285, 277] on div "Sand - BAG arrow_drop_down BAG 2 check_box_outline_blank check_box_outline_blank" at bounding box center [360, 285] width 520 height 16
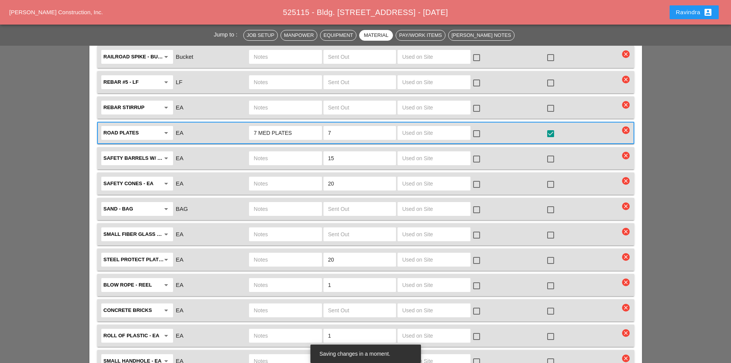
scroll to position [1804, 0]
click at [550, 253] on div at bounding box center [550, 259] width 13 height 13
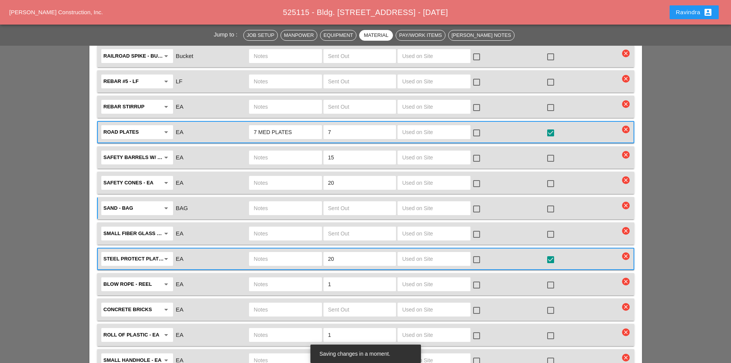
drag, startPoint x: 341, startPoint y: 311, endPoint x: 271, endPoint y: 308, distance: 69.9
click at [292, 327] on div "roll of plastic - EA arrow_drop_down EA 1 check_box_outline_blank check_box_out…" at bounding box center [360, 335] width 520 height 16
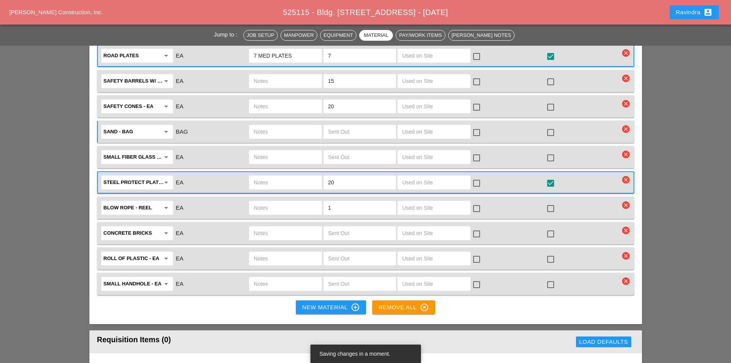
scroll to position [1881, 0]
click at [318, 300] on button "New Material control_point" at bounding box center [331, 307] width 70 height 14
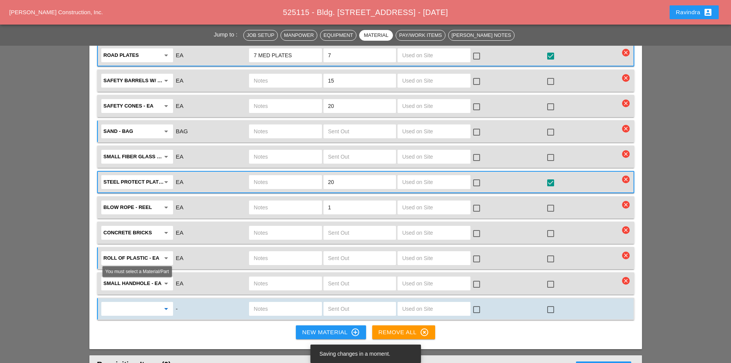
click at [126, 302] on input "text" at bounding box center [132, 308] width 56 height 12
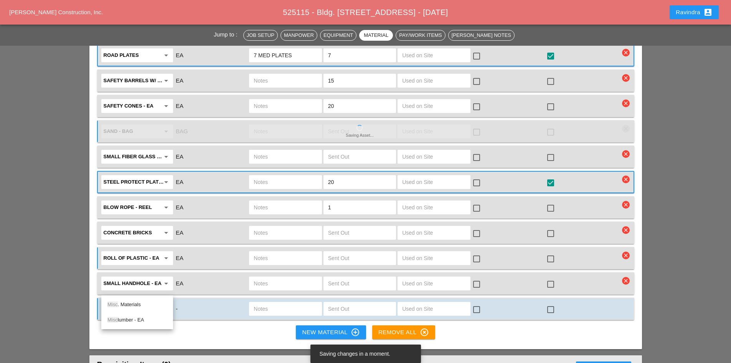
click at [142, 308] on div "Misc . Materials" at bounding box center [136, 304] width 59 height 9
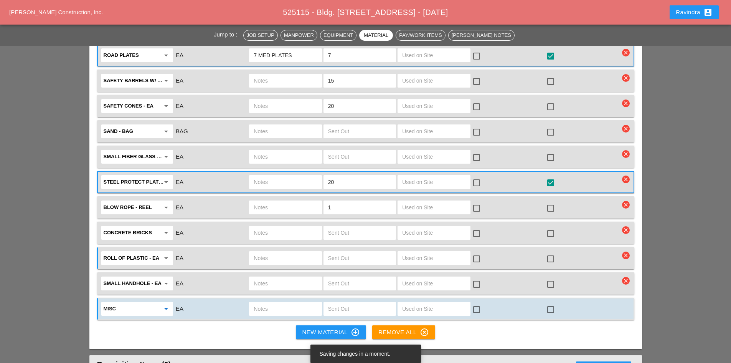
type input "Misc. Materials"
click at [292, 302] on input "text" at bounding box center [285, 308] width 63 height 12
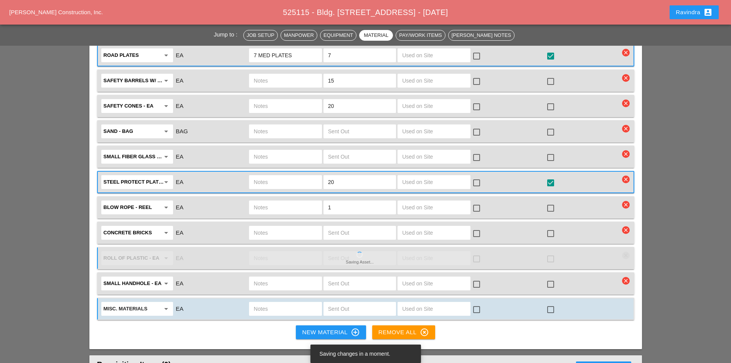
click at [327, 302] on div at bounding box center [360, 309] width 73 height 14
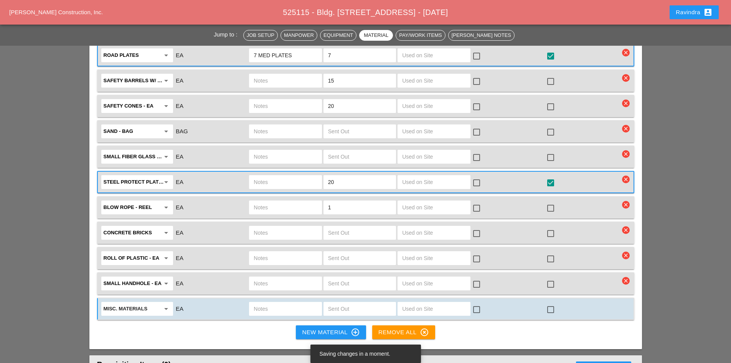
click at [301, 302] on input "text" at bounding box center [285, 308] width 63 height 12
click at [336, 302] on input "text" at bounding box center [359, 308] width 63 height 12
type input "2"
click at [299, 302] on input "text" at bounding box center [285, 308] width 63 height 12
type input "2 QUICK PLUGS"
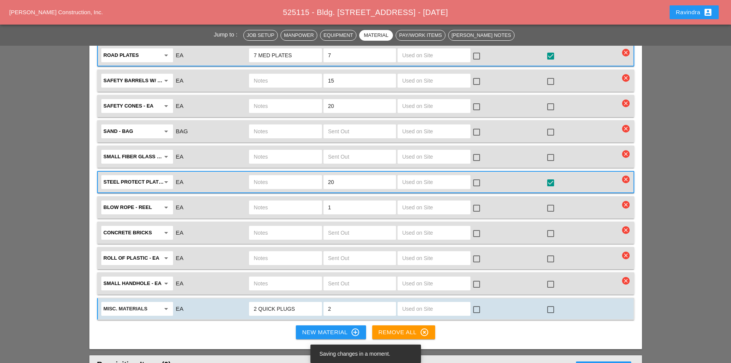
click at [552, 303] on div at bounding box center [550, 309] width 13 height 13
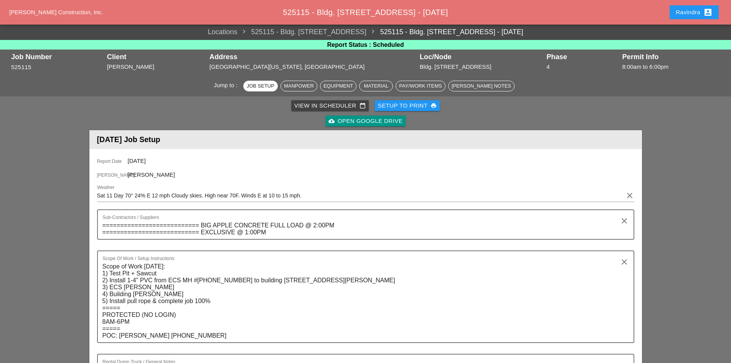
scroll to position [0, 0]
click at [421, 106] on div "Setup to Print print" at bounding box center [407, 106] width 59 height 9
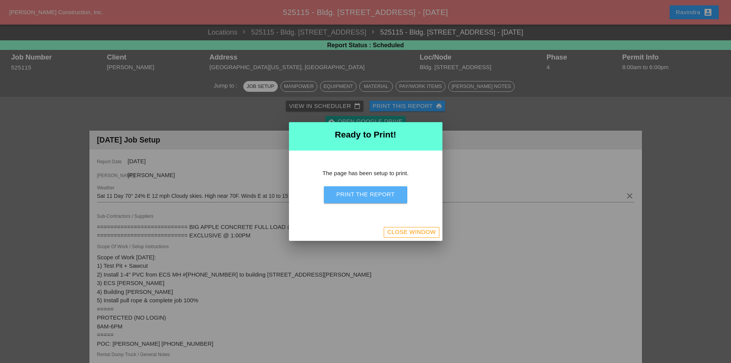
click at [367, 194] on div "Print the Report" at bounding box center [365, 194] width 58 height 9
click at [418, 230] on div "Close Window" at bounding box center [411, 232] width 48 height 9
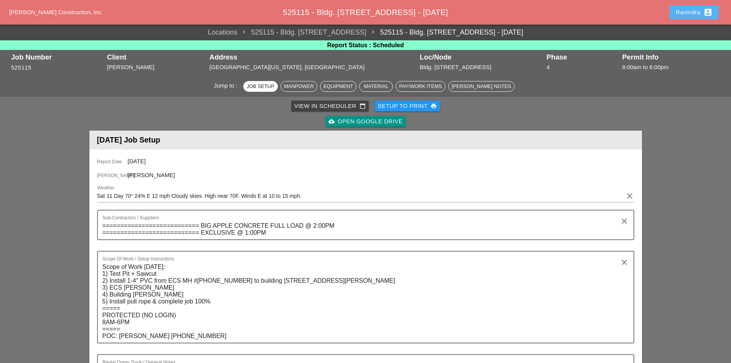
click at [680, 11] on div "Ravindra account_box" at bounding box center [694, 12] width 37 height 9
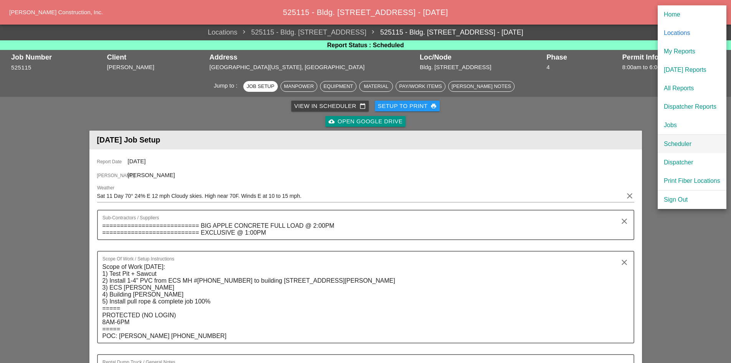
click at [677, 139] on div "Scheduler" at bounding box center [692, 143] width 56 height 9
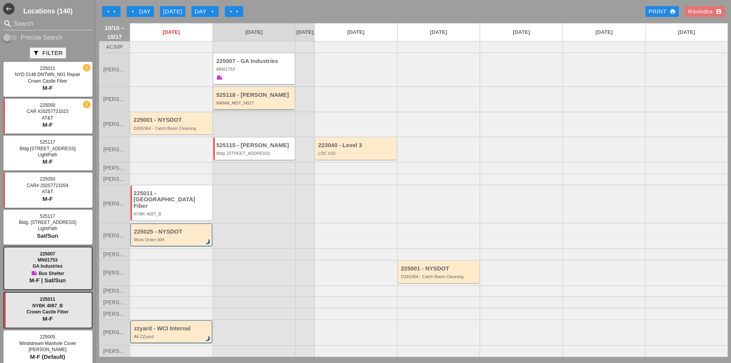
click at [265, 105] on div "MANM_MDT_N027" at bounding box center [254, 103] width 77 height 5
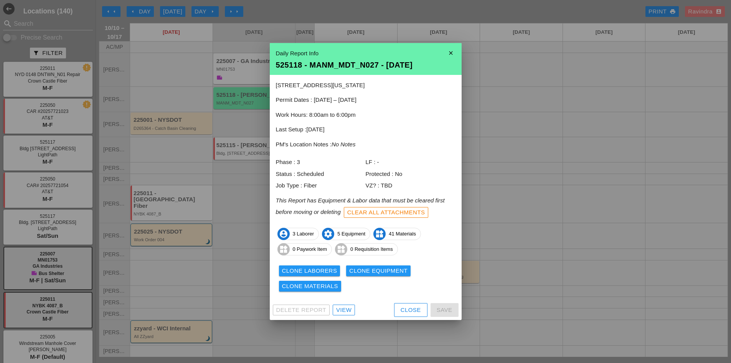
click at [339, 309] on div "View" at bounding box center [343, 310] width 15 height 9
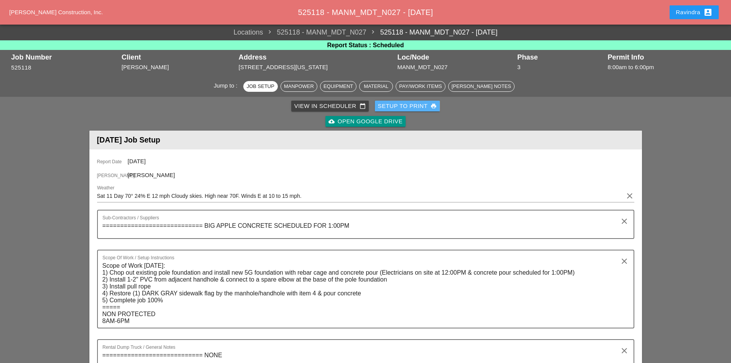
click at [399, 105] on div "Setup to Print print" at bounding box center [407, 106] width 59 height 9
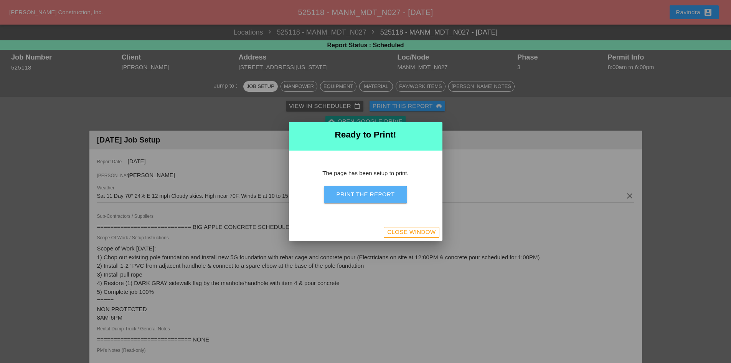
click at [375, 193] on div "Print the Report" at bounding box center [365, 194] width 58 height 9
click at [413, 233] on div "Close Window" at bounding box center [411, 232] width 48 height 9
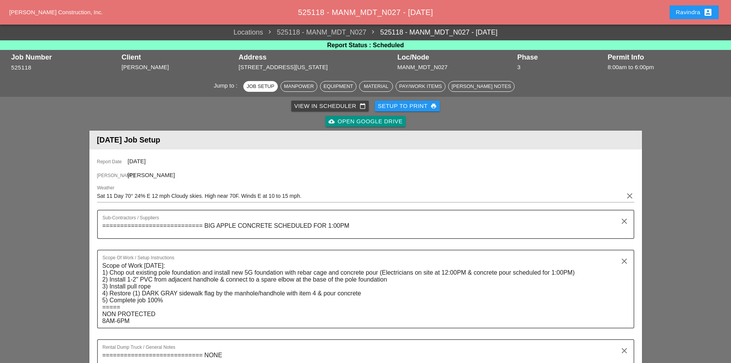
click at [684, 12] on div "Ravindra account_box" at bounding box center [694, 12] width 37 height 9
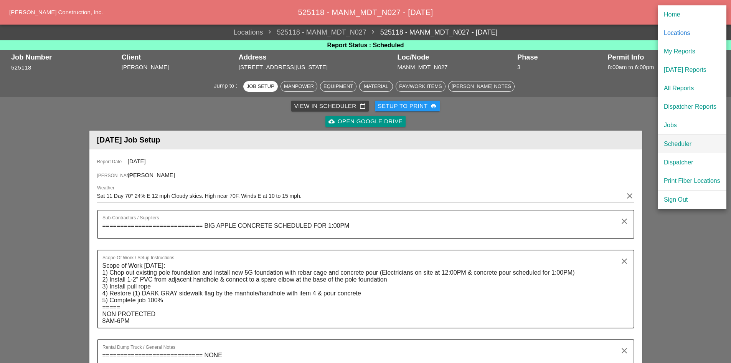
click at [677, 143] on div "Scheduler" at bounding box center [692, 143] width 56 height 9
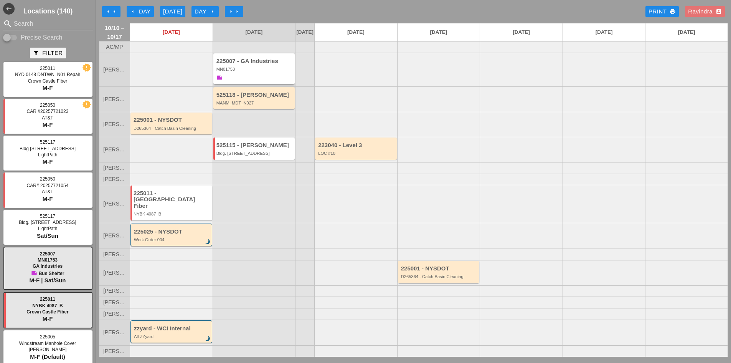
click at [263, 71] on div "MN01753" at bounding box center [254, 69] width 77 height 5
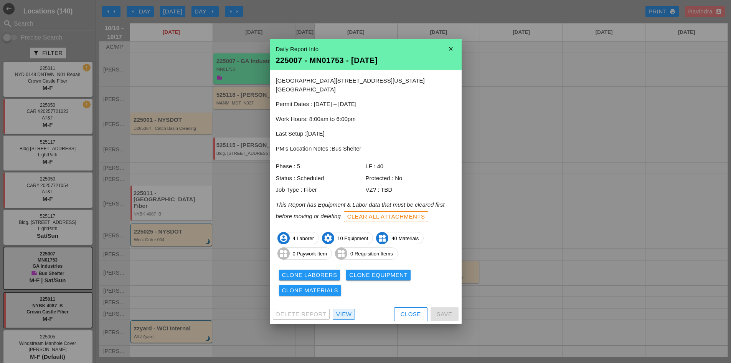
click at [346, 311] on div "View" at bounding box center [343, 314] width 15 height 9
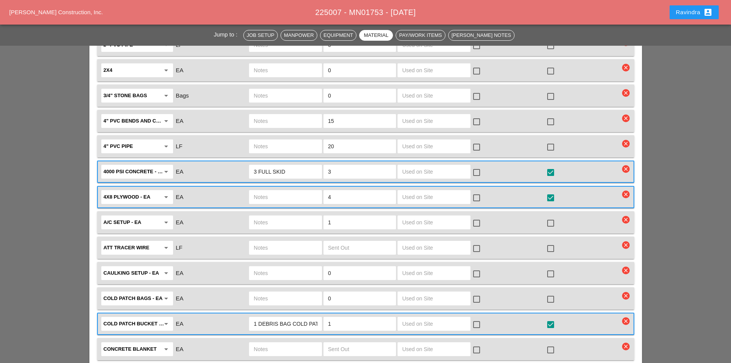
scroll to position [998, 0]
drag, startPoint x: 353, startPoint y: 98, endPoint x: 287, endPoint y: 91, distance: 66.0
click at [287, 112] on div "4" PVC bends and couplings arrow_drop_down EA 15 check_box_outline_blank check_…" at bounding box center [360, 120] width 520 height 16
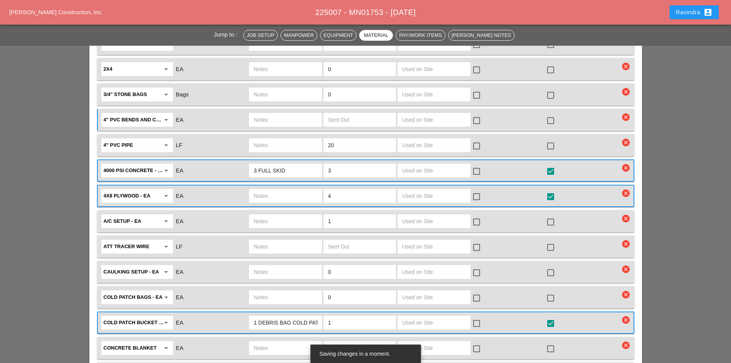
drag, startPoint x: 338, startPoint y: 124, endPoint x: 293, endPoint y: 124, distance: 45.3
click at [300, 137] on div "4" PVC pipe arrow_drop_down LF 20 check_box_outline_blank check_box_outline_bla…" at bounding box center [360, 145] width 520 height 16
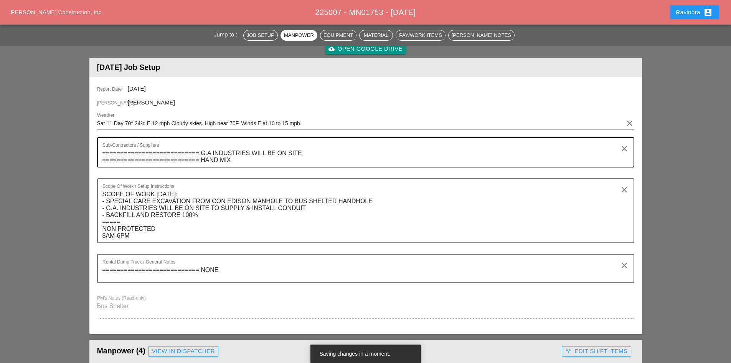
scroll to position [0, 0]
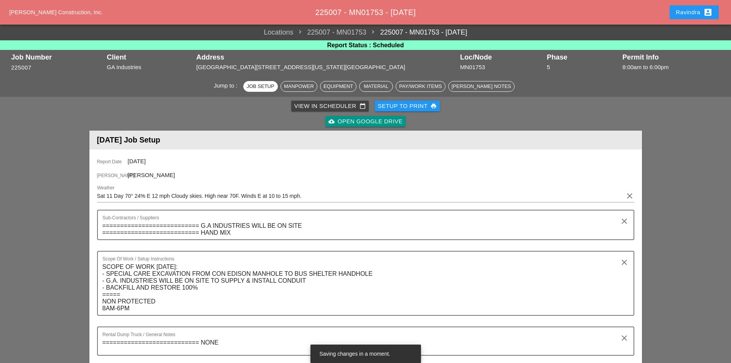
click at [414, 106] on div "Setup to Print print" at bounding box center [407, 106] width 59 height 9
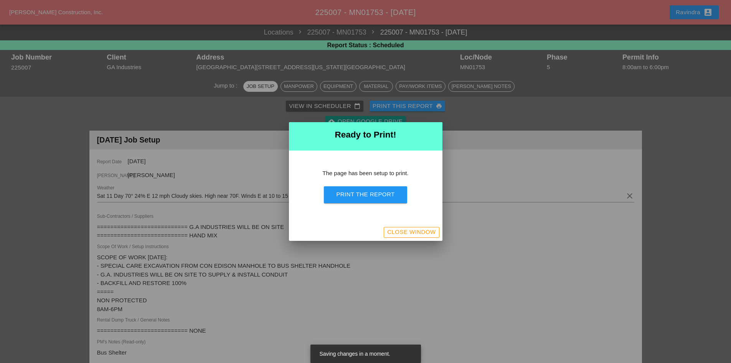
click at [385, 195] on div "Print the Report" at bounding box center [365, 194] width 58 height 9
click at [404, 232] on div "Close Window" at bounding box center [411, 232] width 48 height 9
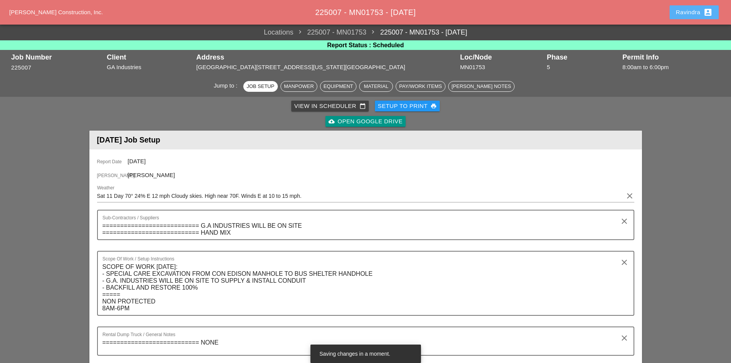
click at [680, 17] on button "Ravindra account_box" at bounding box center [694, 12] width 49 height 14
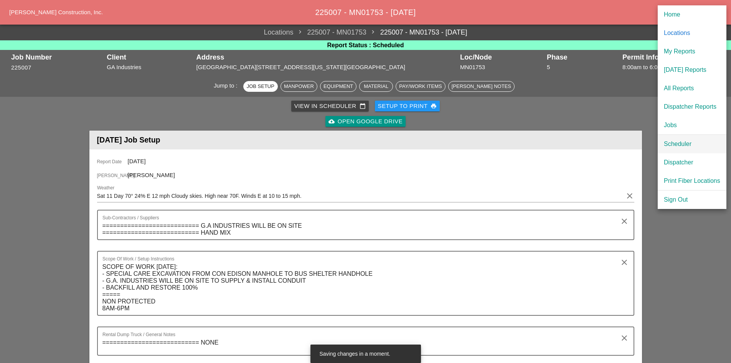
click at [678, 140] on div "Scheduler" at bounding box center [692, 143] width 56 height 9
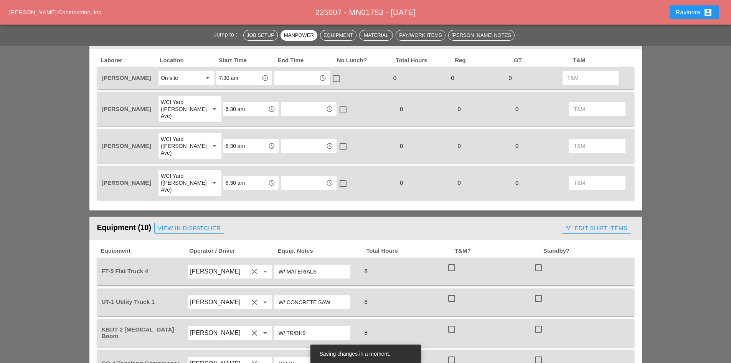
scroll to position [345, 0]
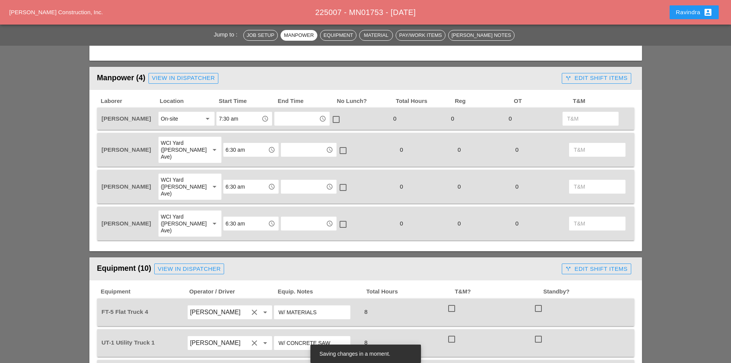
click at [682, 15] on div "Ravindra account_box" at bounding box center [694, 12] width 37 height 9
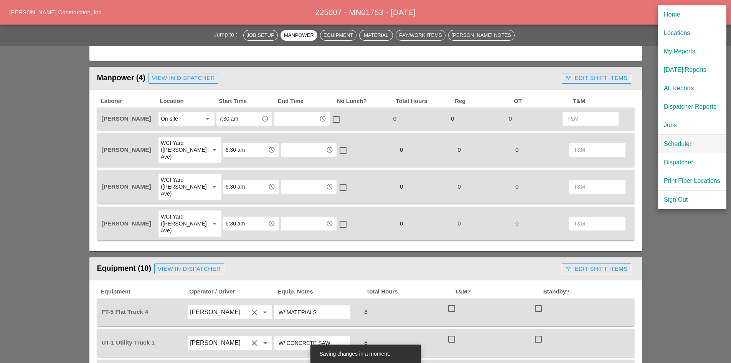
click at [674, 143] on div "Scheduler" at bounding box center [692, 143] width 56 height 9
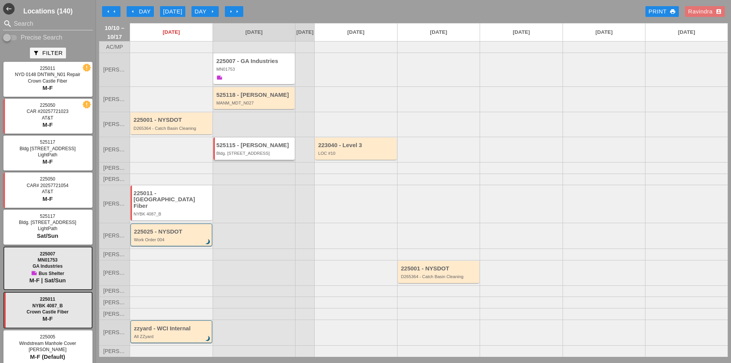
click at [259, 155] on div "Bldg. [STREET_ADDRESS]" at bounding box center [254, 153] width 77 height 5
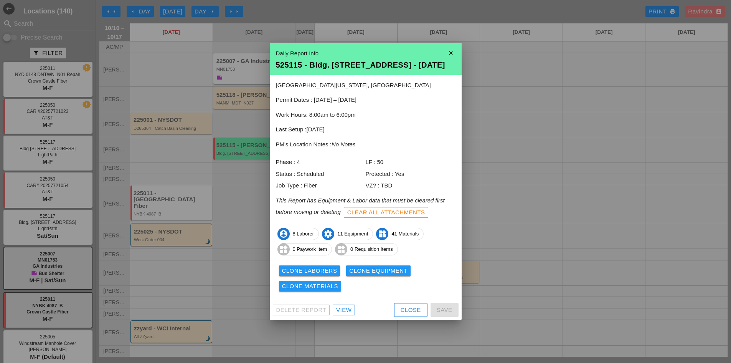
click at [346, 310] on div "View" at bounding box center [343, 310] width 15 height 9
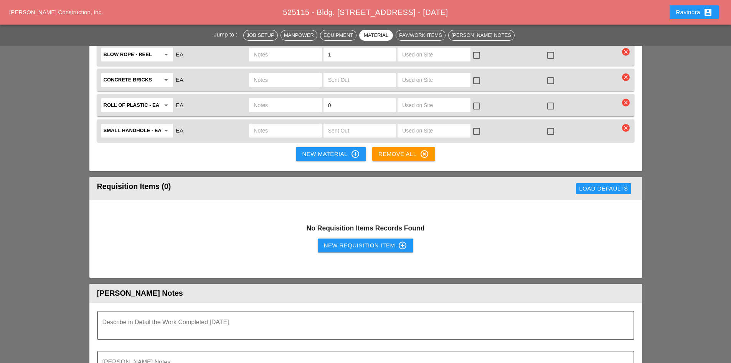
scroll to position [2034, 0]
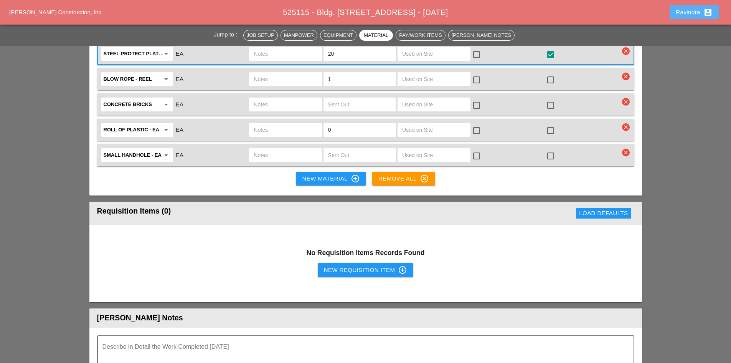
click at [692, 15] on div "Ravindra account_box" at bounding box center [694, 12] width 37 height 9
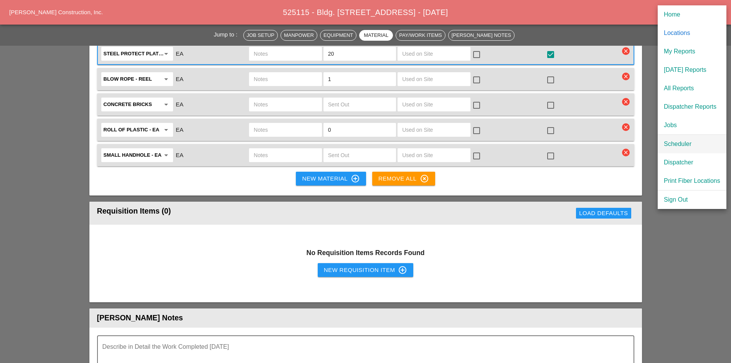
click at [671, 144] on div "Scheduler" at bounding box center [692, 143] width 56 height 9
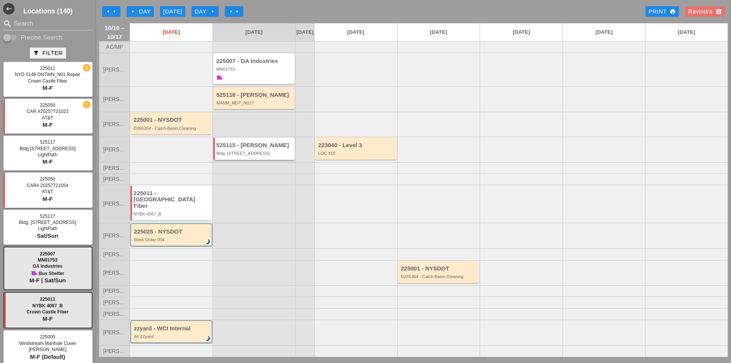
click at [252, 155] on div "Bldg. [STREET_ADDRESS]" at bounding box center [254, 153] width 77 height 5
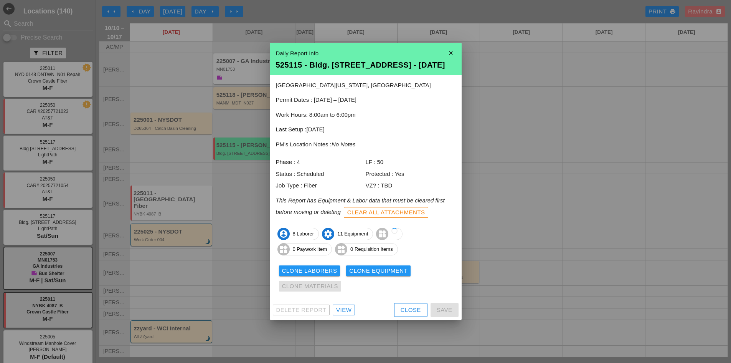
click at [342, 306] on div "View" at bounding box center [343, 310] width 15 height 9
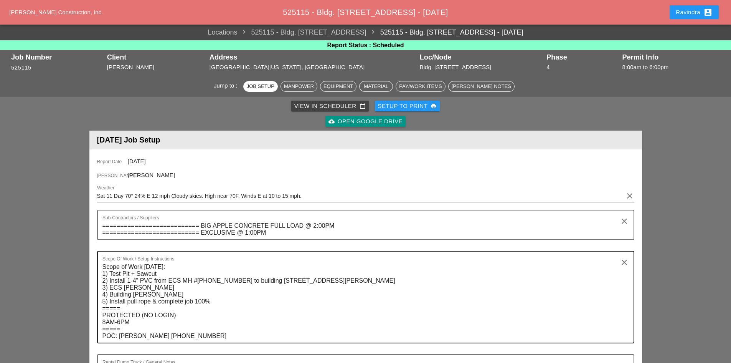
scroll to position [77, 0]
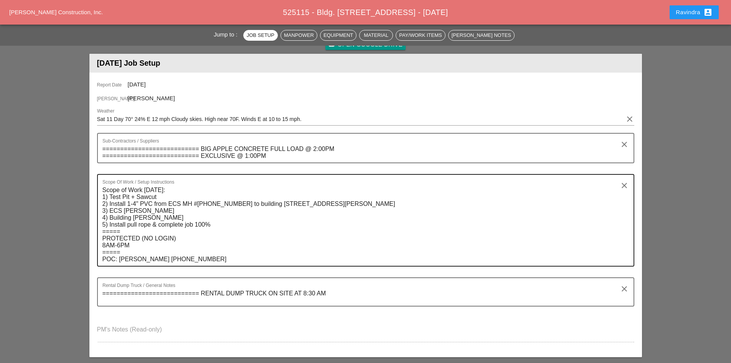
click at [228, 264] on textarea "Scope of Work [DATE]: 1) Test Pit + Sawcut 2) Install 1-4" PVC from ECS MH #[PH…" at bounding box center [362, 225] width 520 height 82
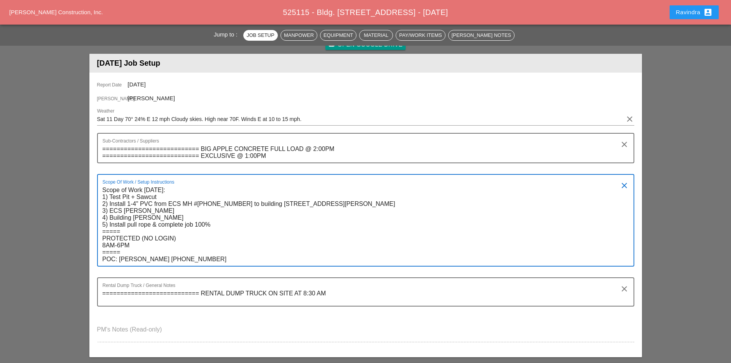
paste textarea "SUPER: ANTONIO [PHONE_NUMBER]"
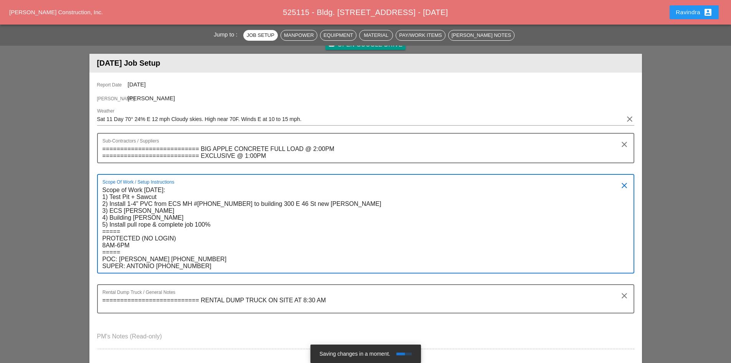
type textarea "Scope of Work [DATE]: 1) Test Pit + Sawcut 2) Install 1-4" PVC from ECS MH #[PH…"
